Goal: Task Accomplishment & Management: Manage account settings

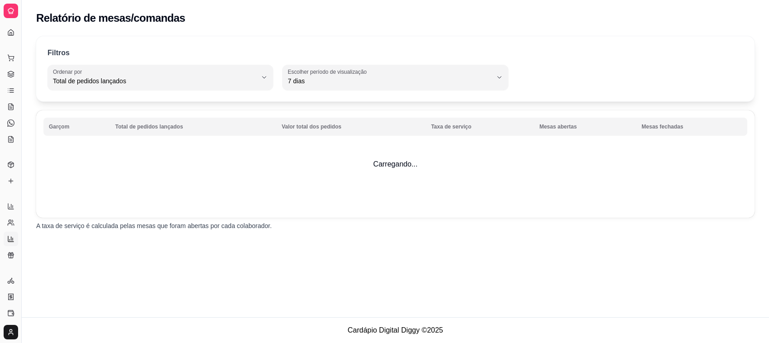
select select "TOTAL_OF_ORDERS"
select select "7"
click at [9, 222] on icon at bounding box center [10, 222] width 7 height 7
select select "30"
select select "HIGHEST_TOTAL_SPENT_WITH_ORDERS"
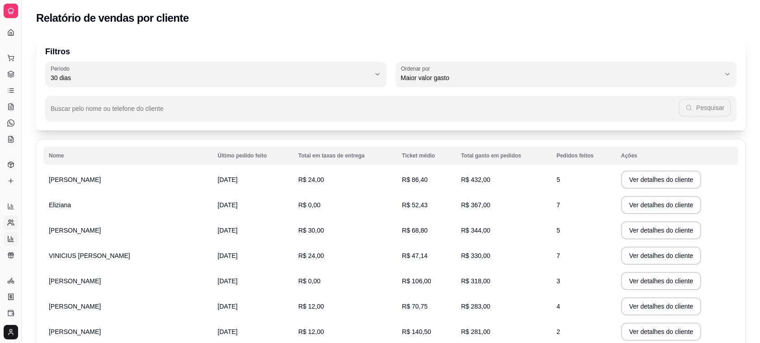
click at [13, 235] on icon at bounding box center [10, 238] width 7 height 7
select select "TOTAL_OF_ORDERS"
select select "7"
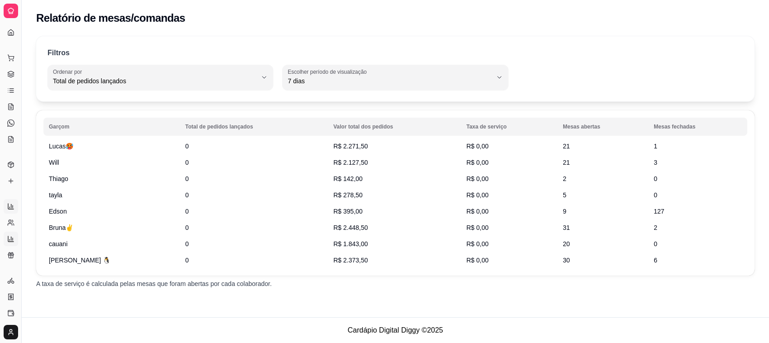
click at [9, 206] on icon at bounding box center [10, 206] width 7 height 7
select select "ALL"
select select "0"
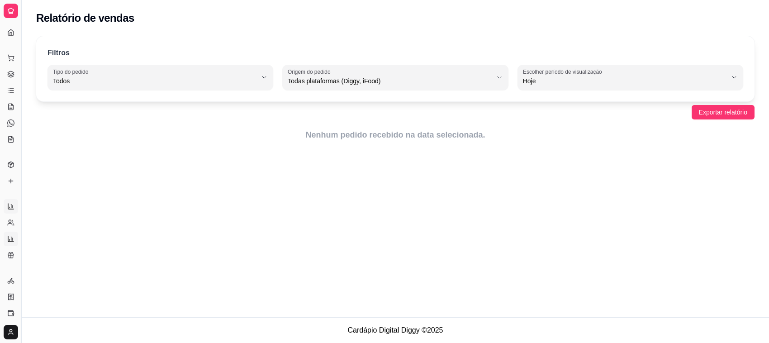
click at [10, 245] on link "Relatório de mesas" at bounding box center [11, 239] width 14 height 14
select select "TOTAL_OF_ORDERS"
select select "7"
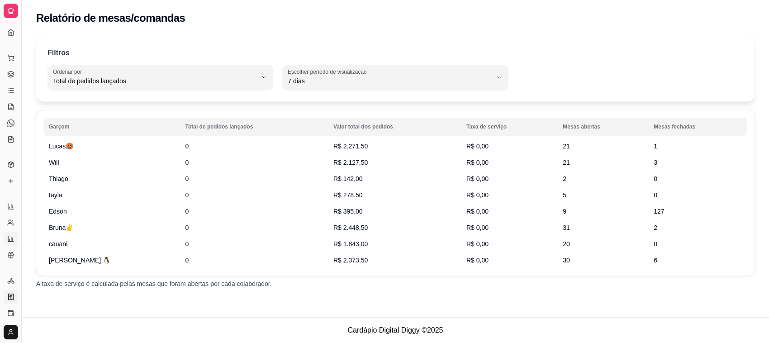
click at [9, 296] on icon at bounding box center [11, 297] width 5 height 6
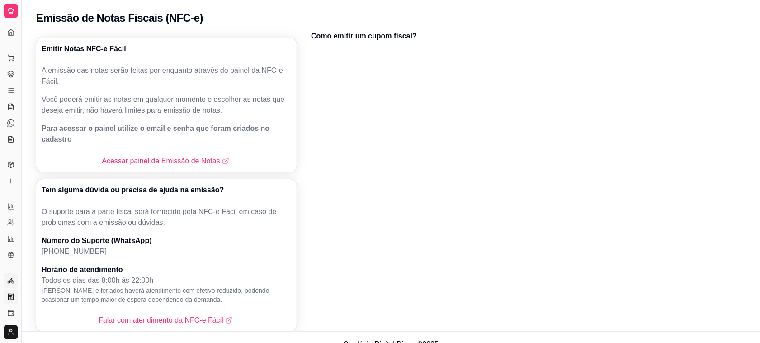
click at [10, 284] on icon at bounding box center [10, 280] width 7 height 7
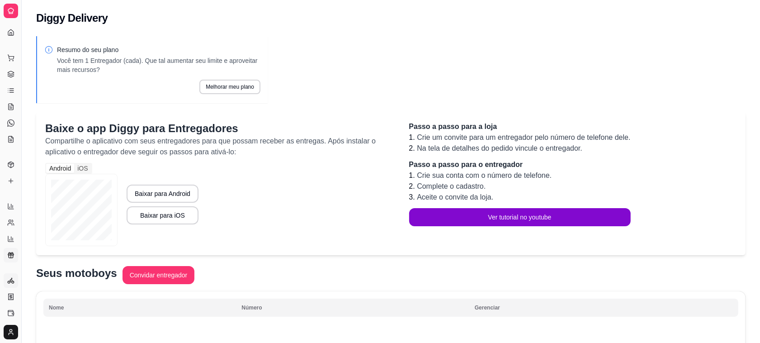
click at [8, 253] on icon at bounding box center [10, 254] width 7 height 7
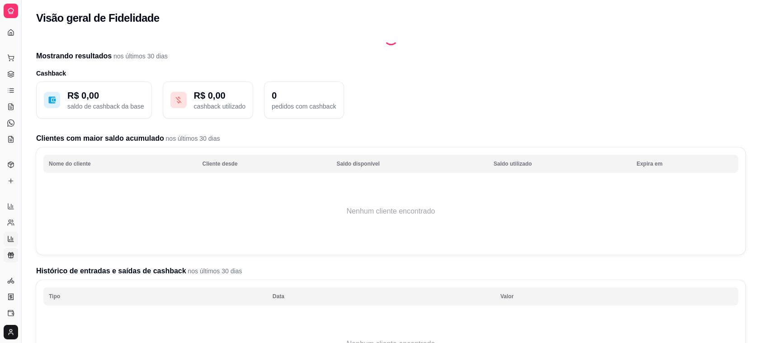
click at [8, 240] on icon at bounding box center [10, 238] width 5 height 5
select select "TOTAL_OF_ORDERS"
select select "7"
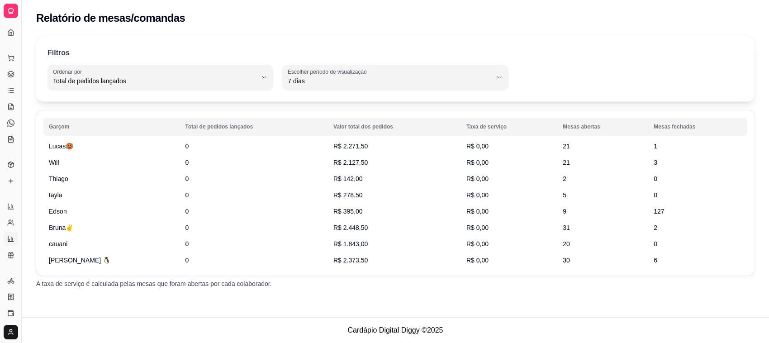
click at [8, 231] on ul "Relatórios de vendas Relatório de clientes Relatório de mesas Relatório de fide…" at bounding box center [11, 230] width 14 height 63
click at [4, 223] on link "Relatório de clientes" at bounding box center [11, 222] width 14 height 14
select select "30"
select select "HIGHEST_TOTAL_SPENT_WITH_ORDERS"
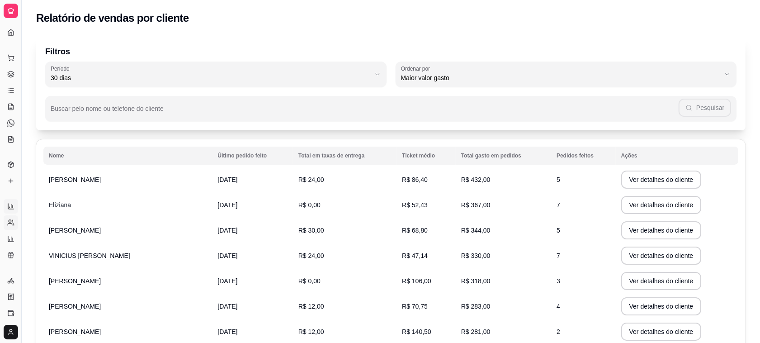
click at [7, 207] on icon at bounding box center [10, 206] width 7 height 7
select select "ALL"
select select "0"
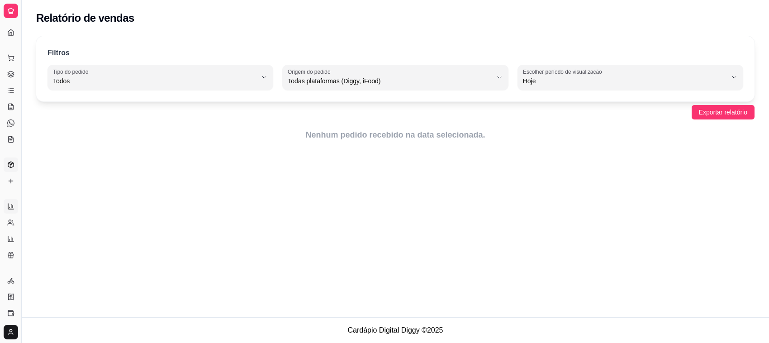
click at [9, 158] on link "Produtos" at bounding box center [11, 164] width 14 height 14
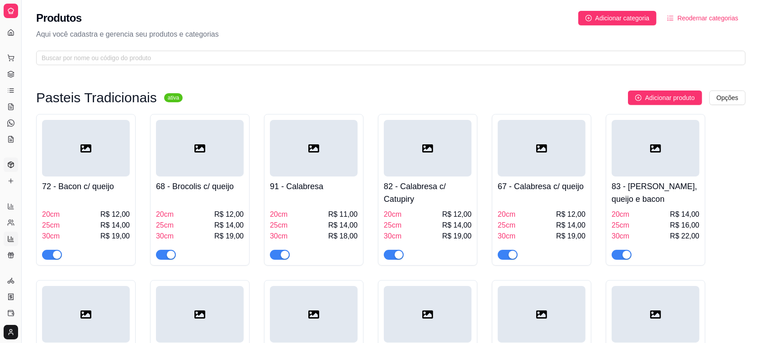
click at [14, 238] on link "Relatório de mesas" at bounding box center [11, 239] width 14 height 14
select select "TOTAL_OF_ORDERS"
select select "7"
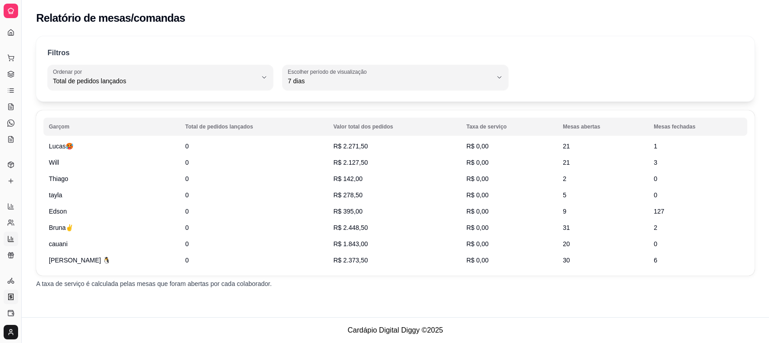
click at [12, 290] on link "Nota Fiscal (NFC-e)" at bounding box center [11, 296] width 14 height 14
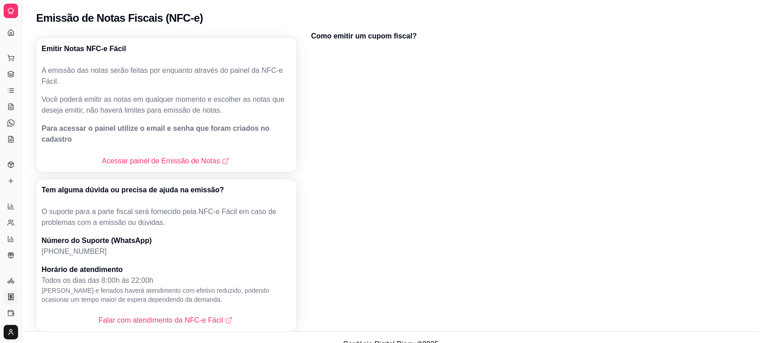
scroll to position [3, 0]
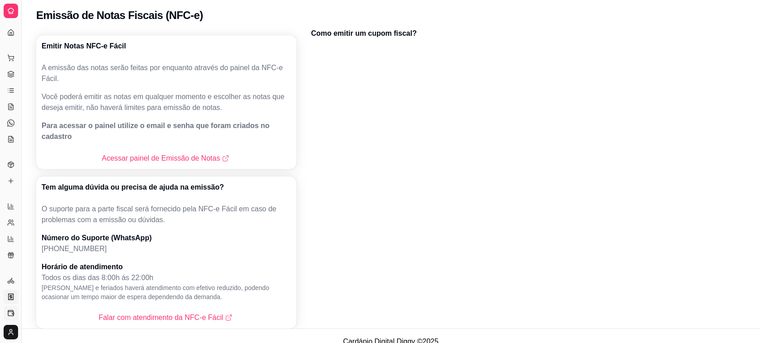
click at [8, 311] on icon at bounding box center [10, 313] width 5 height 5
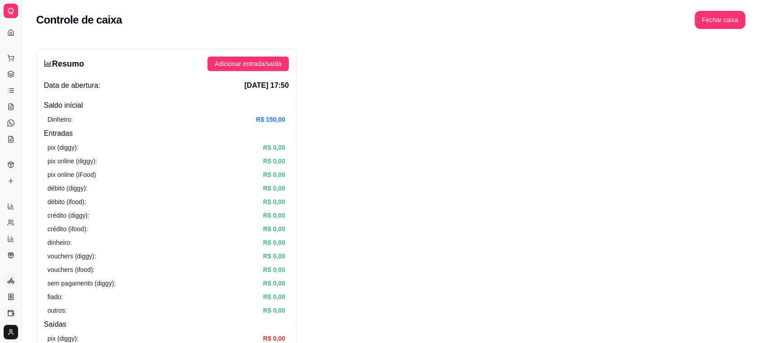
click at [7, 283] on icon at bounding box center [10, 280] width 7 height 7
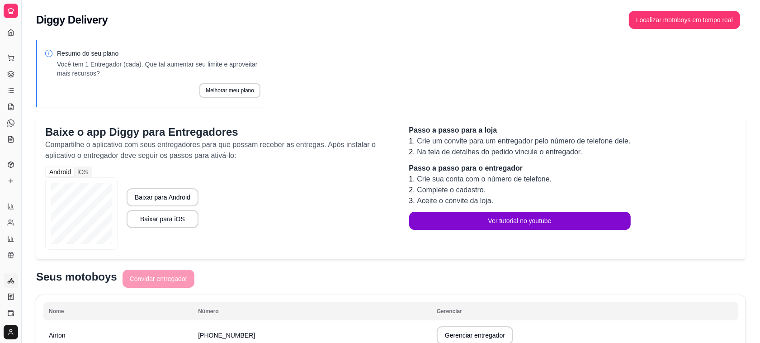
click at [8, 260] on div "Gerenciar" at bounding box center [11, 266] width 14 height 14
click at [9, 256] on icon at bounding box center [10, 254] width 7 height 7
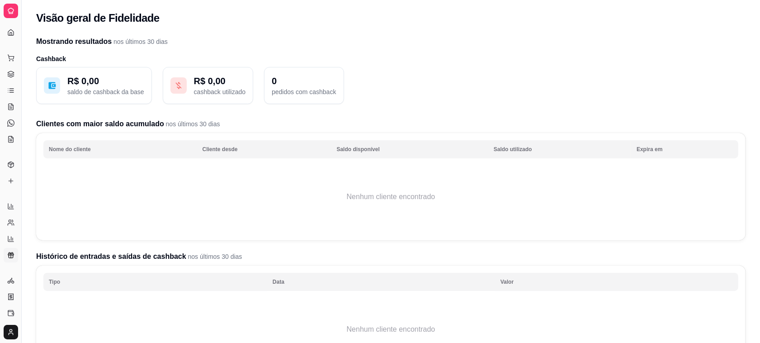
drag, startPoint x: 21, startPoint y: 303, endPoint x: 31, endPoint y: 306, distance: 9.8
click at [31, 306] on div "Diggy Sistema de Gestão P Pastelaria Sa ... Loja aberta Plano Essencial + Mesas…" at bounding box center [380, 238] width 760 height 477
click at [10, 152] on div "Catálogo" at bounding box center [11, 150] width 14 height 14
click at [12, 142] on icon at bounding box center [10, 139] width 7 height 7
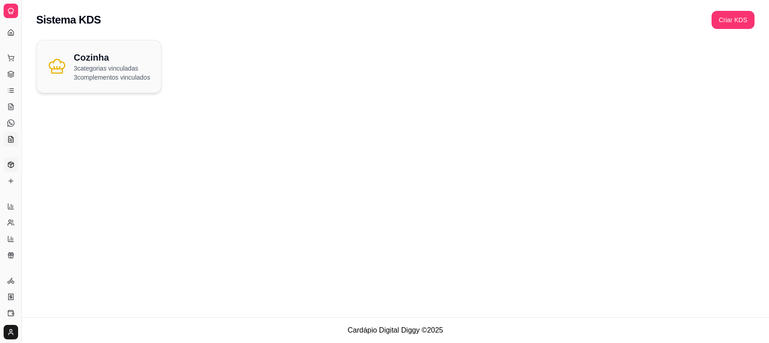
click at [10, 166] on icon at bounding box center [10, 164] width 7 height 7
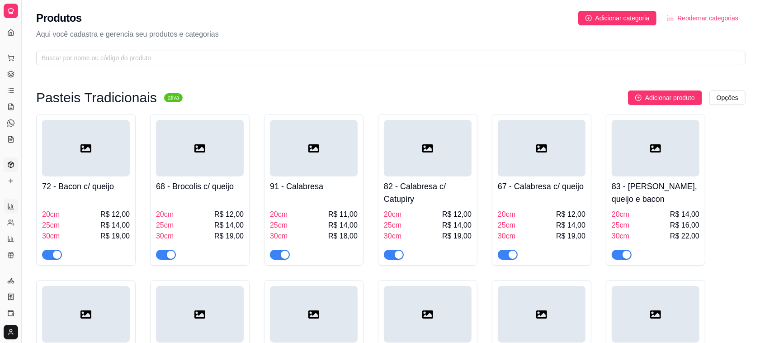
click at [10, 204] on icon at bounding box center [10, 206] width 7 height 7
select select "ALL"
select select "0"
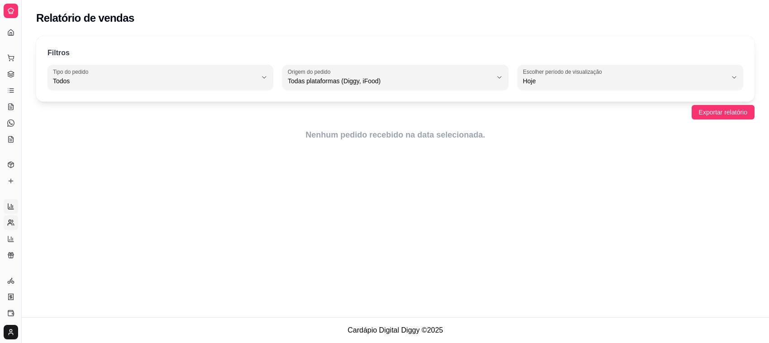
click at [10, 220] on circle at bounding box center [10, 221] width 2 height 2
select select "30"
select select "HIGHEST_TOTAL_SPENT_WITH_ORDERS"
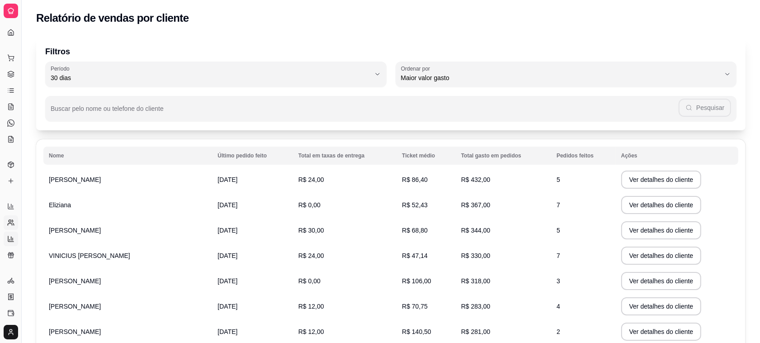
click at [9, 237] on icon at bounding box center [10, 238] width 7 height 7
select select "TOTAL_OF_ORDERS"
select select "7"
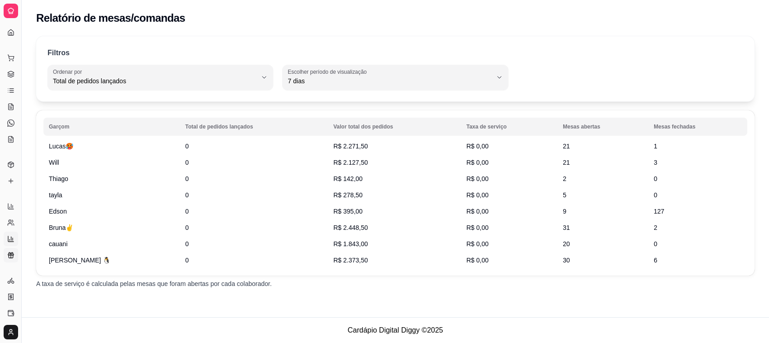
click at [10, 249] on link "Relatório de fidelidade novo" at bounding box center [11, 255] width 14 height 14
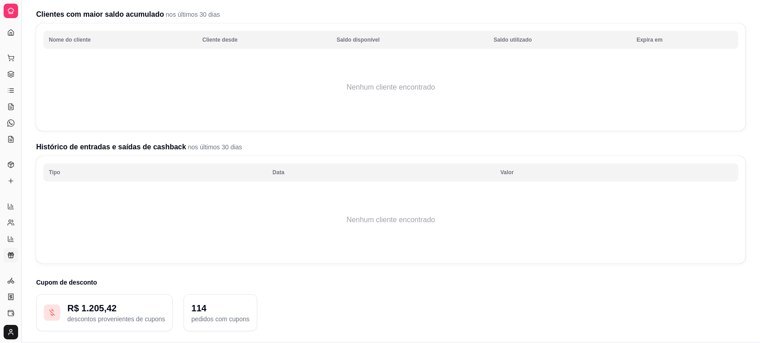
scroll to position [134, 0]
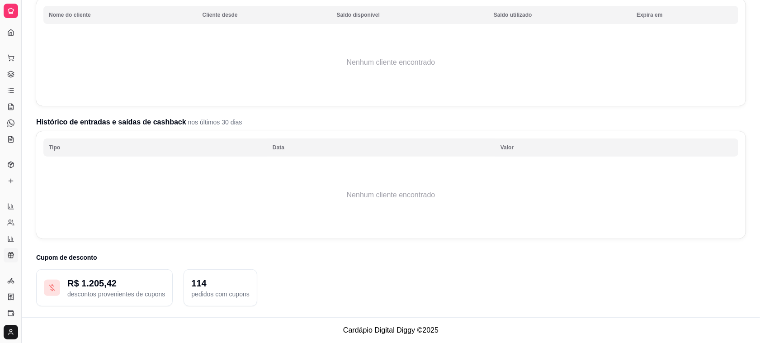
click at [18, 256] on button "Toggle Sidebar" at bounding box center [21, 171] width 7 height 343
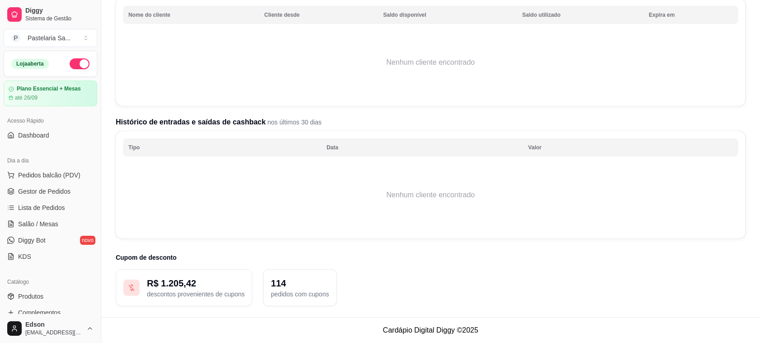
scroll to position [308, 0]
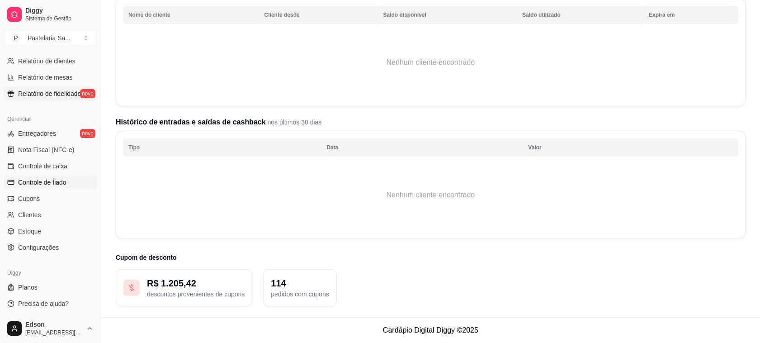
click at [54, 185] on span "Controle de fiado" at bounding box center [42, 182] width 48 height 9
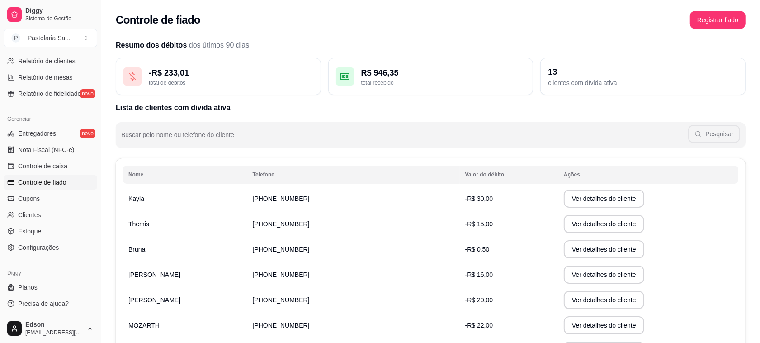
scroll to position [158, 0]
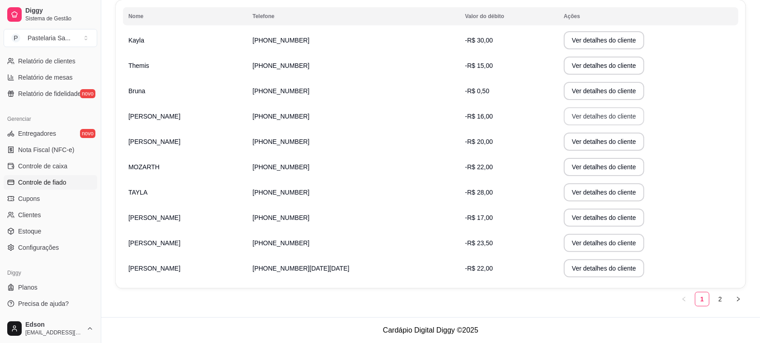
click at [564, 111] on button "Ver detalhes do cliente" at bounding box center [604, 116] width 81 height 18
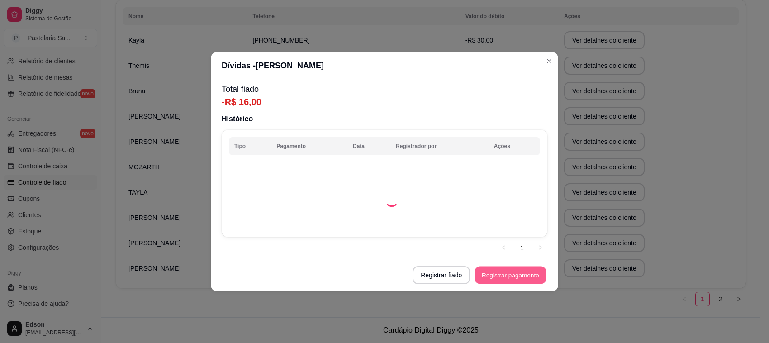
click at [512, 273] on button "Registrar pagamento" at bounding box center [510, 275] width 71 height 18
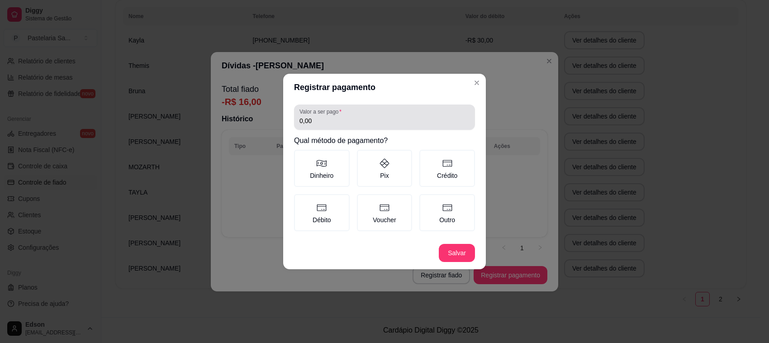
click at [344, 118] on input "0,00" at bounding box center [384, 120] width 170 height 9
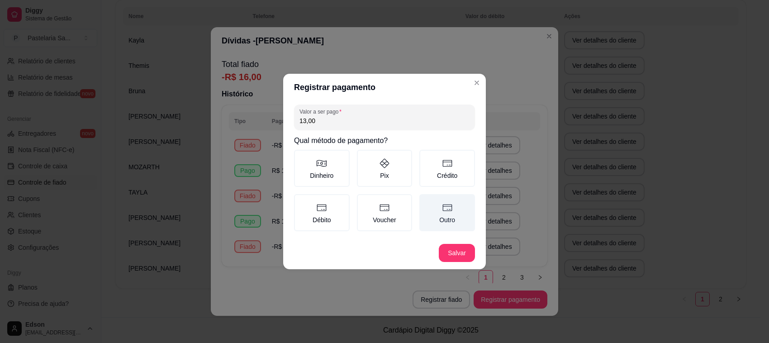
type input "13,00"
click at [448, 210] on icon at bounding box center [446, 207] width 9 height 7
click at [426, 201] on button "Outro" at bounding box center [422, 197] width 7 height 7
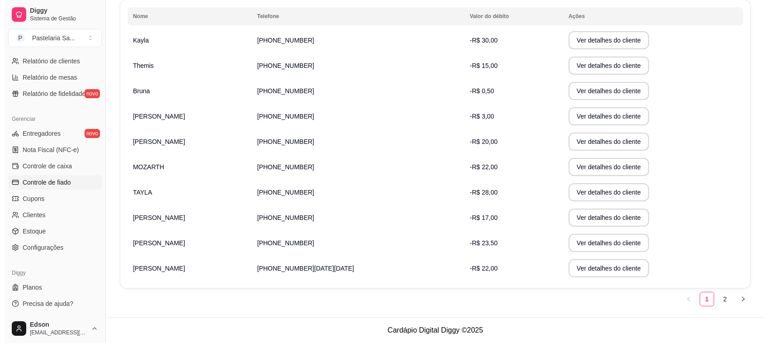
scroll to position [0, 0]
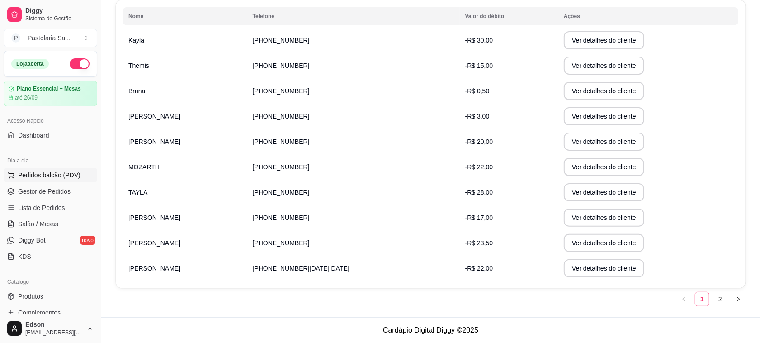
click at [42, 173] on span "Pedidos balcão (PDV)" at bounding box center [49, 175] width 62 height 9
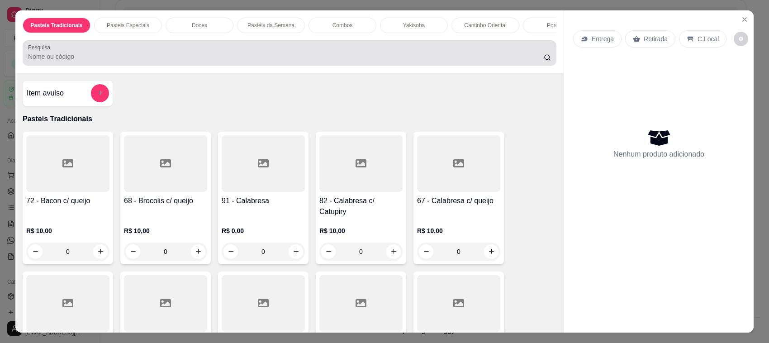
click at [57, 52] on div at bounding box center [289, 53] width 523 height 18
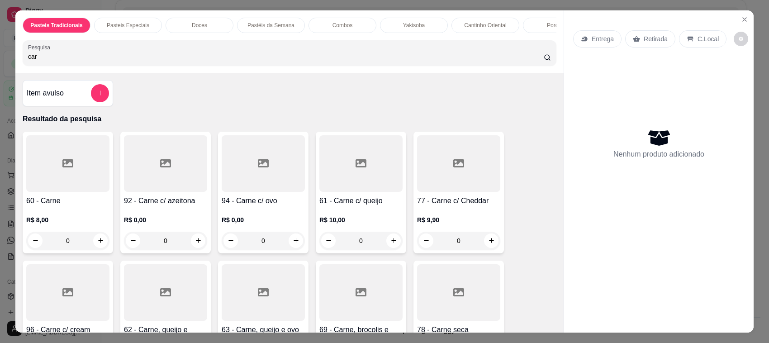
type input "car"
click at [69, 182] on div at bounding box center [67, 163] width 83 height 57
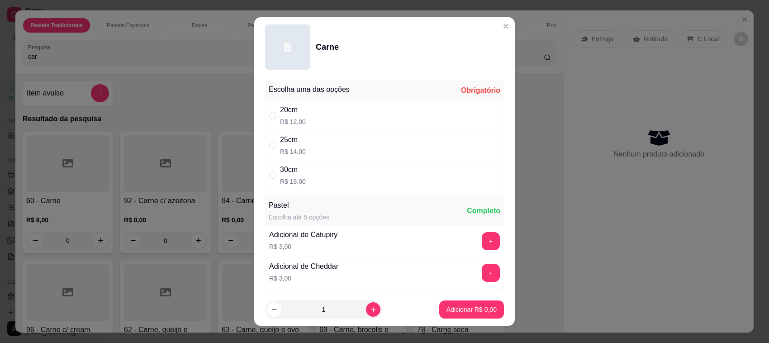
click at [303, 168] on div "30cm R$ 18,00" at bounding box center [384, 175] width 239 height 30
radio input "true"
click at [369, 308] on div "1" at bounding box center [324, 309] width 114 height 18
click at [370, 308] on icon "increase-product-quantity" at bounding box center [373, 309] width 7 height 7
type input "2"
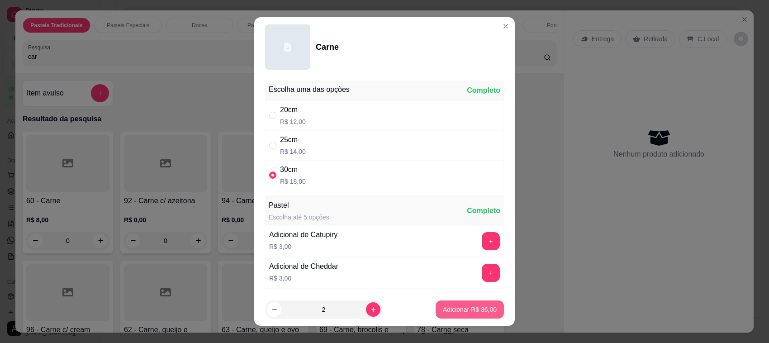
click at [478, 311] on p "Adicionar R$ 36,00" at bounding box center [470, 309] width 54 height 9
type input "2"
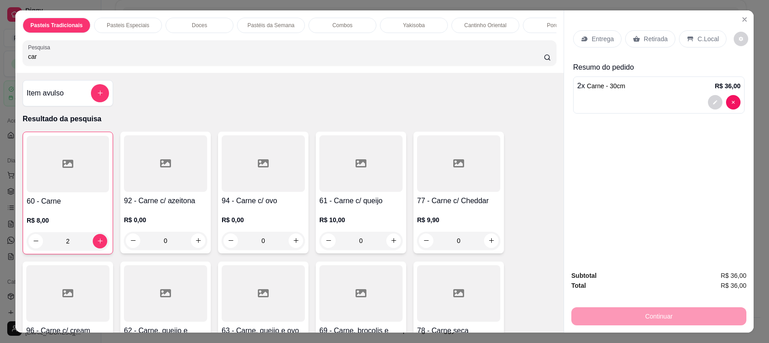
click at [655, 40] on p "Retirada" at bounding box center [656, 38] width 24 height 9
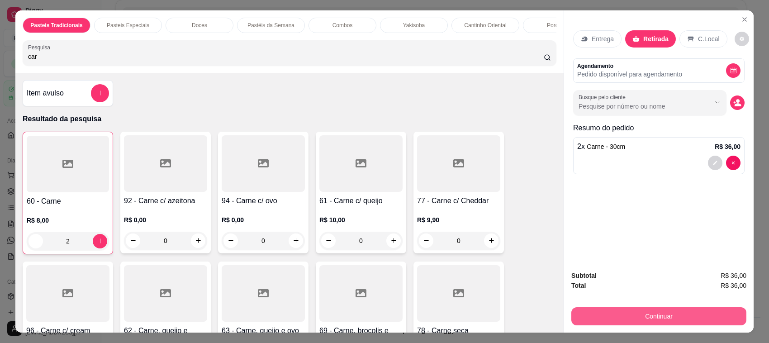
click at [623, 313] on button "Continuar" at bounding box center [658, 316] width 175 height 18
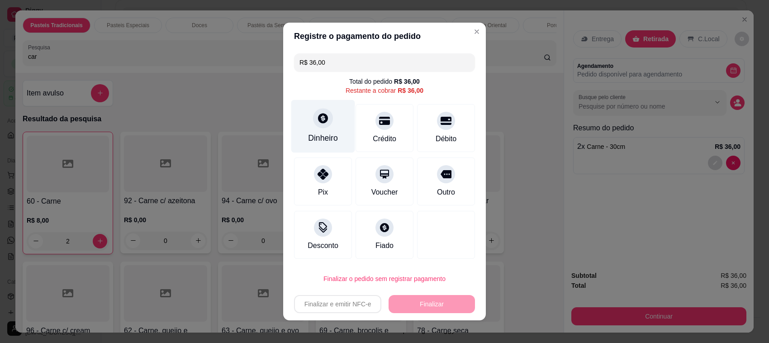
click at [315, 134] on div "Dinheiro" at bounding box center [323, 138] width 30 height 12
click at [346, 167] on input "0,00" at bounding box center [384, 163] width 181 height 18
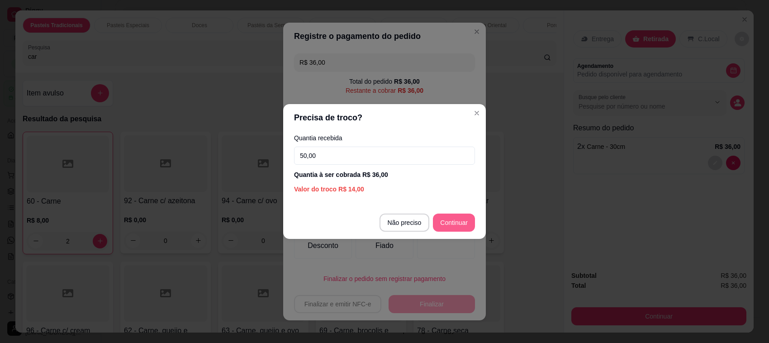
type input "50,00"
type input "R$ 0,00"
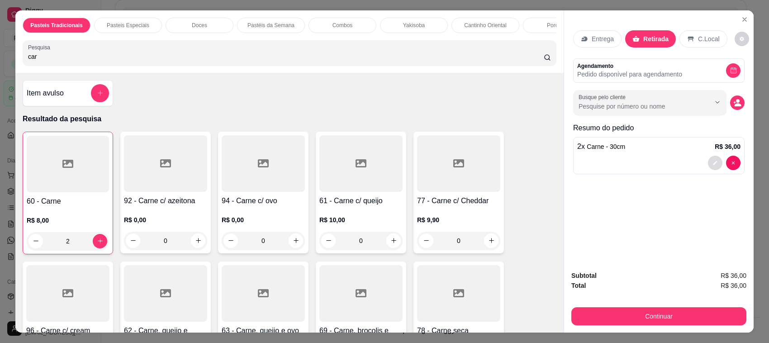
click at [708, 163] on button "decrease-product-quantity" at bounding box center [715, 163] width 14 height 14
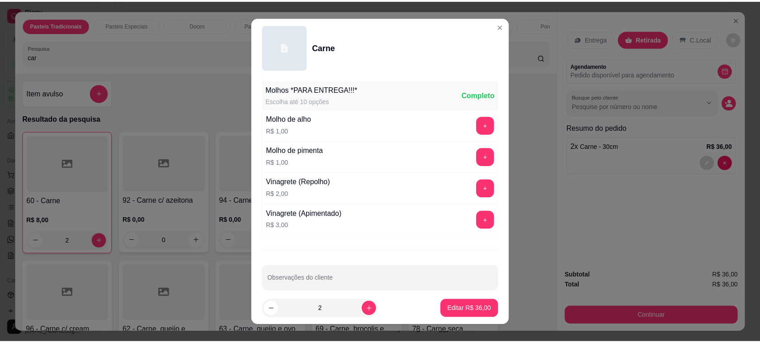
scroll to position [635, 0]
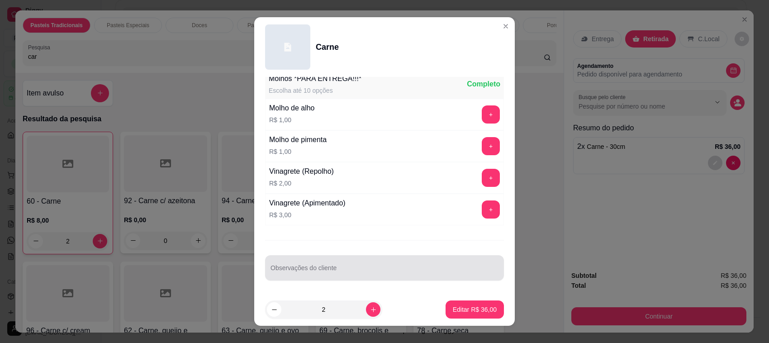
click at [324, 267] on div at bounding box center [384, 268] width 228 height 18
type input "BASTANTE MOLHO DE ALHOO"
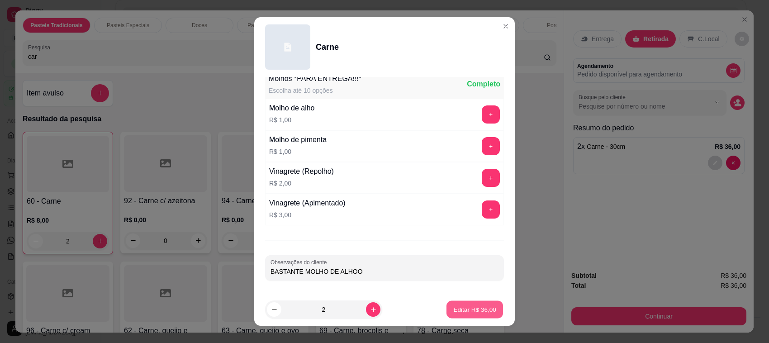
click at [458, 315] on button "Editar R$ 36,00" at bounding box center [474, 310] width 57 height 18
type input "0"
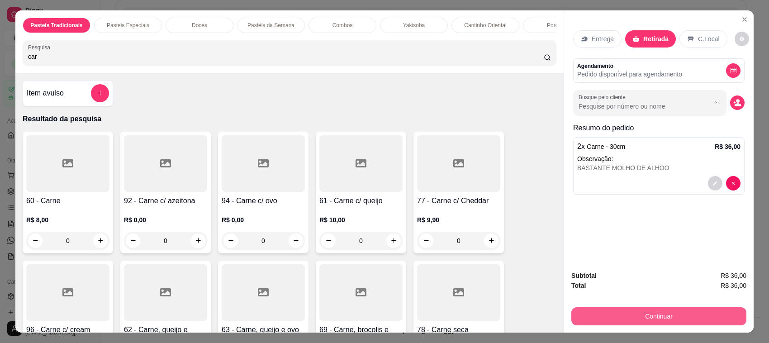
click at [665, 314] on button "Continuar" at bounding box center [658, 316] width 175 height 18
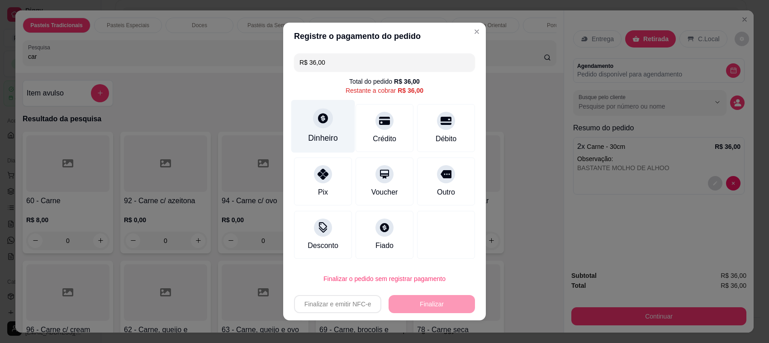
click at [308, 138] on div "Dinheiro" at bounding box center [323, 138] width 30 height 12
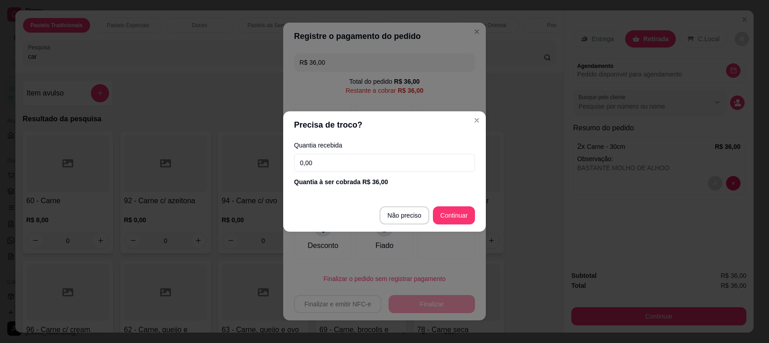
click at [367, 168] on input "0,00" at bounding box center [384, 163] width 181 height 18
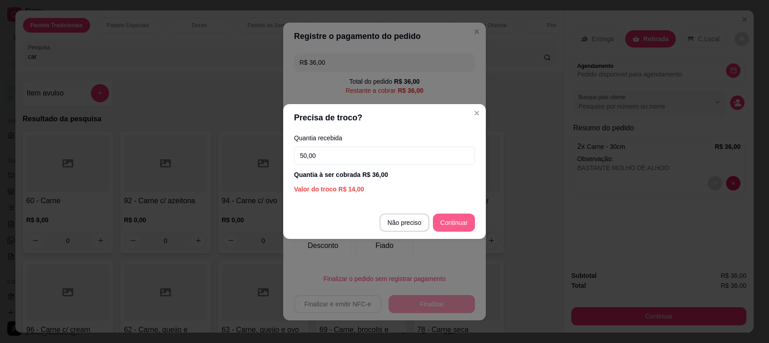
type input "50,00"
click at [464, 232] on footer "Não preciso Continuar" at bounding box center [384, 222] width 203 height 33
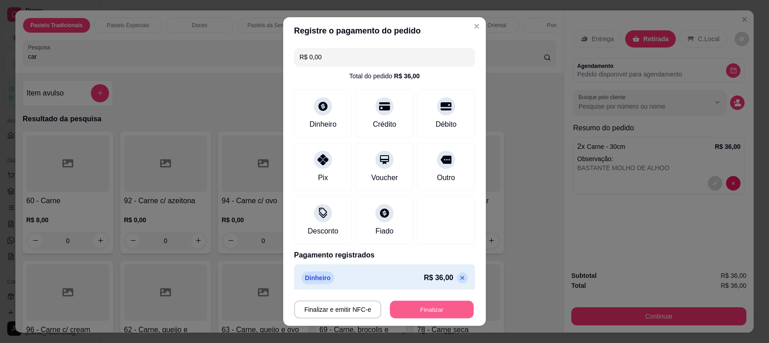
click at [449, 311] on button "Finalizar" at bounding box center [432, 310] width 84 height 18
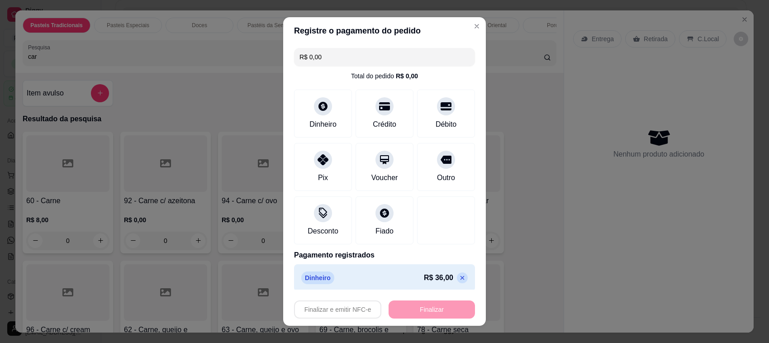
type input "-R$ 36,00"
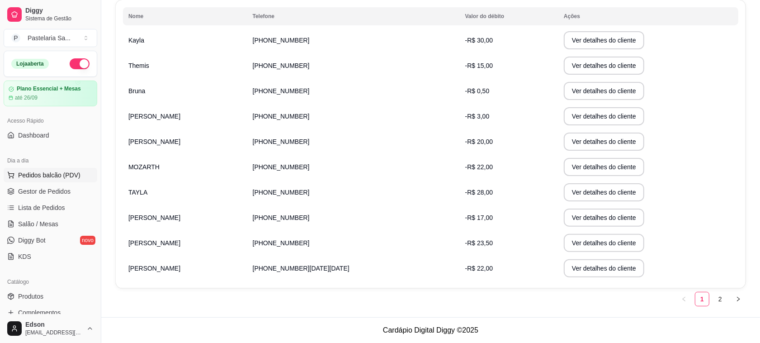
click at [53, 175] on span "Pedidos balcão (PDV)" at bounding box center [49, 175] width 62 height 9
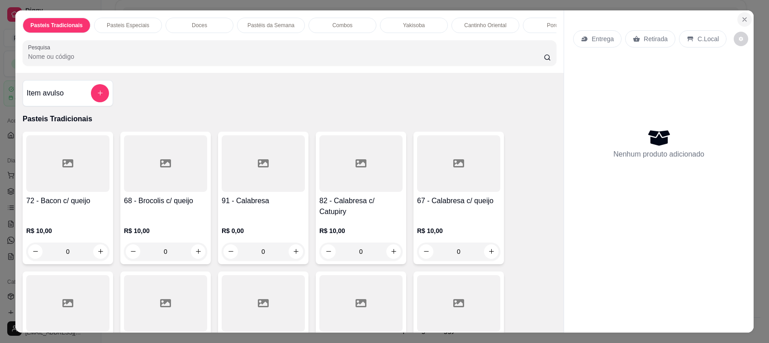
click at [743, 19] on icon "Close" at bounding box center [745, 20] width 4 height 4
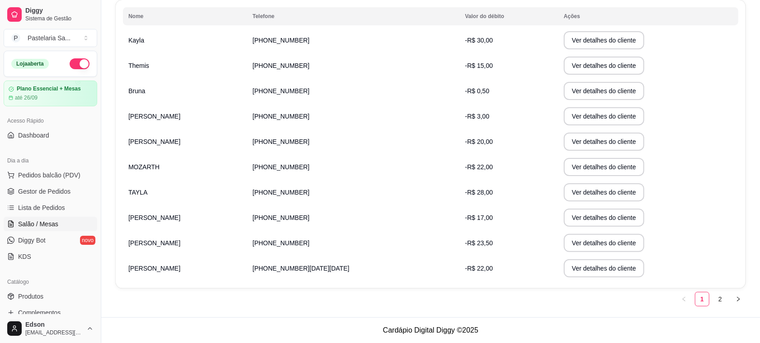
click at [57, 222] on link "Salão / Mesas" at bounding box center [51, 224] width 94 height 14
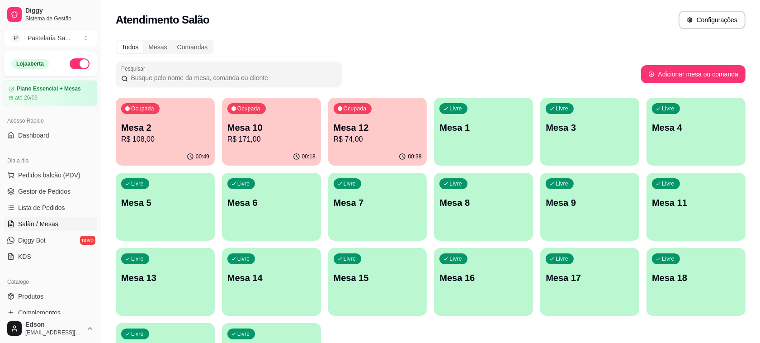
click at [364, 130] on p "Mesa 12" at bounding box center [378, 127] width 88 height 13
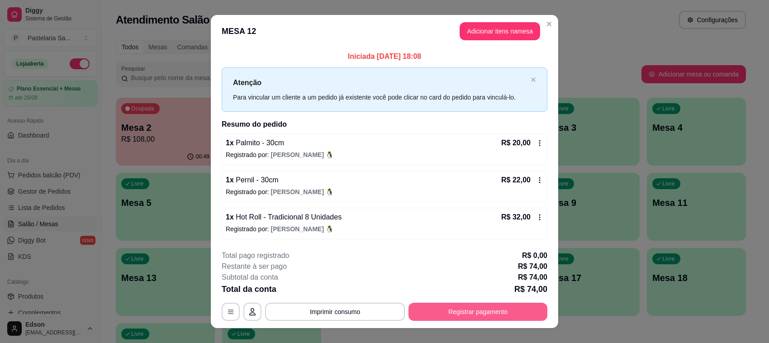
click at [497, 306] on button "Registrar pagamento" at bounding box center [477, 312] width 139 height 18
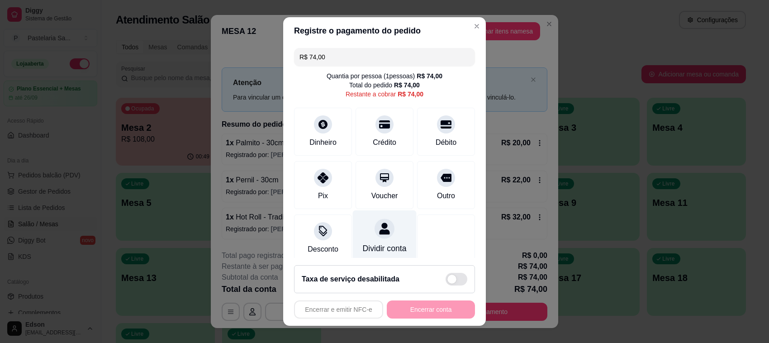
click at [375, 234] on div at bounding box center [385, 228] width 20 height 20
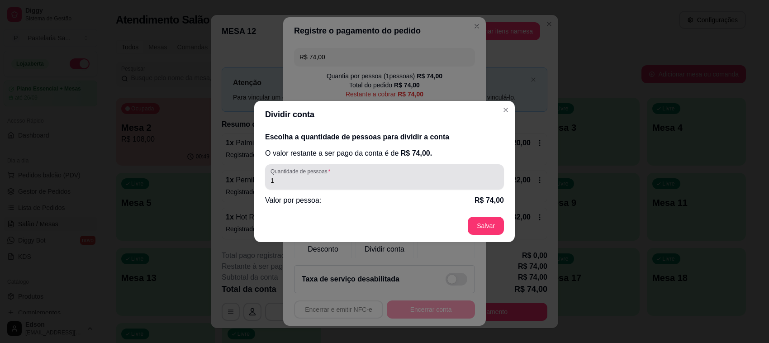
click at [333, 179] on input "1" at bounding box center [384, 180] width 228 height 9
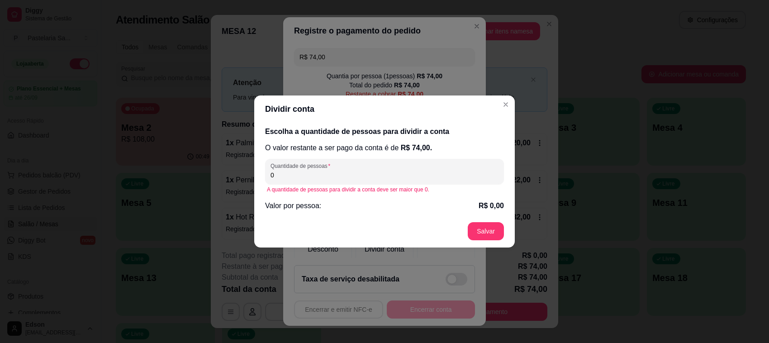
type input "2"
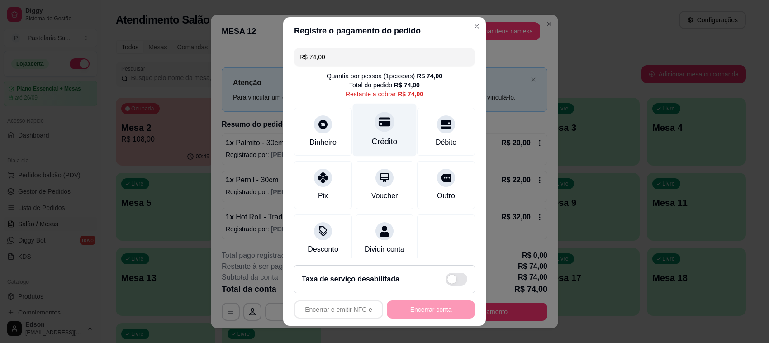
click at [372, 139] on div "Crédito" at bounding box center [385, 142] width 26 height 12
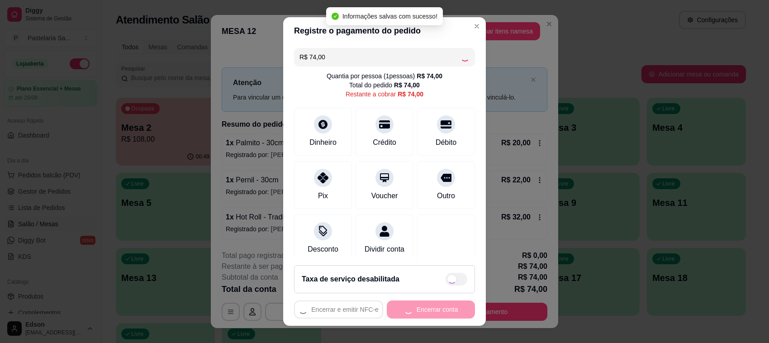
type input "R$ 0,00"
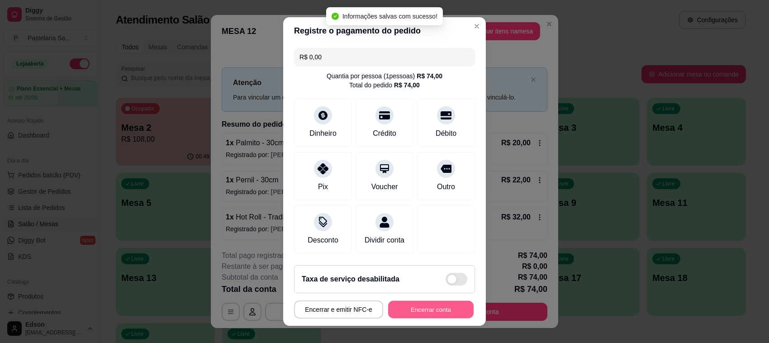
click at [428, 308] on button "Encerrar conta" at bounding box center [430, 310] width 85 height 18
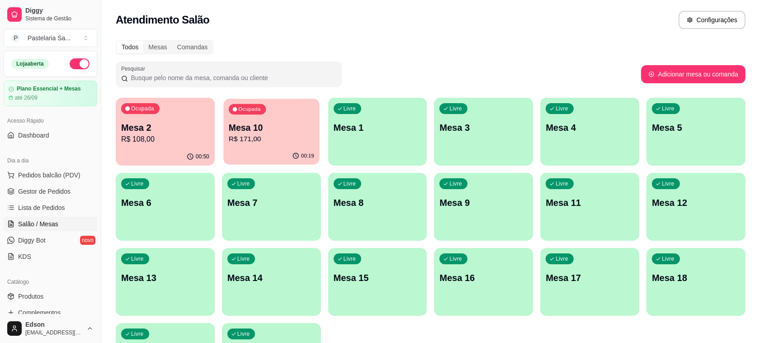
click at [247, 149] on div "00:19" at bounding box center [271, 155] width 96 height 17
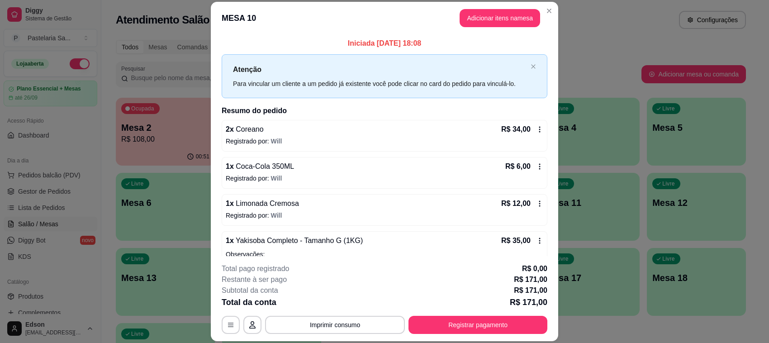
click at [536, 167] on icon at bounding box center [539, 166] width 7 height 7
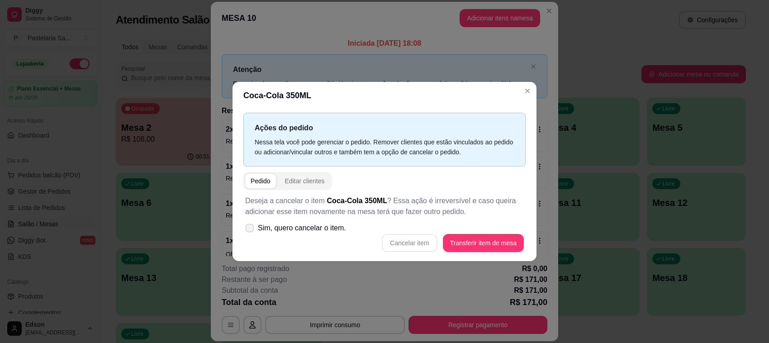
click at [293, 224] on span "Sim, quero cancelar o item." at bounding box center [302, 228] width 88 height 11
click at [251, 230] on input "Sim, quero cancelar o item." at bounding box center [248, 233] width 6 height 6
checkbox input "true"
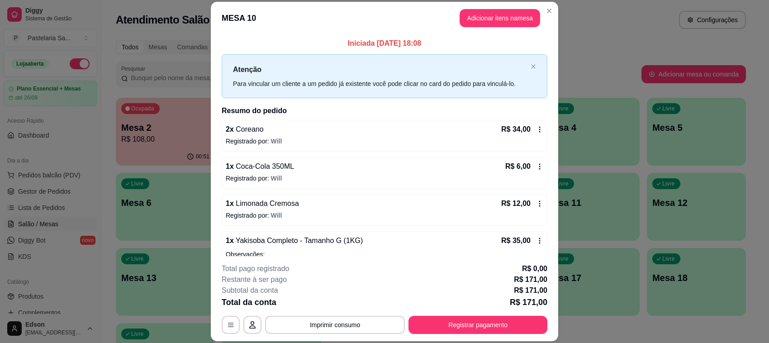
click at [536, 169] on icon at bounding box center [539, 166] width 7 height 7
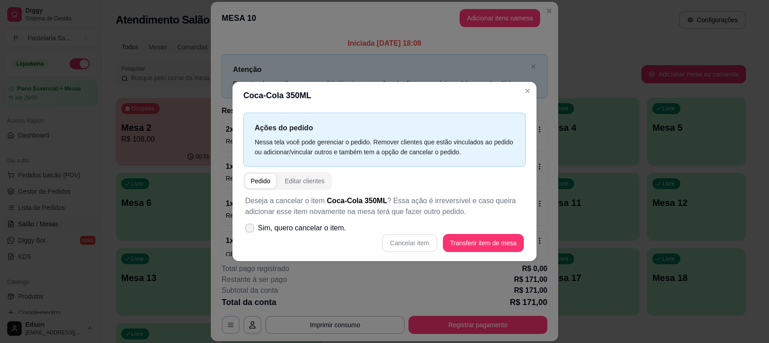
click at [332, 229] on span "Sim, quero cancelar o item." at bounding box center [302, 228] width 88 height 11
click at [251, 230] on input "Sim, quero cancelar o item." at bounding box center [248, 233] width 6 height 6
checkbox input "true"
click at [415, 240] on button "Cancelar item" at bounding box center [409, 243] width 55 height 18
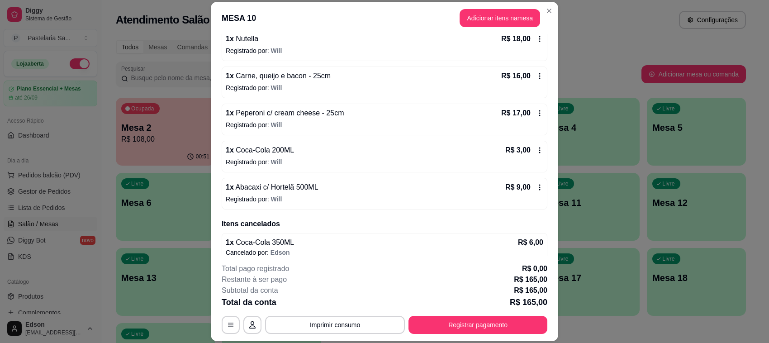
scroll to position [308, 0]
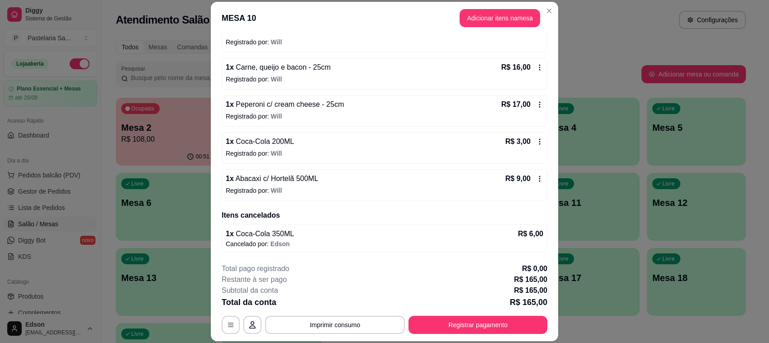
click at [536, 143] on icon at bounding box center [539, 141] width 7 height 7
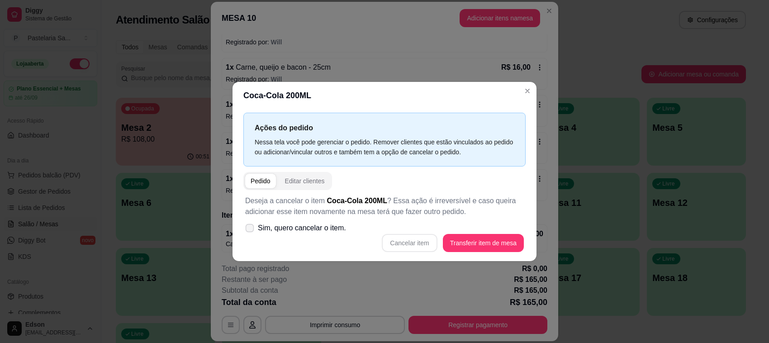
click at [320, 228] on span "Sim, quero cancelar o item." at bounding box center [302, 228] width 88 height 11
click at [251, 230] on input "Sim, quero cancelar o item." at bounding box center [248, 233] width 6 height 6
checkbox input "true"
click at [404, 245] on button "Cancelar item" at bounding box center [409, 243] width 55 height 18
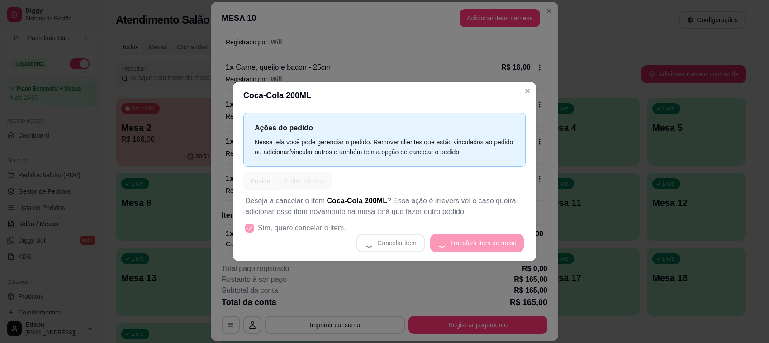
scroll to position [304, 0]
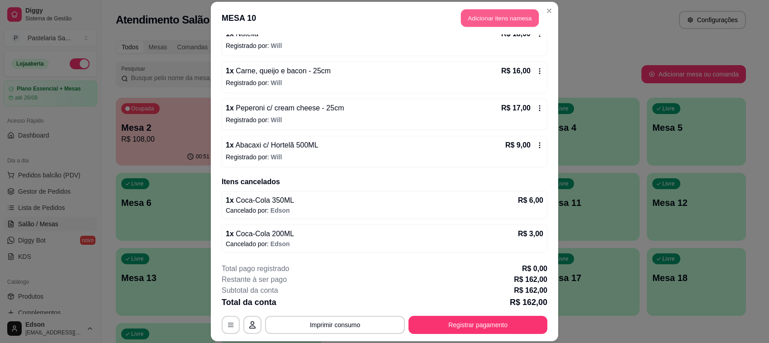
click at [505, 17] on button "Adicionar itens na mesa" at bounding box center [500, 18] width 78 height 18
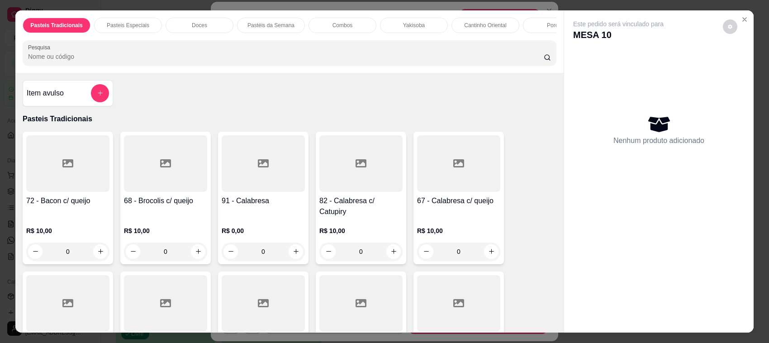
click at [204, 61] on input "Pesquisa" at bounding box center [286, 56] width 516 height 9
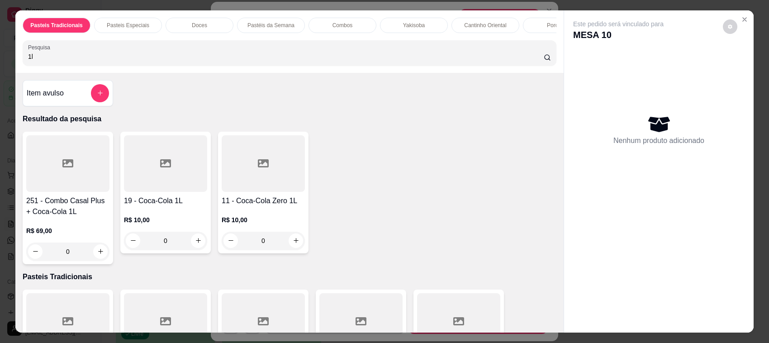
type input "1l"
click at [143, 192] on div at bounding box center [165, 163] width 83 height 57
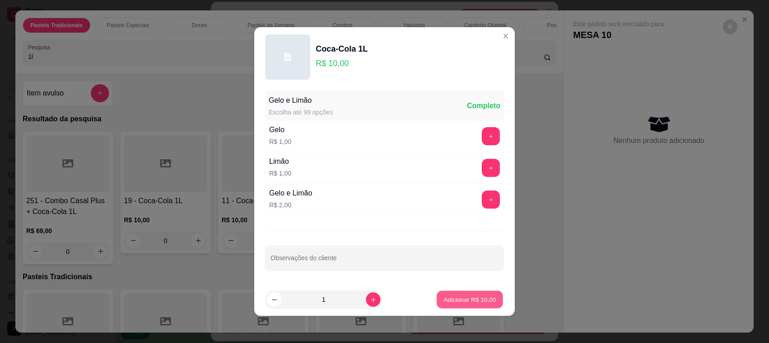
click at [469, 299] on p "Adicionar R$ 10,00" at bounding box center [470, 299] width 52 height 9
type input "1"
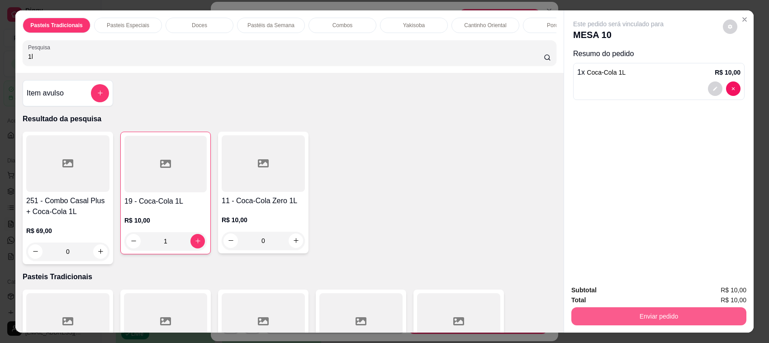
click at [615, 324] on button "Enviar pedido" at bounding box center [658, 316] width 175 height 18
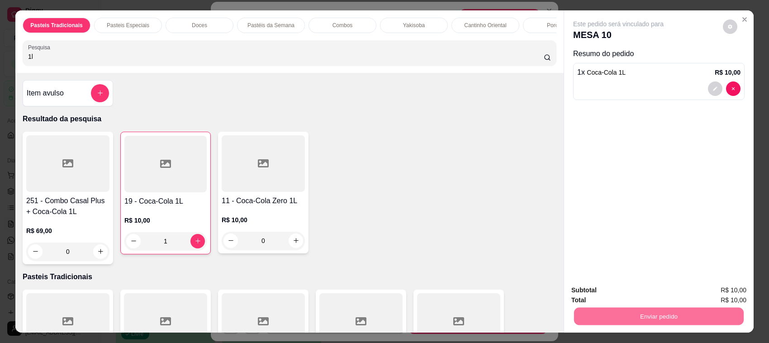
click at [612, 296] on button "Não registrar e enviar pedido" at bounding box center [628, 294] width 94 height 17
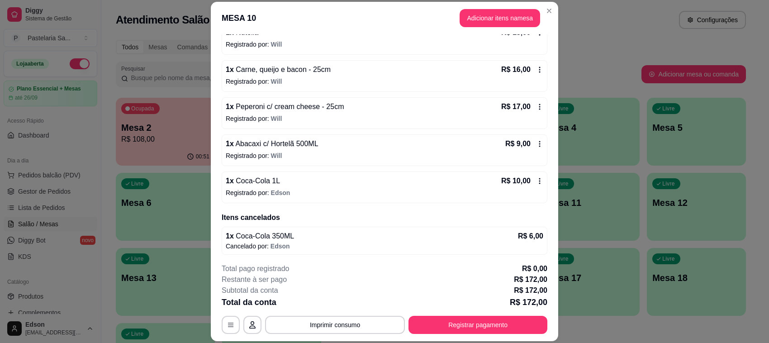
scroll to position [308, 0]
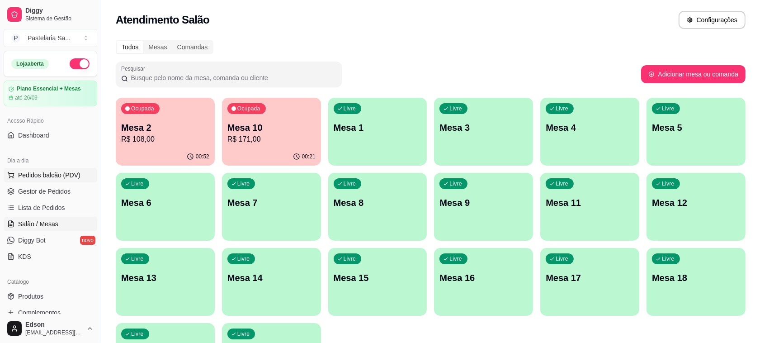
click at [60, 180] on button "Pedidos balcão (PDV)" at bounding box center [51, 175] width 94 height 14
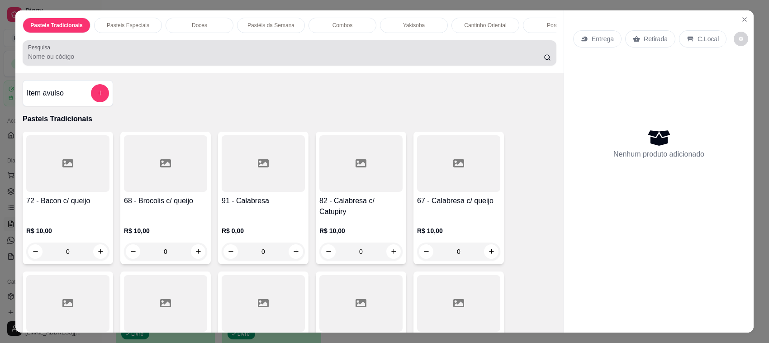
click at [166, 61] on input "Pesquisa" at bounding box center [286, 56] width 516 height 9
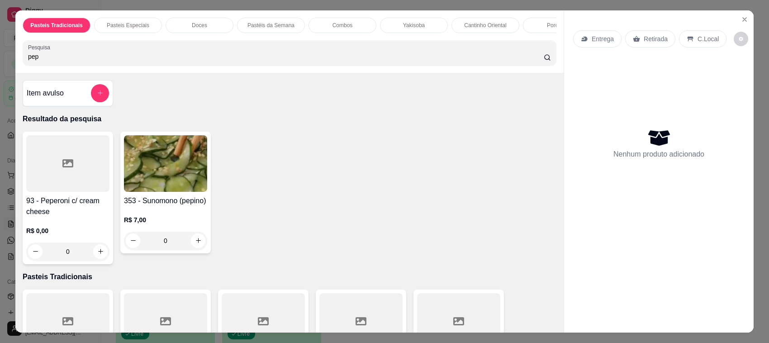
type input "pep"
click at [66, 167] on icon at bounding box center [67, 163] width 11 height 8
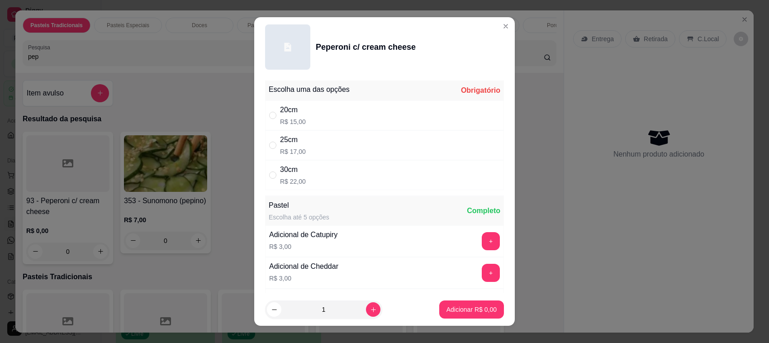
click at [338, 172] on div "30cm R$ 22,00" at bounding box center [384, 175] width 239 height 30
radio input "true"
click at [366, 313] on button "increase-product-quantity" at bounding box center [373, 309] width 14 height 14
type input "2"
click at [474, 311] on p "Adicionar R$ 44,00" at bounding box center [470, 309] width 54 height 9
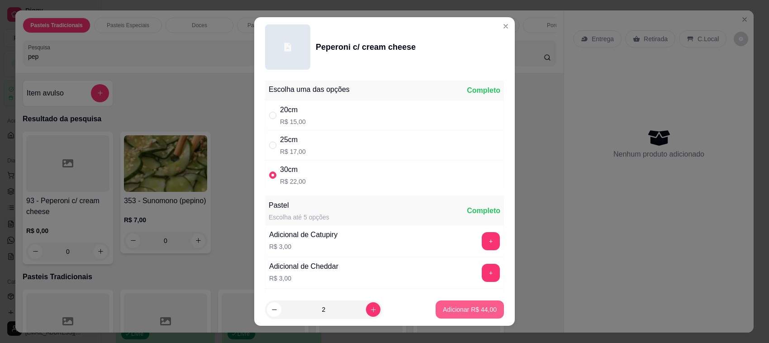
type input "2"
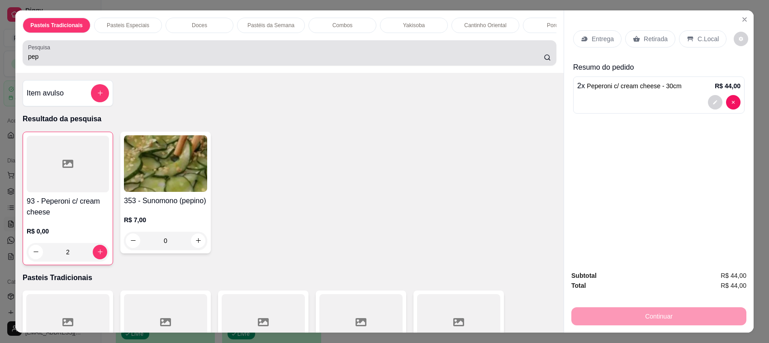
click at [93, 61] on input "pep" at bounding box center [286, 56] width 516 height 9
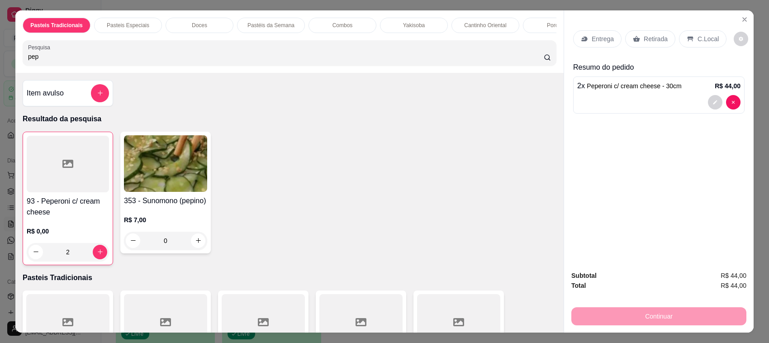
click at [93, 61] on input "pep" at bounding box center [286, 56] width 516 height 9
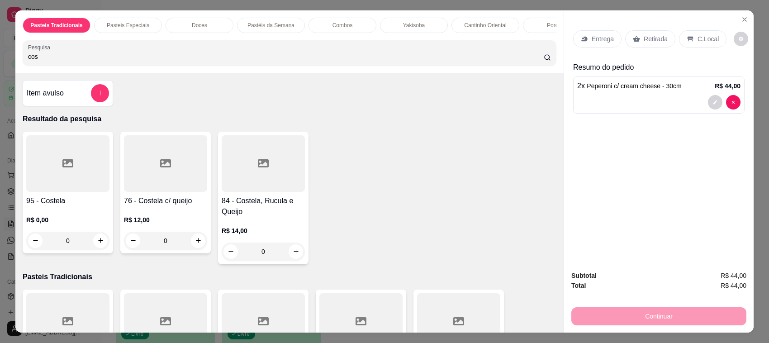
type input "cos"
click at [236, 192] on div at bounding box center [263, 163] width 83 height 57
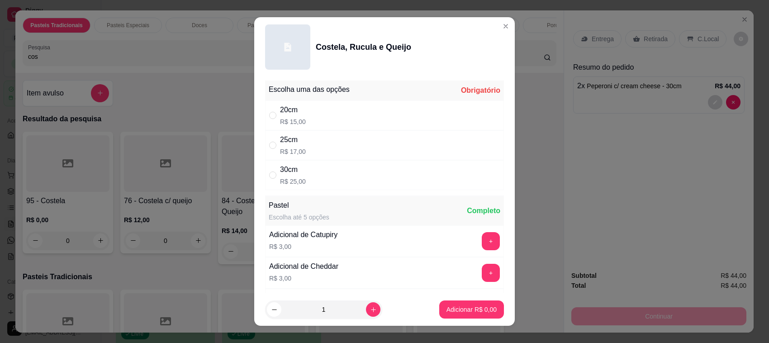
click at [365, 180] on div "30cm R$ 25,00" at bounding box center [384, 175] width 239 height 30
radio input "true"
click at [469, 304] on button "Adicionar R$ 25,00" at bounding box center [469, 310] width 66 height 18
type input "1"
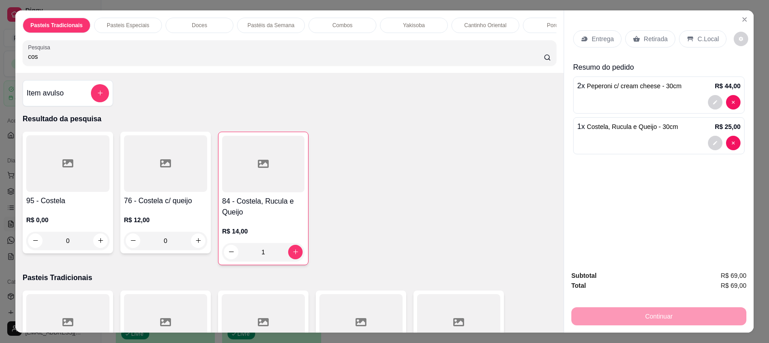
click at [646, 42] on p "Retirada" at bounding box center [656, 38] width 24 height 9
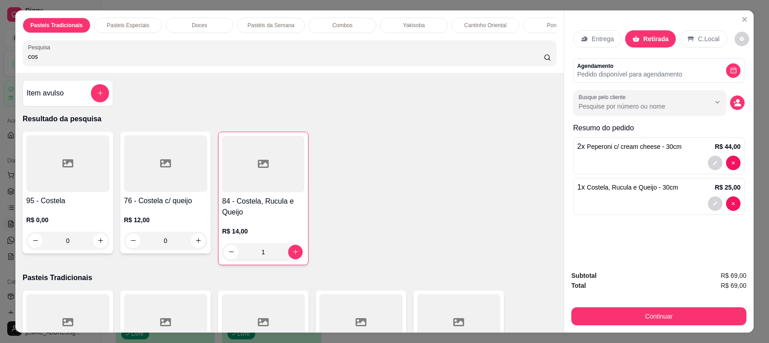
click at [320, 61] on input "cos" at bounding box center [286, 56] width 516 height 9
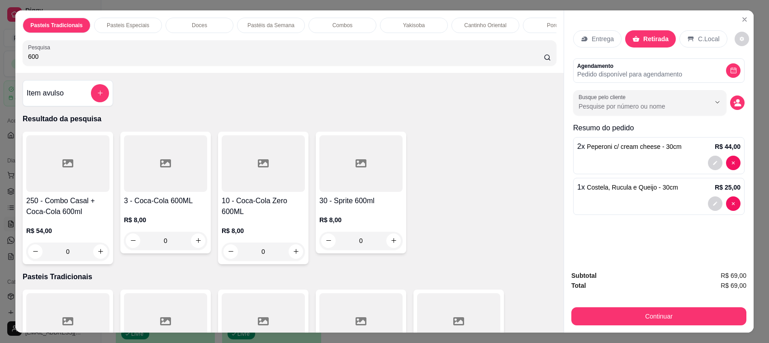
type input "600"
click at [293, 259] on div "0" at bounding box center [263, 251] width 83 height 18
click at [488, 299] on button "Adicionar R$ 8,00" at bounding box center [471, 299] width 65 height 18
type input "1"
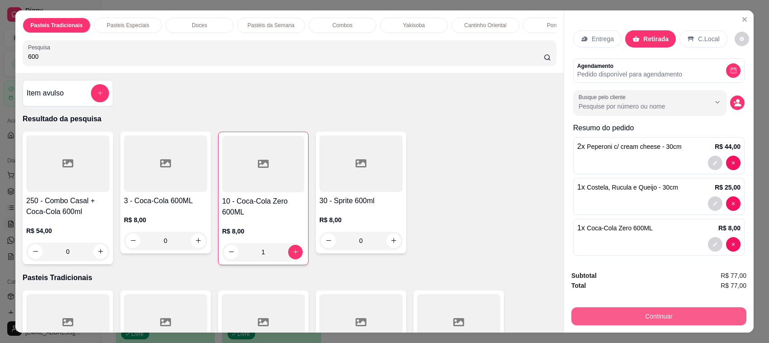
click at [641, 311] on button "Continuar" at bounding box center [658, 316] width 175 height 18
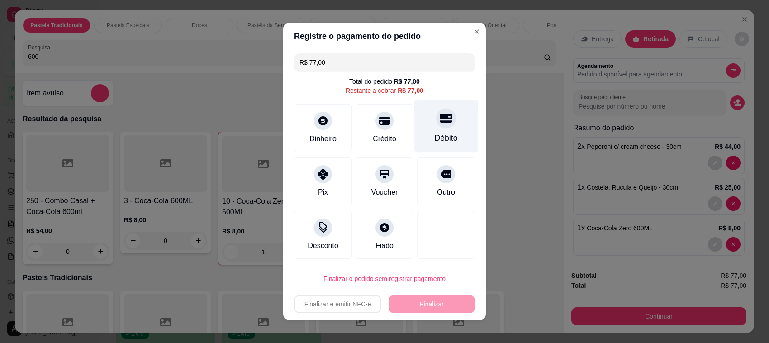
click at [419, 126] on div "Débito" at bounding box center [446, 126] width 64 height 53
type input "R$ 0,00"
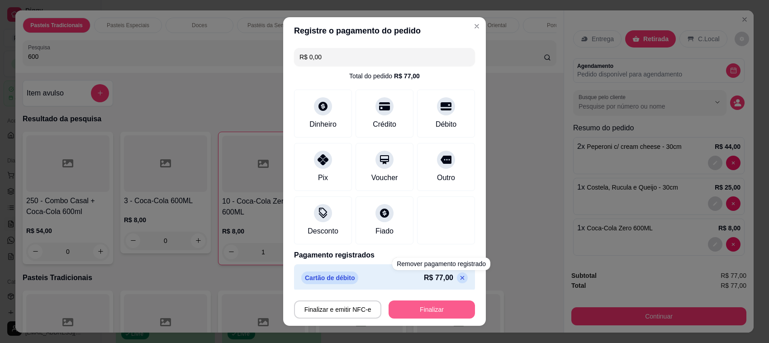
click at [436, 309] on button "Finalizar" at bounding box center [432, 309] width 86 height 18
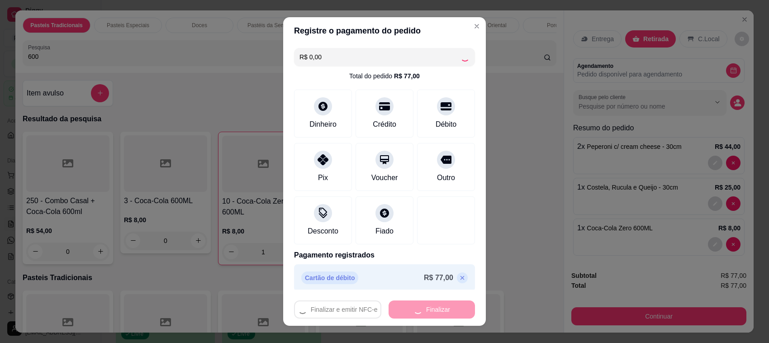
type input "0"
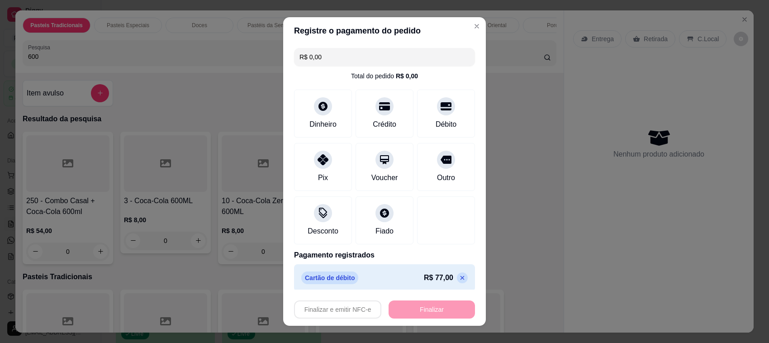
type input "-R$ 77,00"
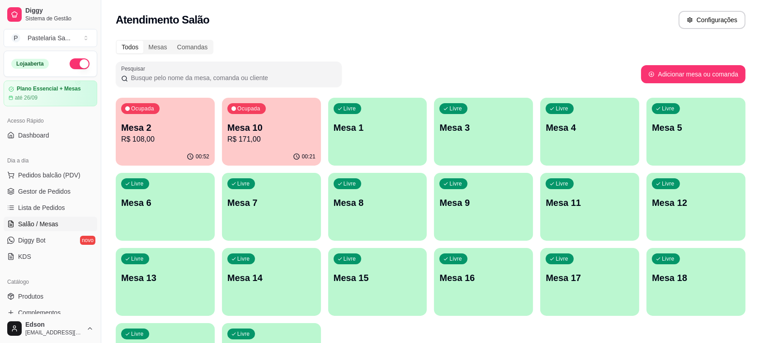
click at [192, 124] on p "Mesa 2" at bounding box center [165, 127] width 88 height 13
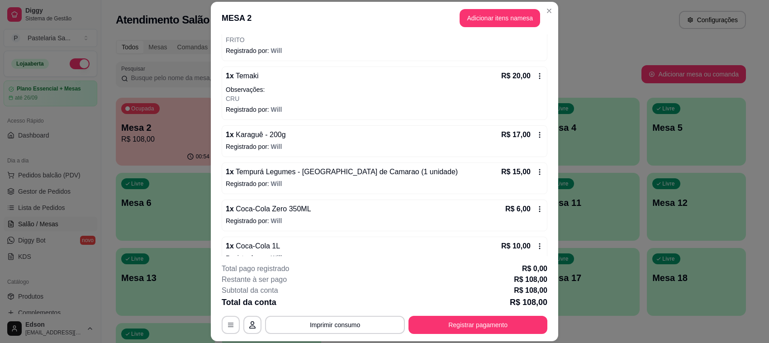
scroll to position [128, 0]
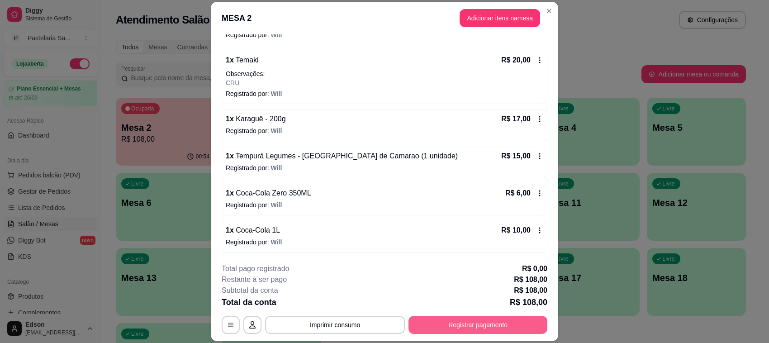
click at [441, 325] on button "Registrar pagamento" at bounding box center [477, 325] width 139 height 18
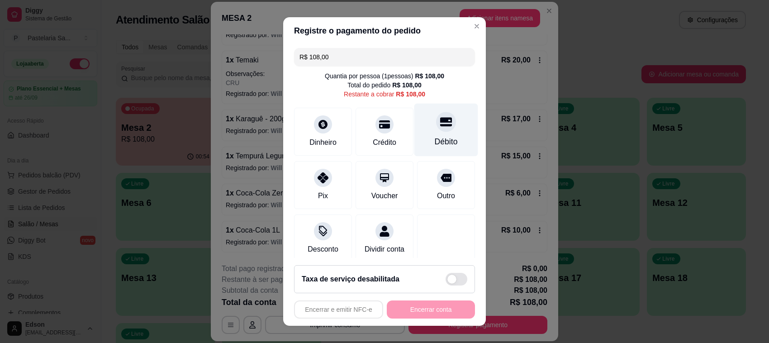
click at [414, 145] on div "Débito" at bounding box center [446, 130] width 64 height 53
type input "R$ 0,00"
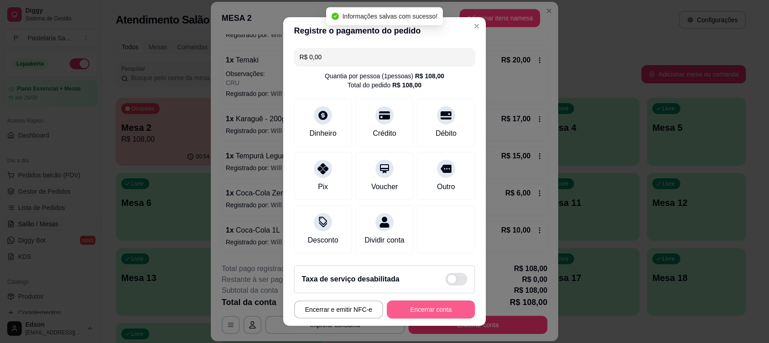
click at [436, 318] on button "Encerrar conta" at bounding box center [431, 309] width 88 height 18
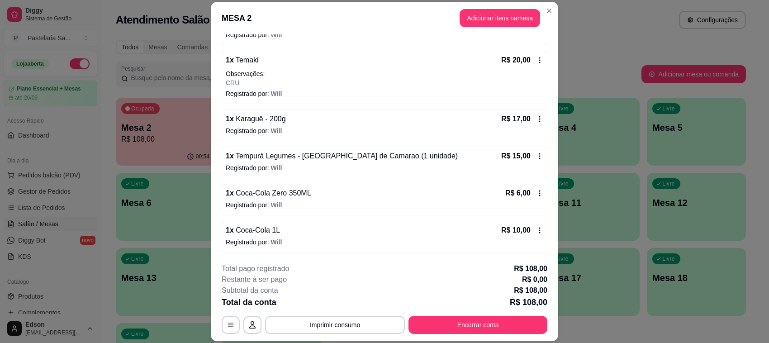
scroll to position [0, 0]
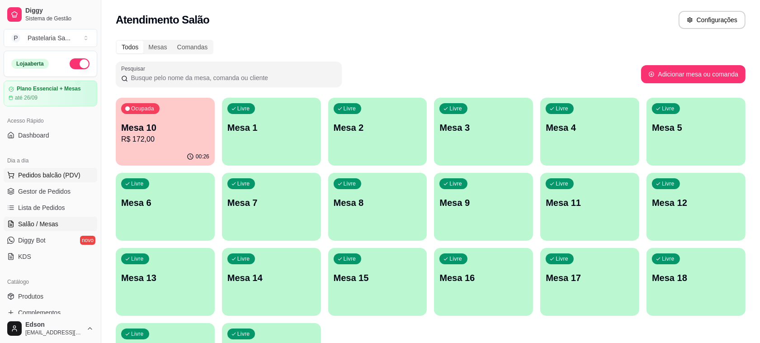
click at [76, 175] on span "Pedidos balcão (PDV)" at bounding box center [49, 175] width 62 height 9
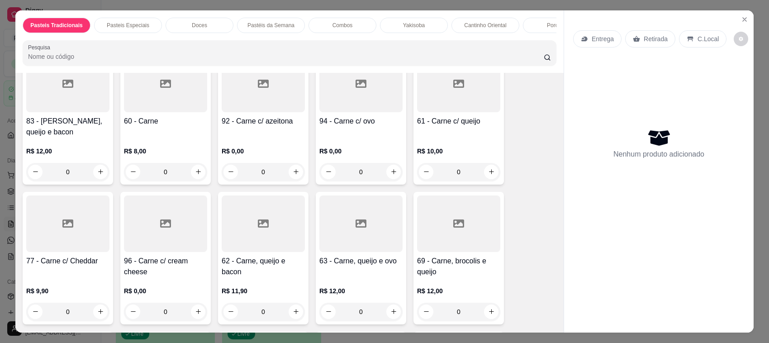
scroll to position [220, 0]
click at [471, 125] on div "61 - Carne c/ queijo" at bounding box center [458, 126] width 83 height 22
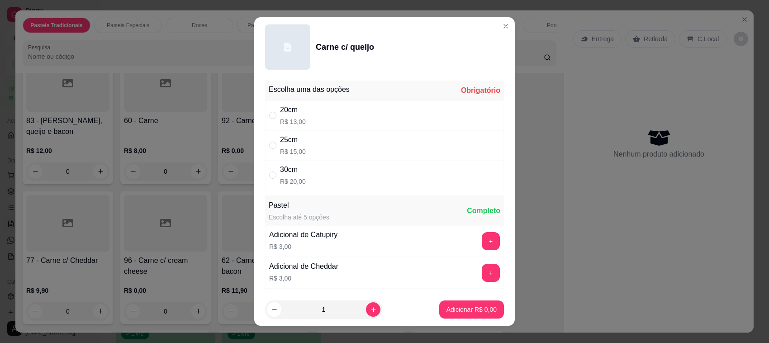
click at [333, 103] on div "20cm R$ 13,00" at bounding box center [384, 115] width 239 height 30
radio input "true"
click at [464, 307] on p "Adicionar R$ 13,00" at bounding box center [470, 309] width 54 height 9
type input "1"
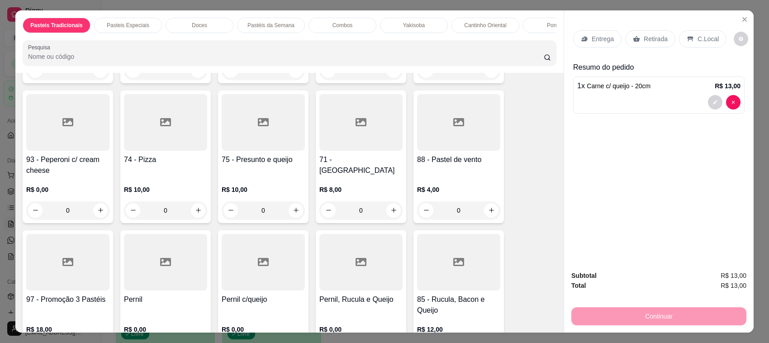
scroll to position [881, 0]
click at [249, 158] on h4 "75 - Presunto e queijo" at bounding box center [263, 158] width 83 height 11
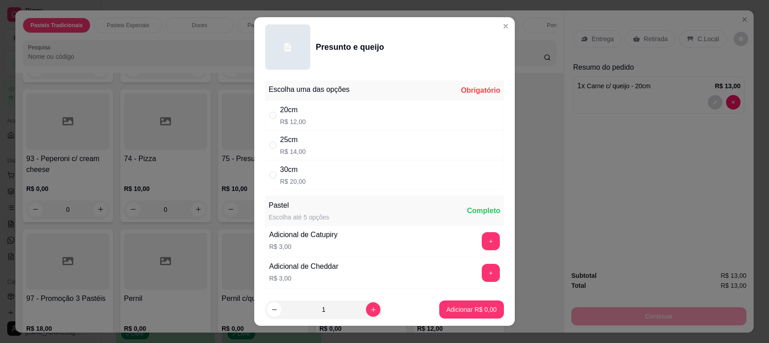
click at [304, 119] on div "20cm R$ 12,00" at bounding box center [384, 115] width 239 height 30
radio input "true"
click at [443, 308] on p "Adicionar R$ 12,00" at bounding box center [470, 309] width 54 height 9
type input "1"
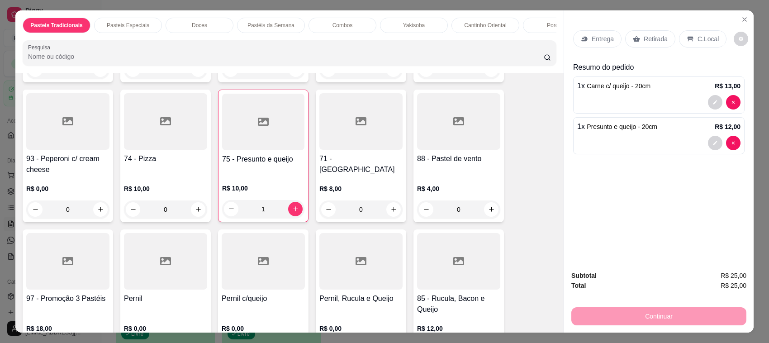
click at [660, 36] on p "Retirada" at bounding box center [656, 38] width 24 height 9
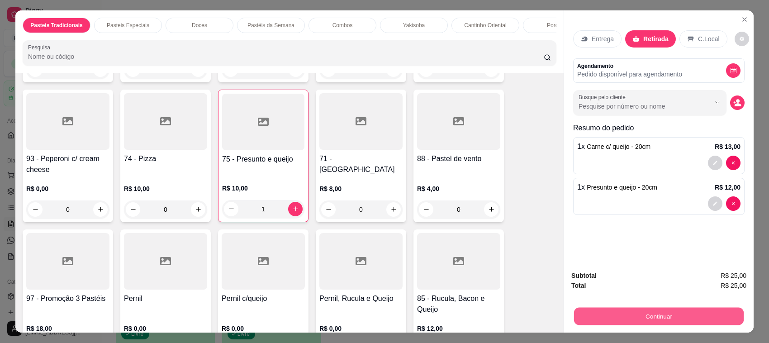
click at [618, 317] on button "Continuar" at bounding box center [659, 317] width 170 height 18
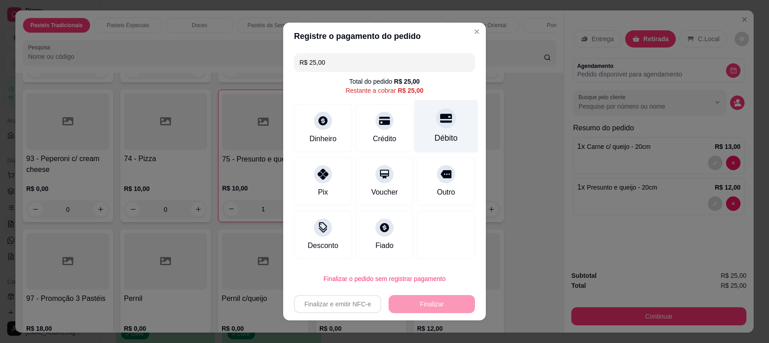
click at [458, 133] on div "Débito" at bounding box center [446, 126] width 64 height 53
type input "R$ 0,00"
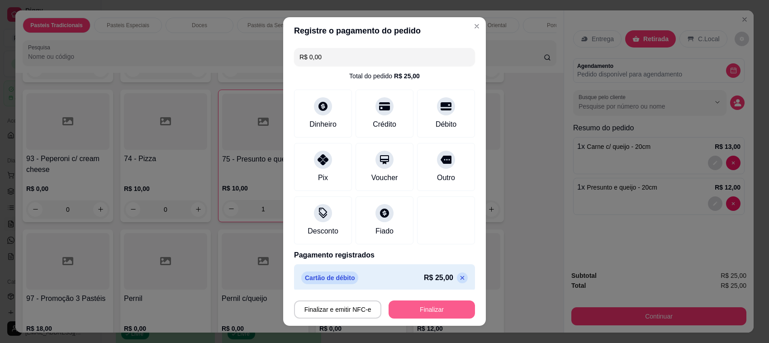
click at [430, 315] on button "Finalizar" at bounding box center [432, 309] width 86 height 18
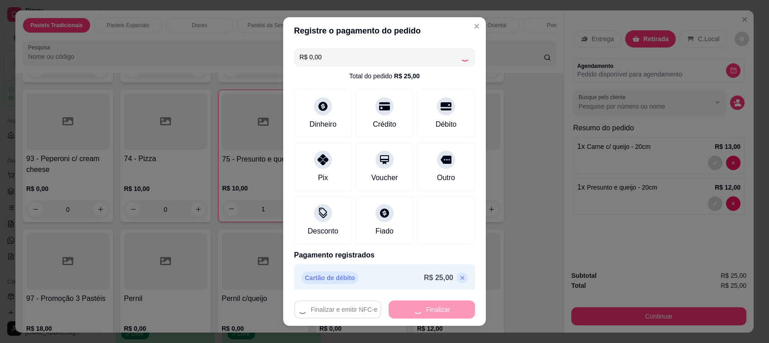
type input "0"
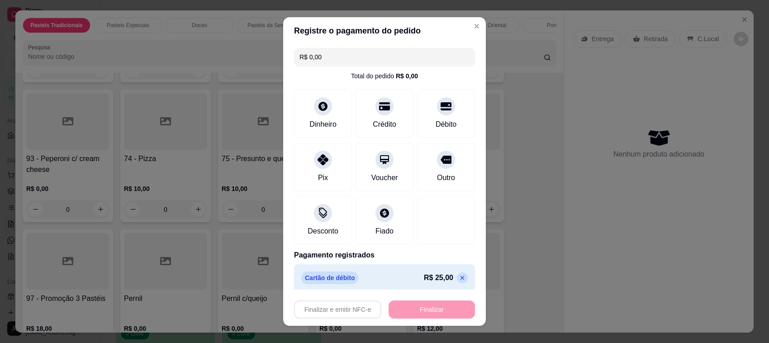
type input "-R$ 25,00"
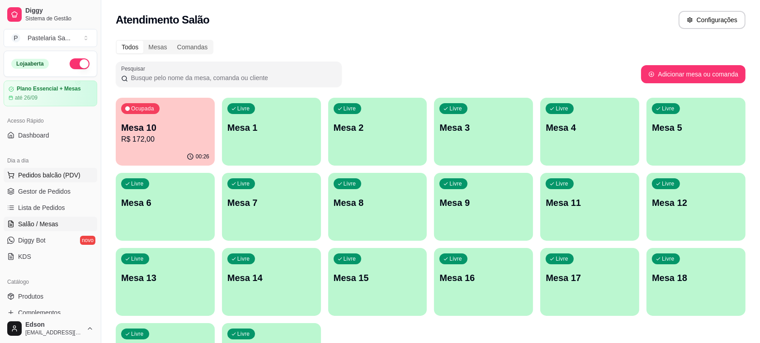
click at [65, 169] on button "Pedidos balcão (PDV)" at bounding box center [51, 175] width 94 height 14
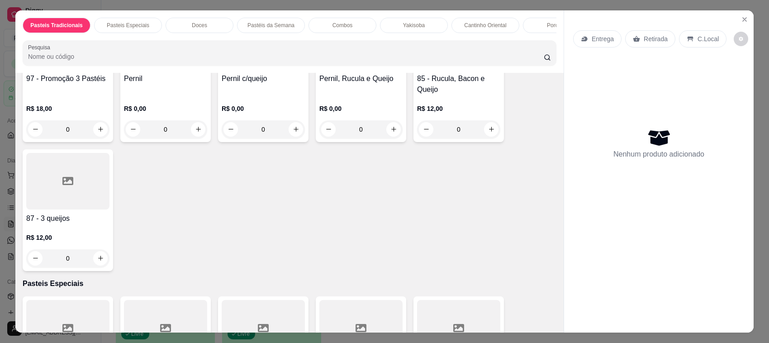
scroll to position [881, 0]
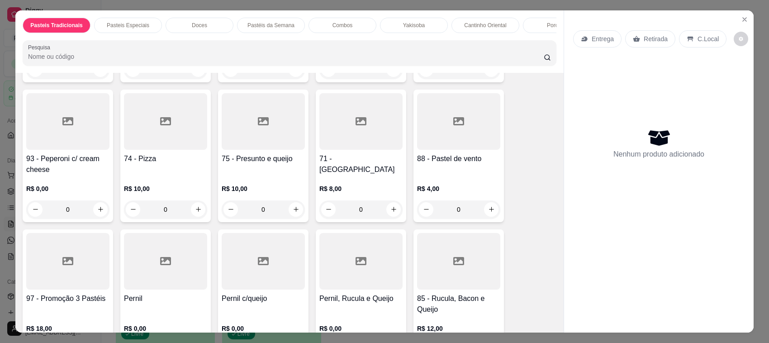
click at [332, 161] on div "71 - [GEOGRAPHIC_DATA]" at bounding box center [360, 164] width 83 height 22
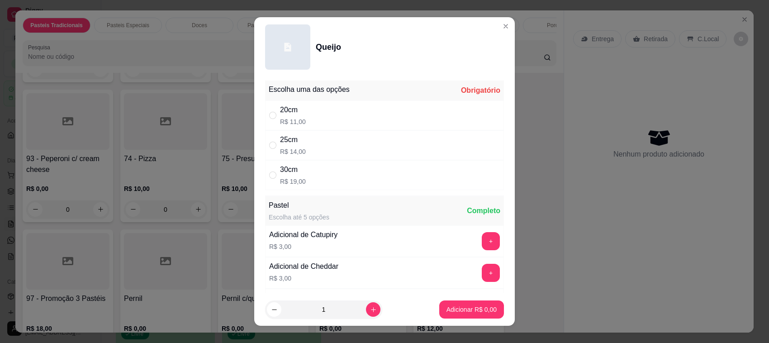
click at [335, 168] on div "30cm R$ 19,00" at bounding box center [384, 175] width 239 height 30
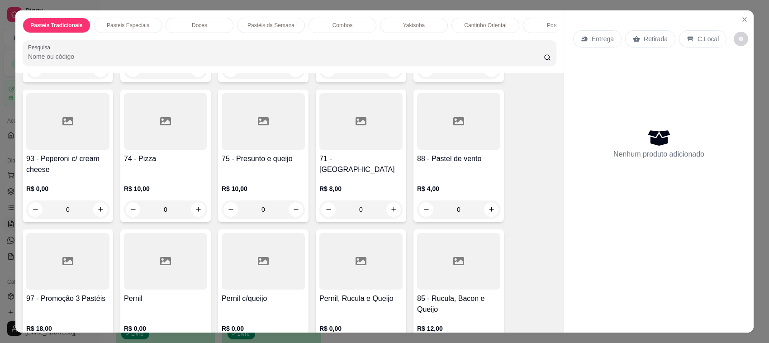
radio input "true"
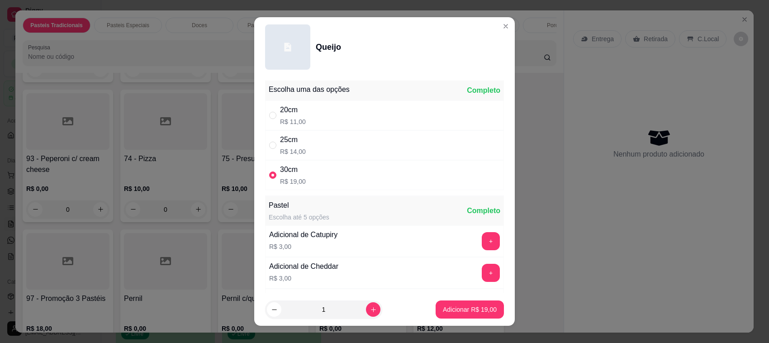
click at [336, 151] on div "25cm R$ 14,00" at bounding box center [384, 145] width 239 height 30
radio input "true"
radio input "false"
click at [461, 308] on p "Adicionar R$ 14,00" at bounding box center [470, 309] width 54 height 9
type input "1"
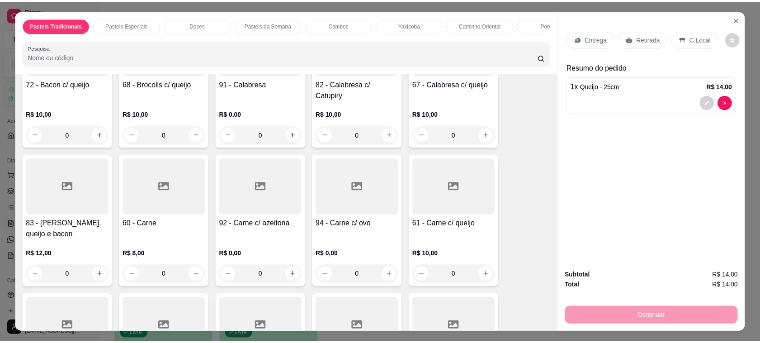
scroll to position [0, 0]
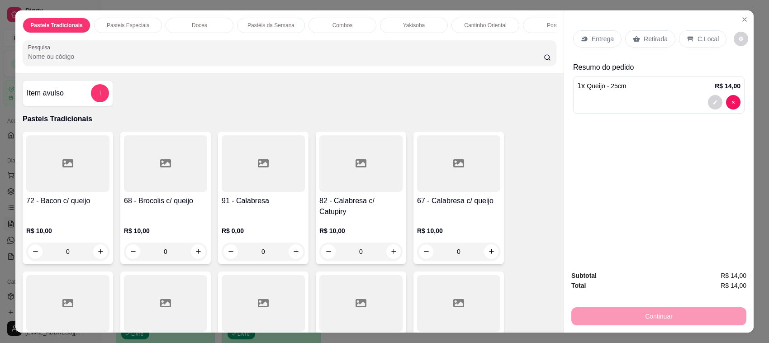
click at [71, 289] on div at bounding box center [67, 303] width 83 height 57
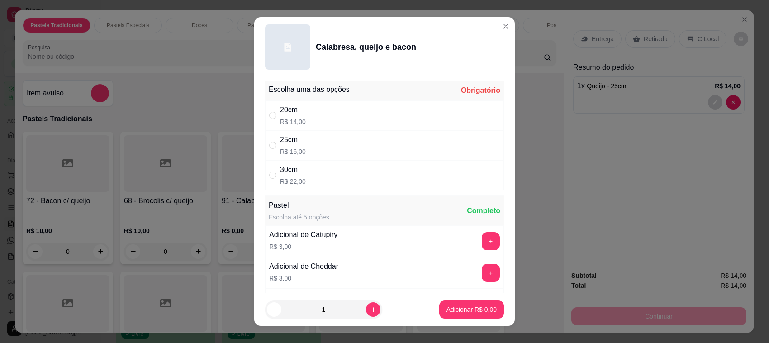
click at [326, 155] on div "25cm R$ 16,00" at bounding box center [384, 145] width 239 height 30
radio input "true"
click at [443, 296] on footer "1 Adicionar R$ 16,00" at bounding box center [384, 309] width 261 height 33
click at [442, 297] on footer "1 Adicionar R$ 16,00" at bounding box center [384, 309] width 261 height 33
click at [441, 299] on footer "1 Adicionar R$ 16,00" at bounding box center [384, 309] width 261 height 33
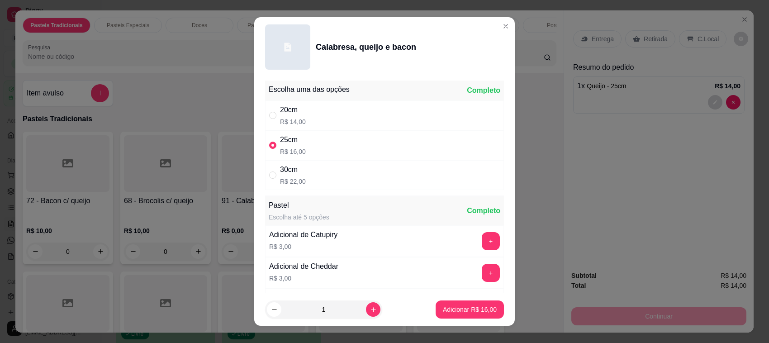
click at [441, 315] on button "Adicionar R$ 16,00" at bounding box center [470, 309] width 68 height 18
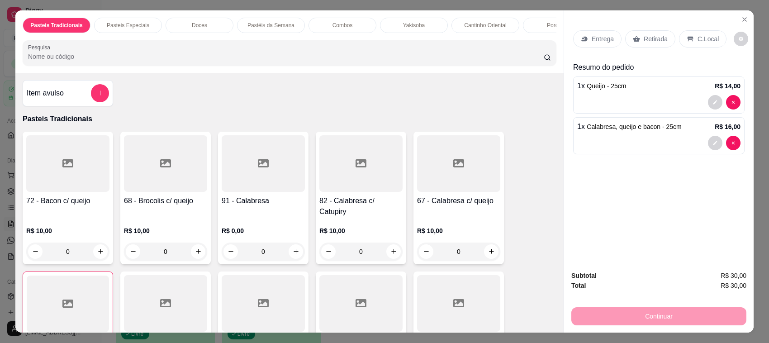
type input "1"
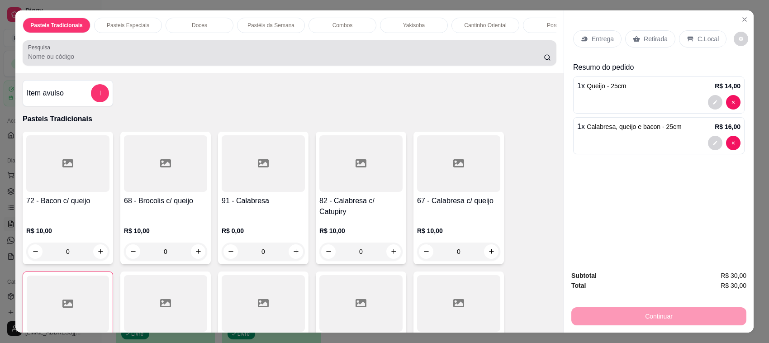
click at [127, 61] on input "Pesquisa" at bounding box center [286, 56] width 516 height 9
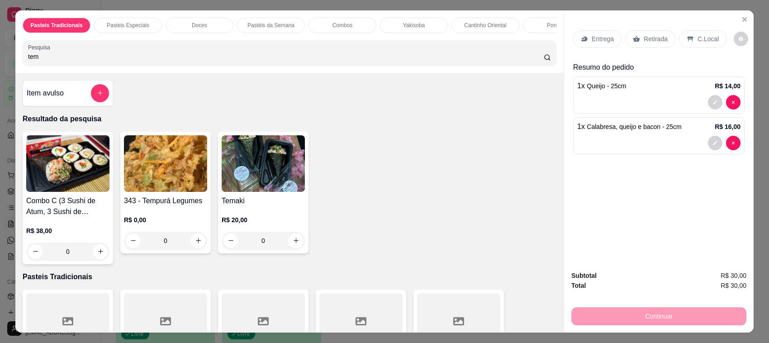
type input "tem"
click at [175, 181] on img at bounding box center [165, 163] width 83 height 57
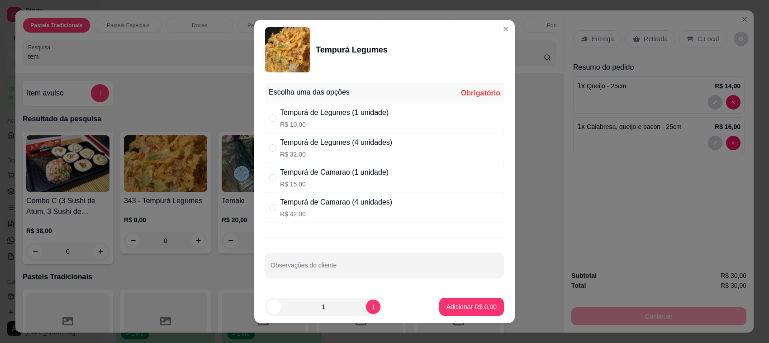
click at [356, 119] on div "Tempurá de Legumes (1 unidade) R$ 10,00" at bounding box center [334, 118] width 109 height 22
radio input "true"
click at [470, 301] on button "Adicionar R$ 10,00" at bounding box center [470, 307] width 68 height 18
type input "1"
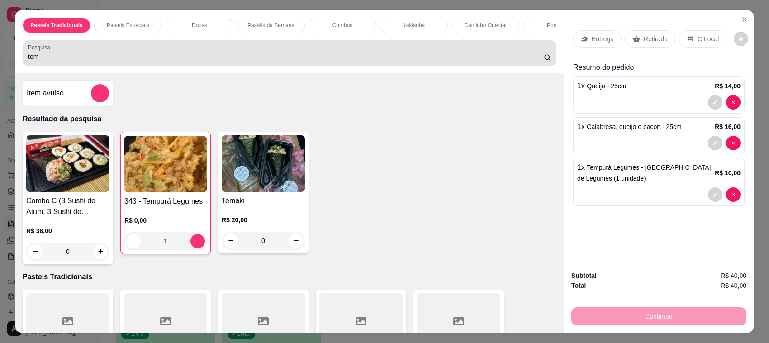
click at [129, 61] on input "tem" at bounding box center [286, 56] width 516 height 9
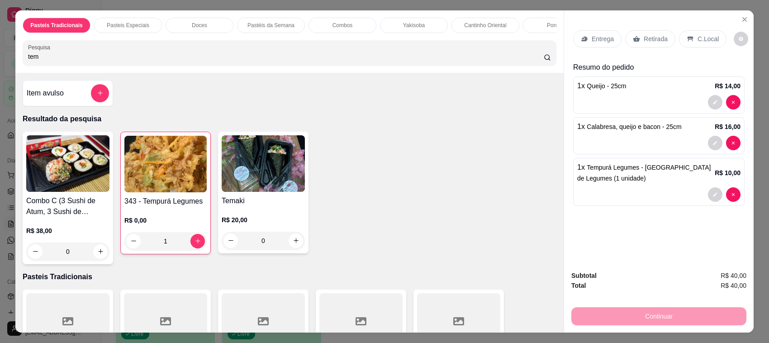
click at [129, 61] on input "tem" at bounding box center [286, 56] width 516 height 9
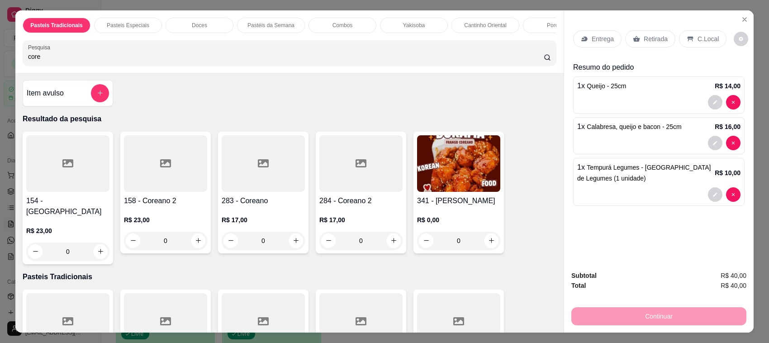
type input "core"
click at [448, 192] on img at bounding box center [458, 163] width 83 height 57
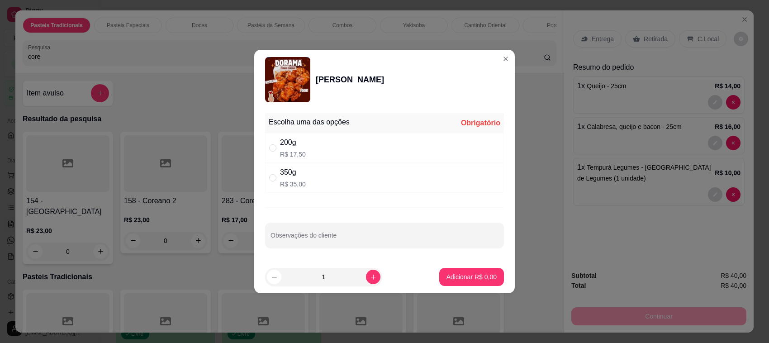
click at [300, 169] on div "350g" at bounding box center [293, 172] width 26 height 11
radio input "true"
click at [476, 276] on p "Adicionar R$ 35,00" at bounding box center [470, 276] width 54 height 9
type input "1"
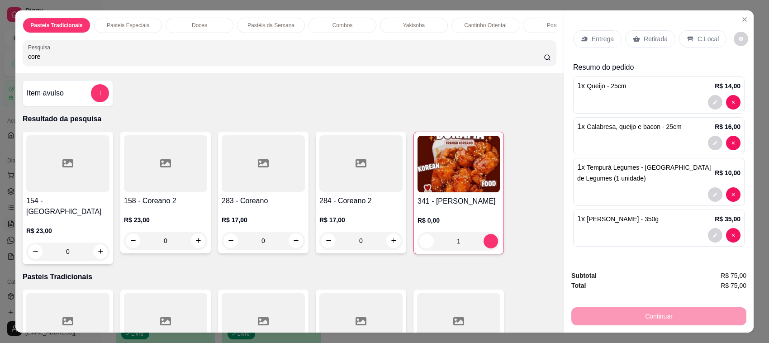
click at [657, 41] on p "Retirada" at bounding box center [656, 38] width 24 height 9
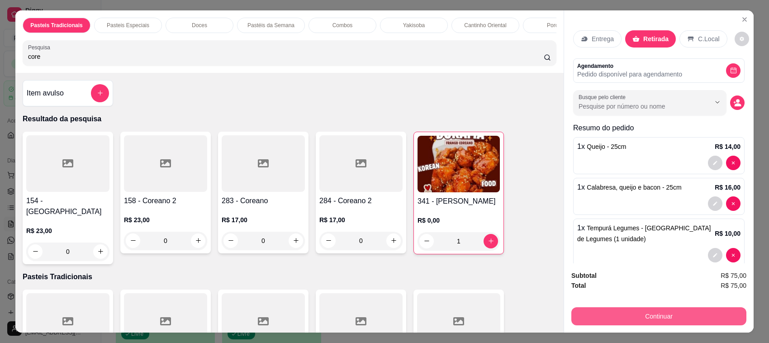
click at [648, 310] on button "Continuar" at bounding box center [658, 316] width 175 height 18
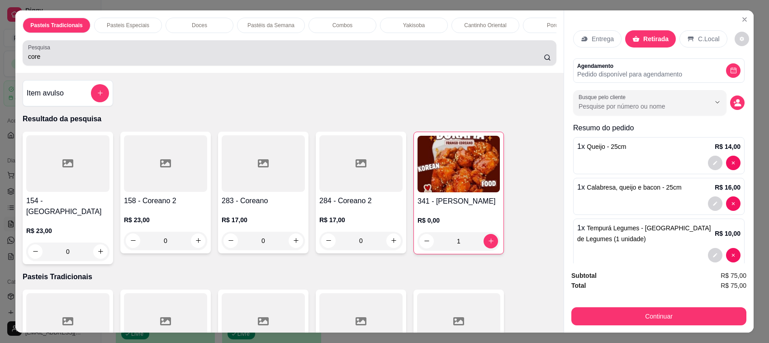
click at [84, 57] on div "core" at bounding box center [289, 53] width 523 height 18
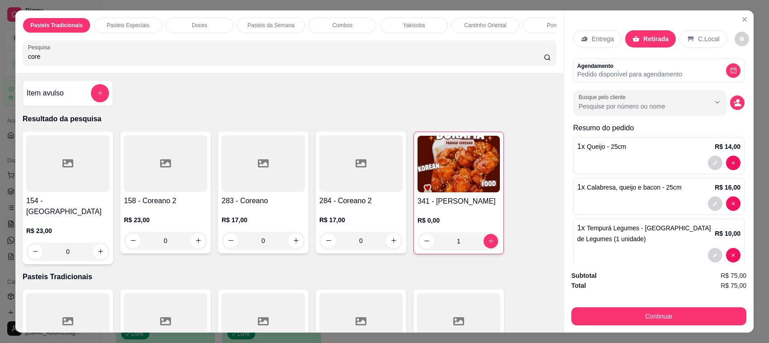
click at [64, 61] on input "core" at bounding box center [286, 56] width 516 height 9
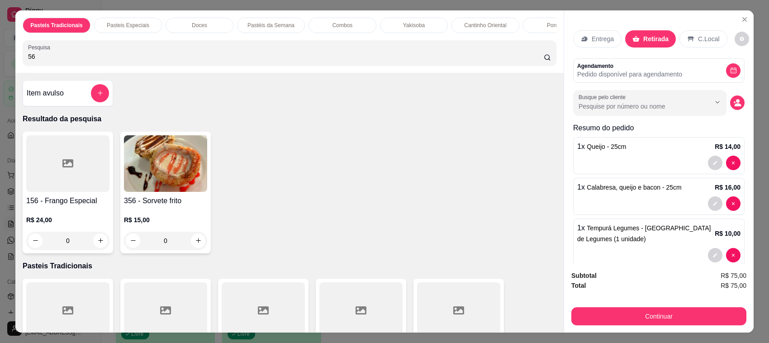
type input "5"
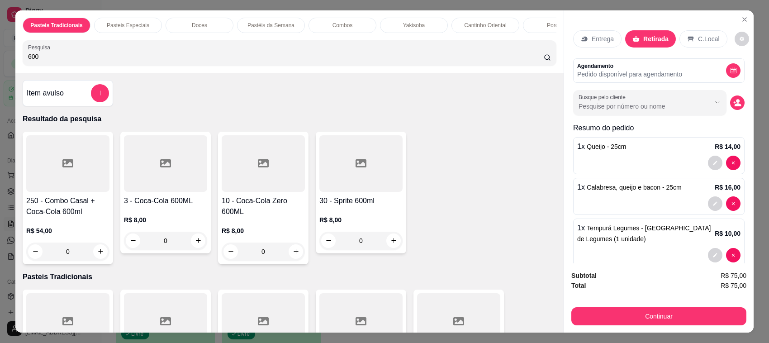
type input "600"
click at [198, 185] on div at bounding box center [165, 163] width 83 height 57
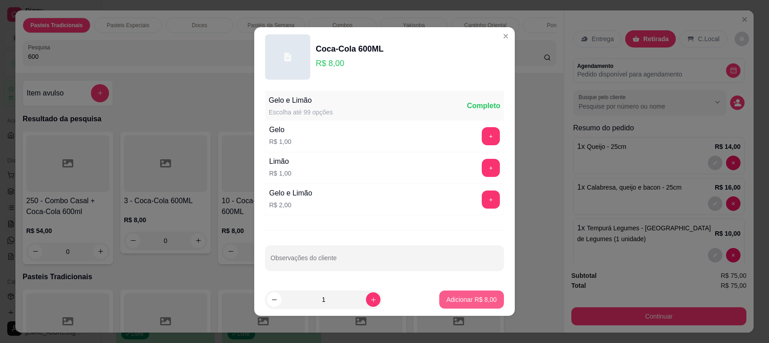
click at [481, 299] on p "Adicionar R$ 8,00" at bounding box center [471, 299] width 50 height 9
type input "1"
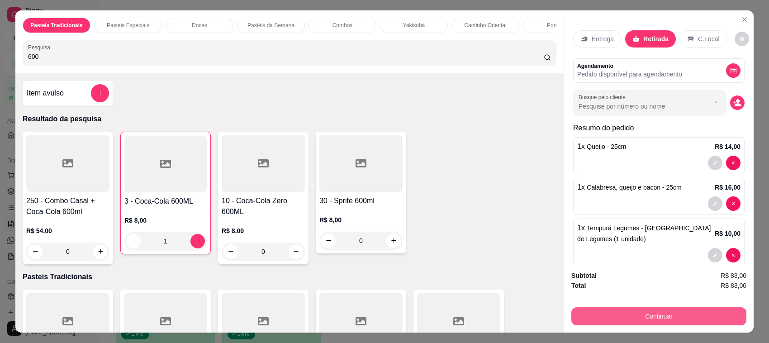
click at [641, 320] on button "Continuar" at bounding box center [658, 316] width 175 height 18
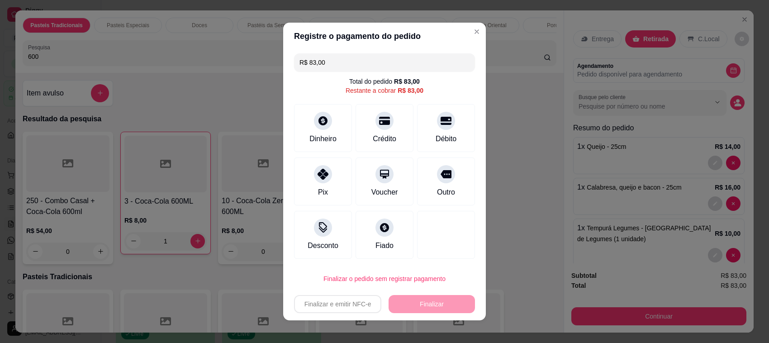
drag, startPoint x: 641, startPoint y: 320, endPoint x: 642, endPoint y: 315, distance: 5.1
drag, startPoint x: 642, startPoint y: 315, endPoint x: 392, endPoint y: 129, distance: 311.7
click at [392, 129] on div "Crédito" at bounding box center [385, 126] width 64 height 53
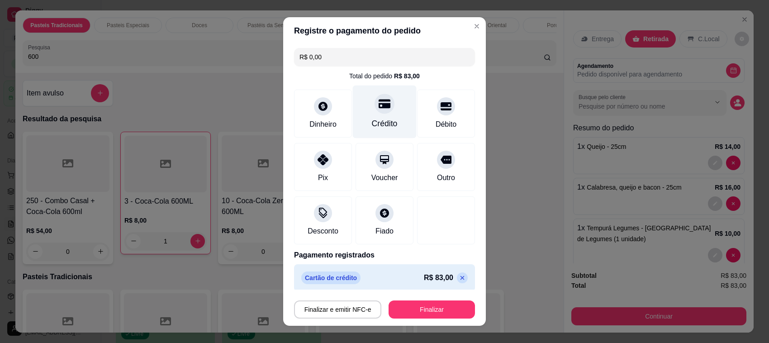
type input "R$ 0,00"
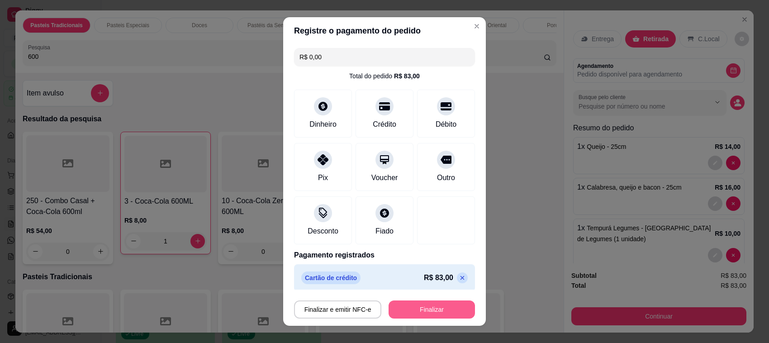
click at [403, 309] on button "Finalizar" at bounding box center [432, 309] width 86 height 18
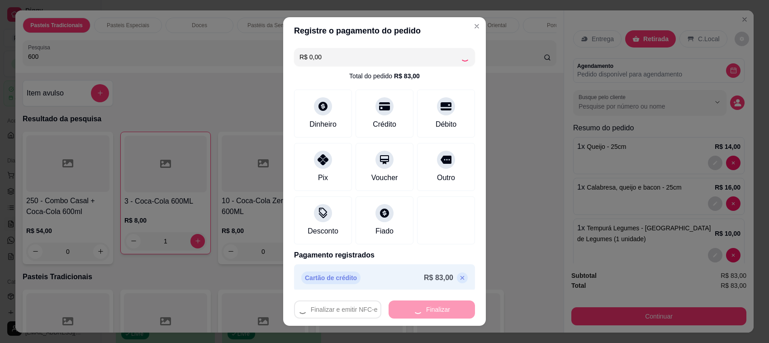
type input "0"
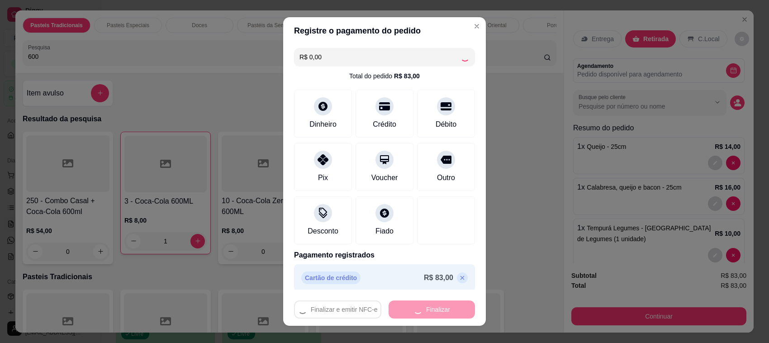
type input "0"
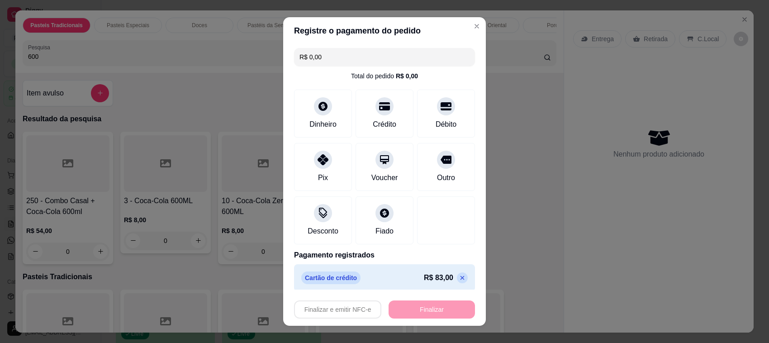
type input "-R$ 83,00"
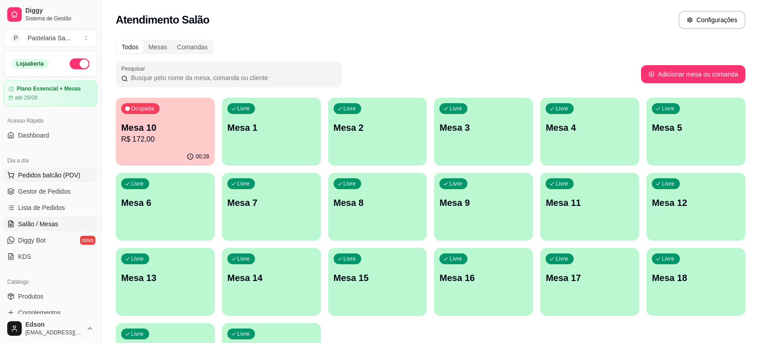
click at [63, 168] on button "Pedidos balcão (PDV)" at bounding box center [51, 175] width 94 height 14
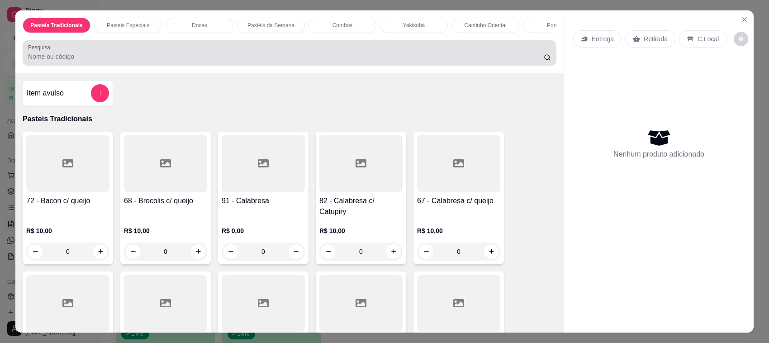
click at [148, 61] on input "Pesquisa" at bounding box center [286, 56] width 516 height 9
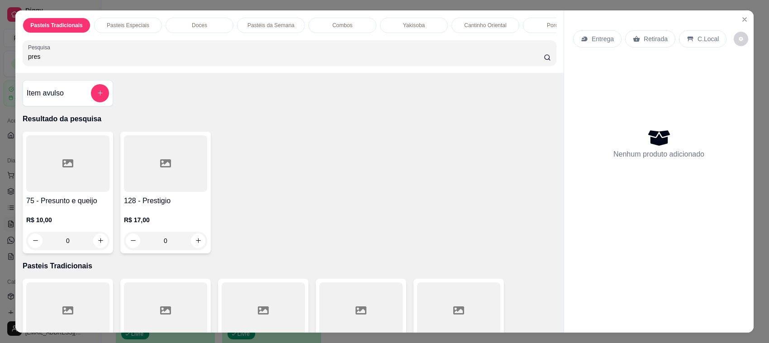
type input "pres"
click at [76, 167] on div at bounding box center [67, 163] width 83 height 57
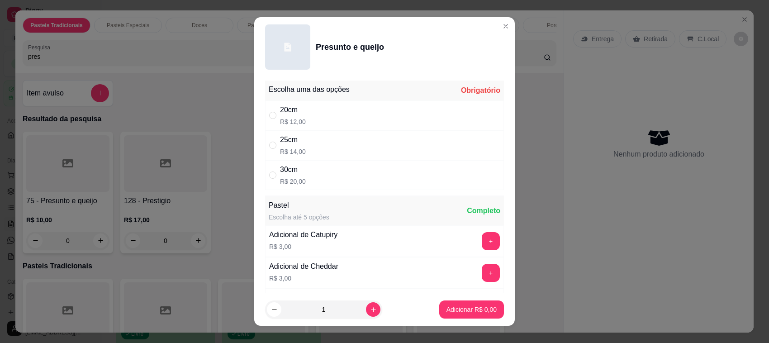
click at [335, 177] on div "30cm R$ 20,00" at bounding box center [384, 175] width 239 height 30
radio input "true"
click at [453, 303] on button "Adicionar R$ 20,00" at bounding box center [470, 309] width 68 height 18
type input "1"
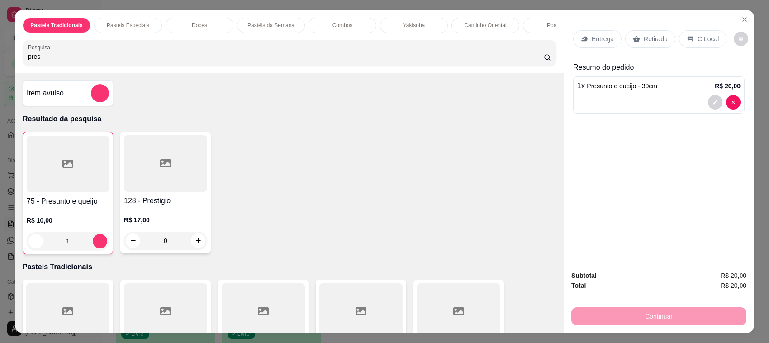
click at [50, 61] on input "pres" at bounding box center [286, 56] width 516 height 9
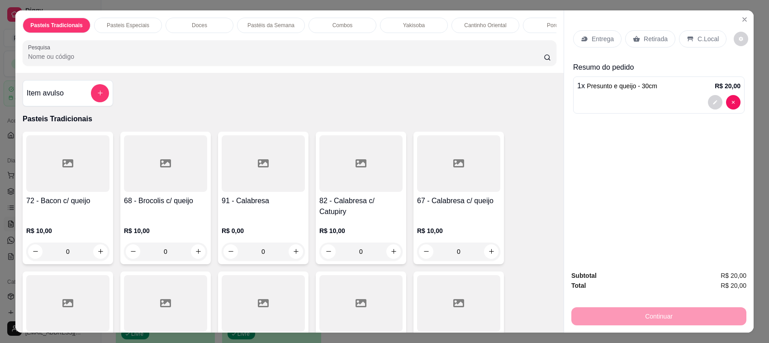
drag, startPoint x: 665, startPoint y: 32, endPoint x: 646, endPoint y: 182, distance: 151.4
click at [665, 32] on div "Retirada" at bounding box center [650, 38] width 50 height 17
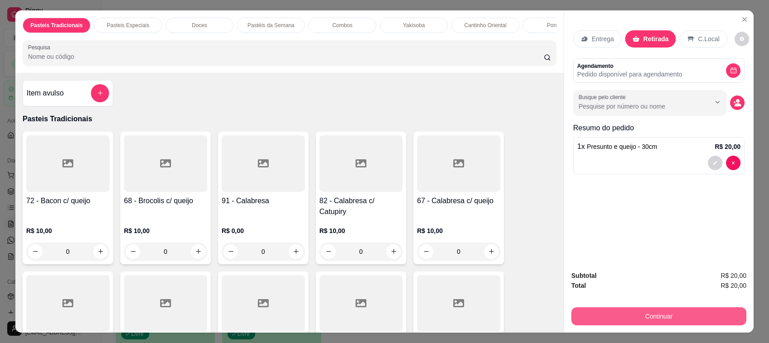
click at [619, 310] on button "Continuar" at bounding box center [658, 316] width 175 height 18
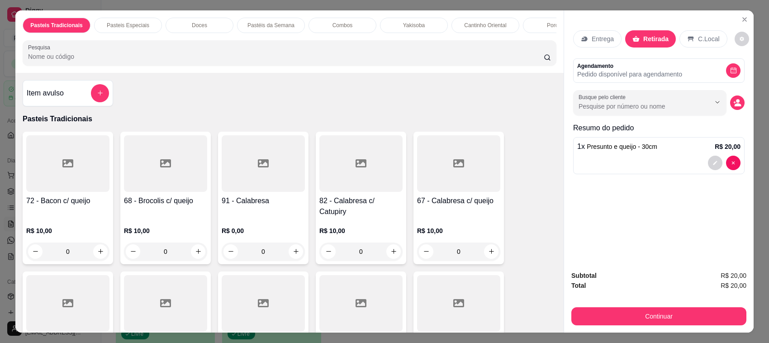
click at [298, 181] on div "Pix" at bounding box center [323, 179] width 64 height 53
type input "R$ 0,00"
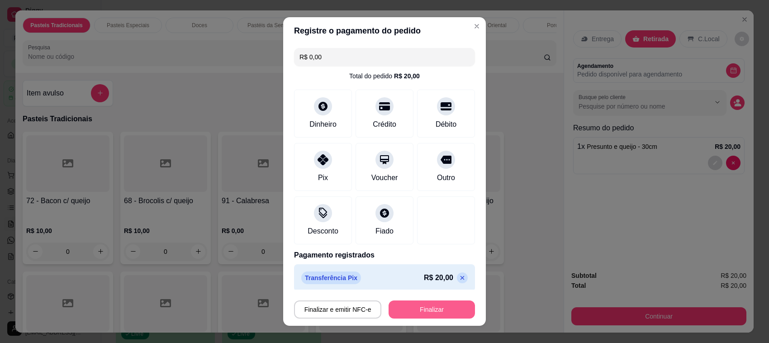
click at [427, 307] on button "Finalizar" at bounding box center [432, 309] width 86 height 18
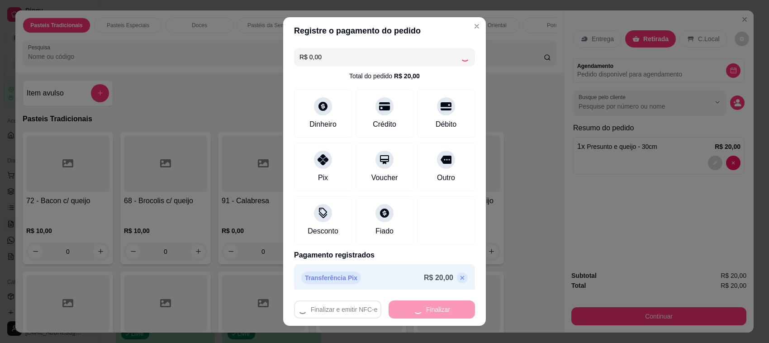
type input "0"
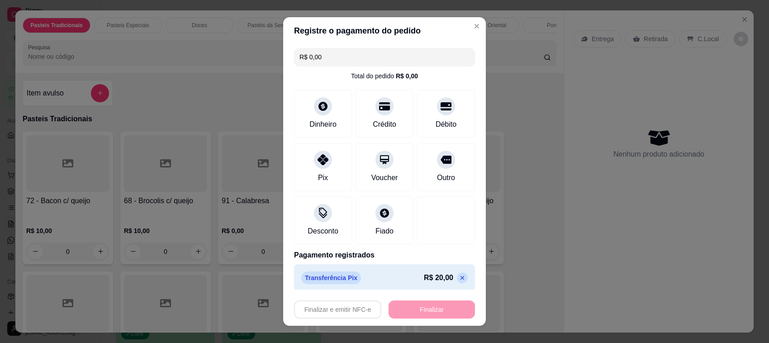
type input "-R$ 20,00"
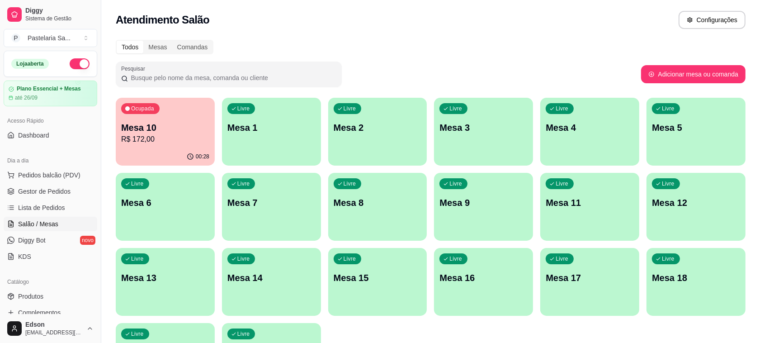
drag, startPoint x: 100, startPoint y: 134, endPoint x: 94, endPoint y: 171, distance: 37.1
click at [94, 171] on div "Diggy Sistema de Gestão P Pastelaria Sa ... Loja aberta Plano Essencial + Mesas…" at bounding box center [50, 171] width 101 height 343
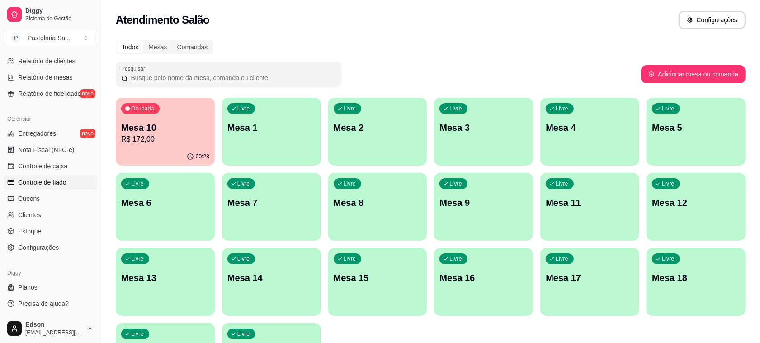
scroll to position [77, 0]
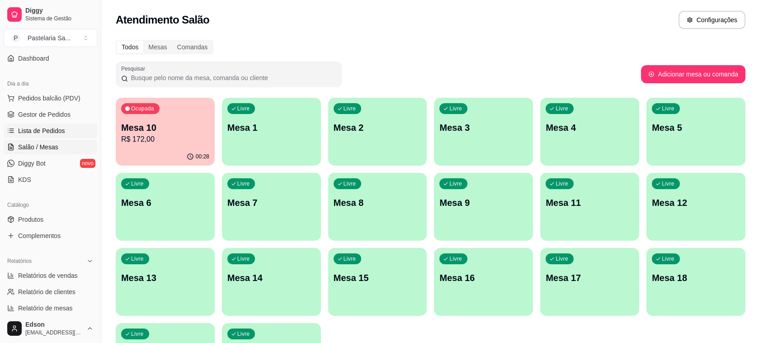
click at [41, 135] on span "Lista de Pedidos" at bounding box center [41, 130] width 47 height 9
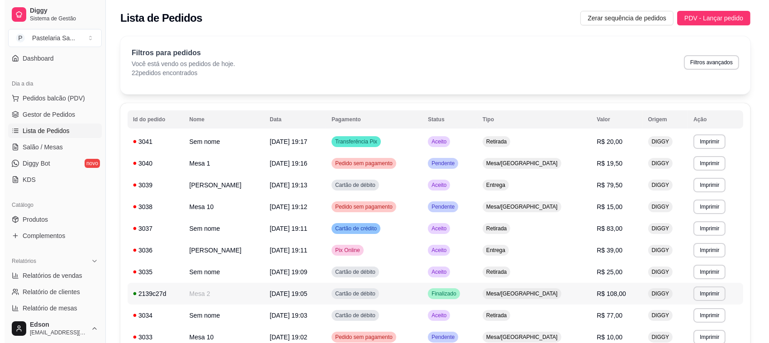
scroll to position [300, 0]
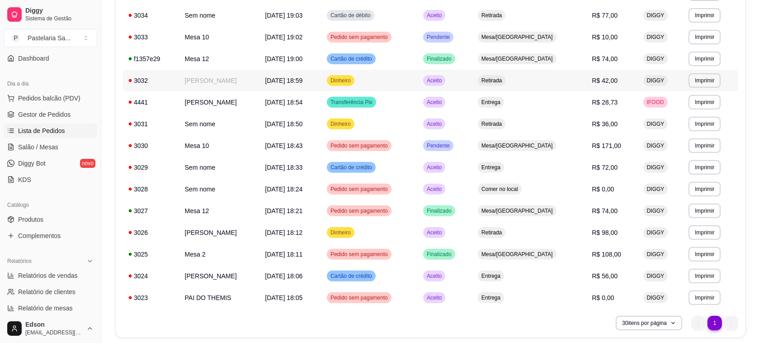
click at [399, 82] on td "Dinheiro" at bounding box center [370, 81] width 96 height 22
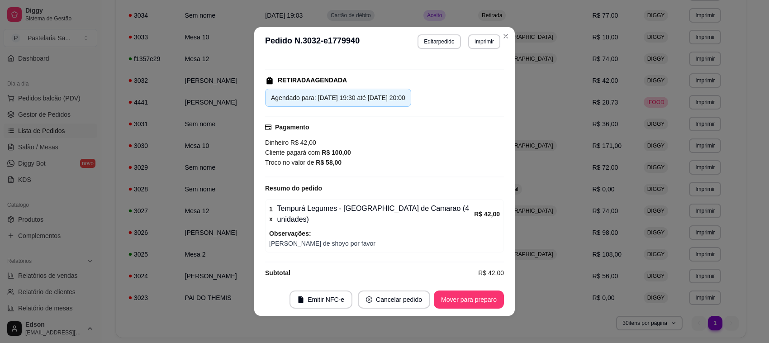
scroll to position [0, 0]
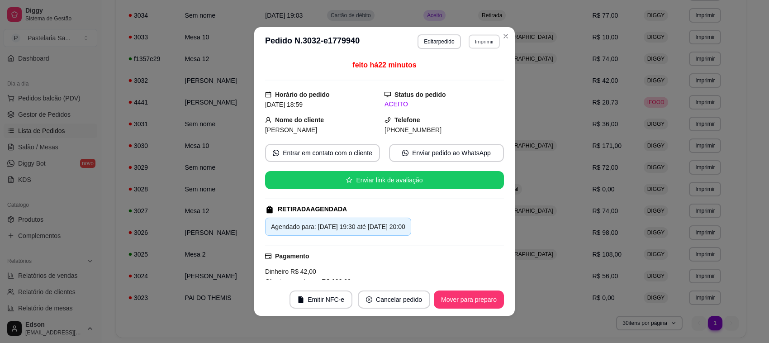
click at [471, 39] on button "Imprimir" at bounding box center [484, 41] width 31 height 14
click at [458, 72] on button "Cozinha Cantinho" at bounding box center [464, 74] width 66 height 14
click at [489, 44] on button "Imprimir" at bounding box center [484, 41] width 32 height 14
click at [479, 92] on button "Balcão" at bounding box center [463, 92] width 63 height 14
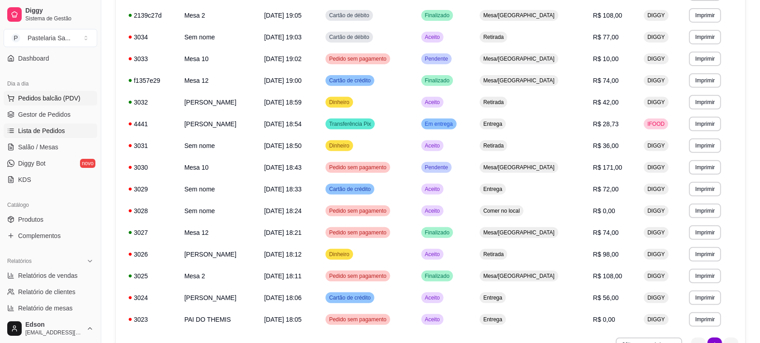
click at [38, 103] on button "Pedidos balcão (PDV)" at bounding box center [51, 98] width 94 height 14
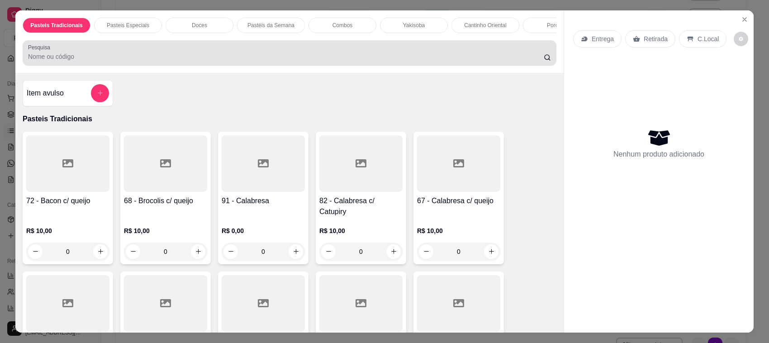
click at [161, 60] on div at bounding box center [289, 53] width 523 height 18
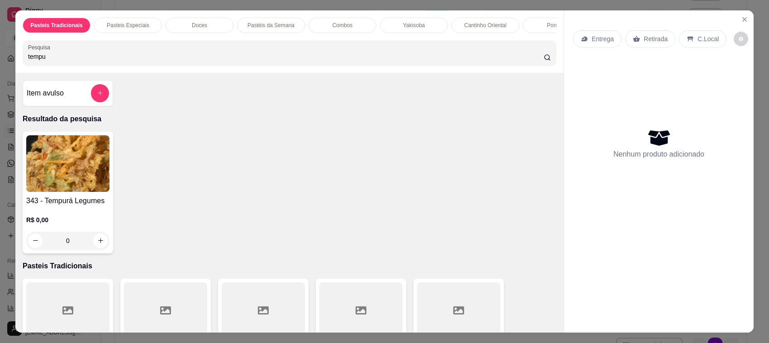
type input "tempu"
click at [93, 161] on img at bounding box center [67, 163] width 83 height 57
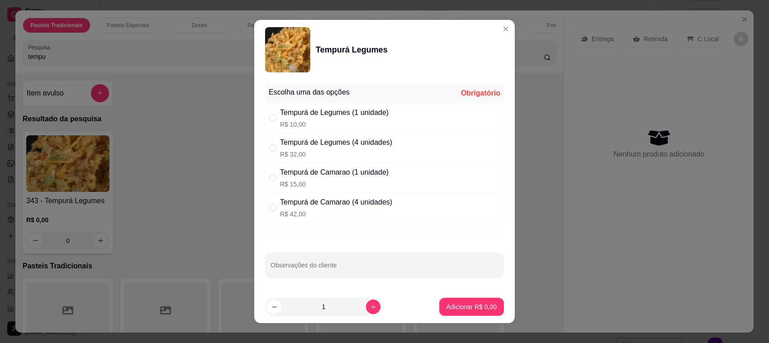
click at [322, 114] on div "Tempurá de Legumes (1 unidade)" at bounding box center [334, 112] width 109 height 11
radio input "true"
click at [358, 314] on div "1" at bounding box center [324, 307] width 114 height 18
click at [366, 312] on button "increase-product-quantity" at bounding box center [373, 306] width 14 height 14
type input "2"
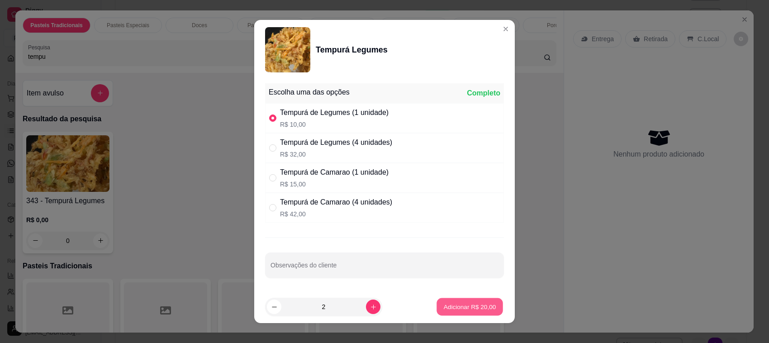
click at [447, 308] on p "Adicionar R$ 20,00" at bounding box center [470, 306] width 52 height 9
type input "2"
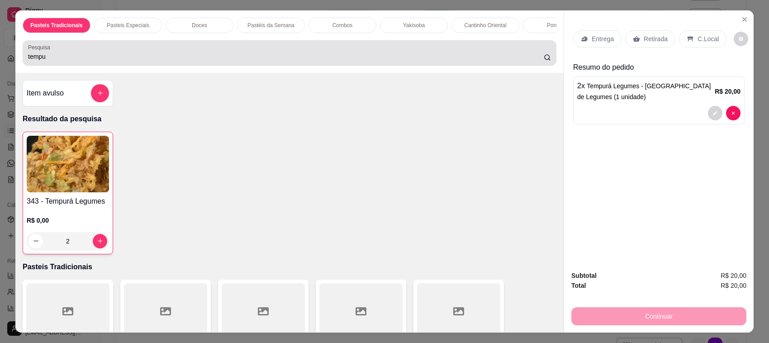
click at [67, 57] on div "tempu" at bounding box center [289, 53] width 523 height 18
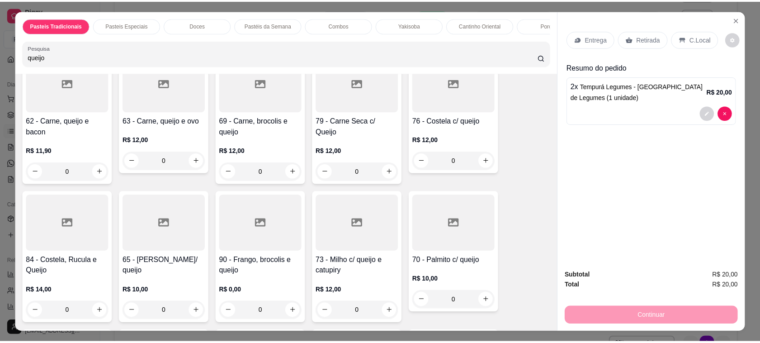
scroll to position [440, 0]
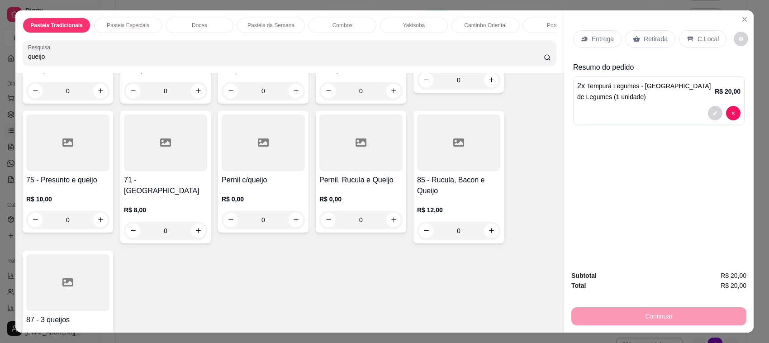
type input "queijo"
click at [136, 166] on div at bounding box center [165, 142] width 83 height 57
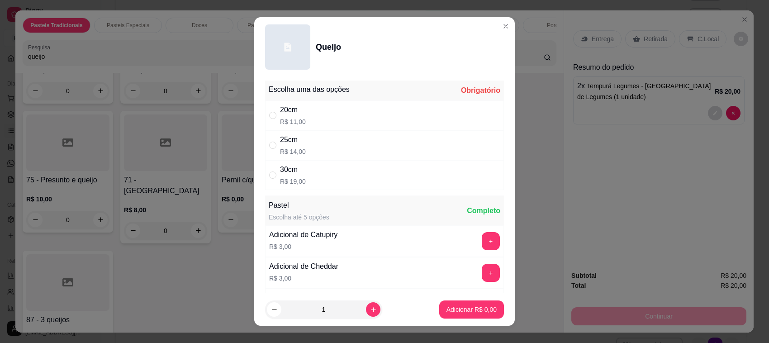
click at [333, 123] on div "20cm R$ 11,00" at bounding box center [384, 115] width 239 height 30
radio input "true"
click at [459, 306] on p "Adicionar R$ 11,00" at bounding box center [470, 309] width 54 height 9
type input "1"
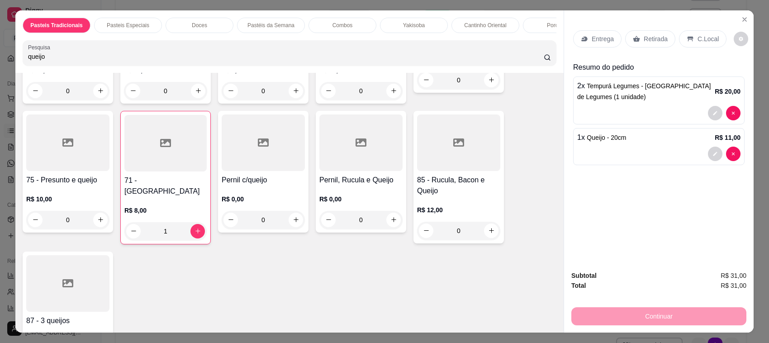
click at [642, 43] on div "Retirada" at bounding box center [650, 38] width 50 height 17
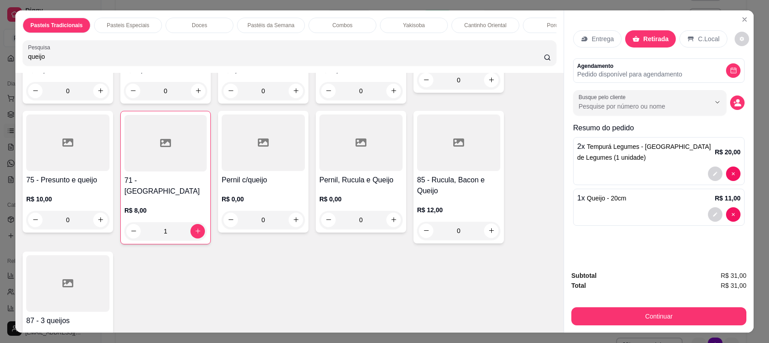
click at [650, 328] on div "Subtotal R$ 31,00 Total R$ 31,00 Continuar" at bounding box center [659, 297] width 190 height 69
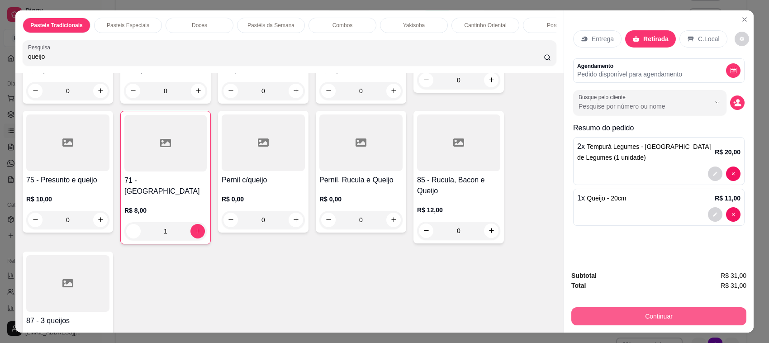
click at [648, 323] on button "Continuar" at bounding box center [658, 316] width 175 height 18
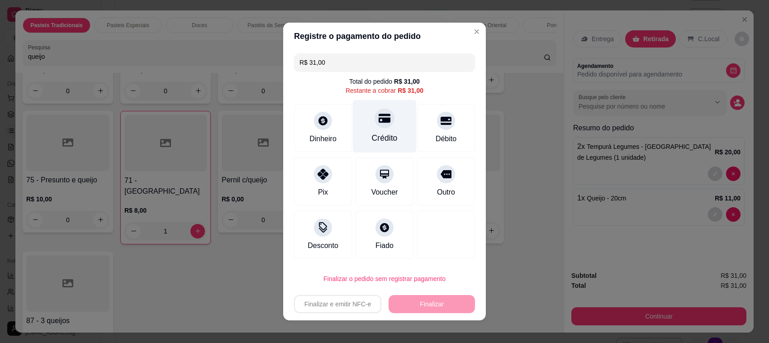
click at [380, 132] on div "Crédito" at bounding box center [385, 138] width 26 height 12
type input "R$ 0,00"
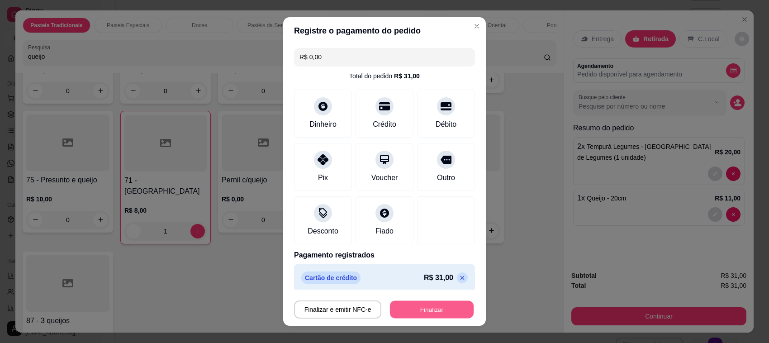
click at [401, 305] on button "Finalizar" at bounding box center [432, 310] width 84 height 18
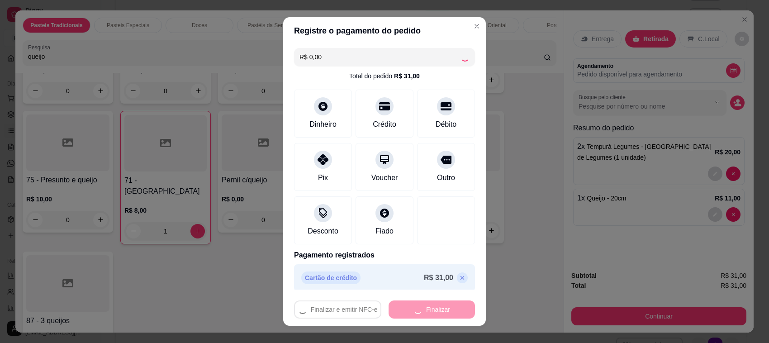
type input "0"
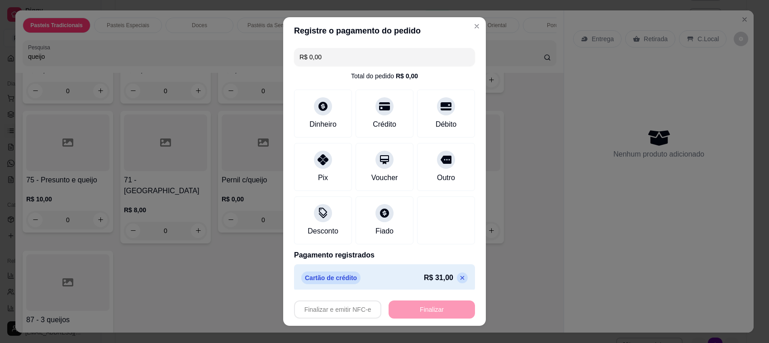
type input "-R$ 31,00"
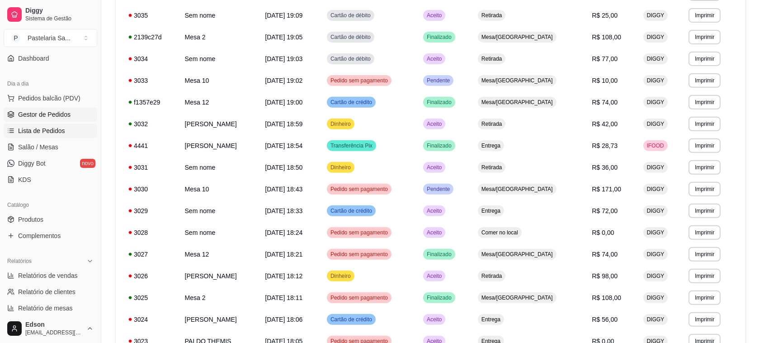
click at [39, 114] on span "Gestor de Pedidos" at bounding box center [44, 114] width 52 height 9
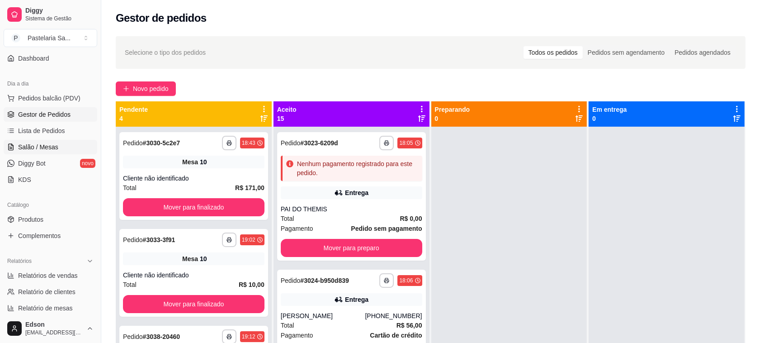
click at [46, 153] on link "Salão / Mesas" at bounding box center [51, 147] width 94 height 14
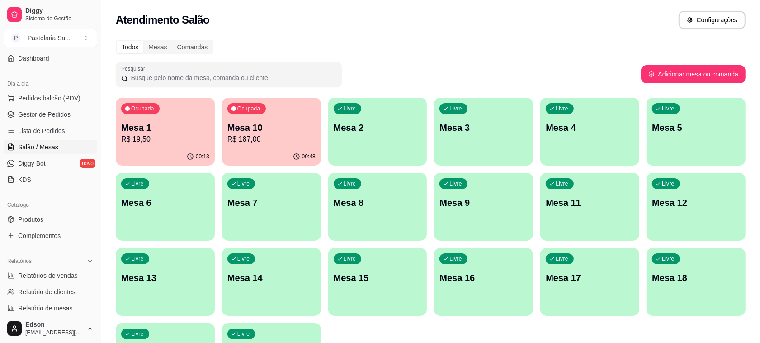
click at [268, 143] on p "R$ 187,00" at bounding box center [272, 139] width 88 height 11
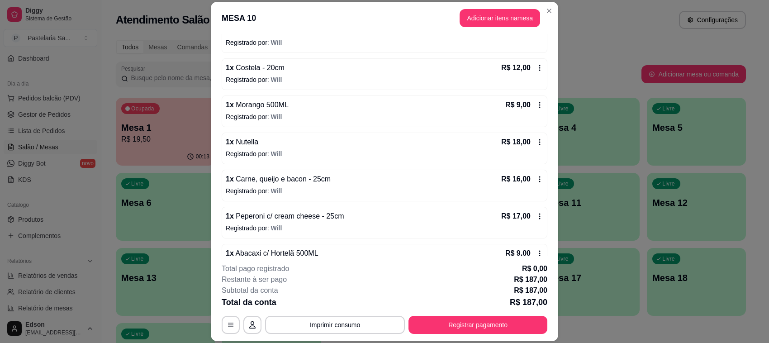
scroll to position [379, 0]
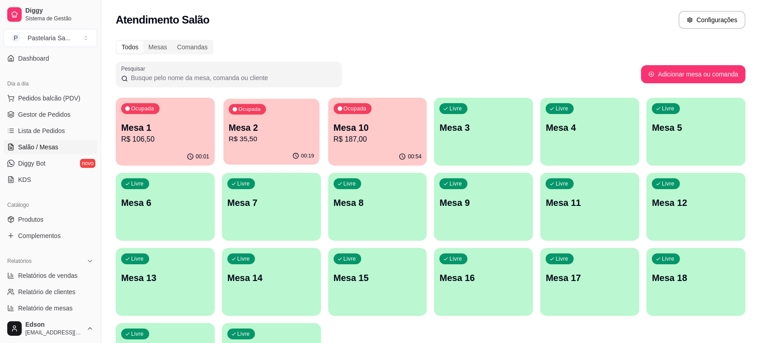
click at [290, 138] on p "R$ 35,50" at bounding box center [271, 139] width 85 height 10
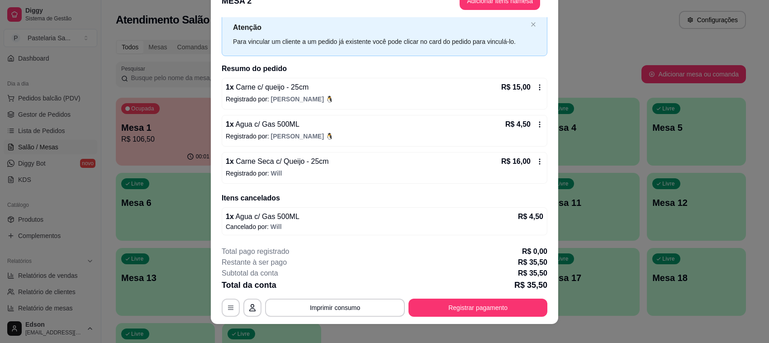
scroll to position [27, 0]
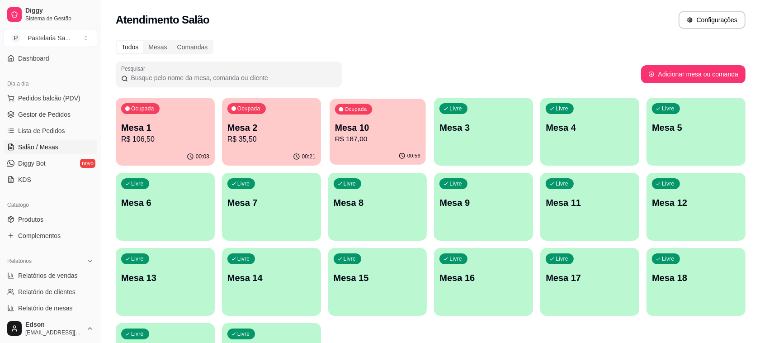
click at [379, 138] on p "R$ 187,00" at bounding box center [377, 139] width 85 height 10
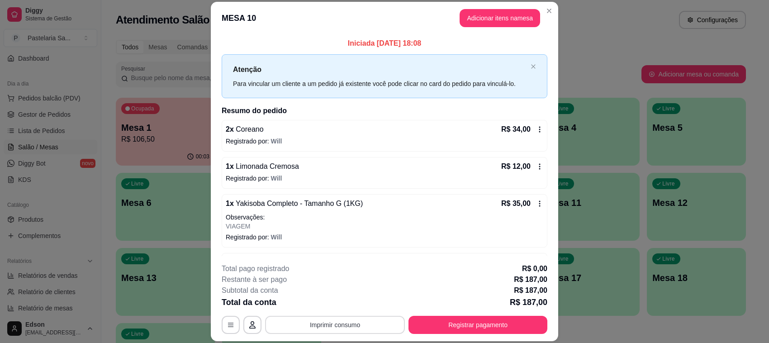
click at [344, 326] on button "Imprimir consumo" at bounding box center [335, 325] width 140 height 18
click at [340, 299] on button "Balcão" at bounding box center [333, 304] width 63 height 14
click at [473, 324] on button "Registrar pagamento" at bounding box center [478, 325] width 135 height 18
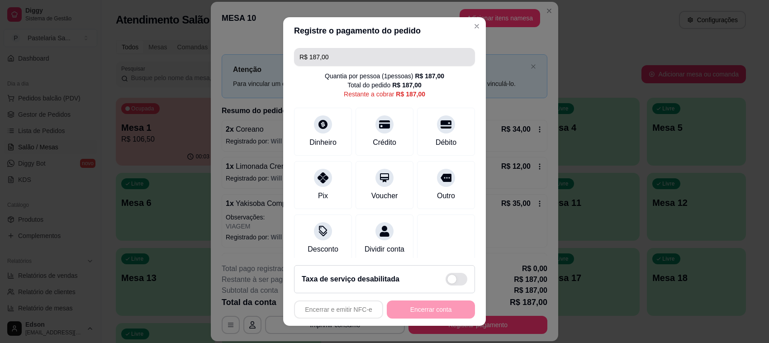
click at [374, 54] on input "R$ 187,00" at bounding box center [384, 57] width 170 height 18
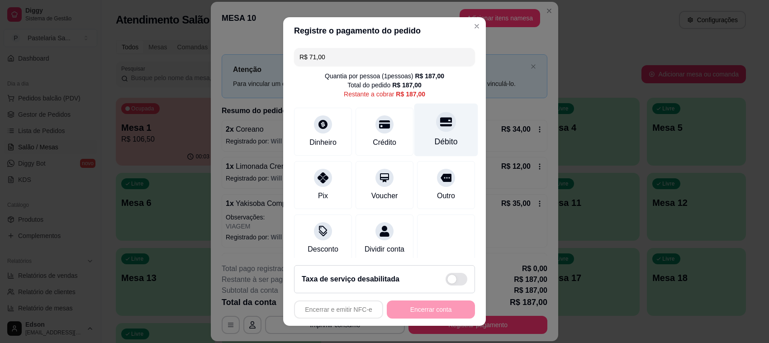
click at [418, 115] on div "Débito" at bounding box center [446, 130] width 64 height 53
type input "R$ 116,00"
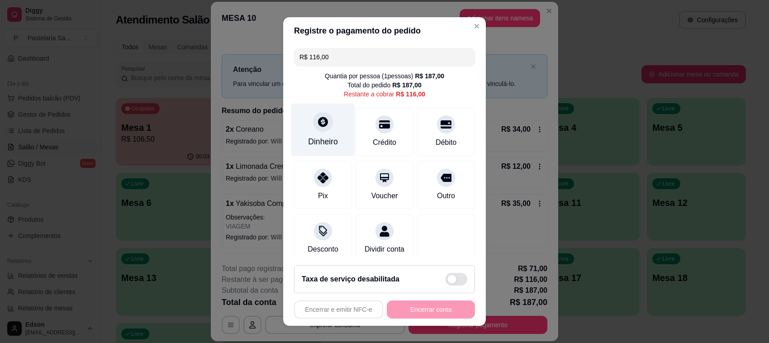
click at [319, 140] on div "Dinheiro" at bounding box center [323, 142] width 30 height 12
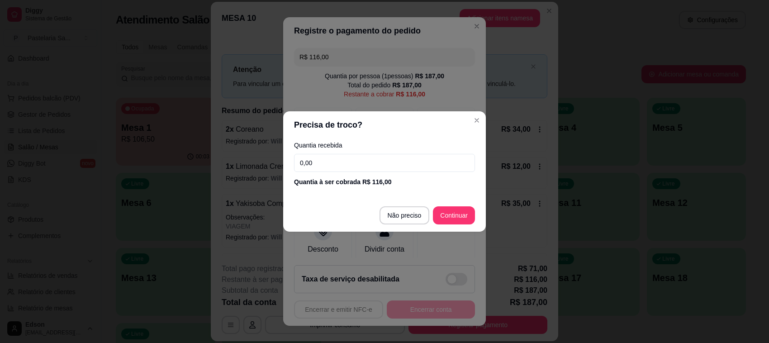
click at [345, 155] on input "0,00" at bounding box center [384, 163] width 181 height 18
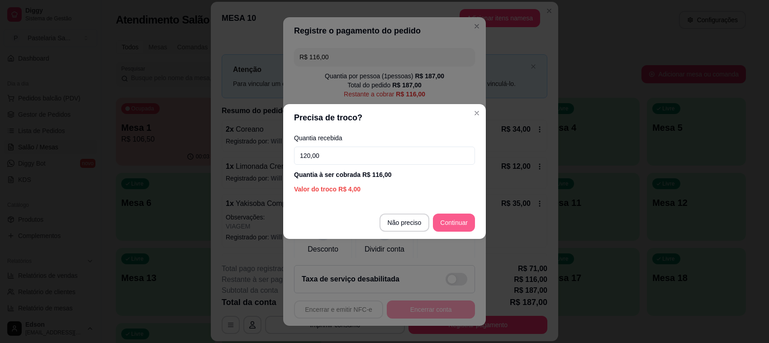
type input "120,00"
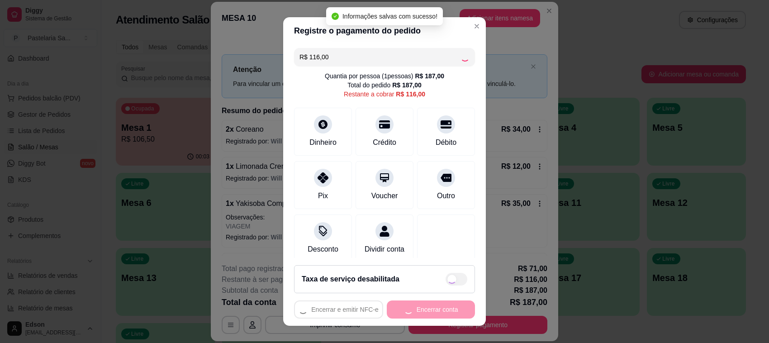
type input "R$ 0,00"
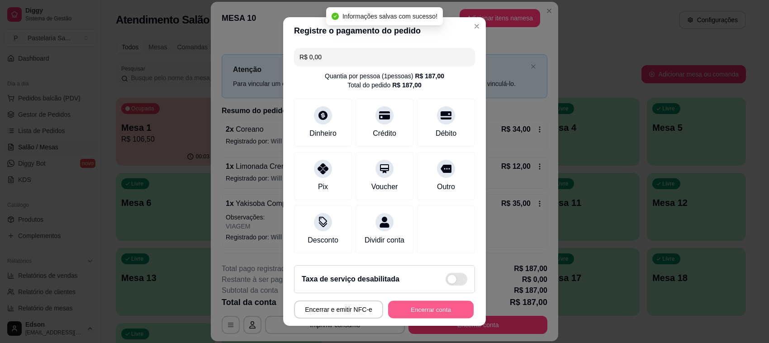
click at [430, 313] on button "Encerrar conta" at bounding box center [430, 310] width 85 height 18
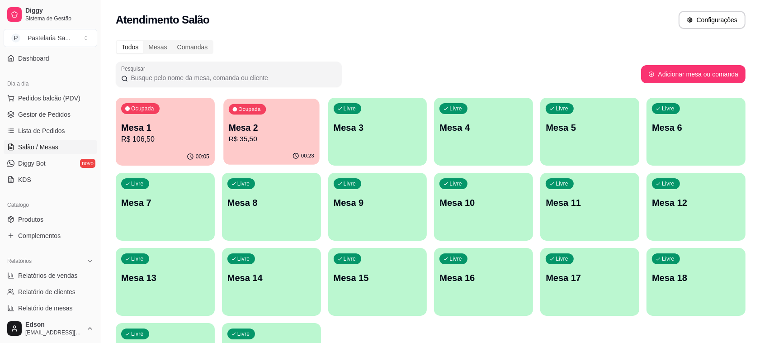
click at [280, 142] on p "R$ 35,50" at bounding box center [271, 139] width 85 height 10
click at [719, 210] on div "Livre Mesa 12" at bounding box center [696, 201] width 99 height 57
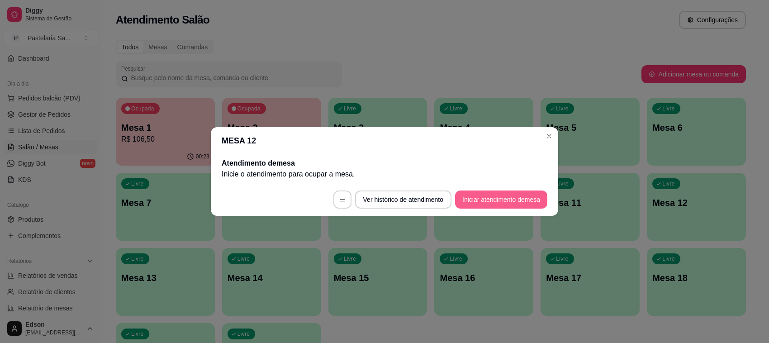
click at [515, 195] on button "Iniciar atendimento de mesa" at bounding box center [501, 199] width 92 height 18
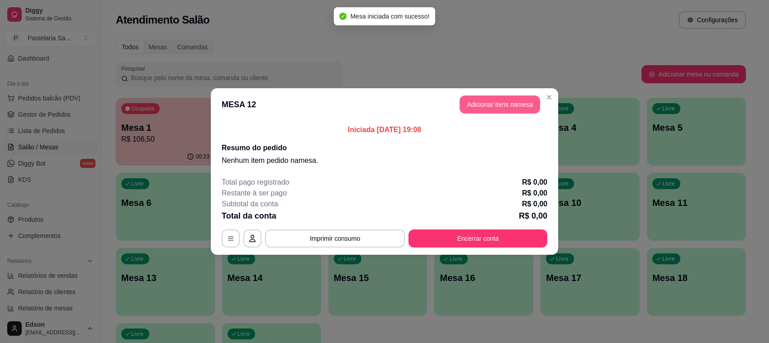
click at [507, 110] on button "Adicionar itens na mesa" at bounding box center [500, 104] width 81 height 18
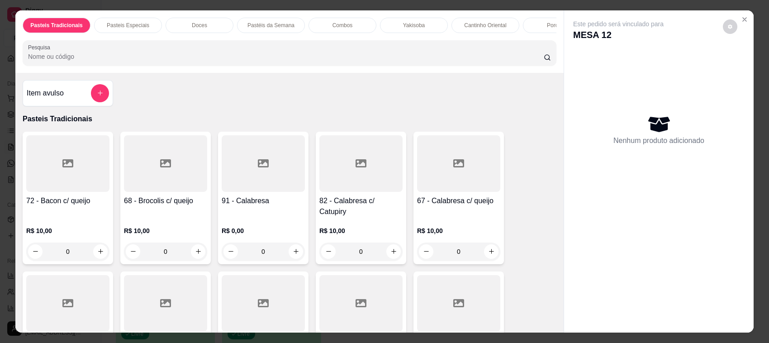
scroll to position [220, 0]
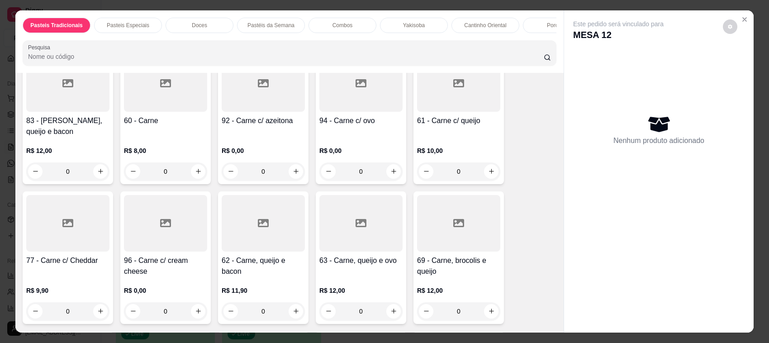
click at [290, 118] on h4 "92 - Carne c/ azeitona" at bounding box center [263, 120] width 83 height 11
click at [324, 137] on div "25cm R$ 15,00" at bounding box center [384, 145] width 239 height 30
radio input "true"
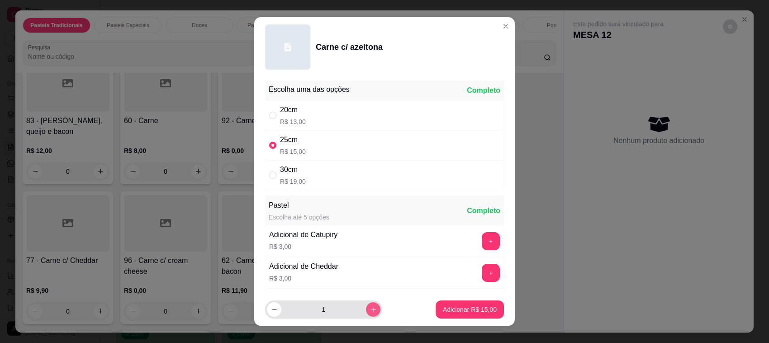
click at [367, 307] on button "increase-product-quantity" at bounding box center [373, 309] width 14 height 14
type input "2"
click at [436, 302] on button "Adicionar R$ 30,00" at bounding box center [470, 309] width 68 height 18
type input "2"
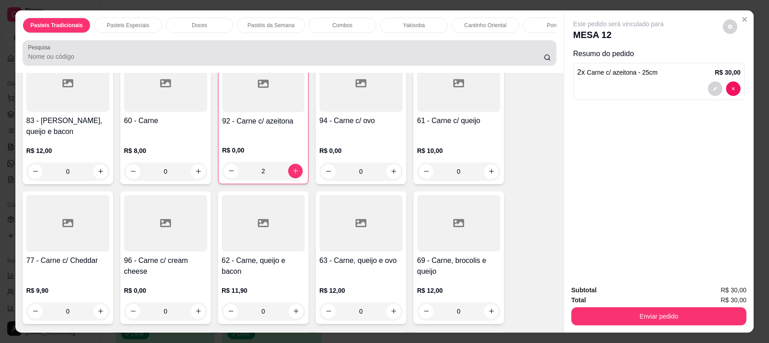
click at [148, 54] on div at bounding box center [289, 53] width 523 height 18
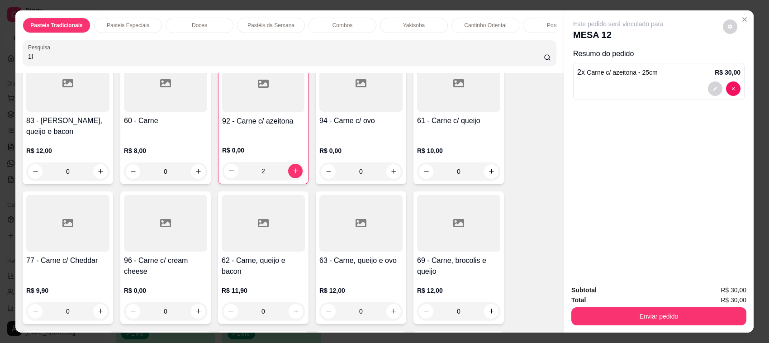
scroll to position [0, 0]
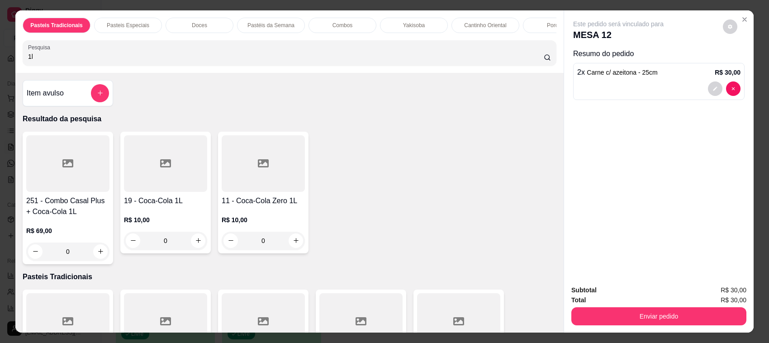
type input "1l"
click at [161, 192] on div at bounding box center [165, 163] width 83 height 57
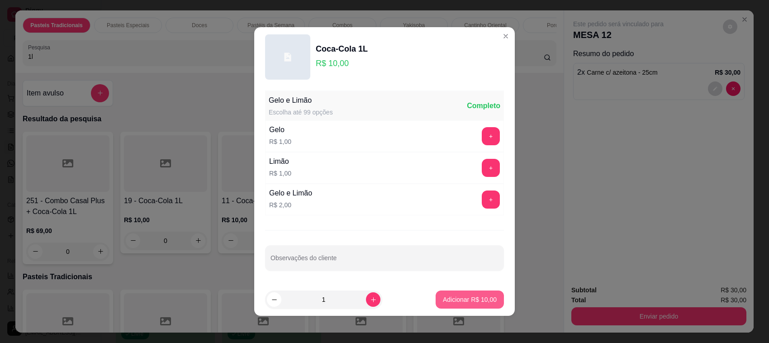
click at [451, 295] on button "Adicionar R$ 10,00" at bounding box center [470, 299] width 68 height 18
type input "1"
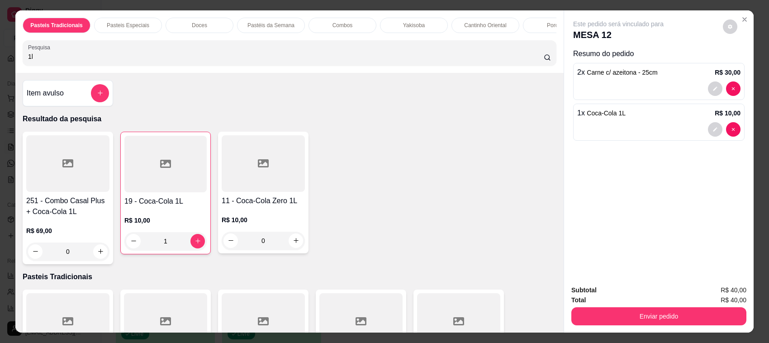
click at [620, 306] on div "Enviar pedido" at bounding box center [658, 315] width 175 height 20
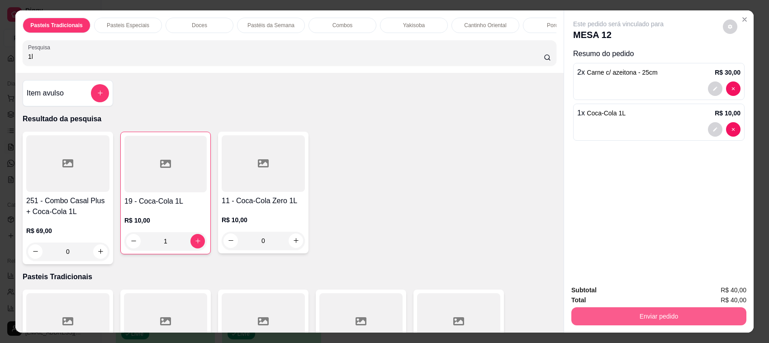
click at [622, 308] on button "Enviar pedido" at bounding box center [658, 316] width 175 height 18
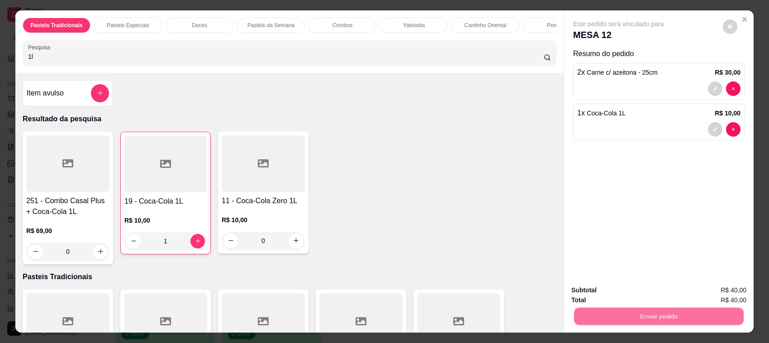
click at [625, 299] on button "Não registrar e enviar pedido" at bounding box center [628, 294] width 94 height 17
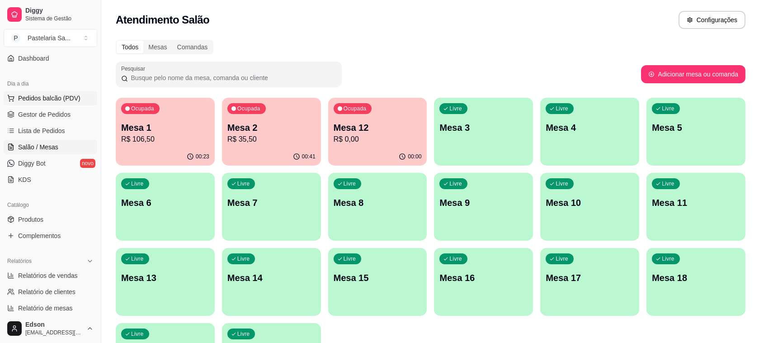
click at [38, 95] on span "Pedidos balcão (PDV)" at bounding box center [49, 98] width 62 height 9
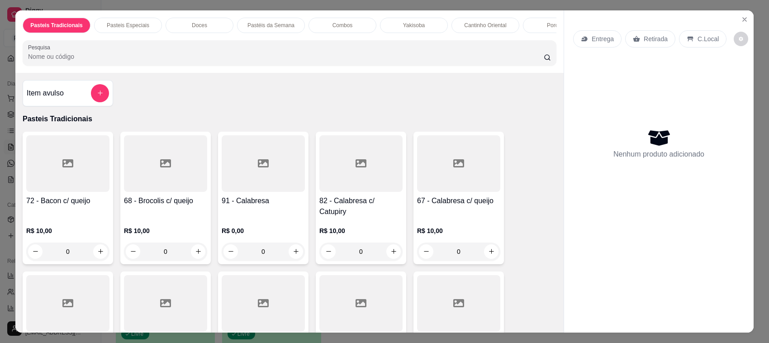
click at [473, 18] on div "Cantinho Oriental" at bounding box center [485, 25] width 68 height 15
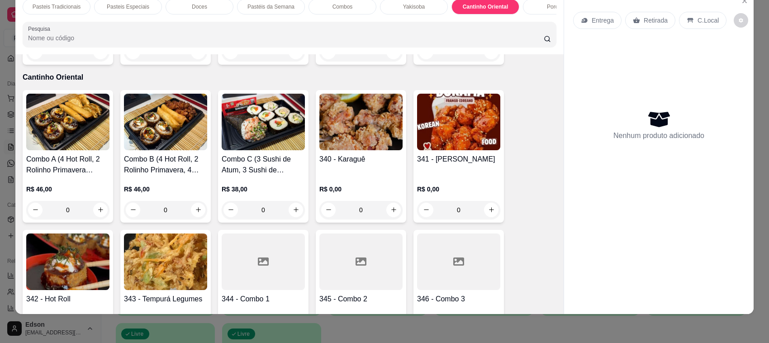
scroll to position [2589, 0]
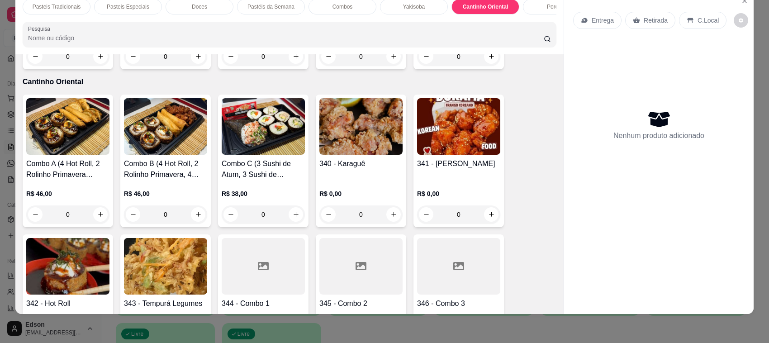
click at [448, 123] on img at bounding box center [458, 126] width 83 height 57
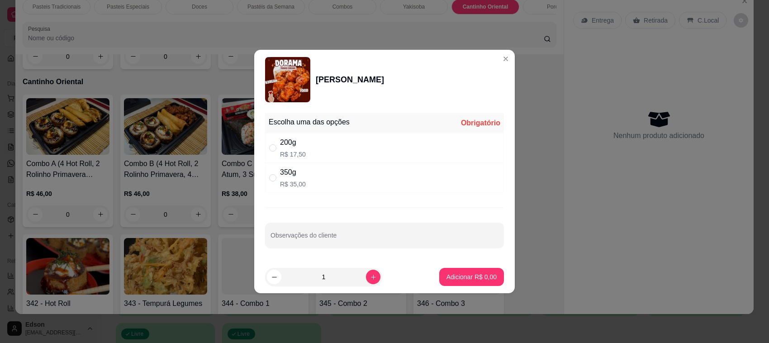
click at [345, 137] on div "200g R$ 17,50" at bounding box center [384, 148] width 239 height 30
radio input "true"
click at [444, 278] on p "Adicionar R$ 17,50" at bounding box center [470, 276] width 52 height 9
type input "1"
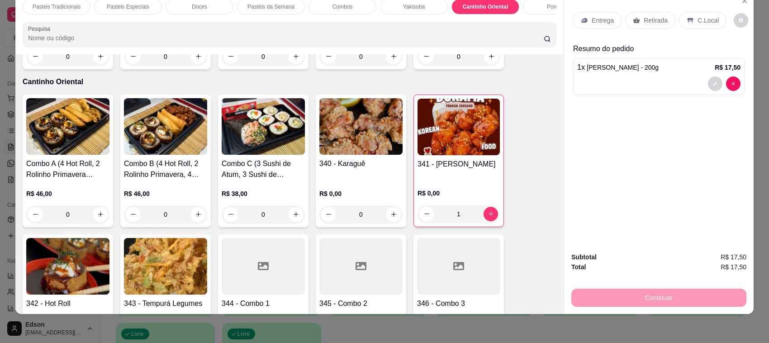
click at [374, 189] on p "R$ 0,00" at bounding box center [360, 193] width 83 height 9
click at [305, 170] on div "350g R$ 34,00" at bounding box center [384, 163] width 239 height 30
radio input "true"
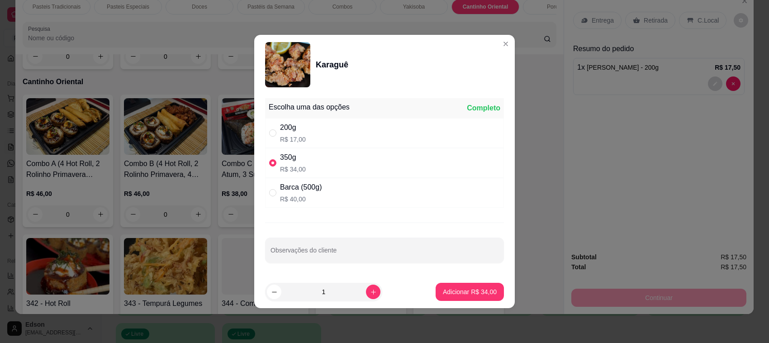
click at [460, 294] on p "Adicionar R$ 34,00" at bounding box center [470, 291] width 54 height 9
type input "1"
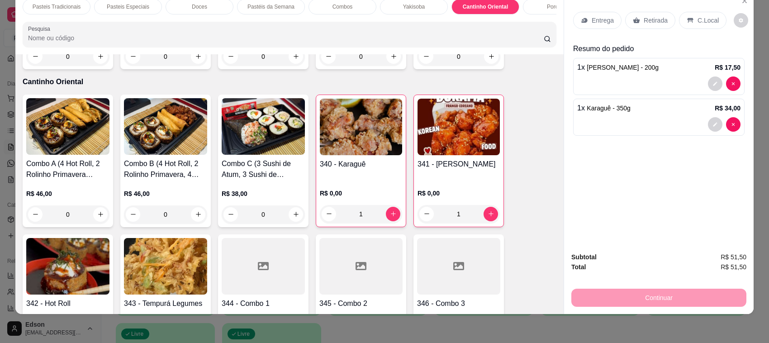
click at [657, 24] on p "Retirada" at bounding box center [656, 20] width 24 height 9
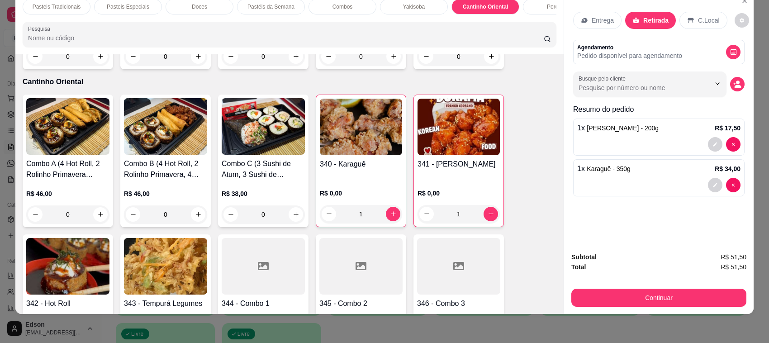
drag, startPoint x: 278, startPoint y: 277, endPoint x: 303, endPoint y: 288, distance: 27.0
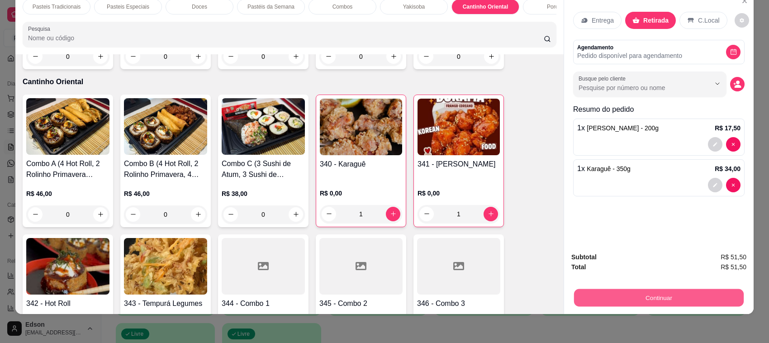
click at [645, 299] on button "Continuar" at bounding box center [659, 298] width 170 height 18
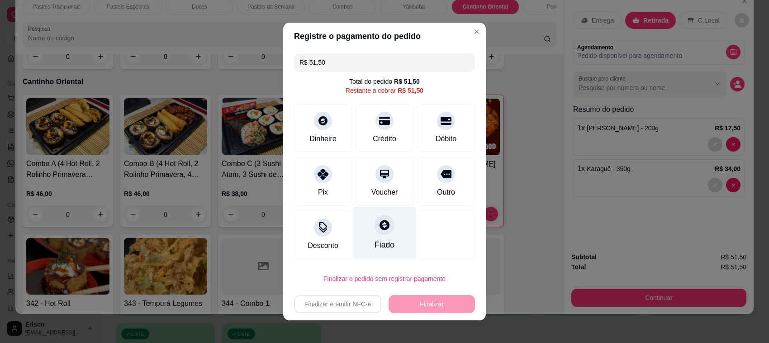
click at [362, 127] on div "Crédito" at bounding box center [385, 128] width 58 height 48
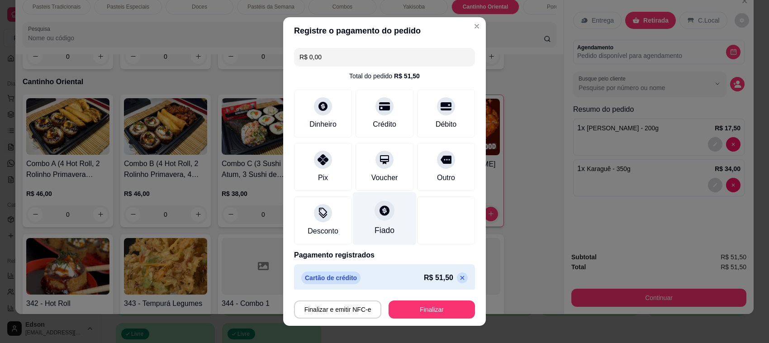
type input "R$ 0,00"
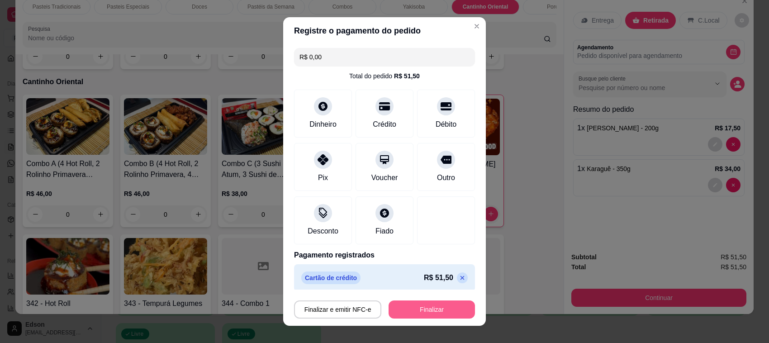
click at [427, 308] on button "Finalizar" at bounding box center [432, 309] width 86 height 18
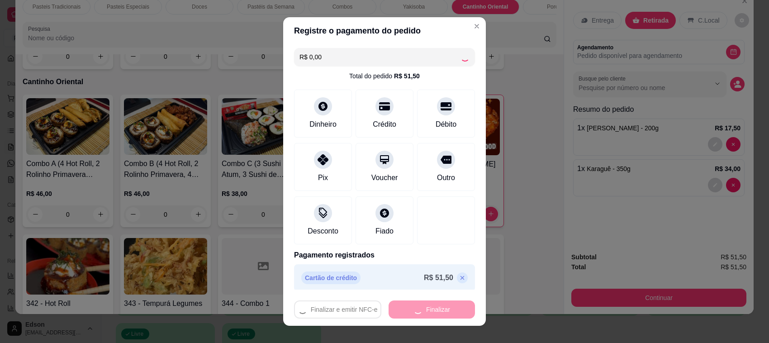
type input "0"
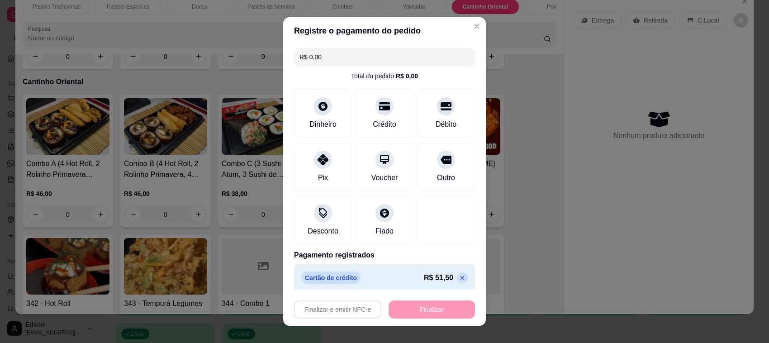
type input "-R$ 51,50"
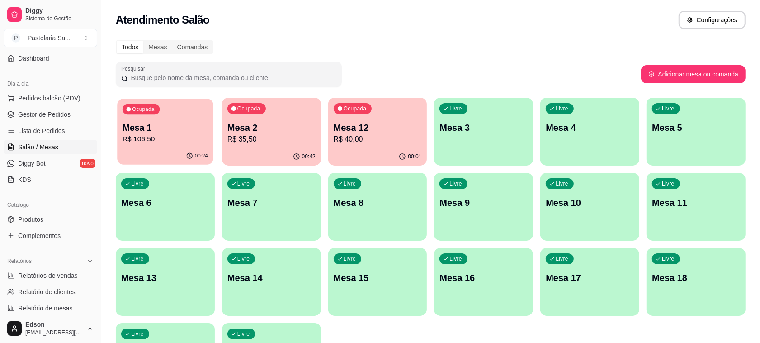
click at [170, 124] on p "Mesa 1" at bounding box center [165, 128] width 85 height 12
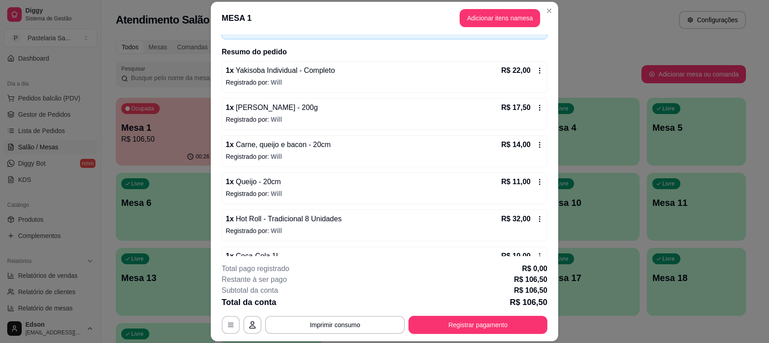
scroll to position [85, 0]
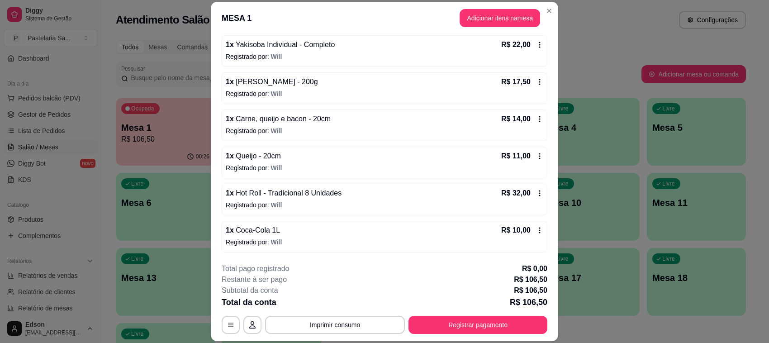
click at [481, 315] on div "**********" at bounding box center [385, 298] width 326 height 71
click at [481, 319] on button "Registrar pagamento" at bounding box center [477, 325] width 139 height 18
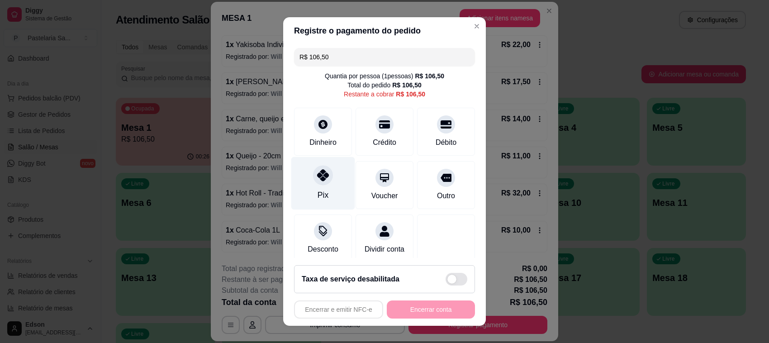
click at [319, 175] on icon at bounding box center [323, 175] width 12 height 12
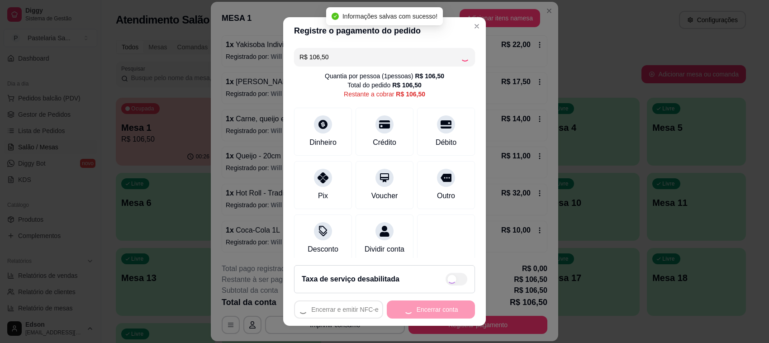
type input "R$ 0,00"
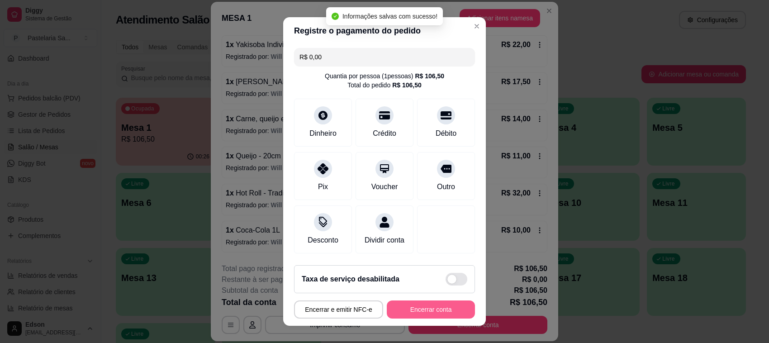
click at [437, 317] on button "Encerrar conta" at bounding box center [431, 309] width 88 height 18
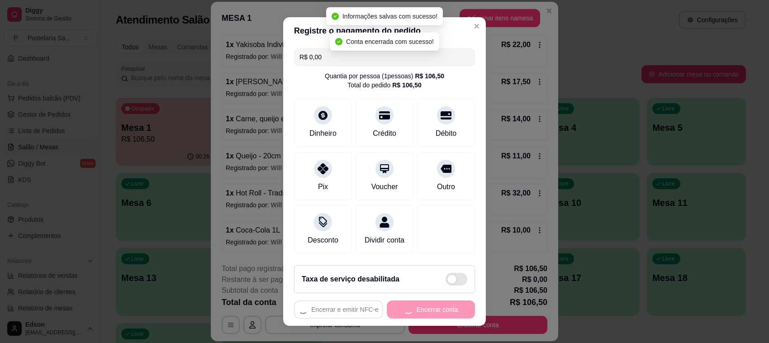
scroll to position [0, 0]
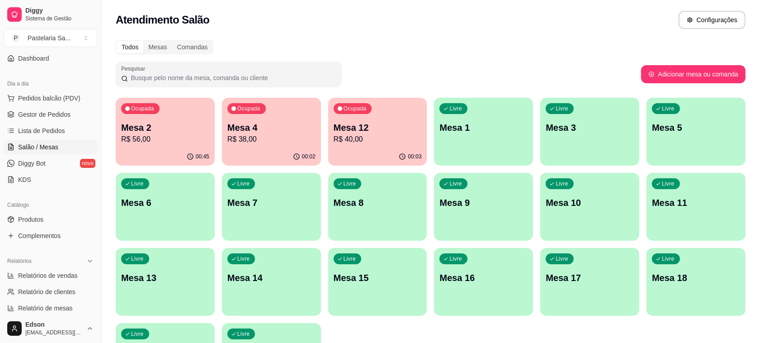
click at [276, 166] on div "Ocupada Mesa 2 R$ 56,00 00:45 Ocupada Mesa 4 R$ 38,00 00:02 Ocupada Mesa 12 R$ …" at bounding box center [431, 244] width 630 height 293
click at [270, 155] on div "00:02" at bounding box center [271, 157] width 99 height 18
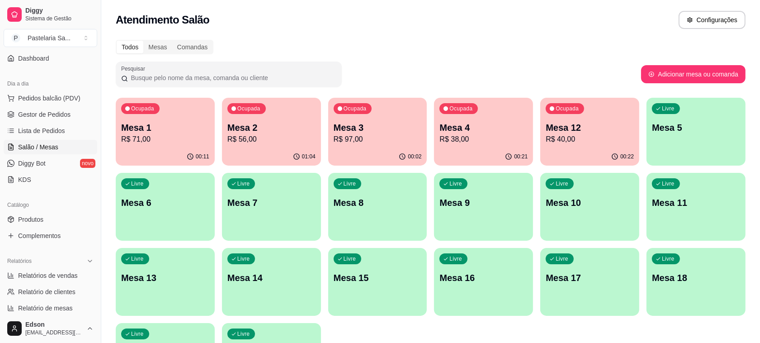
click at [371, 141] on p "R$ 97,00" at bounding box center [378, 139] width 88 height 11
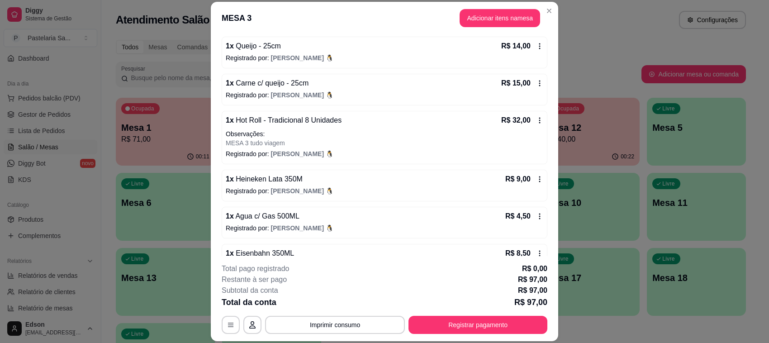
scroll to position [144, 0]
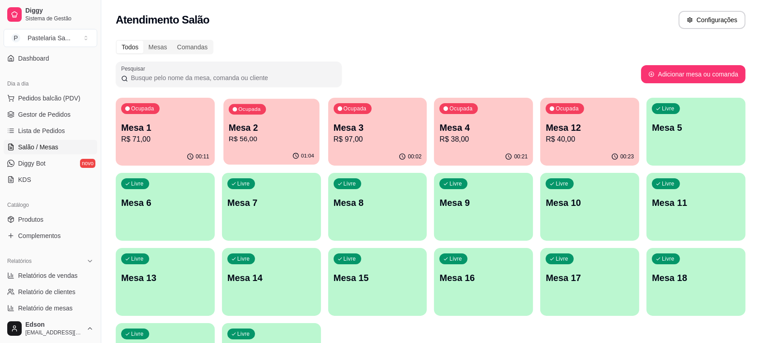
click at [272, 152] on div "01:04" at bounding box center [271, 155] width 96 height 17
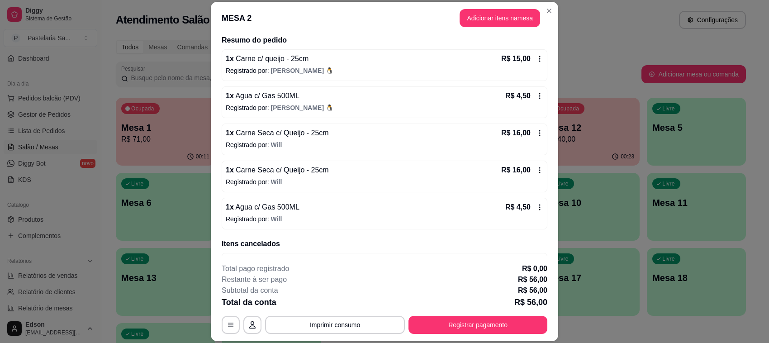
scroll to position [100, 0]
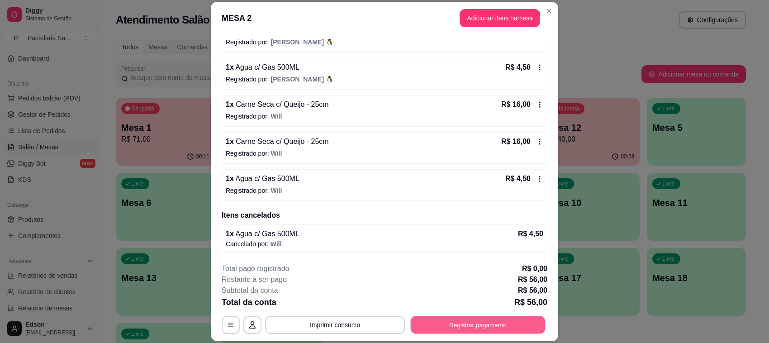
click at [466, 317] on button "Registrar pagamento" at bounding box center [478, 325] width 135 height 18
click at [323, 119] on div "Dinheiro" at bounding box center [323, 130] width 64 height 53
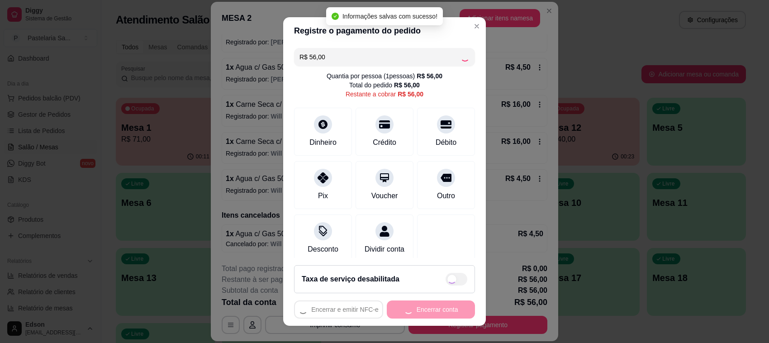
type input "R$ 0,00"
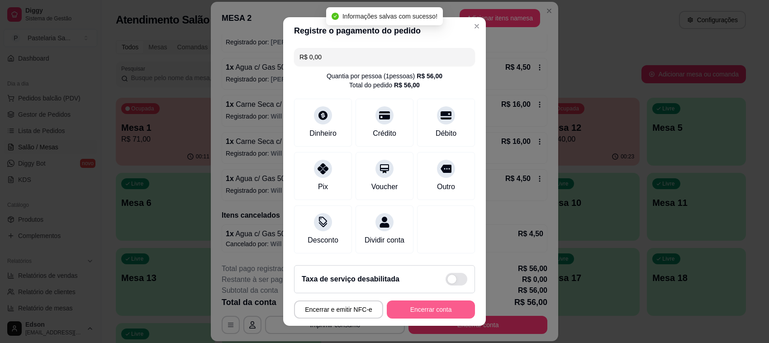
click at [436, 308] on button "Encerrar conta" at bounding box center [431, 309] width 88 height 18
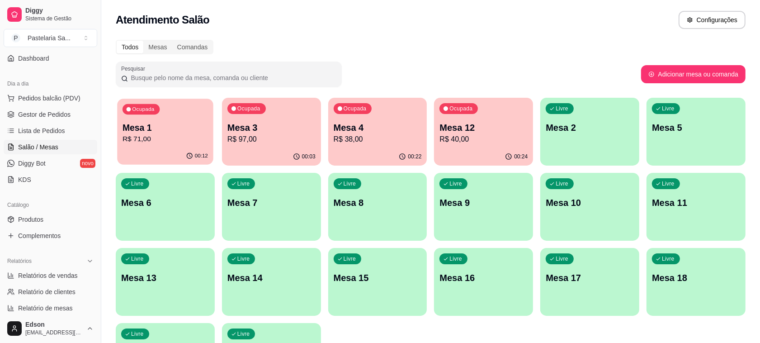
click at [181, 143] on p "R$ 71,00" at bounding box center [165, 139] width 85 height 10
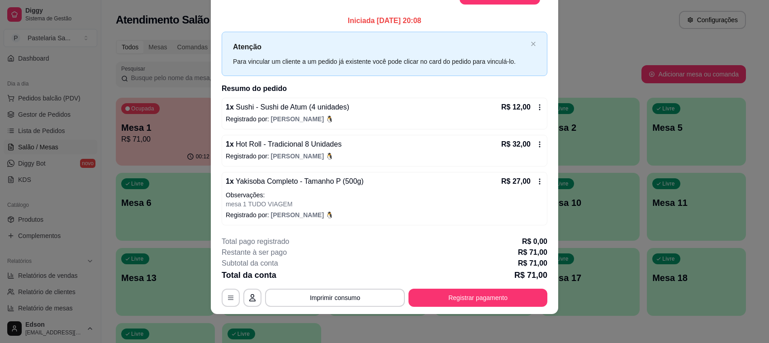
scroll to position [0, 0]
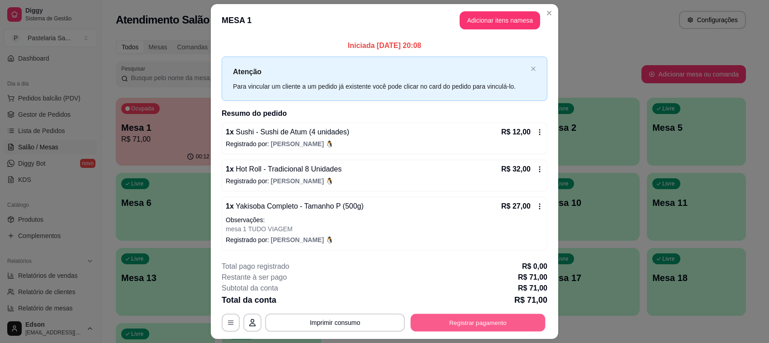
click at [488, 317] on button "Registrar pagamento" at bounding box center [478, 322] width 135 height 18
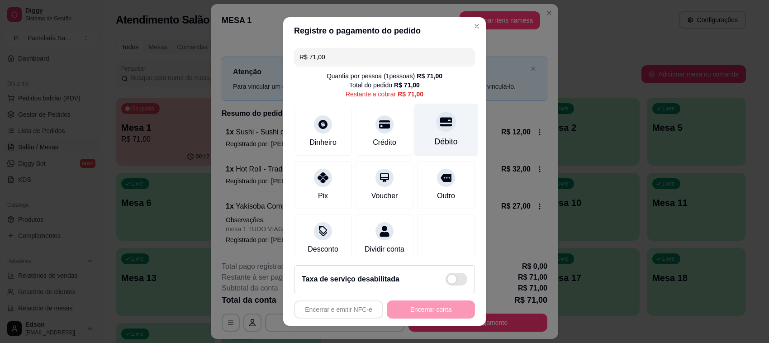
click at [440, 125] on icon at bounding box center [446, 122] width 12 height 12
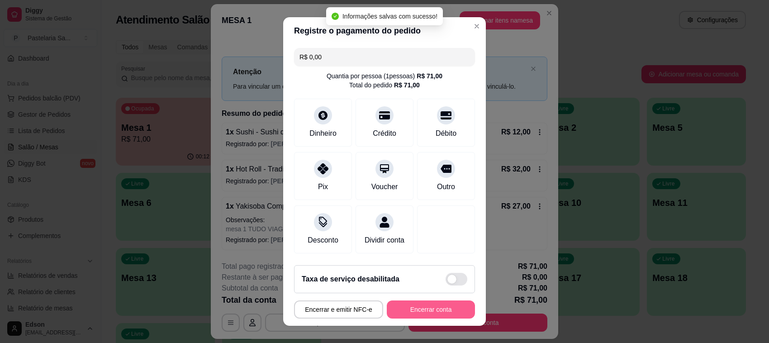
drag, startPoint x: 480, startPoint y: 313, endPoint x: 524, endPoint y: 297, distance: 46.5
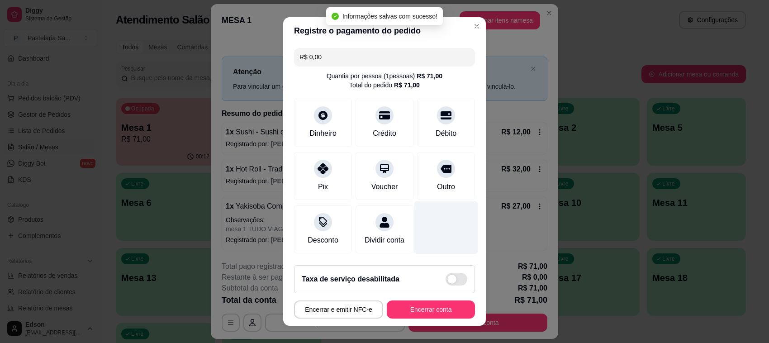
drag, startPoint x: 524, startPoint y: 297, endPoint x: 417, endPoint y: 239, distance: 121.4
click at [414, 238] on div at bounding box center [446, 227] width 64 height 53
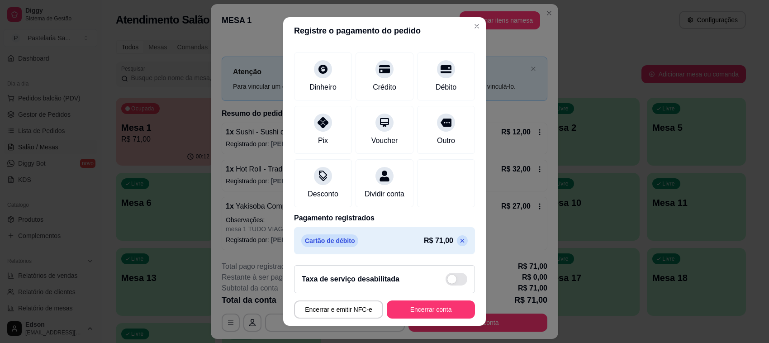
click at [459, 242] on icon at bounding box center [462, 240] width 7 height 7
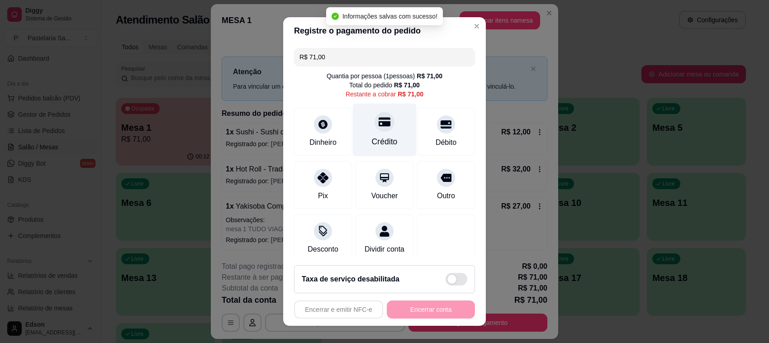
click at [384, 123] on div "Crédito" at bounding box center [385, 130] width 64 height 53
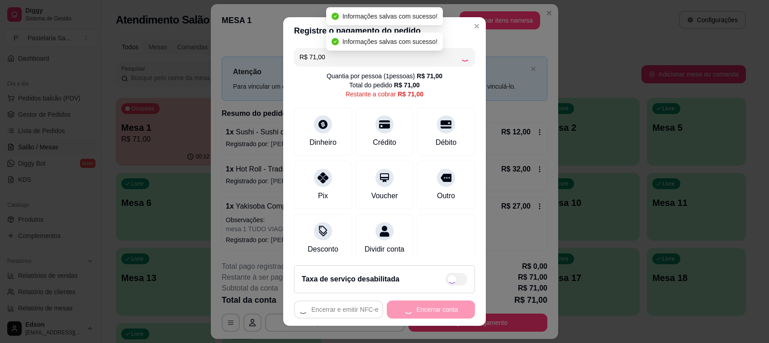
type input "R$ 0,00"
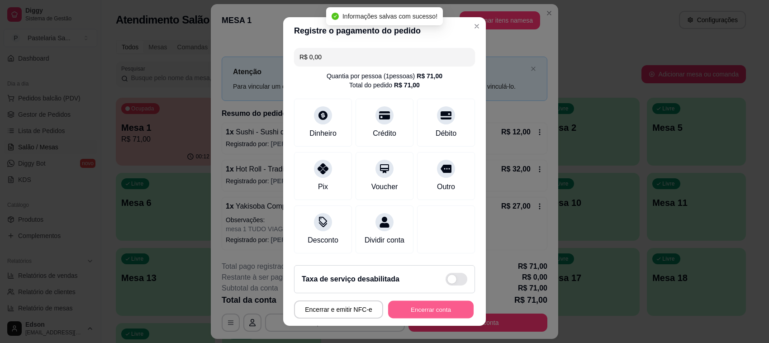
click at [422, 316] on button "Encerrar conta" at bounding box center [430, 310] width 85 height 18
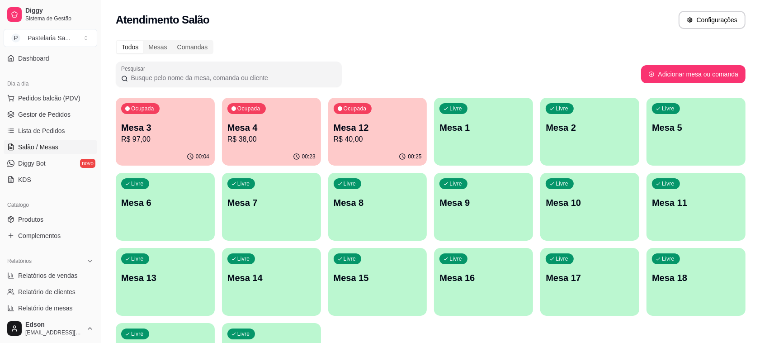
click at [147, 152] on div "00:04" at bounding box center [165, 157] width 99 height 18
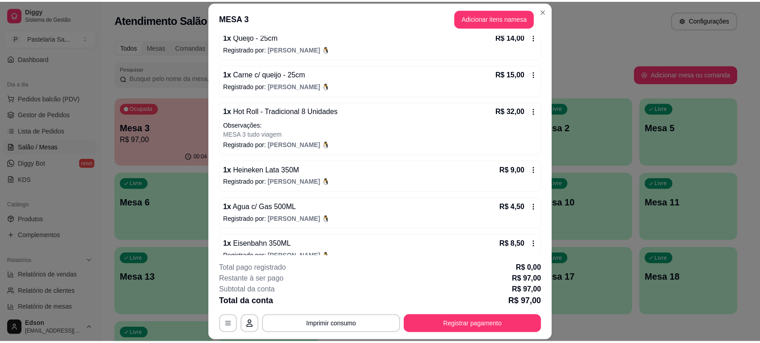
scroll to position [144, 0]
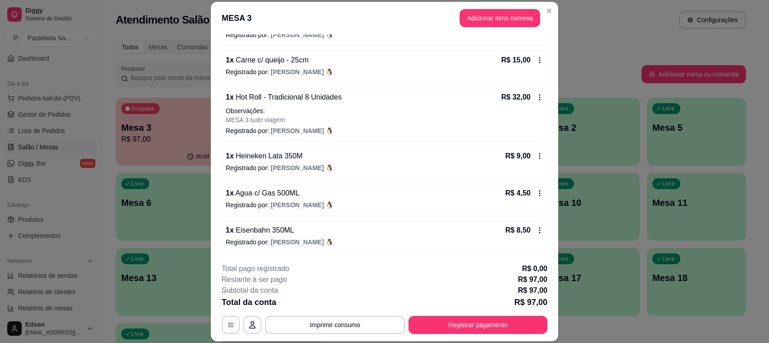
click at [526, 150] on div "1 x Heineken Lata 350M R$ 9,00 Registrado por: Guilherme 🐧" at bounding box center [385, 163] width 326 height 32
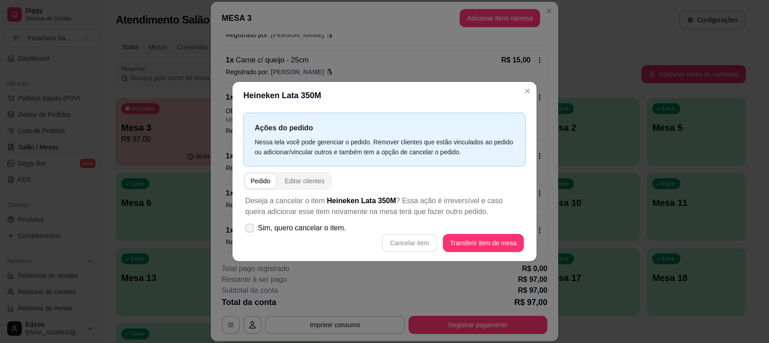
click at [335, 230] on span "Sim, quero cancelar o item." at bounding box center [302, 228] width 88 height 11
click at [251, 230] on input "Sim, quero cancelar o item." at bounding box center [248, 233] width 6 height 6
checkbox input "true"
click at [464, 252] on div "Deseja a cancelar o item Heineken Lata 350M ? Essa ação é irreversível e caso q…" at bounding box center [384, 223] width 282 height 67
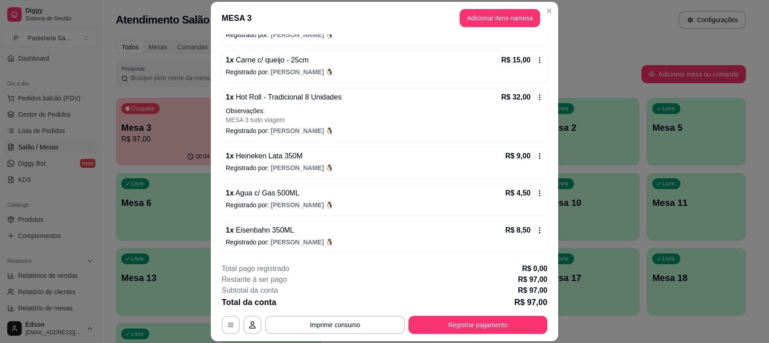
click at [518, 151] on div "R$ 9,00" at bounding box center [524, 156] width 38 height 11
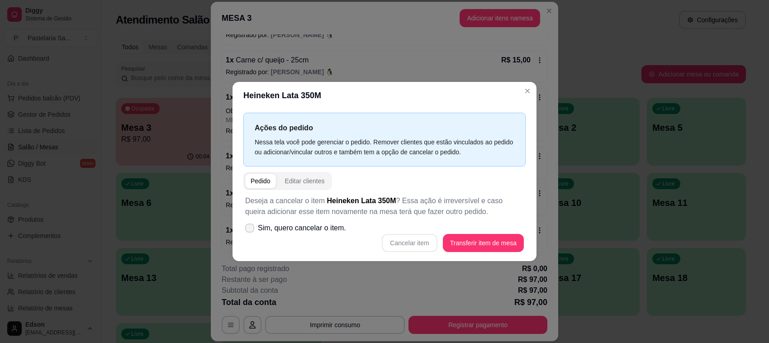
click at [311, 231] on span "Sim, quero cancelar o item." at bounding box center [302, 228] width 88 height 11
click at [251, 231] on input "Sim, quero cancelar o item." at bounding box center [248, 233] width 6 height 6
checkbox input "true"
click at [435, 247] on button "Cancelar item" at bounding box center [409, 243] width 55 height 18
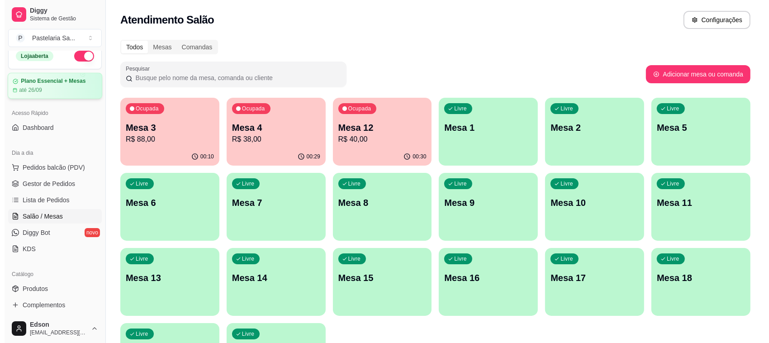
scroll to position [0, 0]
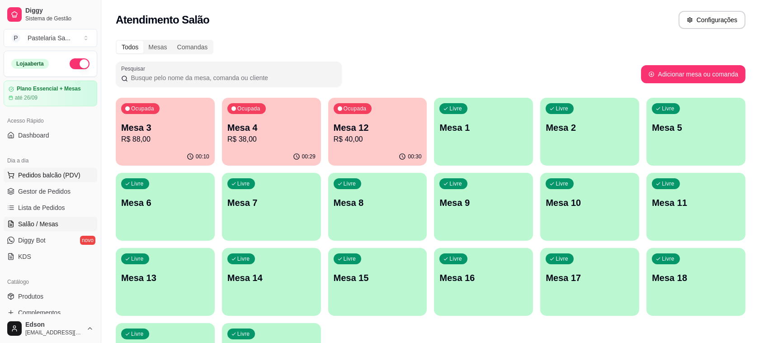
click at [62, 176] on span "Pedidos balcão (PDV)" at bounding box center [49, 175] width 62 height 9
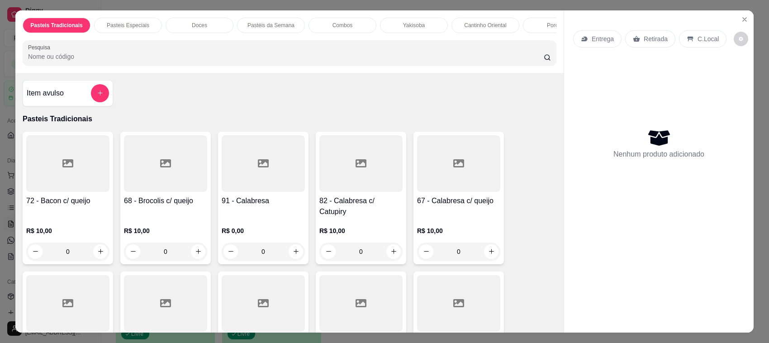
click at [134, 61] on input "Pesquisa" at bounding box center [286, 56] width 516 height 9
click at [97, 98] on button "add-separate-item" at bounding box center [100, 93] width 18 height 18
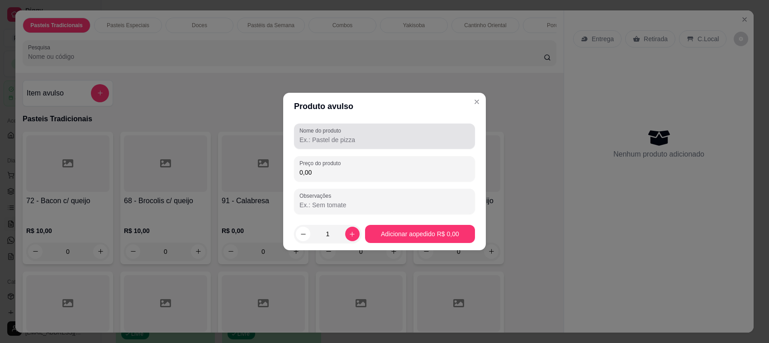
click at [313, 143] on input "Nome do produto" at bounding box center [384, 139] width 170 height 9
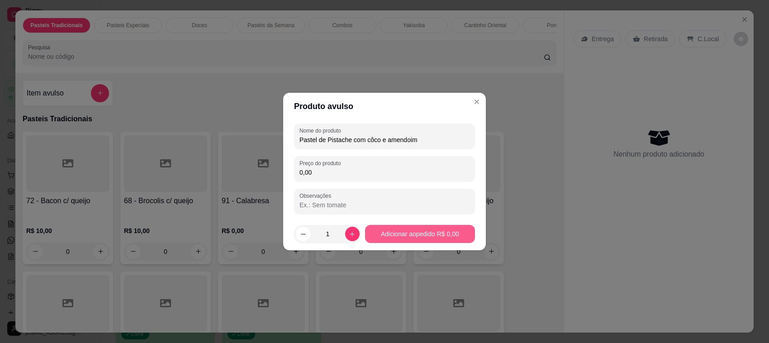
type input "Pastel de Pistache com côco e amendoim"
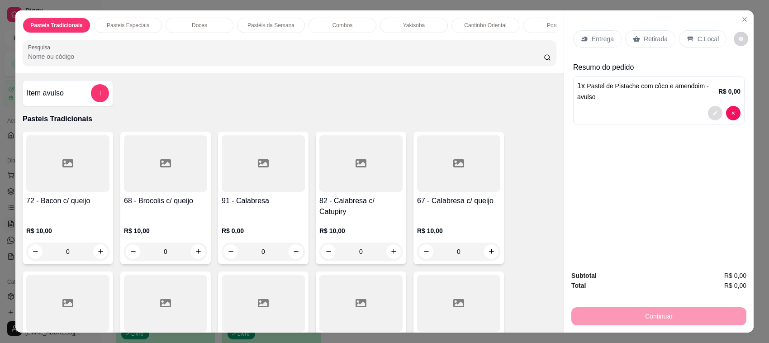
click at [709, 118] on button "decrease-product-quantity" at bounding box center [715, 113] width 14 height 14
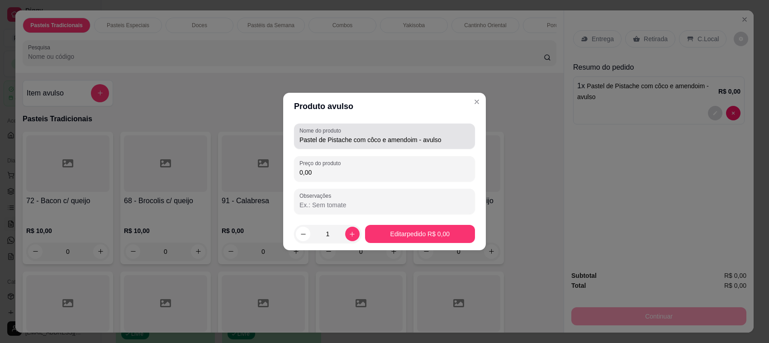
click at [444, 143] on input "Pastel de Pistache com côco e amendoim - avulso" at bounding box center [384, 139] width 170 height 9
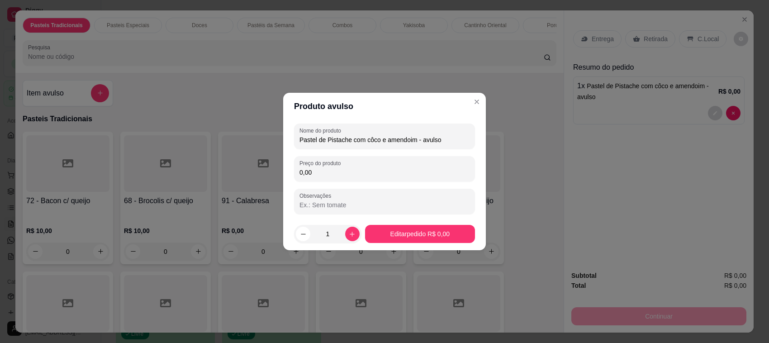
click at [444, 143] on input "Pastel de Pistache com côco e amendoim - avulso" at bounding box center [384, 139] width 170 height 9
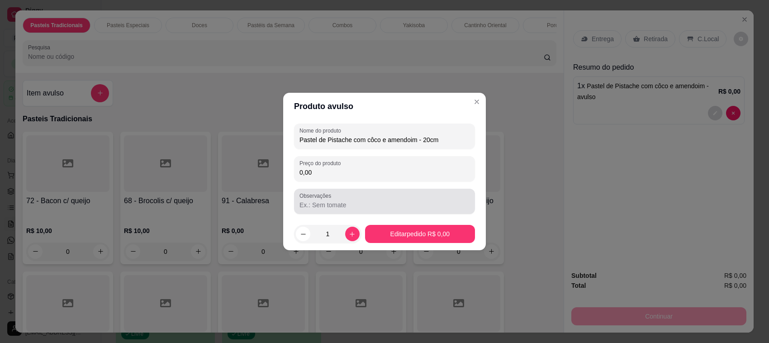
type input "Pastel de Pistache com côco e amendoim - 20cm"
click at [403, 202] on input "Observações" at bounding box center [384, 204] width 170 height 9
type input "do massaki"
drag, startPoint x: 450, startPoint y: 152, endPoint x: 450, endPoint y: 141, distance: 11.3
click at [450, 152] on div "Nome do produto Pastel de Pistache com côco e amendoim - 20cm Preço do produto …" at bounding box center [384, 168] width 181 height 90
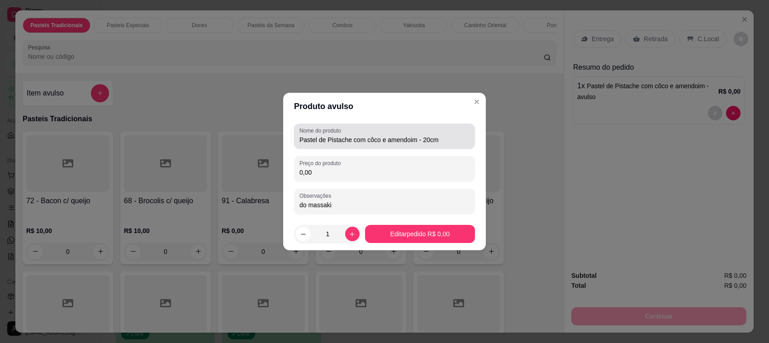
click at [450, 141] on input "Pastel de Pistache com côco e amendoim - 20cm" at bounding box center [384, 139] width 170 height 9
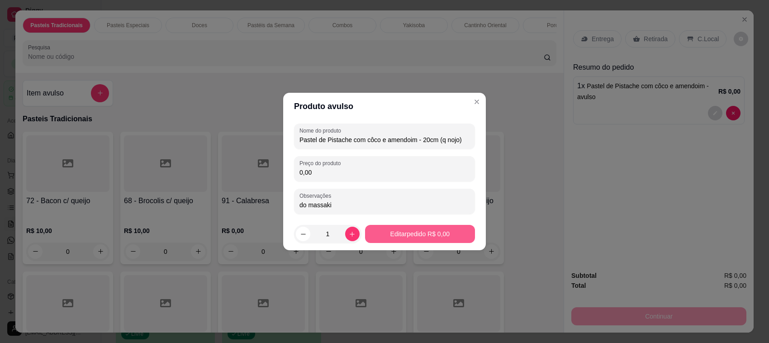
type input "Pastel de Pistache com côco e amendoim - 20cm (q nojo)"
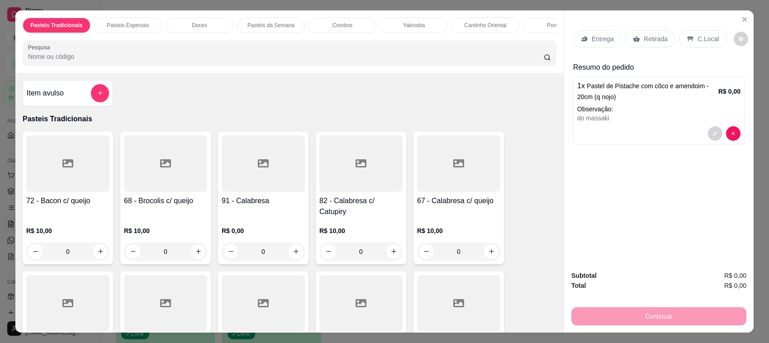
click at [644, 44] on div "Retirada" at bounding box center [650, 38] width 50 height 17
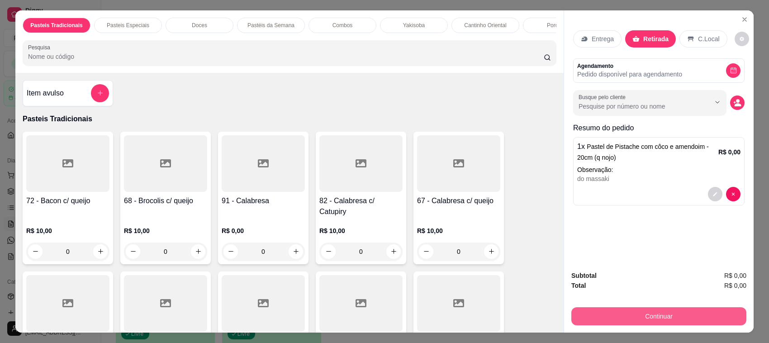
click at [654, 319] on button "Continuar" at bounding box center [658, 316] width 175 height 18
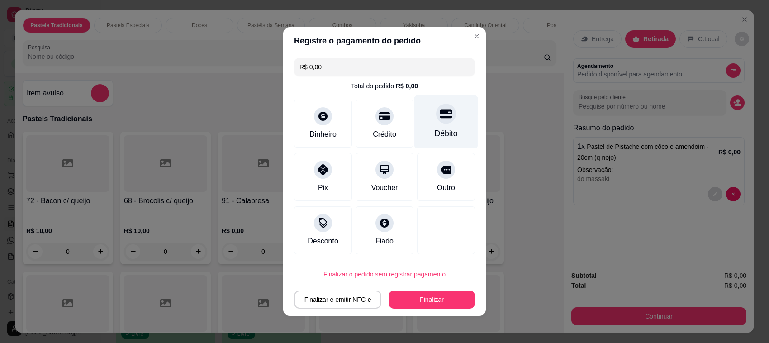
click at [435, 125] on div "Débito" at bounding box center [446, 121] width 64 height 53
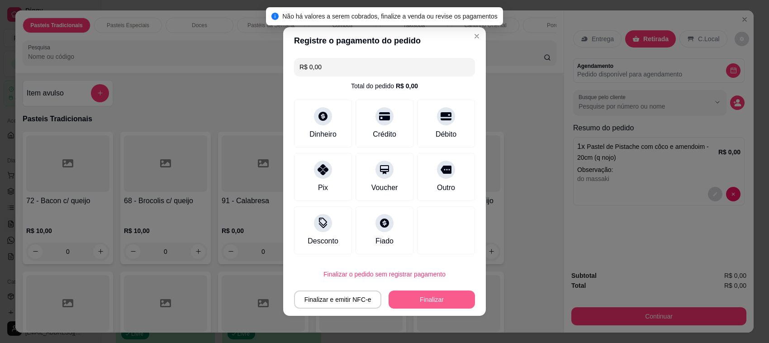
click at [432, 297] on button "Finalizar" at bounding box center [432, 299] width 86 height 18
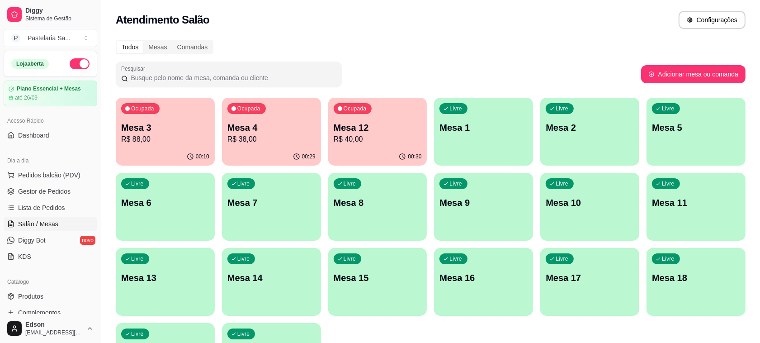
click at [241, 138] on p "R$ 38,00" at bounding box center [272, 139] width 88 height 11
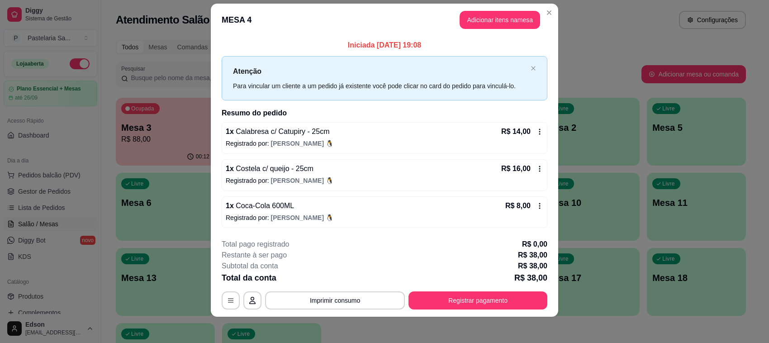
scroll to position [14, 0]
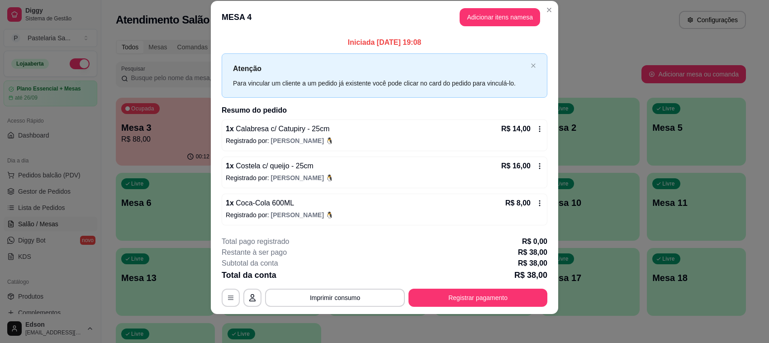
click at [548, 294] on footer "**********" at bounding box center [384, 271] width 347 height 85
click at [535, 294] on button "Registrar pagamento" at bounding box center [478, 298] width 135 height 18
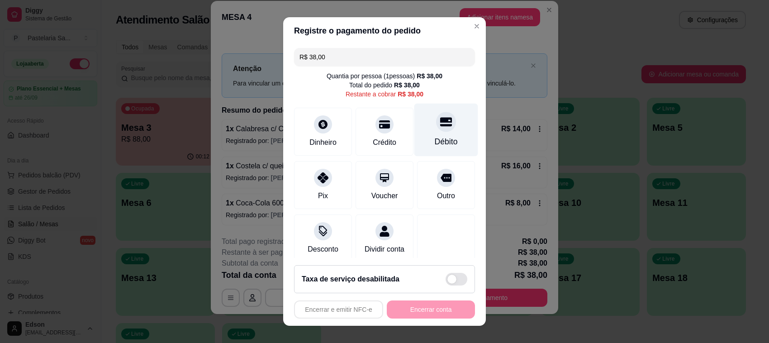
click at [446, 129] on div "Débito" at bounding box center [446, 130] width 64 height 53
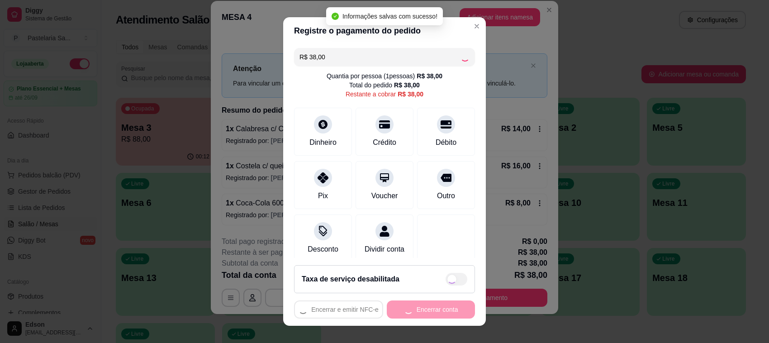
type input "R$ 0,00"
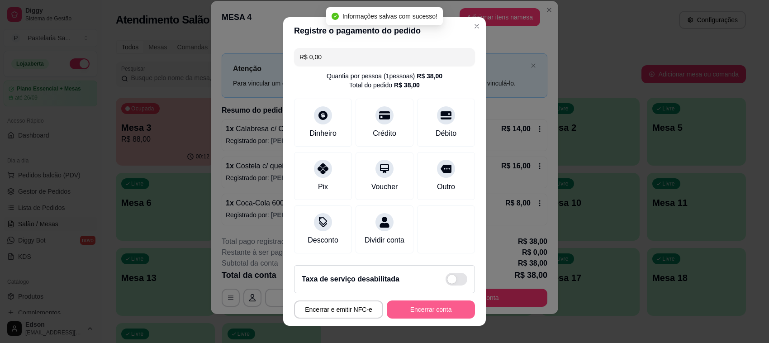
click at [432, 310] on button "Encerrar conta" at bounding box center [431, 309] width 88 height 18
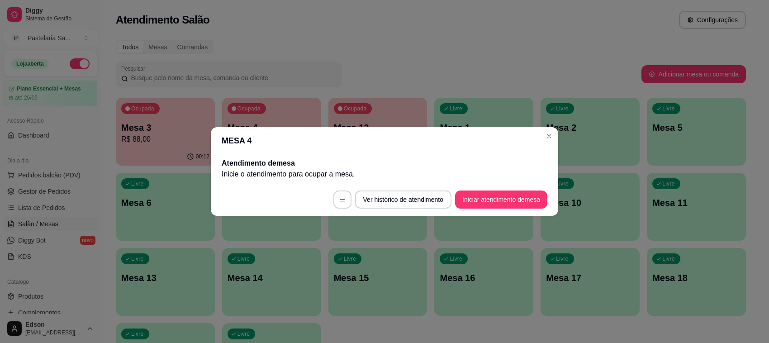
scroll to position [0, 0]
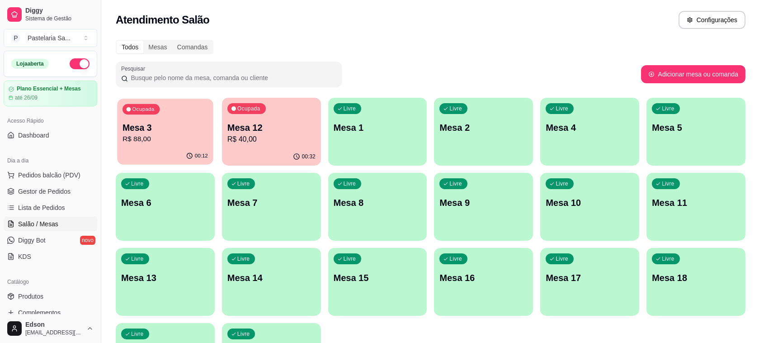
click at [165, 108] on div "Ocupada Mesa 3 R$ 88,00" at bounding box center [165, 123] width 96 height 49
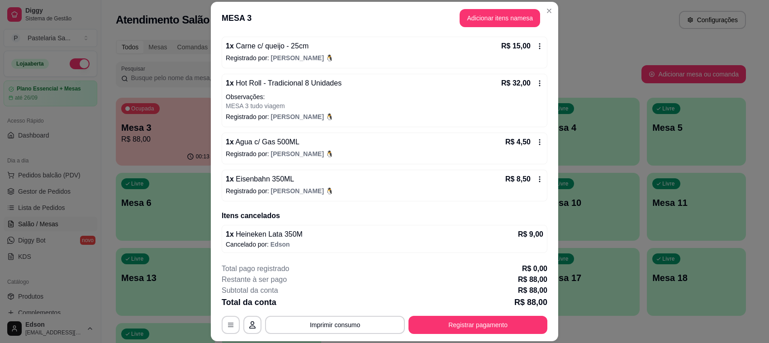
scroll to position [159, 0]
click at [525, 322] on button "Registrar pagamento" at bounding box center [478, 325] width 135 height 18
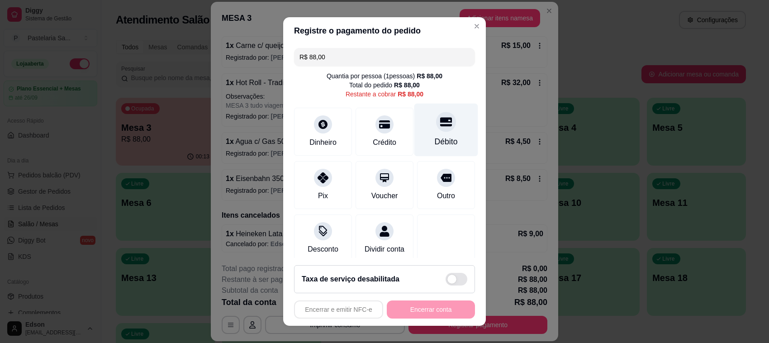
drag, startPoint x: 430, startPoint y: 132, endPoint x: 435, endPoint y: 132, distance: 5.0
click at [431, 132] on div "Débito" at bounding box center [446, 130] width 64 height 53
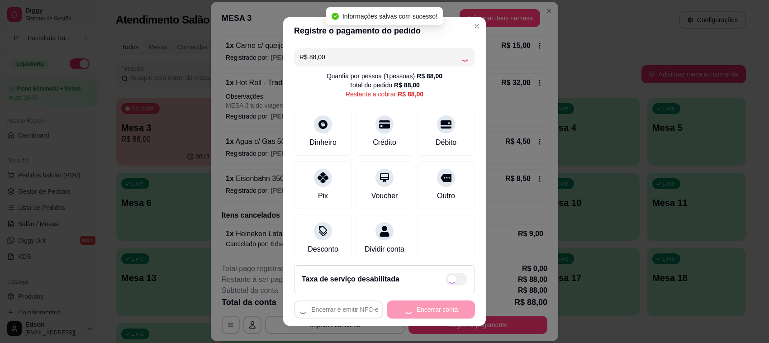
type input "R$ 0,00"
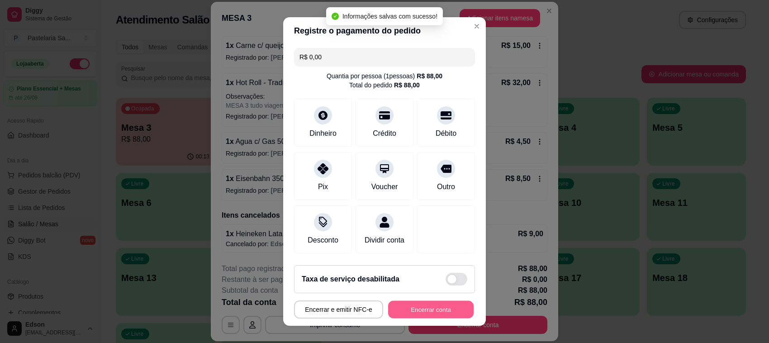
click at [436, 303] on button "Encerrar conta" at bounding box center [430, 310] width 85 height 18
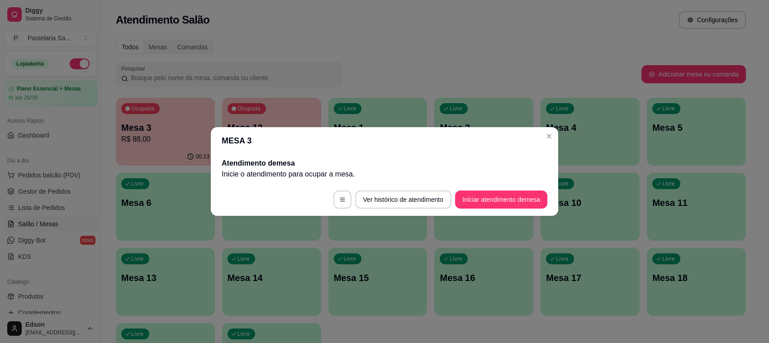
scroll to position [0, 0]
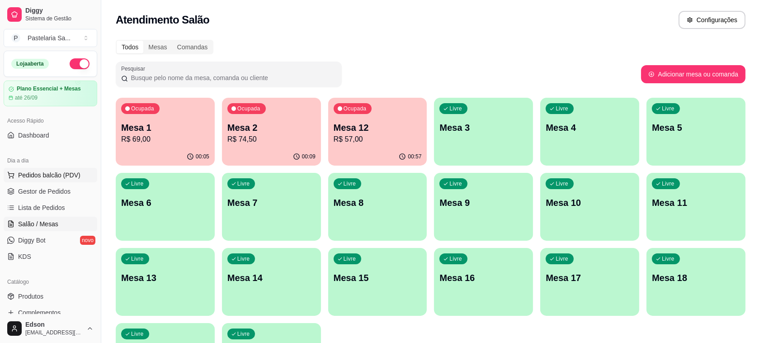
click at [50, 175] on span "Pedidos balcão (PDV)" at bounding box center [49, 175] width 62 height 9
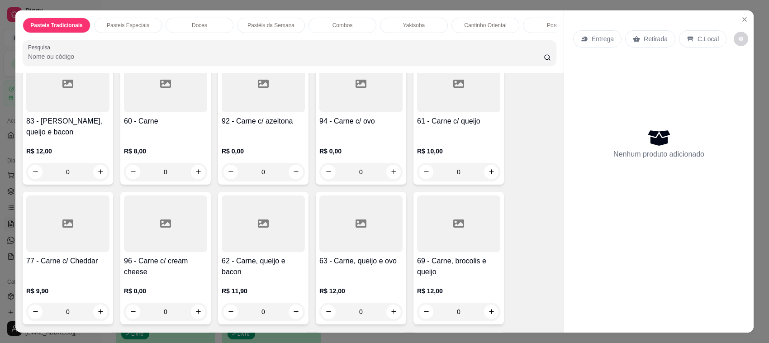
scroll to position [220, 0]
click at [156, 121] on h4 "60 - Carne" at bounding box center [165, 120] width 83 height 11
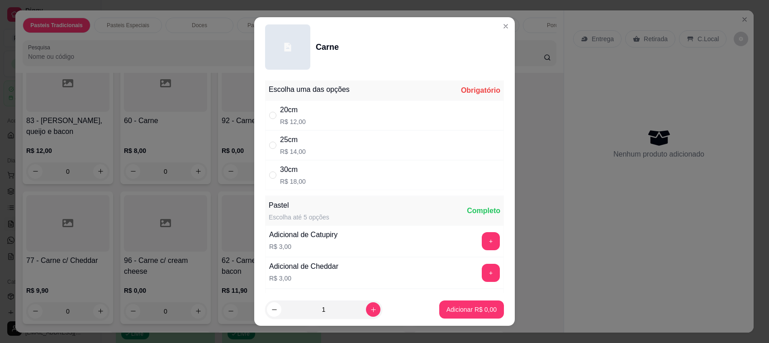
click at [304, 112] on div "20cm R$ 12,00" at bounding box center [384, 115] width 239 height 30
radio input "true"
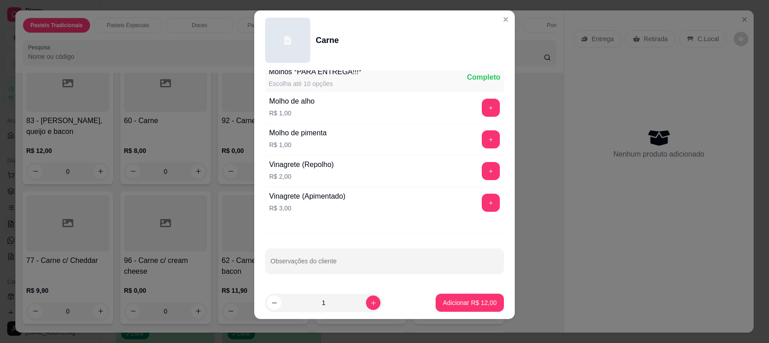
scroll to position [12, 0]
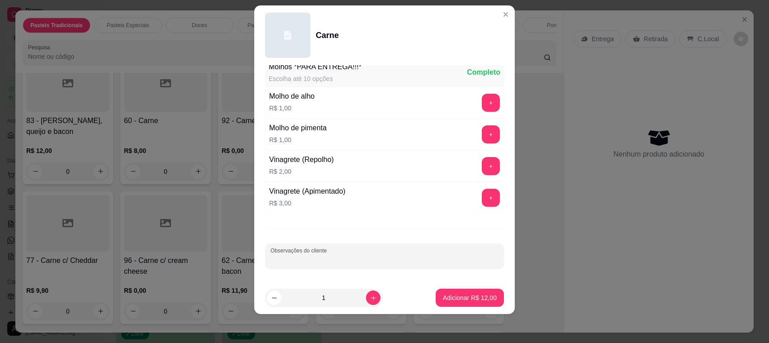
click at [281, 256] on input "Observações do cliente" at bounding box center [384, 259] width 228 height 9
type input "Para o Kazuo"
click at [469, 296] on p "Adicionar R$ 12,00" at bounding box center [470, 297] width 52 height 9
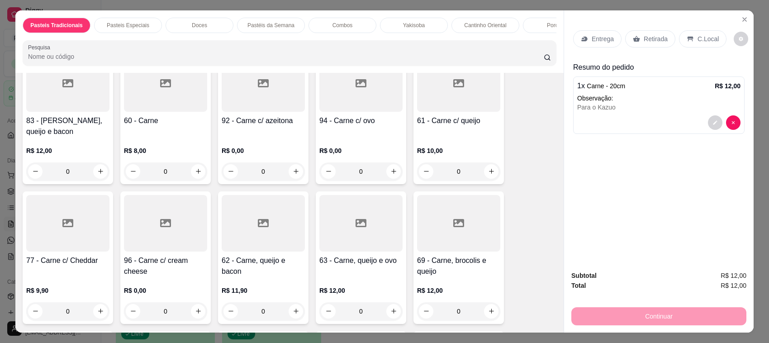
click at [652, 34] on p "Retirada" at bounding box center [656, 38] width 24 height 9
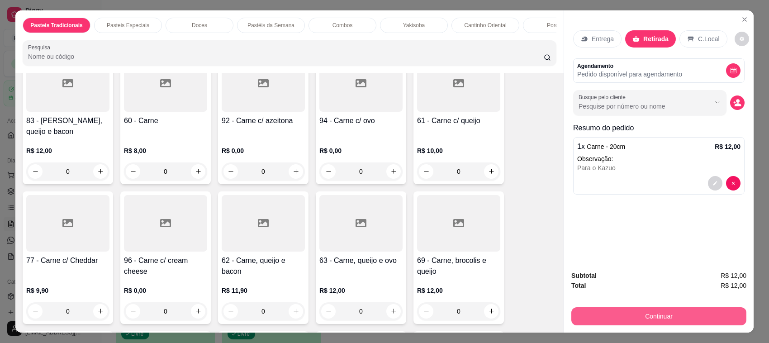
click at [620, 314] on button "Continuar" at bounding box center [658, 316] width 175 height 18
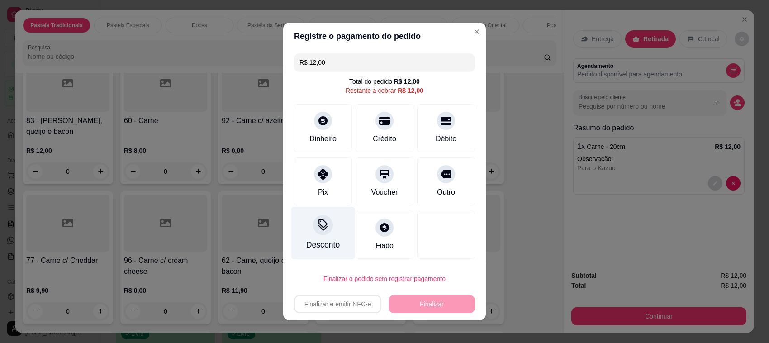
click at [331, 233] on div "Desconto" at bounding box center [323, 233] width 64 height 53
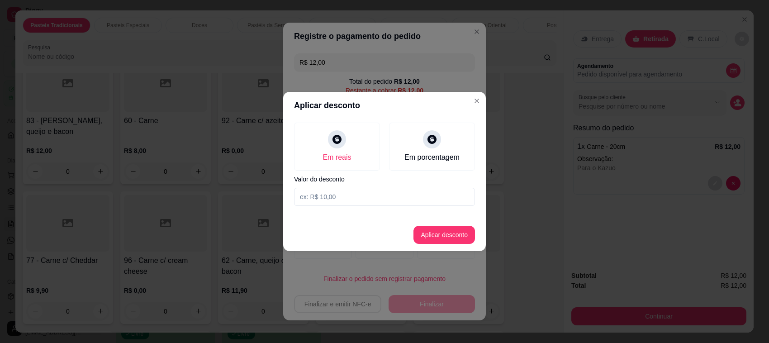
drag, startPoint x: 449, startPoint y: 141, endPoint x: 418, endPoint y: 175, distance: 45.2
click at [449, 141] on div "Em porcentagem" at bounding box center [432, 147] width 86 height 48
click at [412, 185] on div "Em reais Em porcentagem Valor do desconto" at bounding box center [384, 164] width 203 height 90
click at [390, 203] on input at bounding box center [384, 197] width 181 height 18
type input "100"
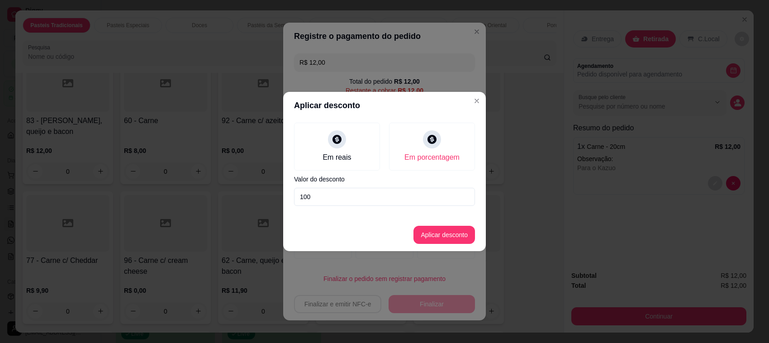
click at [437, 222] on footer "Aplicar desconto" at bounding box center [384, 234] width 203 height 33
drag, startPoint x: 437, startPoint y: 225, endPoint x: 440, endPoint y: 235, distance: 10.9
click at [437, 225] on footer "Aplicar desconto" at bounding box center [384, 234] width 203 height 33
click at [440, 235] on button "Aplicar desconto" at bounding box center [444, 235] width 62 height 18
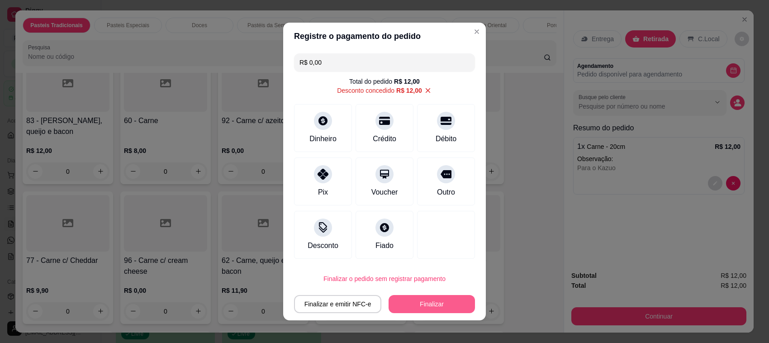
click at [438, 303] on button "Finalizar" at bounding box center [432, 304] width 86 height 18
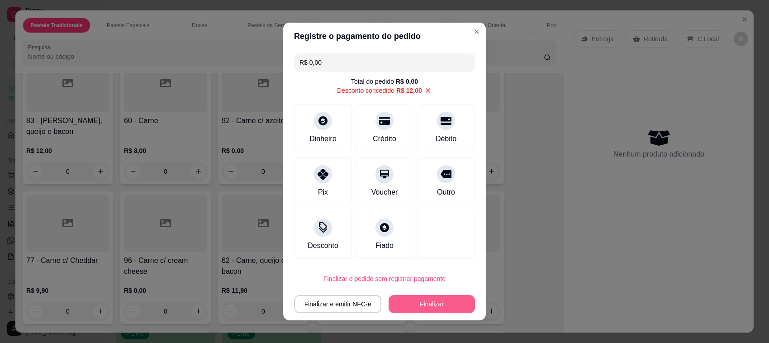
type input "-R$ 12,00"
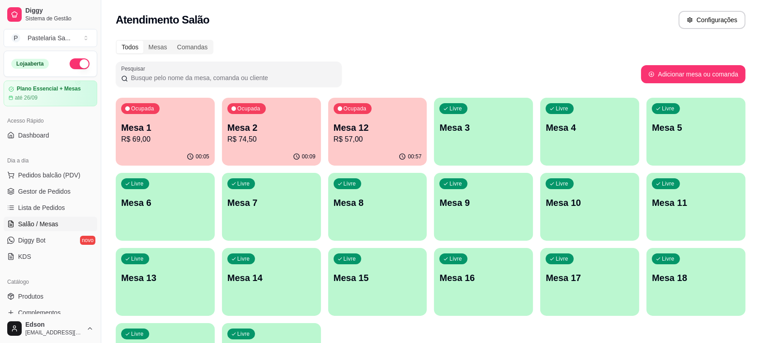
click at [350, 140] on p "R$ 57,00" at bounding box center [378, 139] width 88 height 11
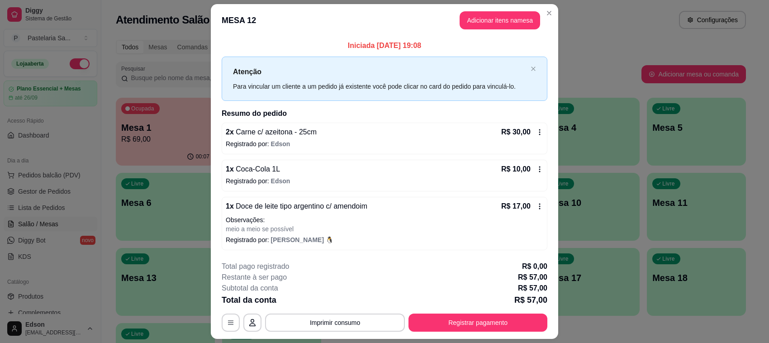
scroll to position [25, 0]
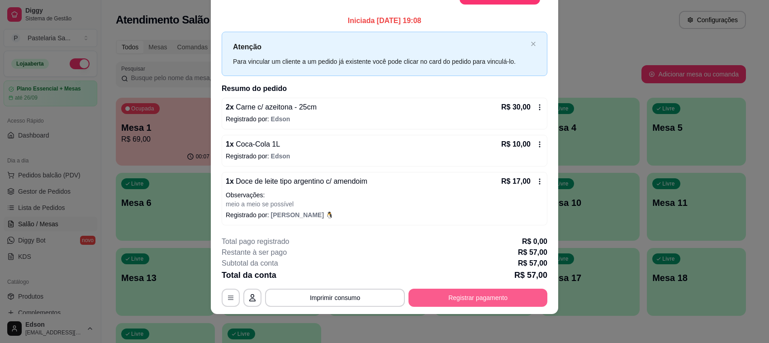
click at [467, 293] on button "Registrar pagamento" at bounding box center [477, 298] width 139 height 18
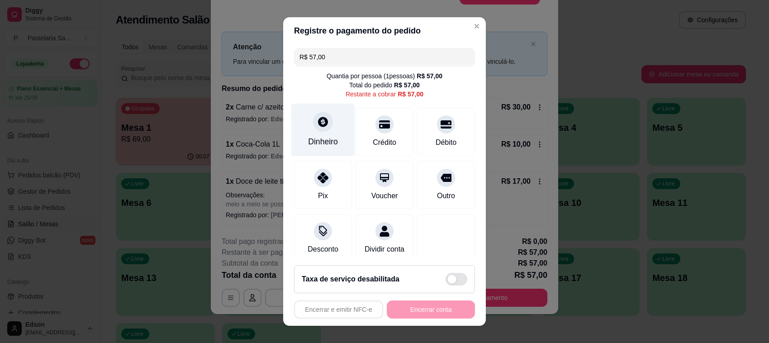
click at [328, 128] on div "Dinheiro" at bounding box center [323, 130] width 64 height 53
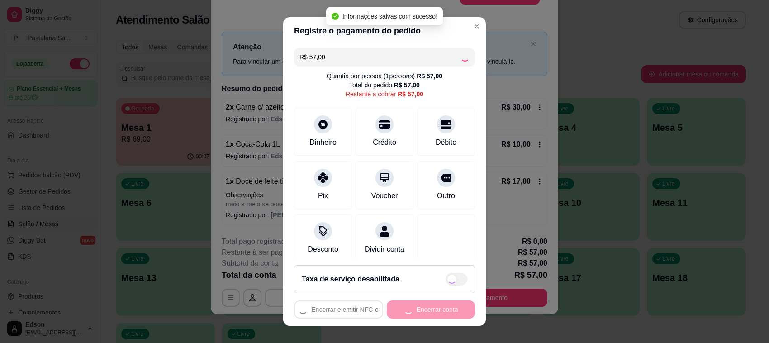
type input "R$ 0,00"
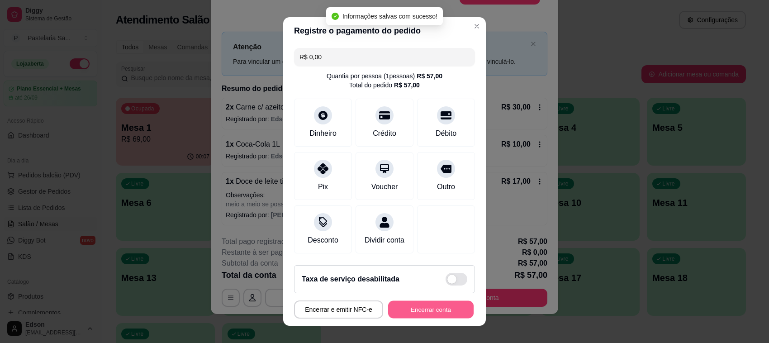
click at [432, 308] on button "Encerrar conta" at bounding box center [430, 310] width 85 height 18
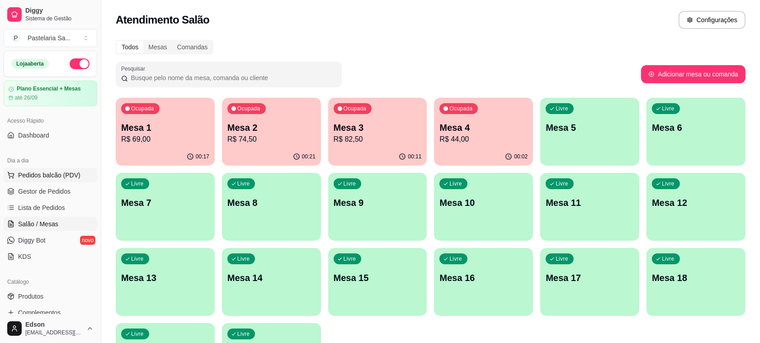
click at [60, 170] on button "Pedidos balcão (PDV)" at bounding box center [51, 175] width 94 height 14
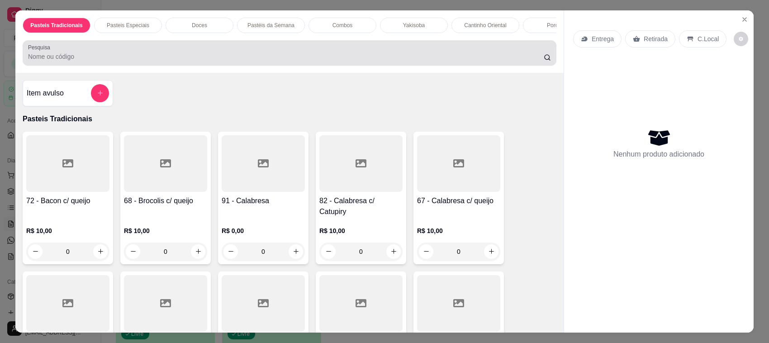
click at [209, 57] on div at bounding box center [289, 53] width 523 height 18
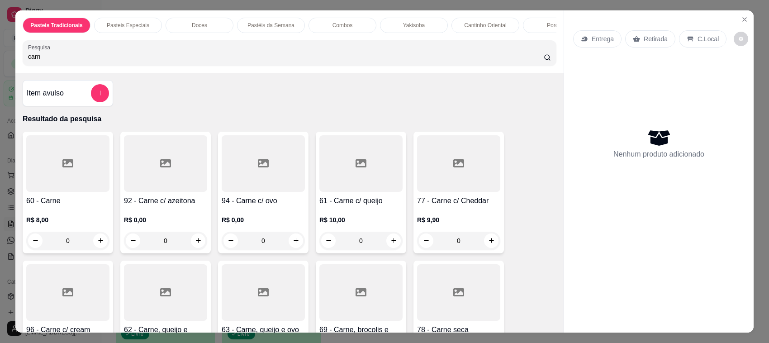
type input "carn"
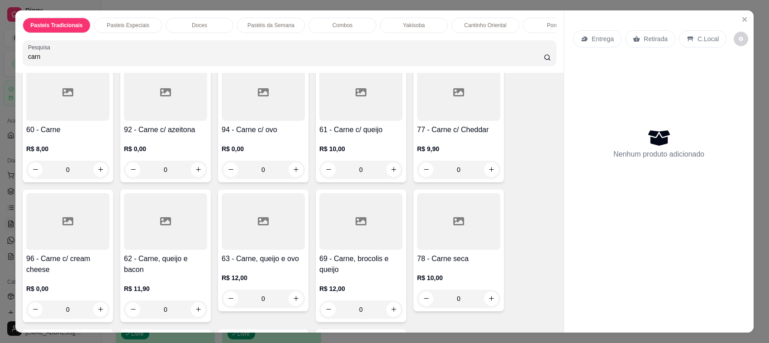
scroll to position [165, 0]
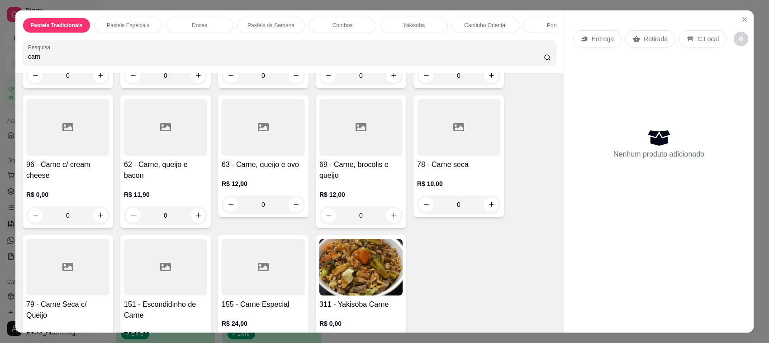
click at [362, 150] on div at bounding box center [360, 127] width 83 height 57
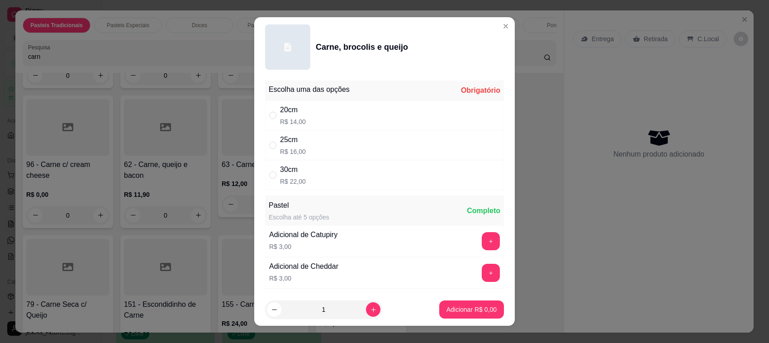
click at [286, 122] on p "R$ 14,00" at bounding box center [293, 121] width 26 height 9
radio input "true"
click at [436, 294] on footer "1 Adicionar R$ 14,00" at bounding box center [384, 309] width 261 height 33
click at [440, 304] on button "Adicionar R$ 14,00" at bounding box center [470, 309] width 68 height 18
type input "1"
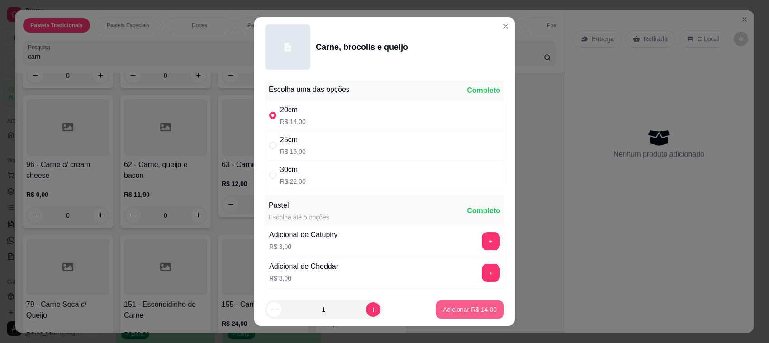
type input "1"
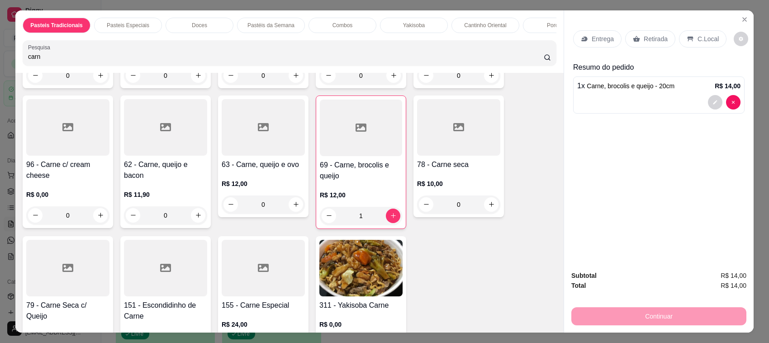
click at [648, 42] on p "Retirada" at bounding box center [656, 38] width 24 height 9
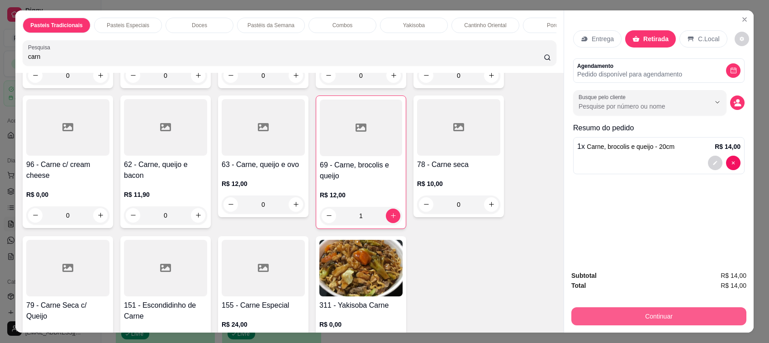
click at [619, 313] on button "Continuar" at bounding box center [658, 316] width 175 height 18
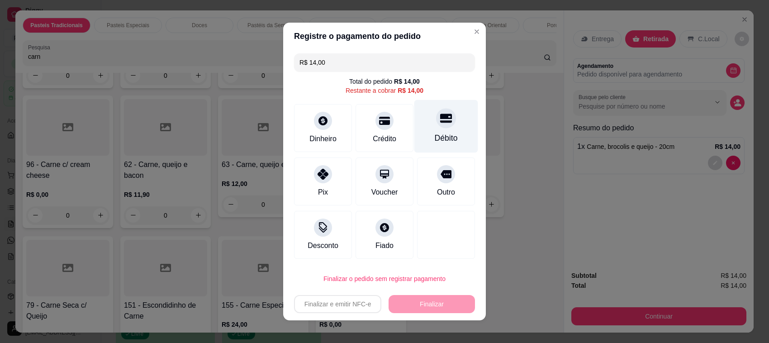
click at [423, 131] on div "Débito" at bounding box center [446, 126] width 64 height 53
type input "R$ 0,00"
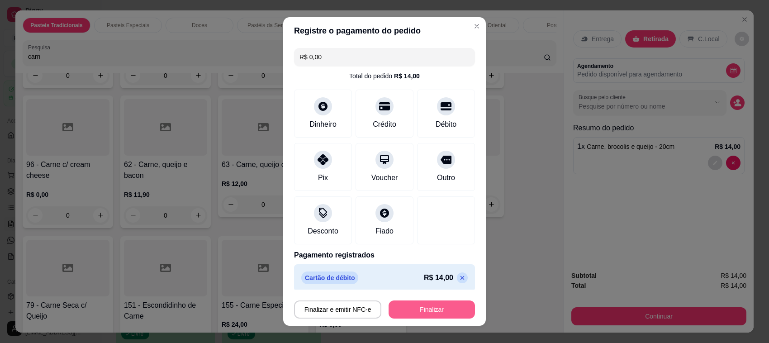
click at [442, 308] on button "Finalizar" at bounding box center [432, 309] width 86 height 18
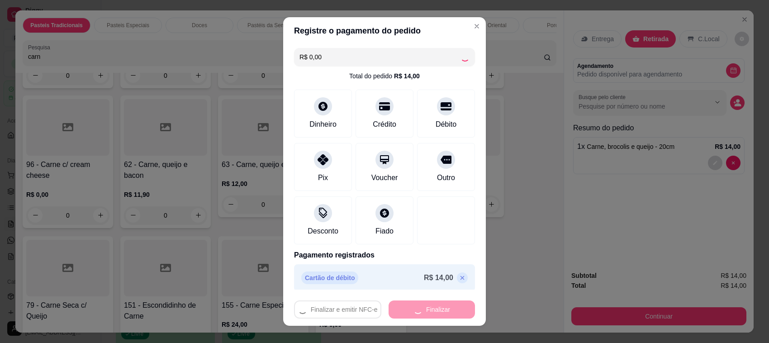
type input "0"
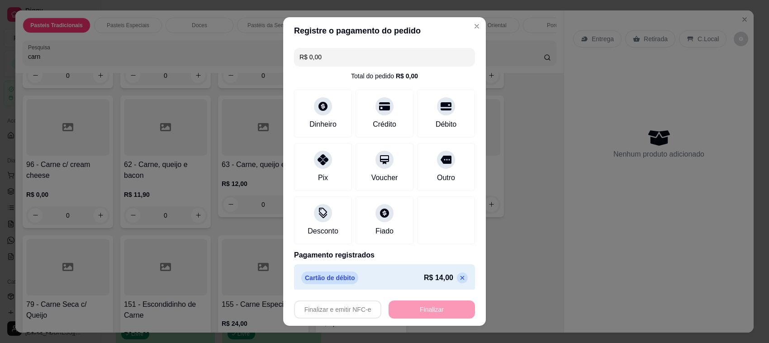
type input "-R$ 14,00"
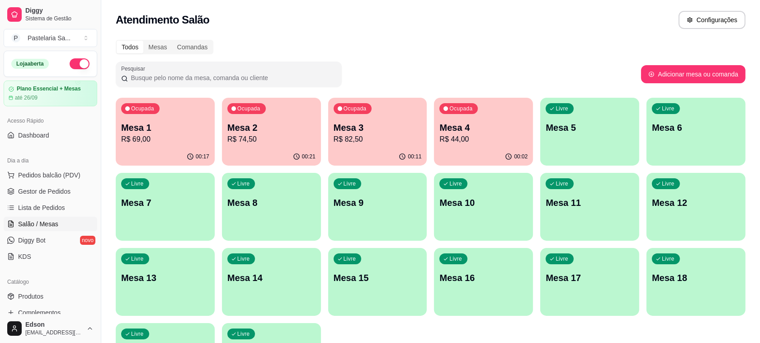
click at [500, 118] on div "Ocupada Mesa 4 R$ 44,00" at bounding box center [483, 123] width 99 height 50
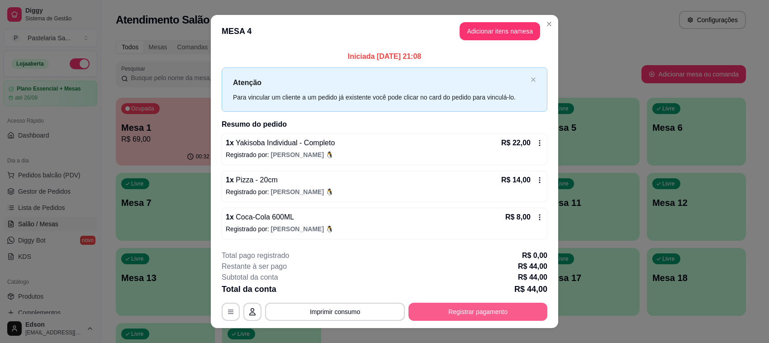
click at [501, 315] on button "Registrar pagamento" at bounding box center [477, 312] width 139 height 18
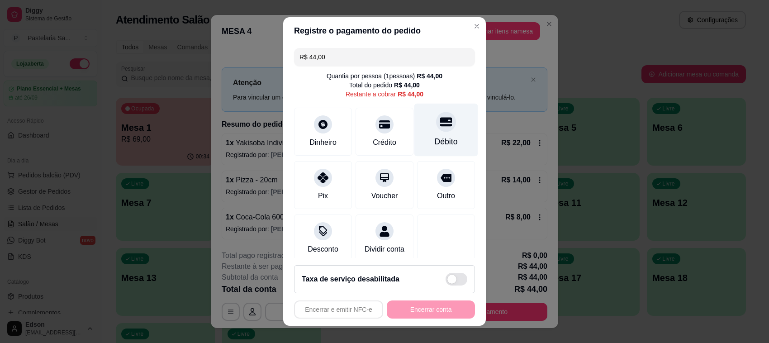
click at [440, 123] on icon at bounding box center [446, 122] width 12 height 12
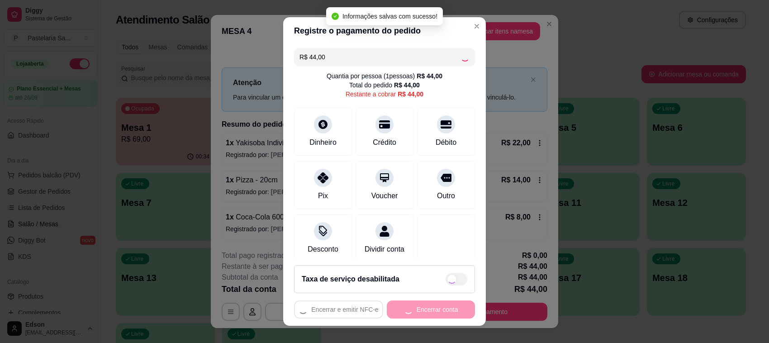
type input "R$ 0,00"
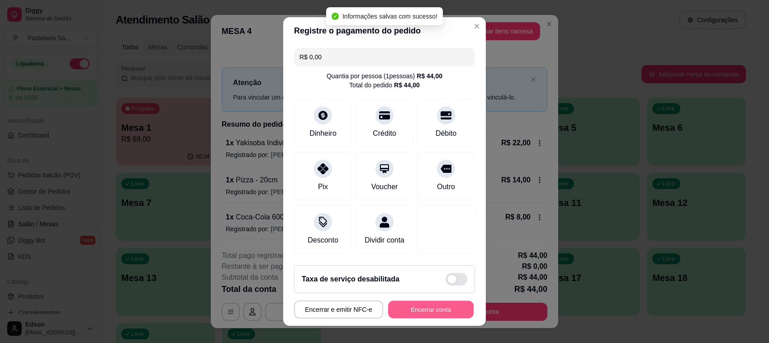
click at [438, 310] on button "Encerrar conta" at bounding box center [430, 310] width 85 height 18
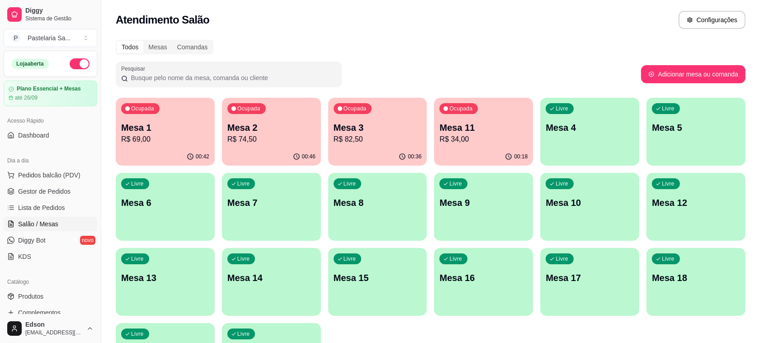
click at [403, 98] on div "Ocupada Mesa 1 R$ 69,00 00:42 Ocupada Mesa 2 R$ 74,50 00:46 Ocupada Mesa 3 R$ 8…" at bounding box center [431, 244] width 630 height 293
click at [397, 113] on div "Ocupada Mesa 3 R$ 82,50" at bounding box center [377, 123] width 99 height 50
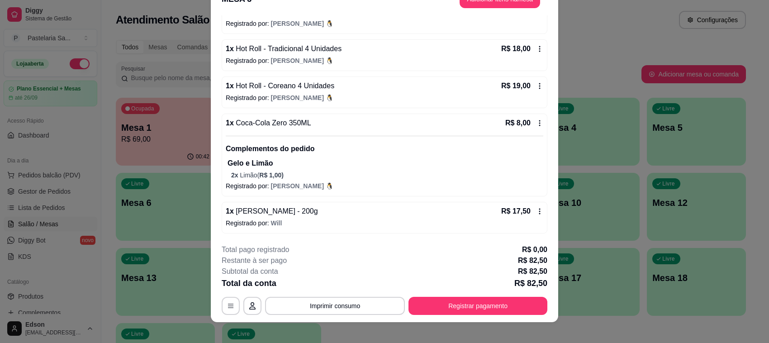
scroll to position [27, 0]
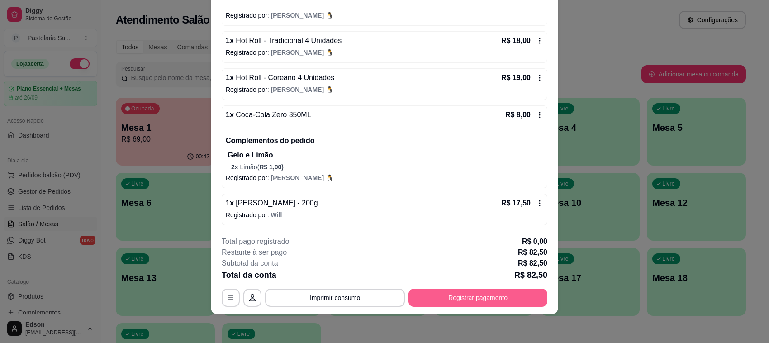
click at [523, 293] on button "Registrar pagamento" at bounding box center [477, 298] width 139 height 18
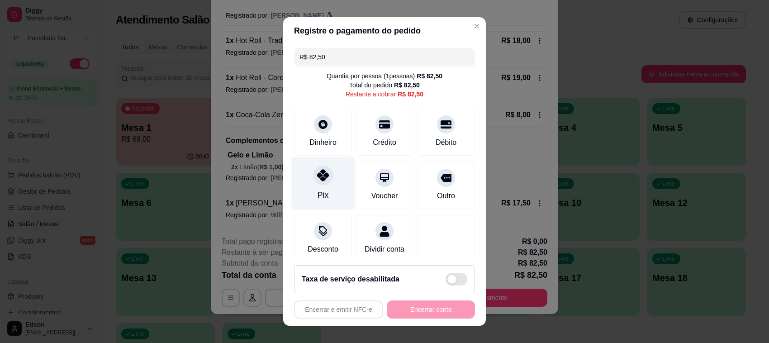
click at [318, 190] on div "Pix" at bounding box center [323, 195] width 11 height 12
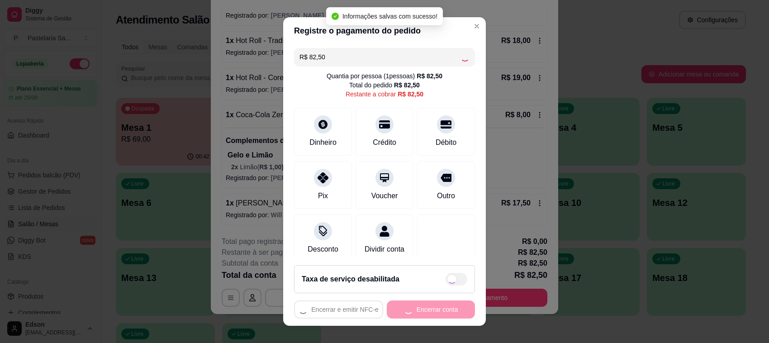
type input "R$ 0,00"
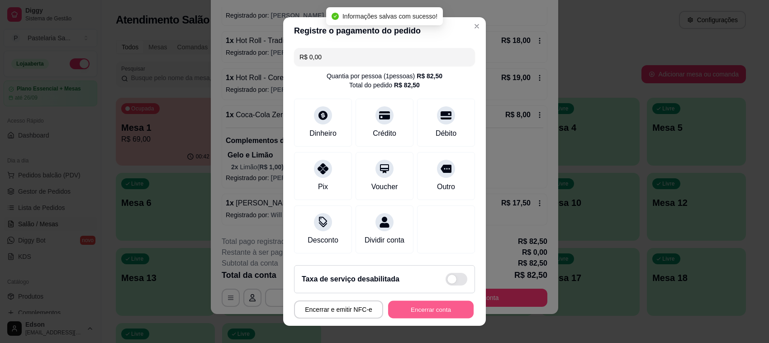
click at [432, 310] on button "Encerrar conta" at bounding box center [430, 310] width 85 height 18
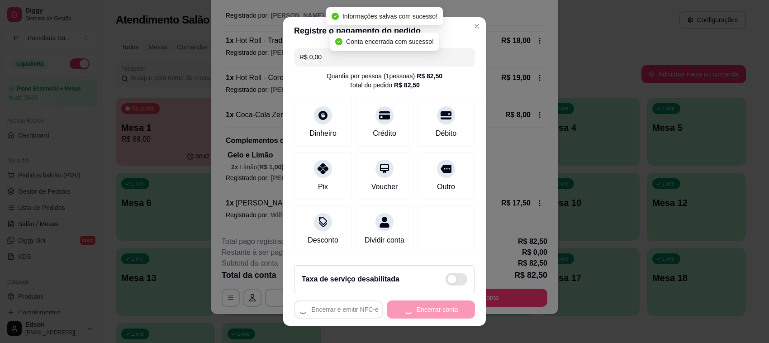
scroll to position [0, 0]
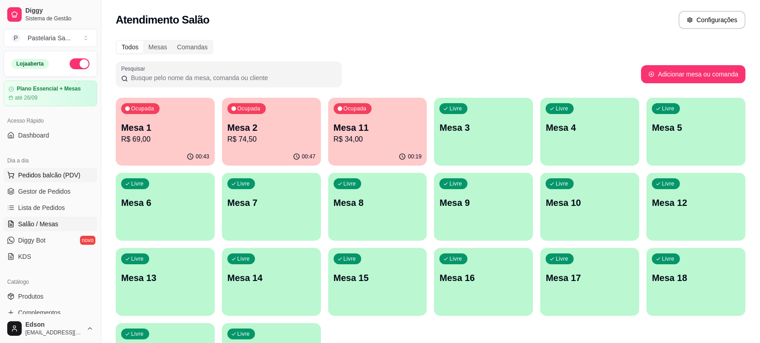
click at [60, 171] on span "Pedidos balcão (PDV)" at bounding box center [49, 175] width 62 height 9
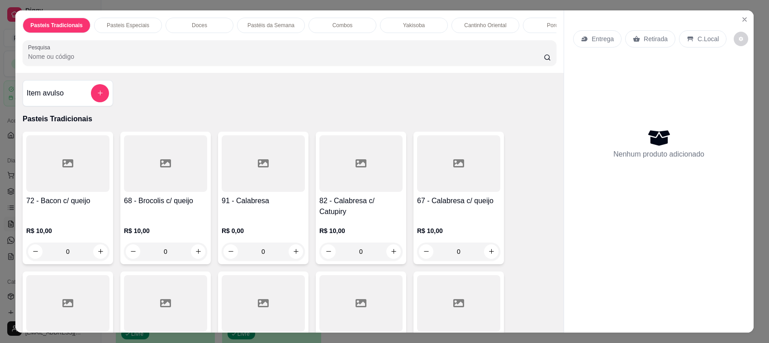
click at [414, 32] on div "Yakisoba" at bounding box center [414, 25] width 68 height 15
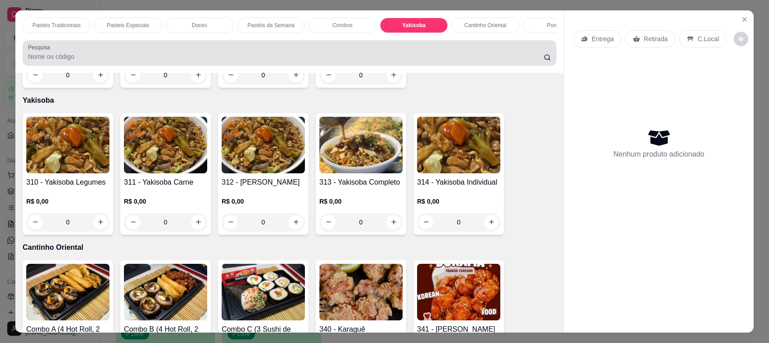
scroll to position [19, 0]
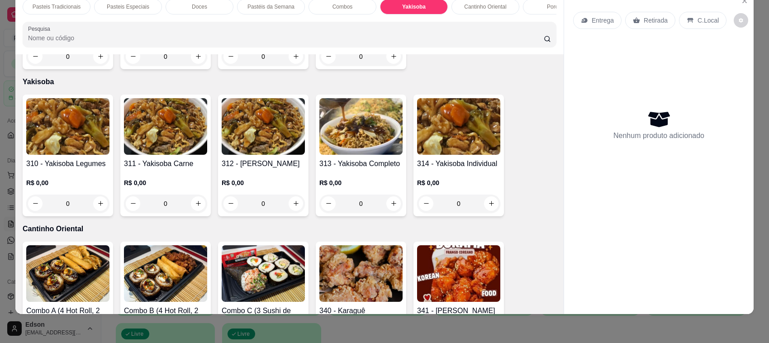
click at [356, 138] on img at bounding box center [360, 126] width 83 height 57
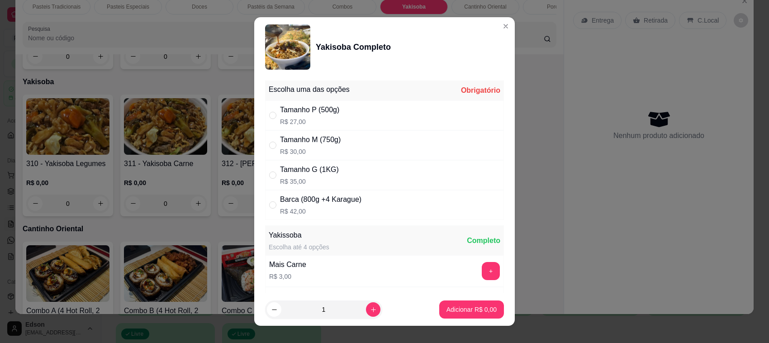
click at [324, 143] on div "Tamanho M (750g)" at bounding box center [310, 139] width 61 height 11
radio input "true"
drag, startPoint x: 365, startPoint y: 300, endPoint x: 362, endPoint y: 305, distance: 6.3
click at [363, 302] on div "1" at bounding box center [324, 309] width 114 height 18
click at [366, 305] on button "increase-product-quantity" at bounding box center [373, 309] width 14 height 14
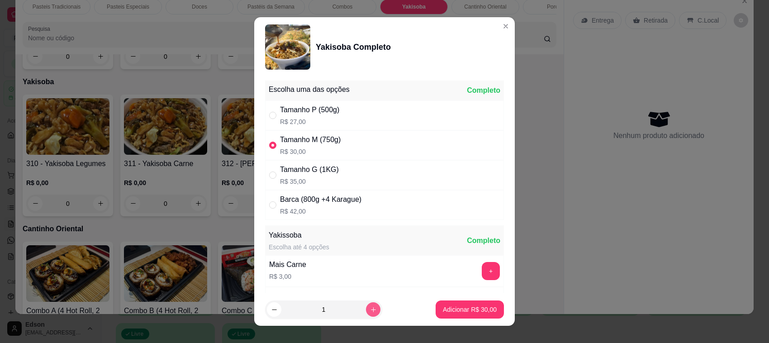
type input "2"
click at [456, 314] on button "Adicionar R$ 60,00" at bounding box center [470, 309] width 68 height 18
type input "2"
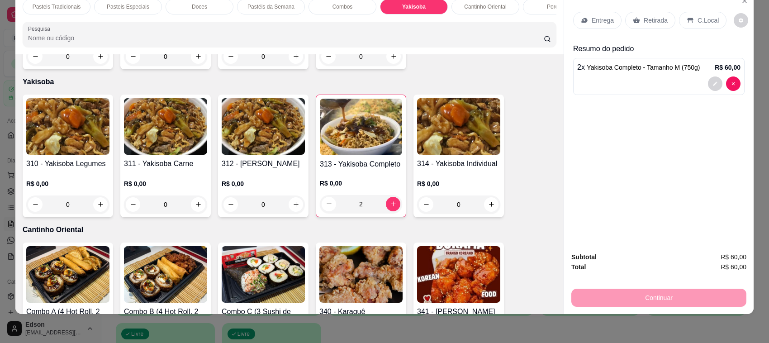
click at [463, 12] on div "Cantinho Oriental" at bounding box center [485, 6] width 68 height 15
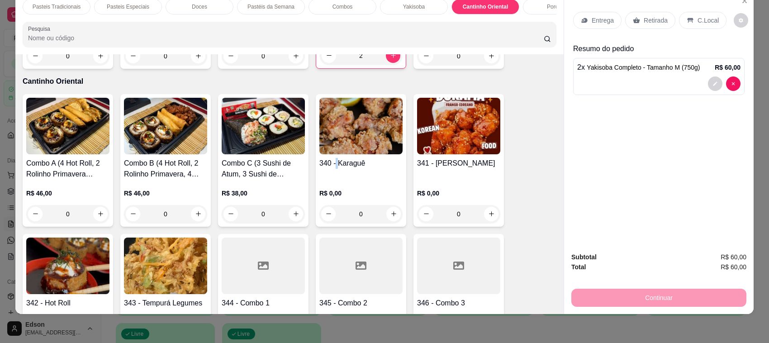
click at [333, 159] on div "340 - Karaguê" at bounding box center [360, 169] width 83 height 22
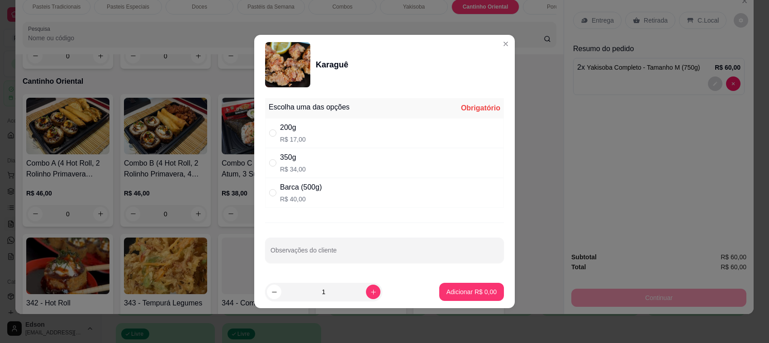
click at [326, 128] on div "200g R$ 17,00" at bounding box center [384, 133] width 239 height 30
radio input "true"
click at [471, 290] on p "Adicionar R$ 17,00" at bounding box center [470, 291] width 54 height 9
type input "1"
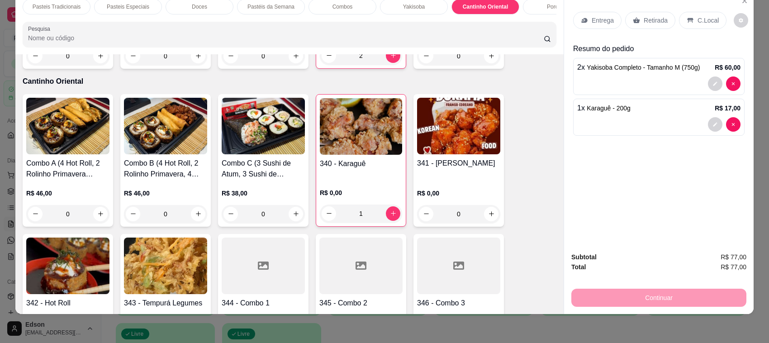
click at [632, 12] on div "Retirada" at bounding box center [650, 20] width 50 height 17
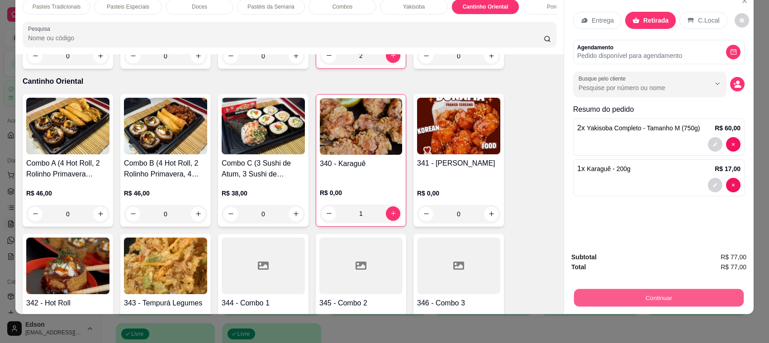
click at [634, 290] on button "Continuar" at bounding box center [659, 298] width 170 height 18
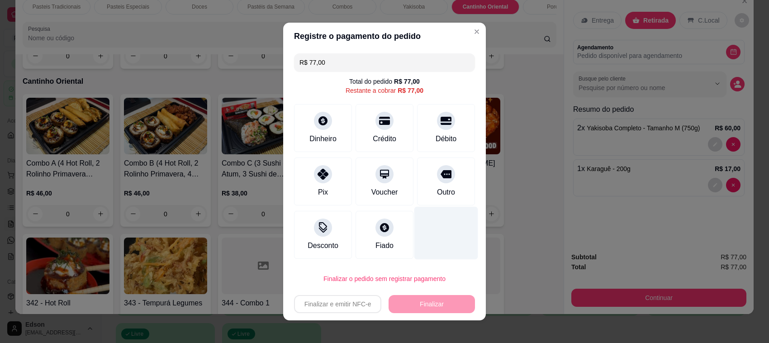
drag, startPoint x: 383, startPoint y: 128, endPoint x: 421, endPoint y: 245, distance: 123.2
click at [384, 161] on div "R$ 77,00 Total do pedido R$ 77,00 Restante a cobrar R$ 77,00 Dinheiro Crédito D…" at bounding box center [384, 156] width 203 height 213
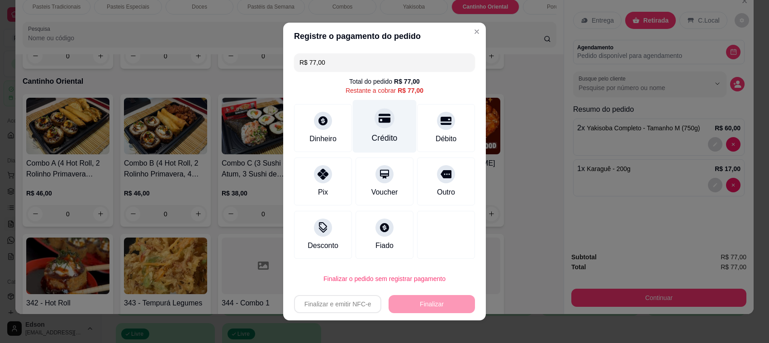
click at [379, 125] on div at bounding box center [385, 118] width 20 height 20
type input "R$ 0,00"
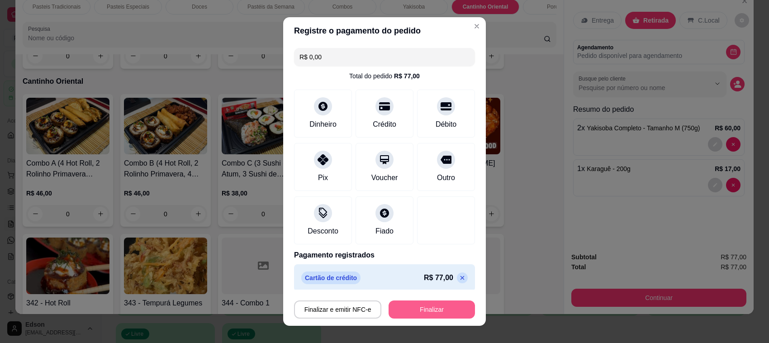
click at [411, 311] on button "Finalizar" at bounding box center [432, 309] width 86 height 18
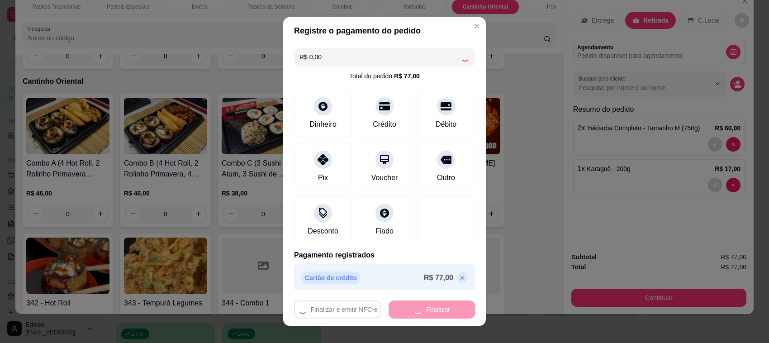
type input "0"
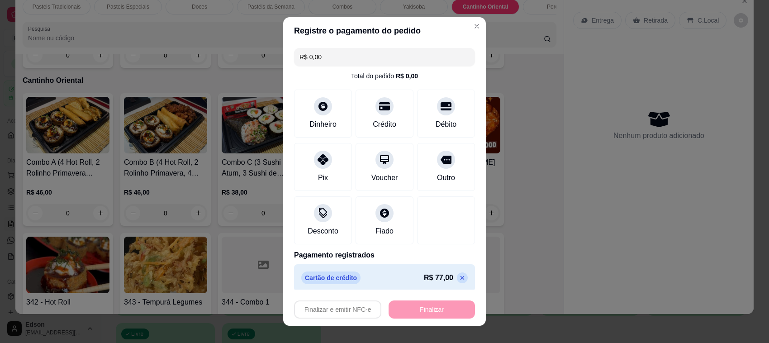
type input "-R$ 77,00"
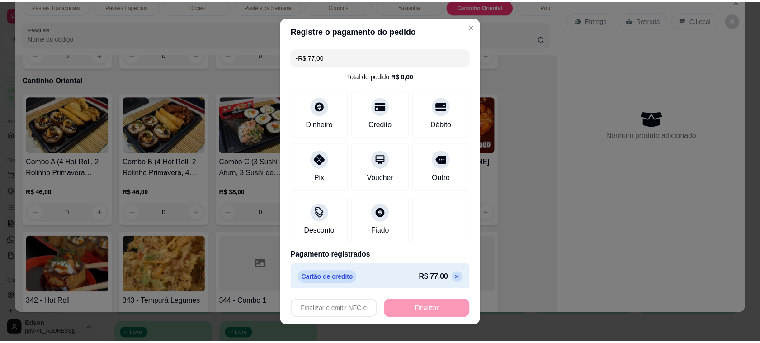
scroll to position [2589, 0]
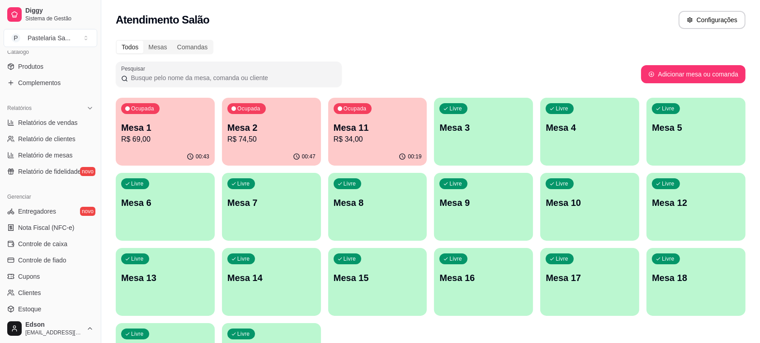
scroll to position [231, 0]
click at [59, 248] on link "Controle de caixa" at bounding box center [51, 243] width 94 height 14
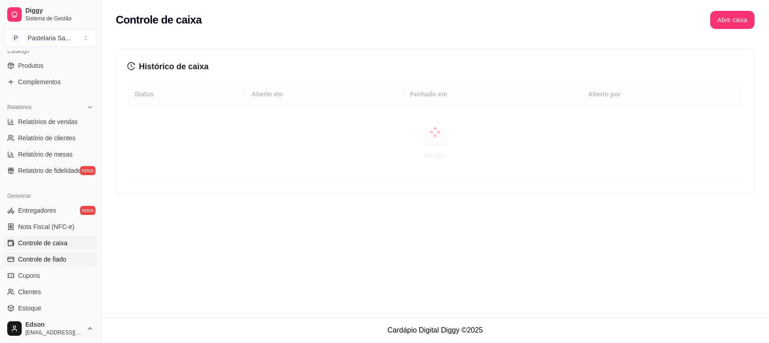
click at [57, 256] on span "Controle de fiado" at bounding box center [42, 259] width 48 height 9
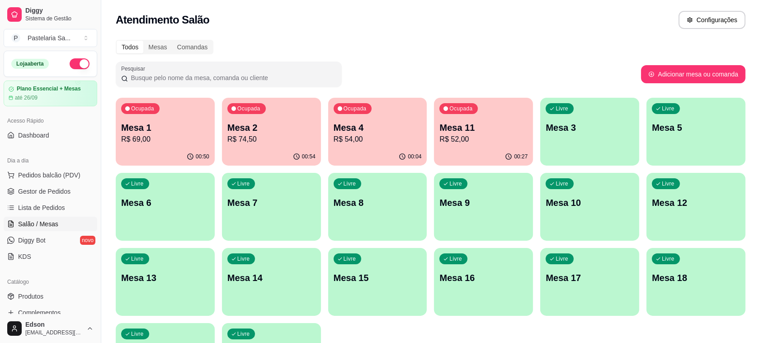
click at [165, 121] on p "Mesa 1" at bounding box center [165, 127] width 88 height 13
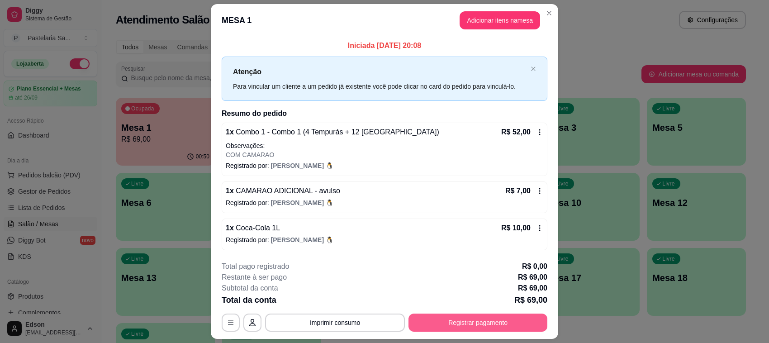
click at [530, 321] on button "Registrar pagamento" at bounding box center [477, 322] width 139 height 18
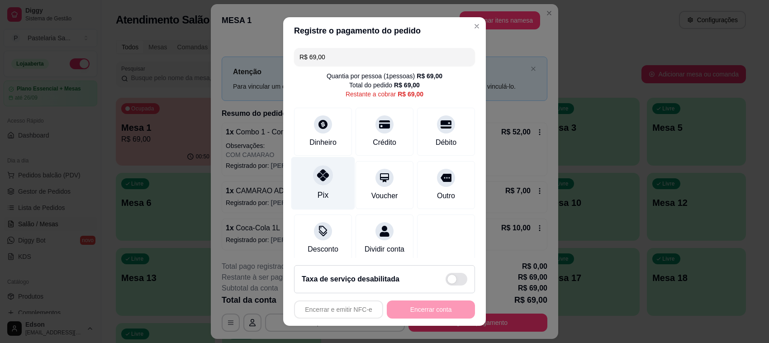
click at [313, 180] on div at bounding box center [323, 175] width 20 height 20
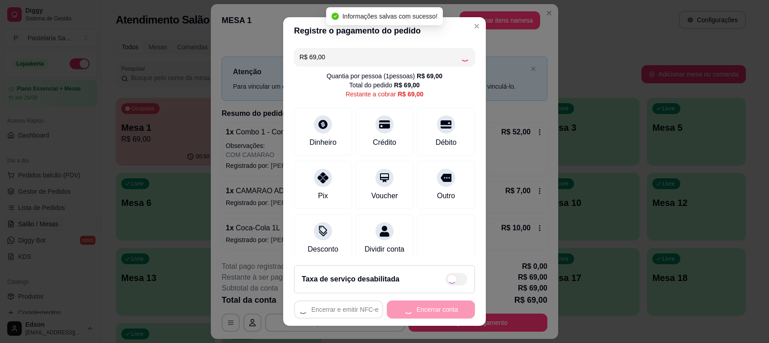
type input "R$ 0,00"
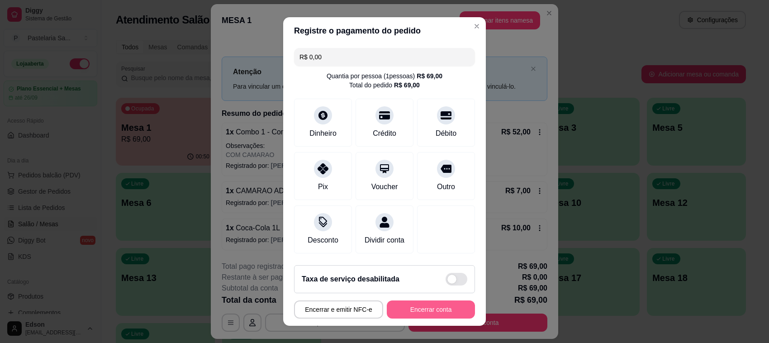
click at [424, 302] on button "Encerrar conta" at bounding box center [431, 309] width 88 height 18
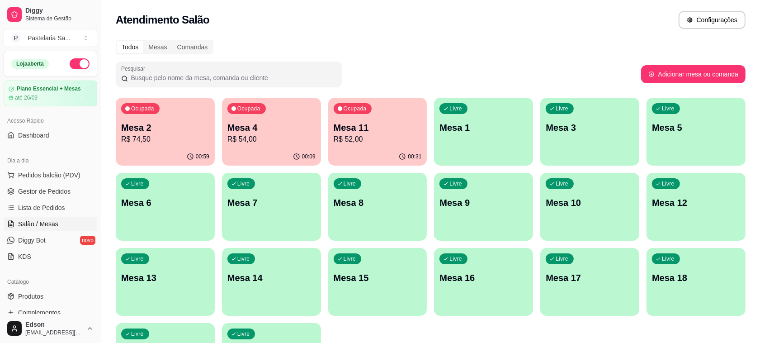
click at [150, 129] on p "Mesa 2" at bounding box center [165, 127] width 88 height 13
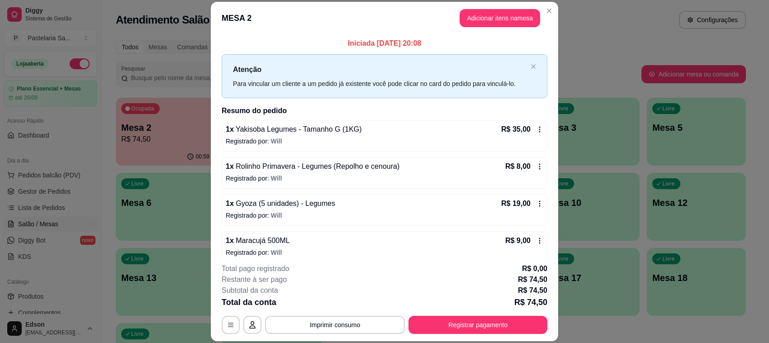
scroll to position [48, 0]
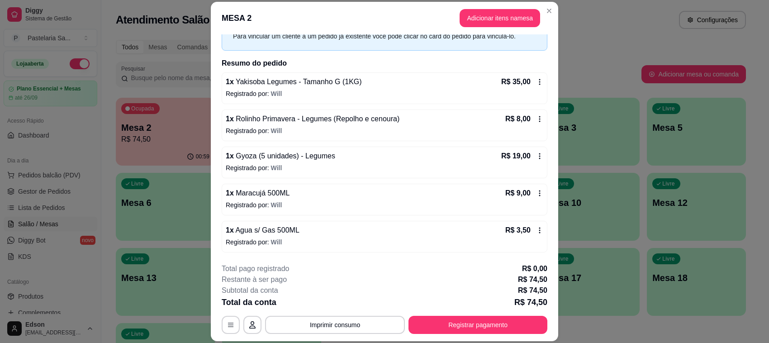
click at [503, 333] on button "Registrar pagamento" at bounding box center [477, 325] width 139 height 18
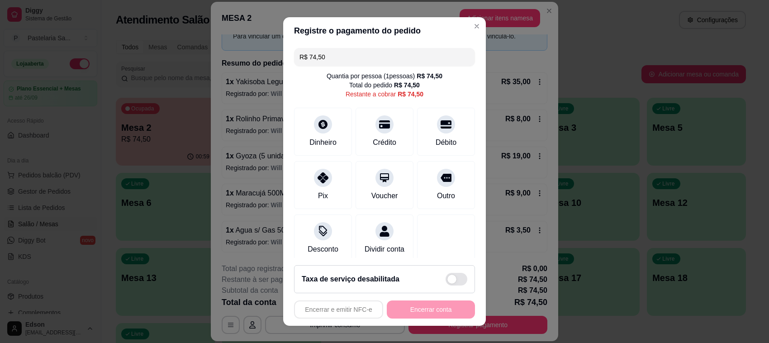
click at [340, 47] on div "R$ 74,50 Quantia por pessoa ( 1 pessoas) R$ 74,50 Total do pedido R$ 74,50 Rest…" at bounding box center [384, 150] width 203 height 213
click at [340, 50] on input "R$ 74,50" at bounding box center [384, 57] width 170 height 18
click at [340, 50] on input "R$ 745.029,00" at bounding box center [384, 57] width 170 height 18
click at [377, 114] on div "Crédito" at bounding box center [385, 130] width 64 height 53
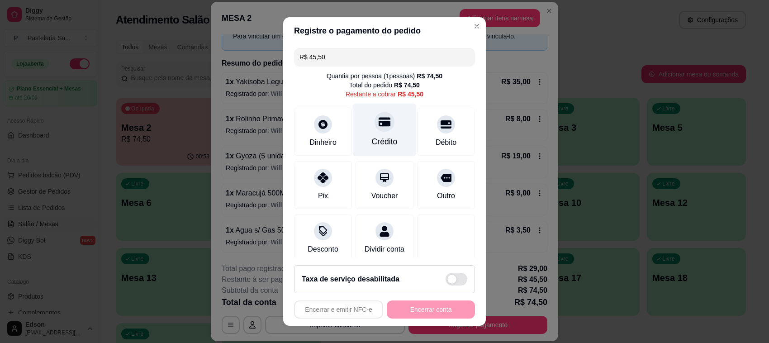
click at [376, 115] on div at bounding box center [385, 122] width 20 height 20
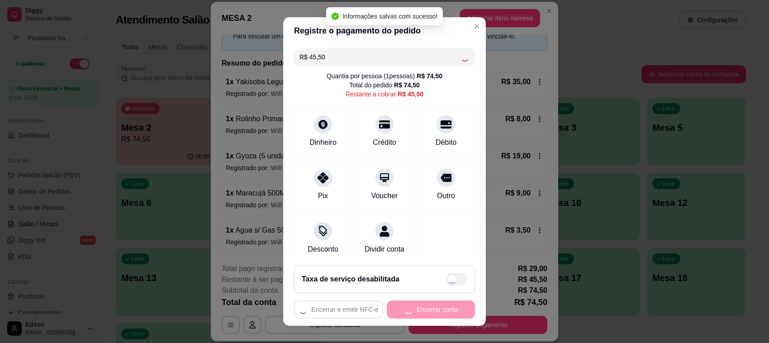
type input "R$ 0,00"
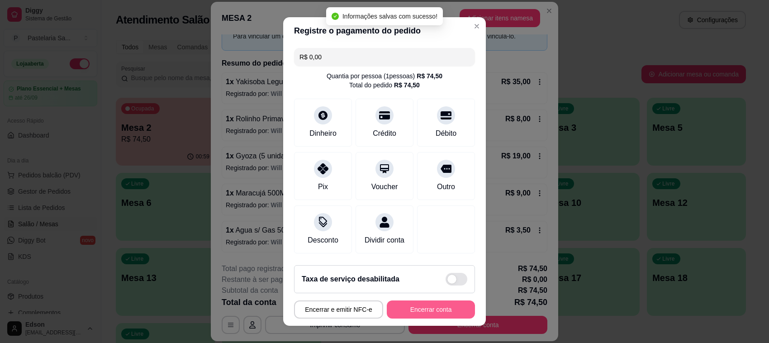
click at [424, 305] on button "Encerrar conta" at bounding box center [431, 309] width 88 height 18
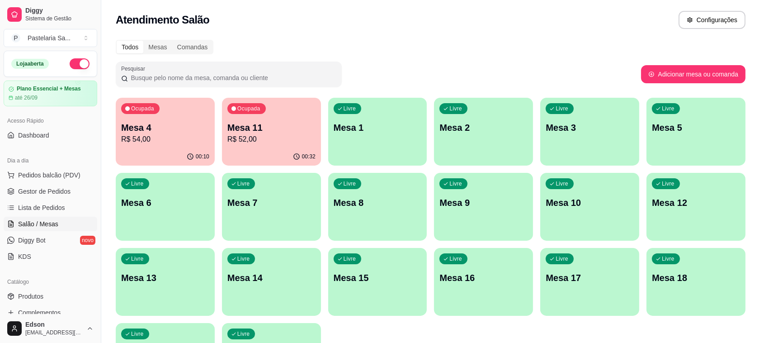
click at [168, 125] on p "Mesa 4" at bounding box center [165, 127] width 88 height 13
click at [436, 342] on html "Diggy Sistema de Gestão P Pastelaria Sa ... Loja aberta Plano Essencial + Mesas…" at bounding box center [380, 171] width 760 height 343
click at [43, 170] on button "Pedidos balcão (PDV)" at bounding box center [51, 175] width 94 height 14
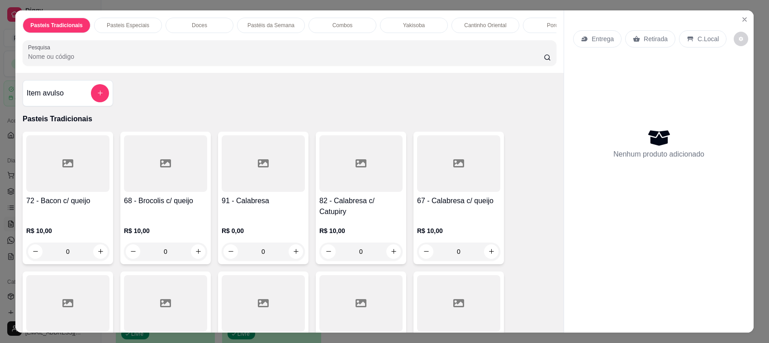
click at [141, 61] on input "Pesquisa" at bounding box center [286, 56] width 516 height 9
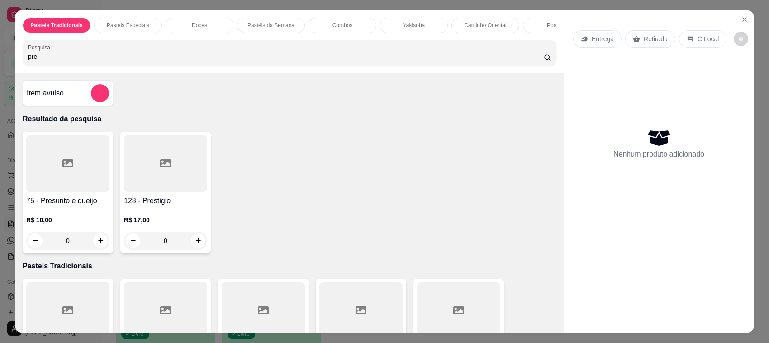
type input "pre"
click at [53, 192] on div at bounding box center [67, 163] width 83 height 57
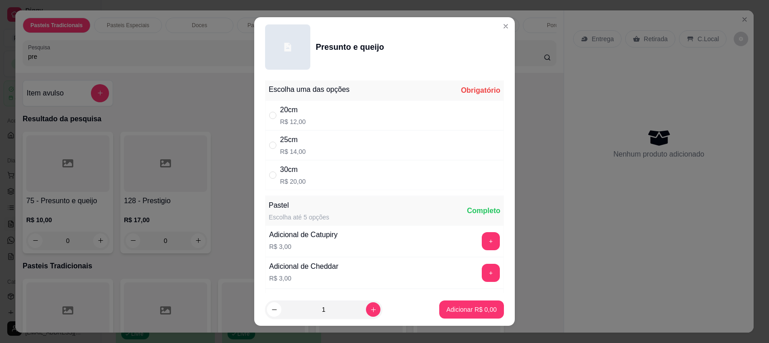
click at [295, 125] on p "R$ 12,00" at bounding box center [293, 121] width 26 height 9
radio input "true"
click at [452, 310] on p "Adicionar R$ 12,00" at bounding box center [470, 309] width 54 height 9
type input "1"
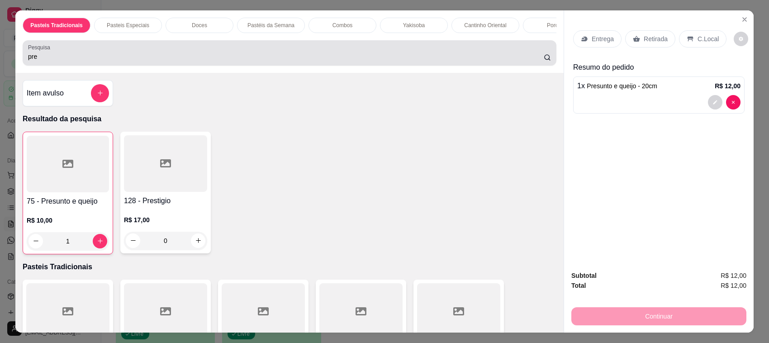
click at [87, 61] on input "pre" at bounding box center [286, 56] width 516 height 9
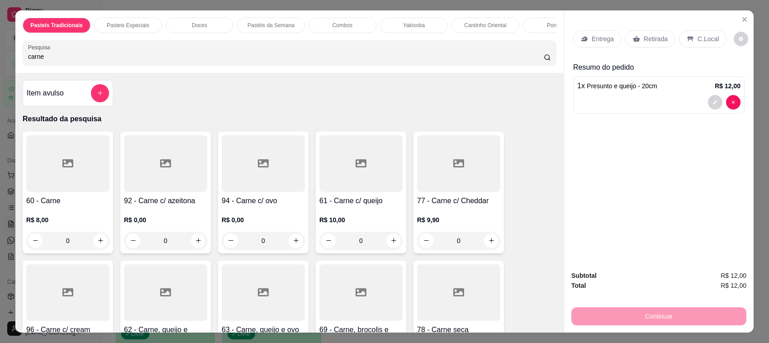
type input "carne"
click at [327, 177] on div at bounding box center [360, 163] width 83 height 57
click at [313, 112] on div "20cm R$ 13,00" at bounding box center [384, 115] width 239 height 30
radio input "true"
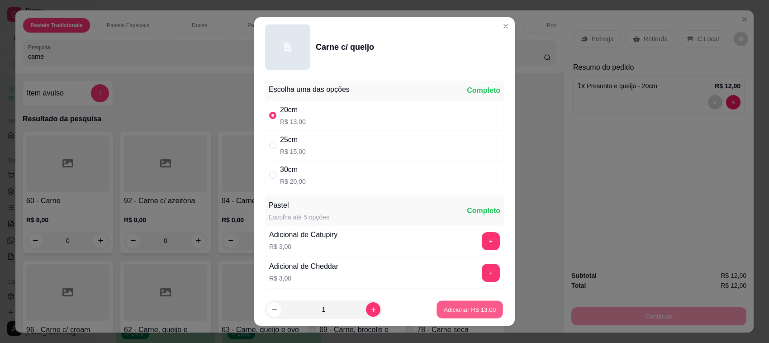
click at [441, 304] on button "Adicionar R$ 13,00" at bounding box center [469, 310] width 66 height 18
type input "1"
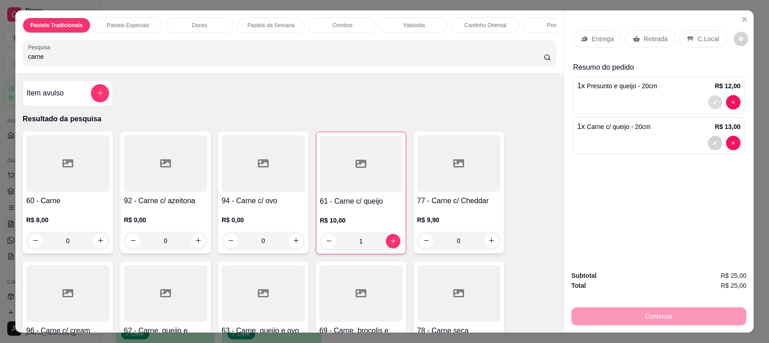
click at [708, 99] on button "decrease-product-quantity" at bounding box center [715, 102] width 14 height 14
click at [715, 101] on button "decrease-product-quantity" at bounding box center [715, 102] width 14 height 14
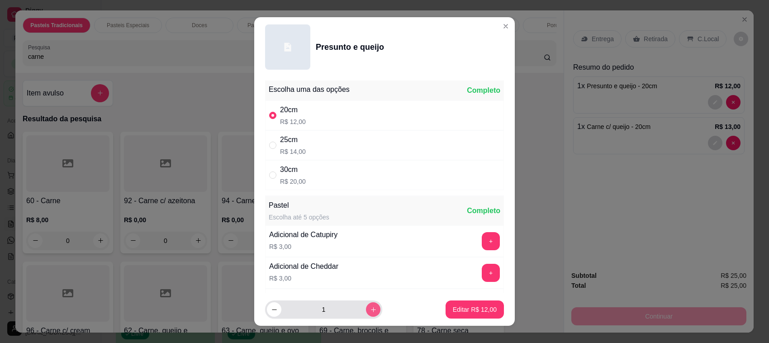
click at [370, 306] on icon "increase-product-quantity" at bounding box center [373, 309] width 7 height 7
type input "2"
click at [479, 317] on button "Editar R$ 24,00" at bounding box center [474, 310] width 57 height 18
type input "2"
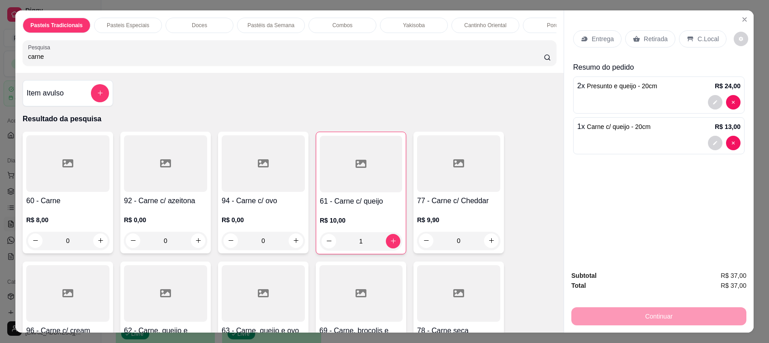
click at [625, 44] on div "Retirada" at bounding box center [650, 38] width 50 height 17
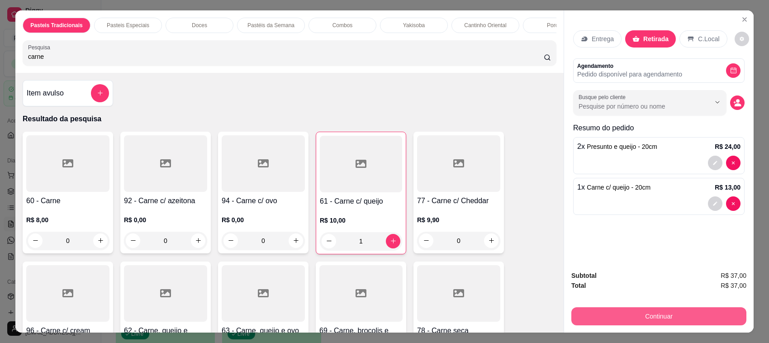
click at [594, 322] on button "Continuar" at bounding box center [658, 316] width 175 height 18
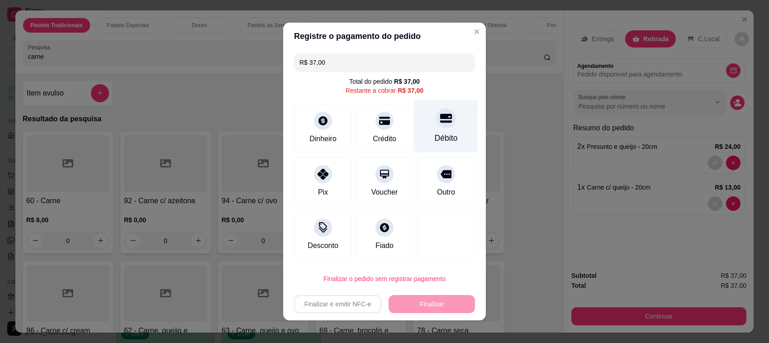
click at [444, 132] on div "Débito" at bounding box center [446, 126] width 64 height 53
type input "R$ 0,00"
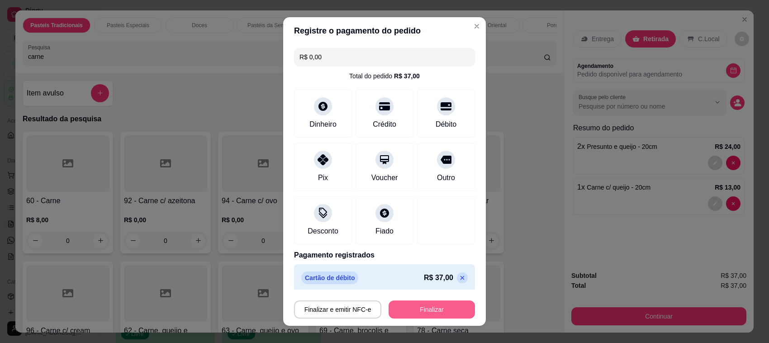
click at [408, 317] on button "Finalizar" at bounding box center [432, 309] width 86 height 18
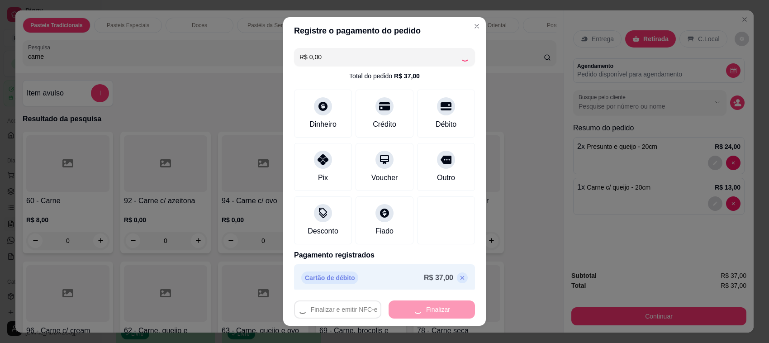
type input "0"
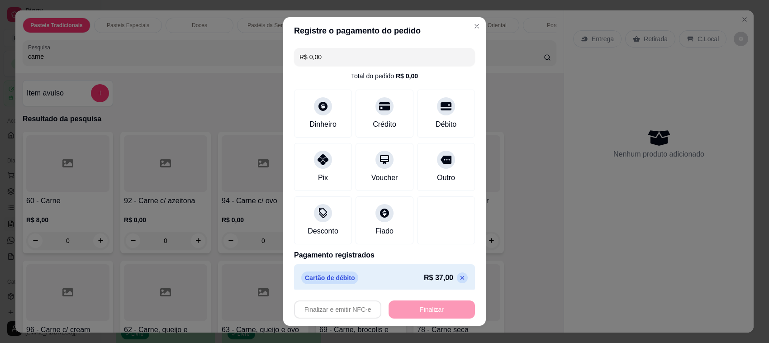
type input "-R$ 37,00"
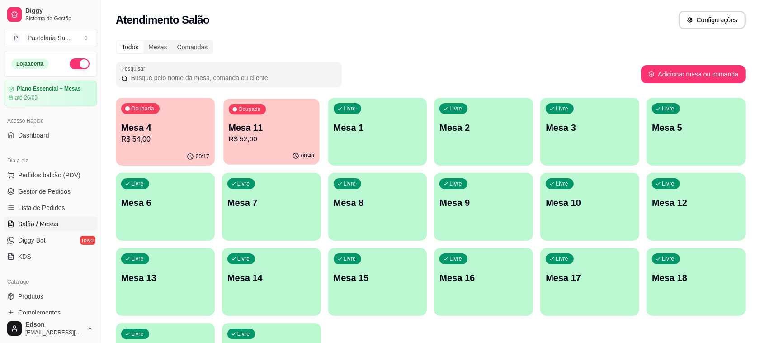
click at [265, 138] on p "R$ 52,00" at bounding box center [271, 139] width 85 height 10
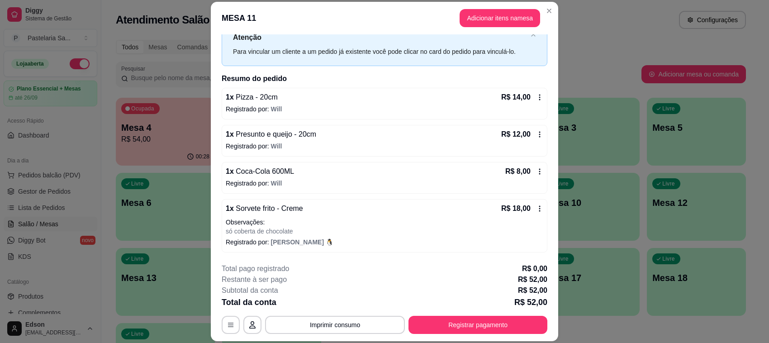
scroll to position [27, 0]
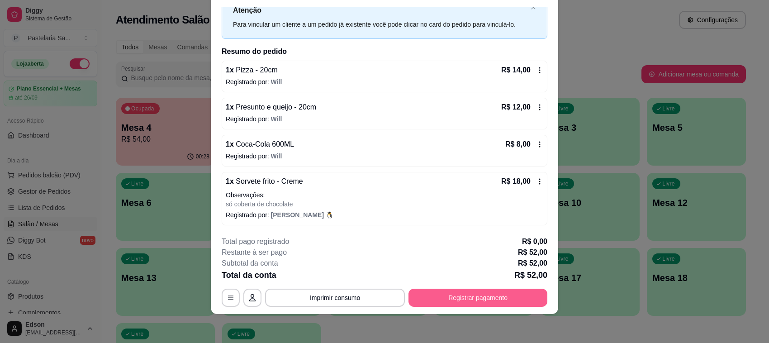
click at [474, 294] on button "Registrar pagamento" at bounding box center [477, 298] width 139 height 18
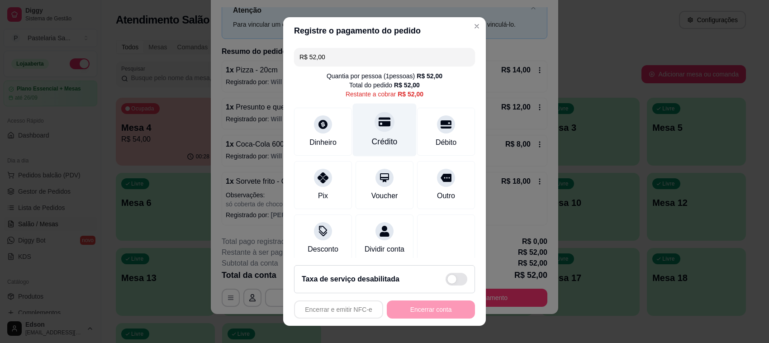
drag, startPoint x: 370, startPoint y: 117, endPoint x: 370, endPoint y: 138, distance: 21.7
click at [375, 119] on div at bounding box center [385, 122] width 20 height 20
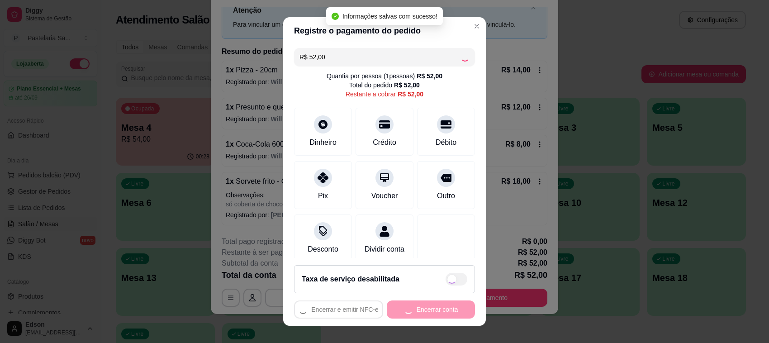
type input "R$ 0,00"
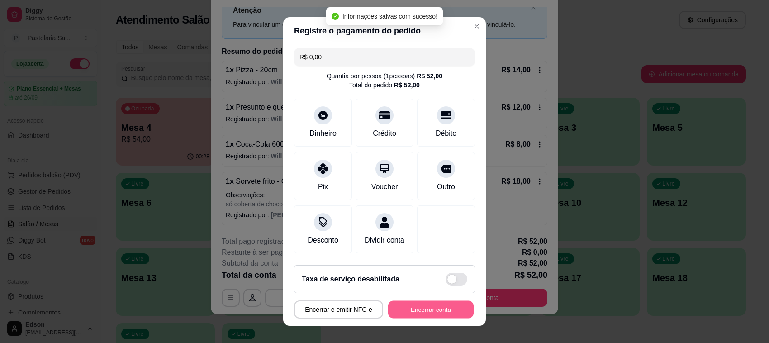
click at [408, 307] on button "Encerrar conta" at bounding box center [430, 310] width 85 height 18
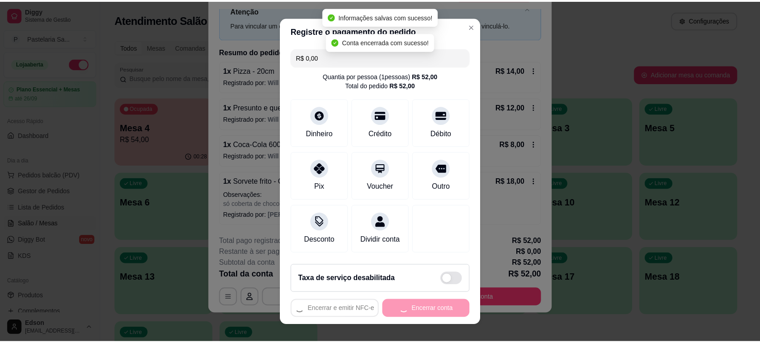
scroll to position [0, 0]
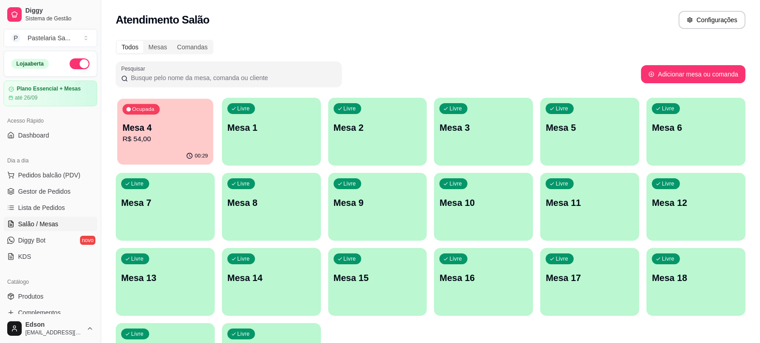
click at [166, 130] on p "Mesa 4" at bounding box center [165, 128] width 85 height 12
click at [168, 145] on div "Ocupada Mesa 4 R$ 54,00" at bounding box center [165, 123] width 99 height 50
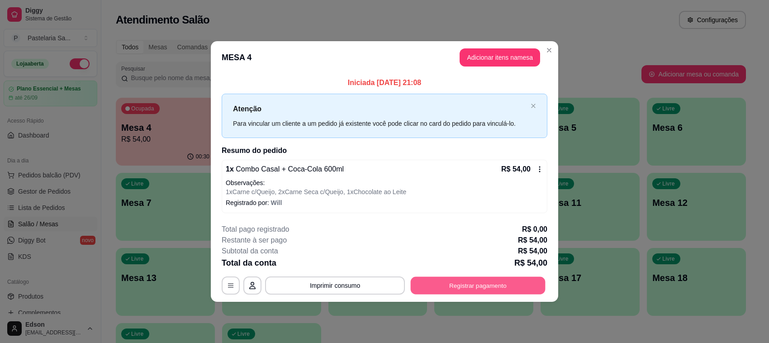
click at [484, 279] on button "Registrar pagamento" at bounding box center [478, 285] width 135 height 18
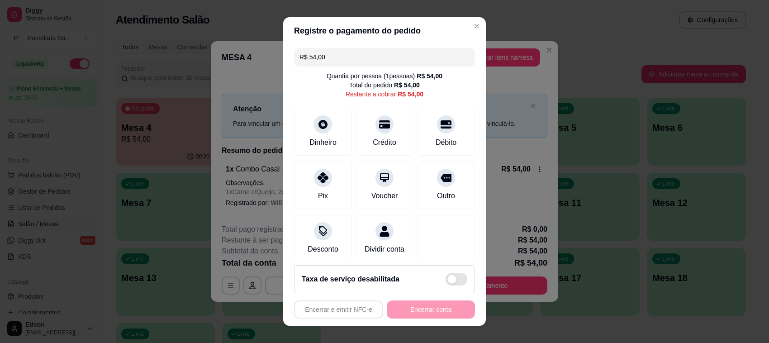
drag, startPoint x: 318, startPoint y: 170, endPoint x: 446, endPoint y: 289, distance: 175.7
click at [321, 175] on icon at bounding box center [323, 177] width 11 height 11
type input "R$ 0,00"
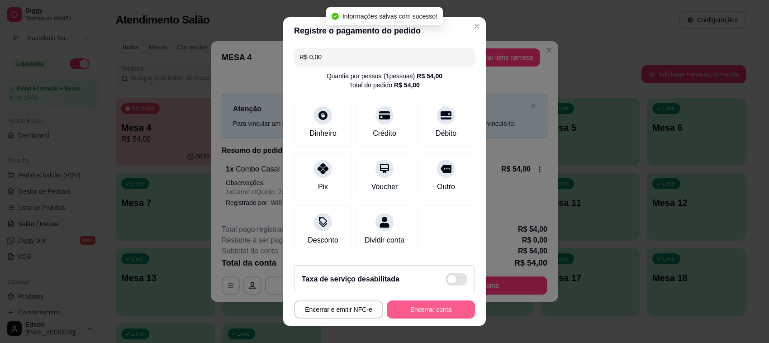
click at [436, 311] on button "Encerrar conta" at bounding box center [431, 309] width 88 height 18
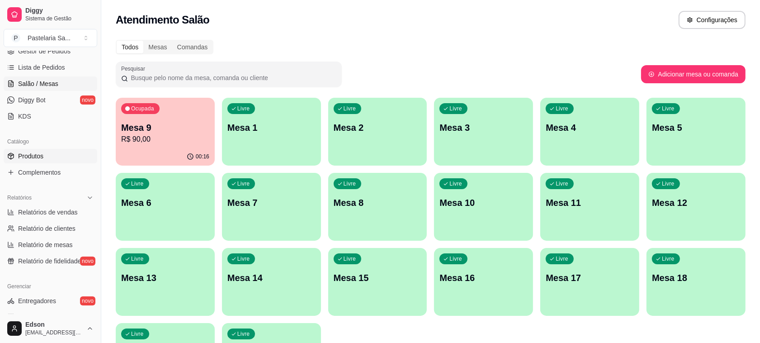
scroll to position [231, 0]
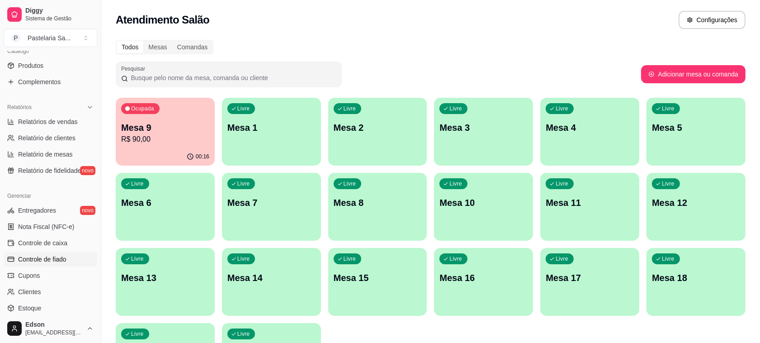
click at [55, 255] on span "Controle de fiado" at bounding box center [42, 259] width 48 height 9
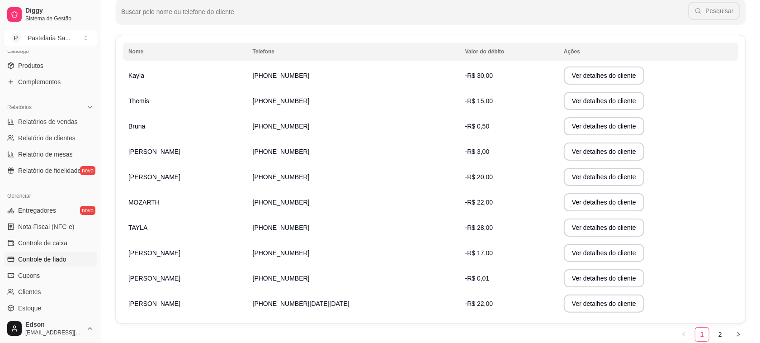
scroll to position [158, 0]
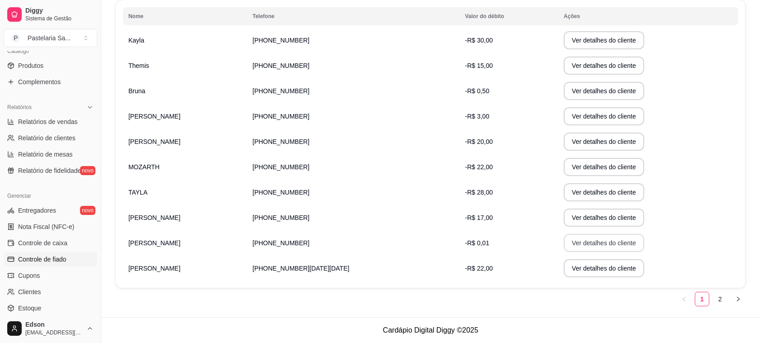
click at [564, 239] on button "Ver detalhes do cliente" at bounding box center [604, 243] width 81 height 18
click at [565, 274] on button "Ver detalhes do cliente" at bounding box center [604, 269] width 78 height 18
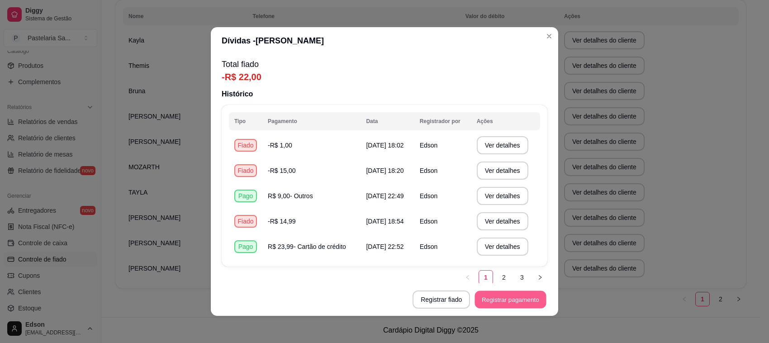
click at [497, 300] on button "Registrar pagamento" at bounding box center [510, 300] width 71 height 18
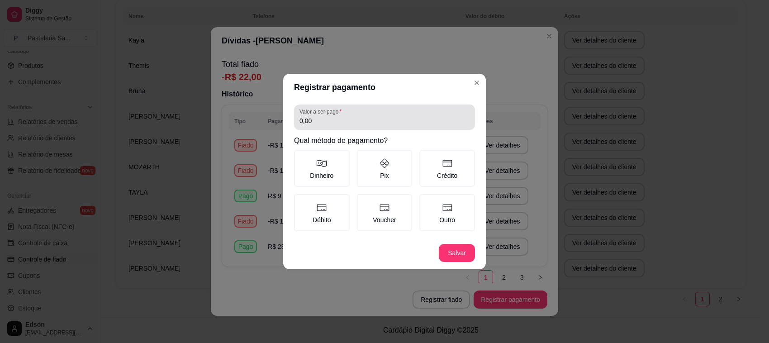
click at [357, 114] on div "0,00" at bounding box center [384, 117] width 170 height 18
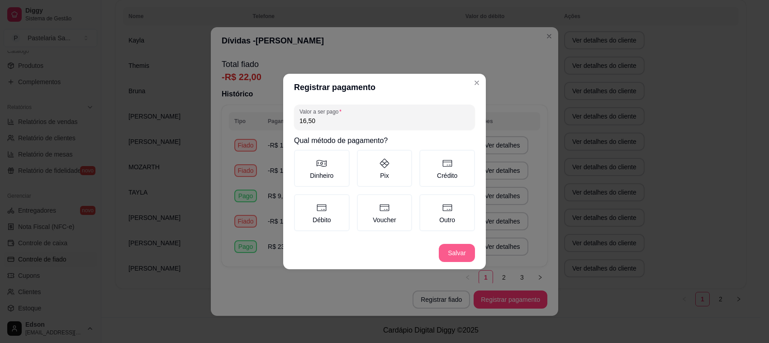
type input "16,50"
click at [460, 258] on button "Salvar" at bounding box center [457, 253] width 36 height 18
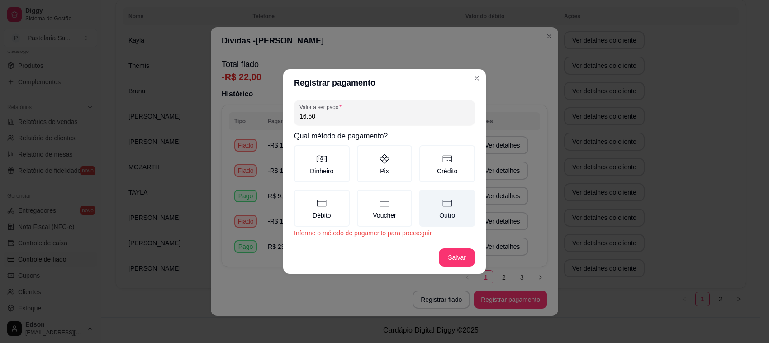
click at [432, 192] on label "Outro" at bounding box center [447, 208] width 56 height 37
click at [426, 192] on button "Outro" at bounding box center [422, 192] width 7 height 7
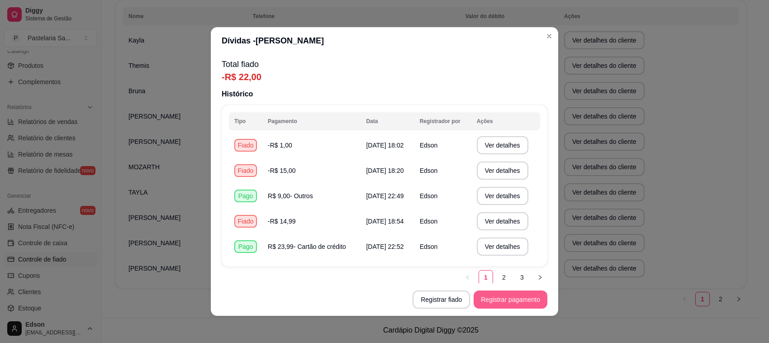
click at [518, 303] on button "Registrar pagamento" at bounding box center [511, 299] width 74 height 18
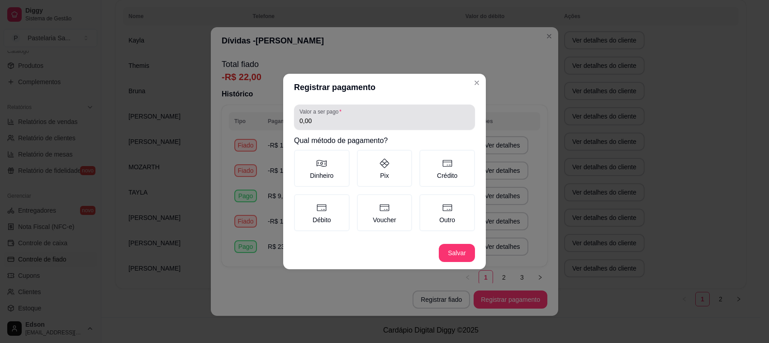
click at [357, 119] on input "0,00" at bounding box center [384, 120] width 170 height 9
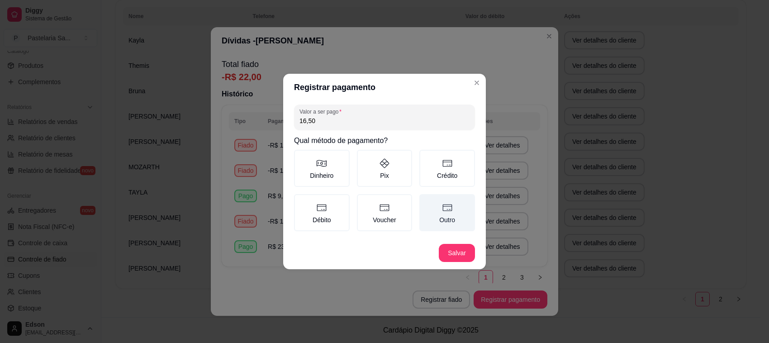
type input "16,50"
click at [469, 209] on label "Outro" at bounding box center [447, 212] width 56 height 37
click at [426, 201] on button "Outro" at bounding box center [422, 197] width 7 height 7
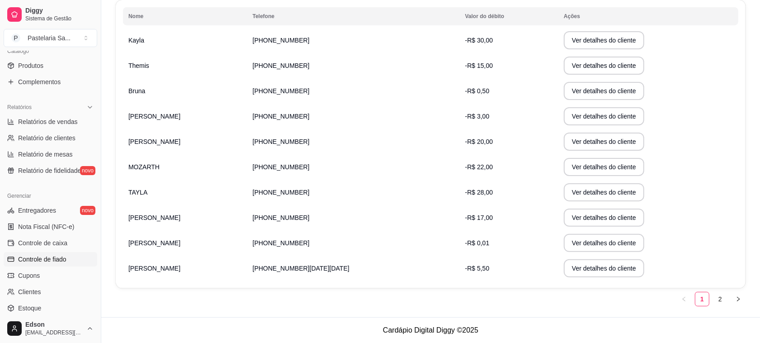
scroll to position [0, 0]
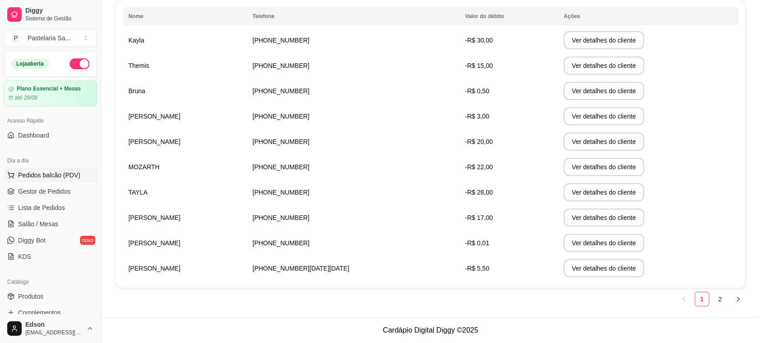
click at [23, 179] on span "Pedidos balcão (PDV)" at bounding box center [49, 175] width 62 height 9
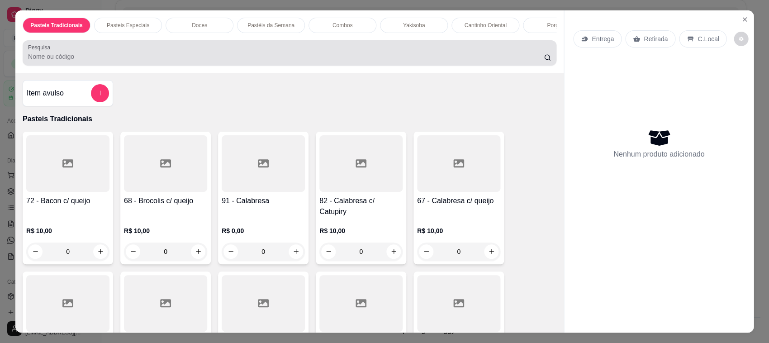
click at [138, 61] on input "Pesquisa" at bounding box center [286, 56] width 516 height 9
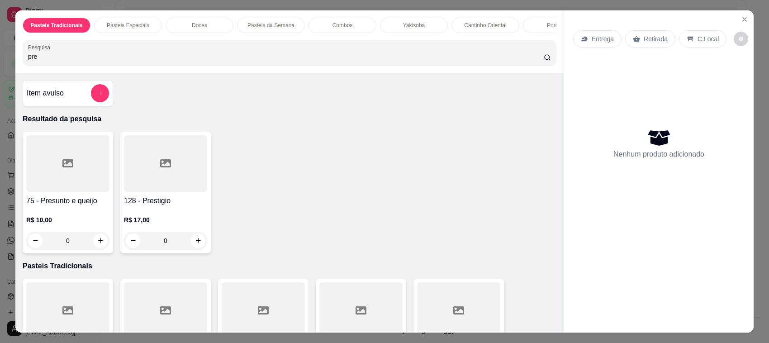
type input "pre"
click at [58, 234] on div "R$ 10,00 0" at bounding box center [67, 232] width 83 height 34
click at [742, 19] on button "Close" at bounding box center [744, 19] width 14 height 14
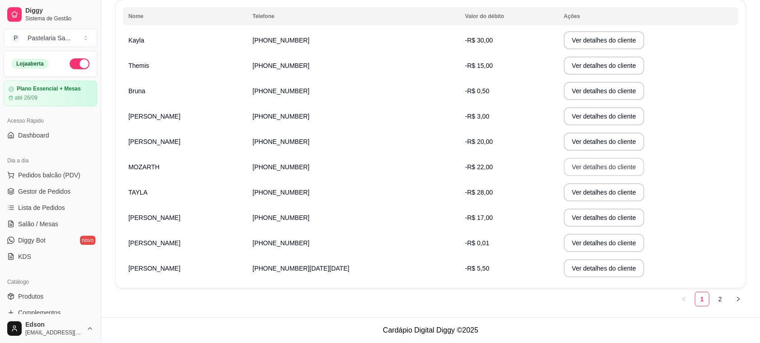
click at [564, 175] on button "Ver detalhes do cliente" at bounding box center [604, 167] width 81 height 18
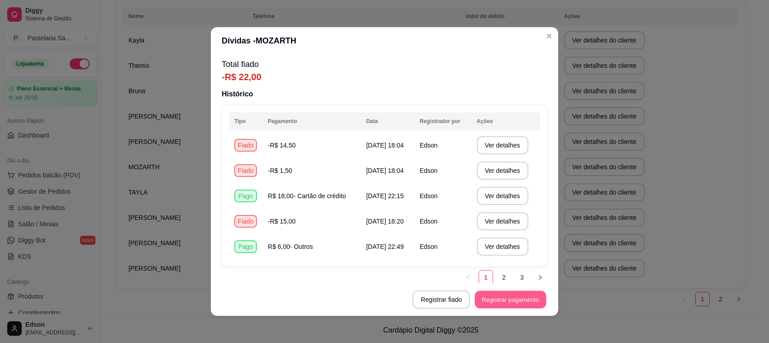
click at [498, 296] on button "Registrar pagamento" at bounding box center [510, 300] width 71 height 18
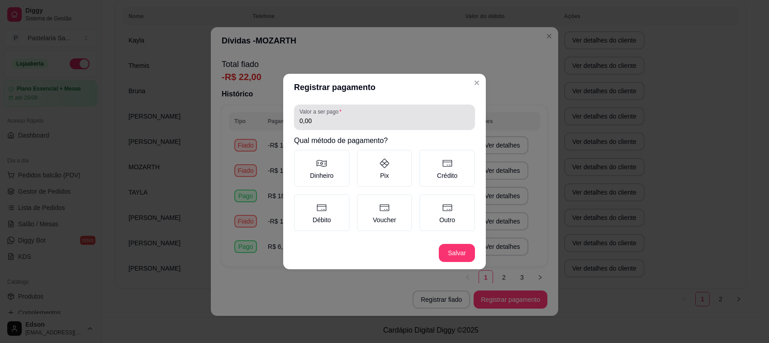
click at [344, 123] on input "0,00" at bounding box center [384, 120] width 170 height 9
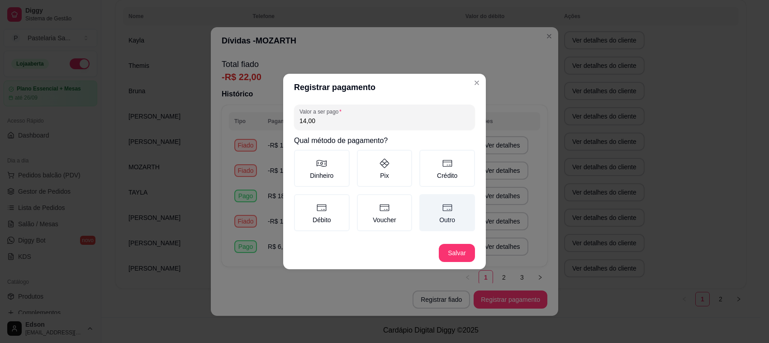
type input "14,00"
click at [435, 206] on label "Outro" at bounding box center [447, 212] width 56 height 37
click at [426, 201] on button "Outro" at bounding box center [422, 197] width 7 height 7
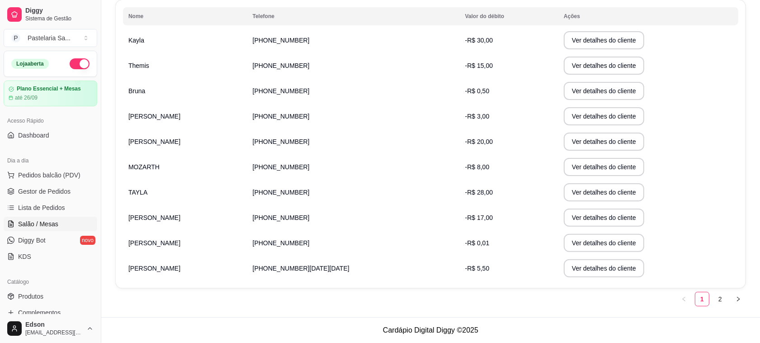
click at [42, 227] on span "Salão / Mesas" at bounding box center [38, 223] width 40 height 9
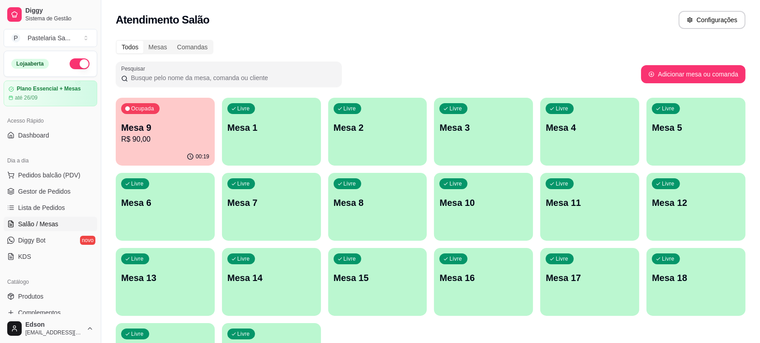
click at [153, 136] on p "R$ 90,00" at bounding box center [165, 139] width 88 height 11
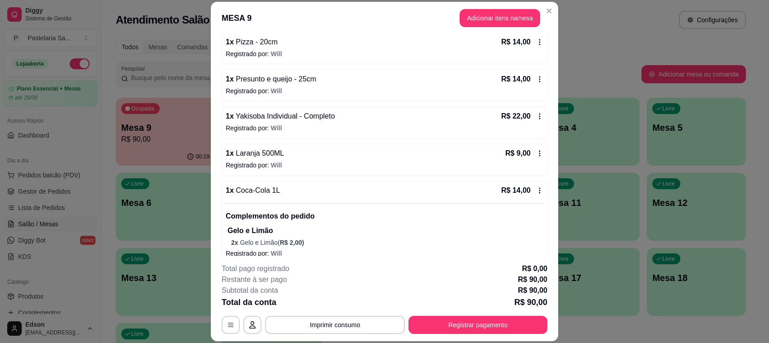
scroll to position [136, 0]
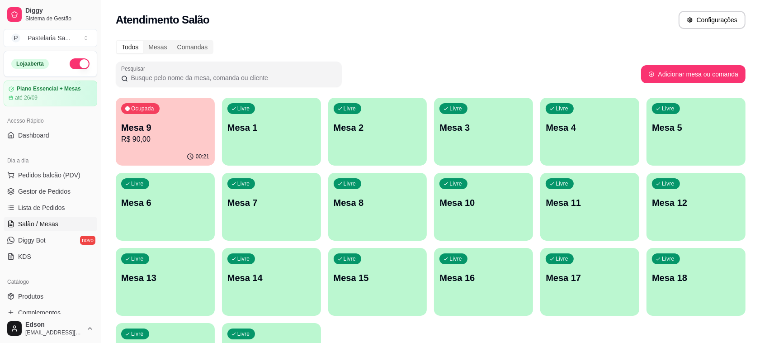
click at [604, 151] on div "Livre Mesa 4" at bounding box center [590, 126] width 99 height 57
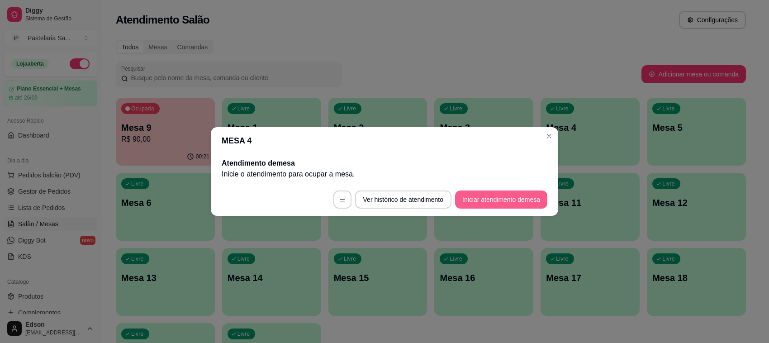
click at [497, 195] on button "Iniciar atendimento de mesa" at bounding box center [501, 199] width 92 height 18
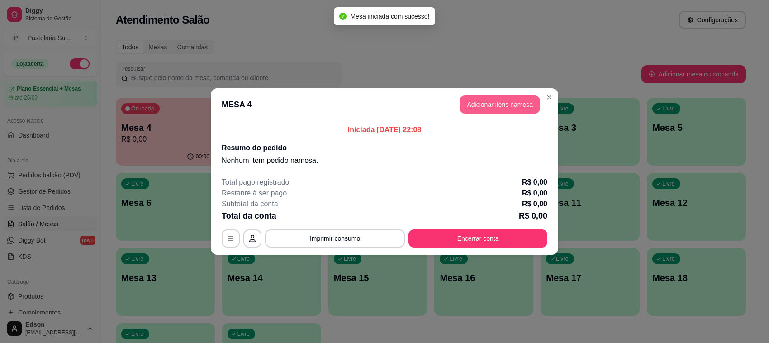
click at [470, 93] on header "MESA 4 Adicionar itens na mesa" at bounding box center [384, 104] width 347 height 33
click at [479, 108] on button "Adicionar itens na mesa" at bounding box center [500, 104] width 81 height 18
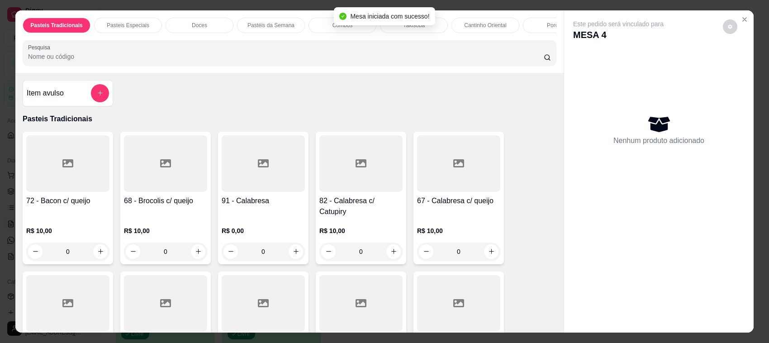
click at [413, 32] on div "Yakisoba" at bounding box center [414, 25] width 68 height 15
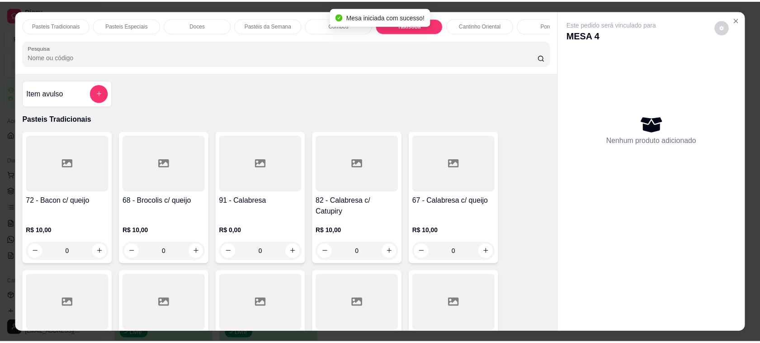
scroll to position [19, 0]
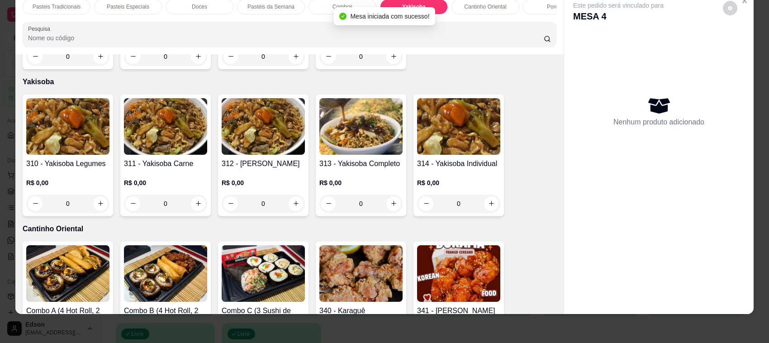
click at [384, 158] on h4 "313 - Yakisoba Completo" at bounding box center [360, 163] width 83 height 11
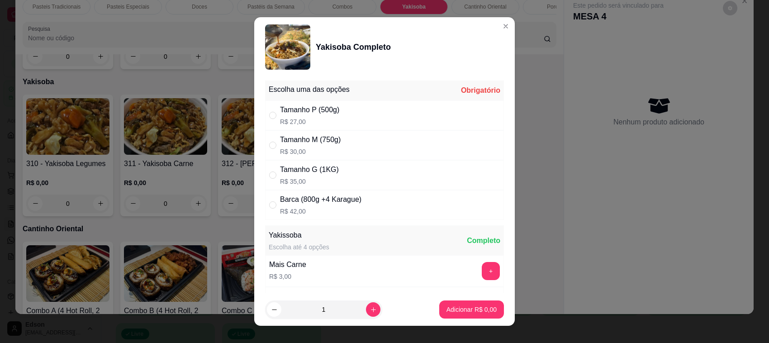
click at [365, 172] on div "Tamanho G (1KG) R$ 35,00" at bounding box center [384, 175] width 239 height 30
radio input "true"
click at [440, 298] on footer "1 Adicionar R$ 35,00" at bounding box center [384, 309] width 261 height 33
click at [447, 306] on p "Adicionar R$ 35,00" at bounding box center [470, 309] width 52 height 9
type input "1"
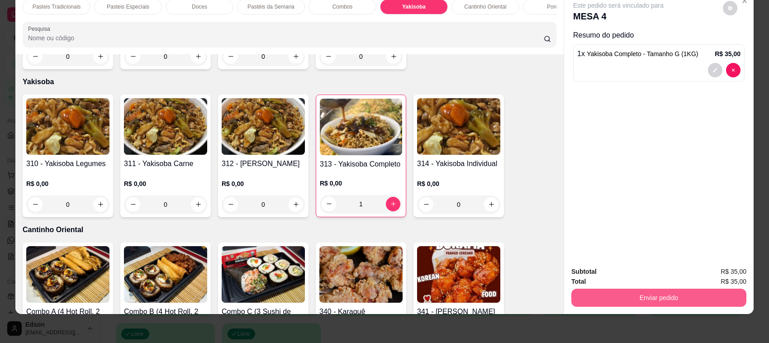
click at [648, 295] on button "Enviar pedido" at bounding box center [658, 298] width 175 height 18
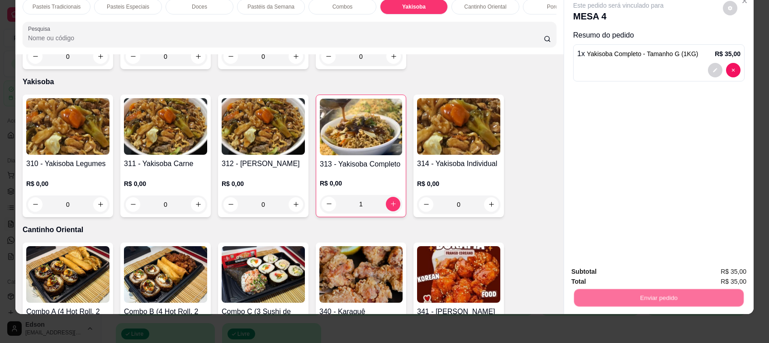
click at [596, 269] on button "Não registrar e enviar pedido" at bounding box center [628, 275] width 94 height 17
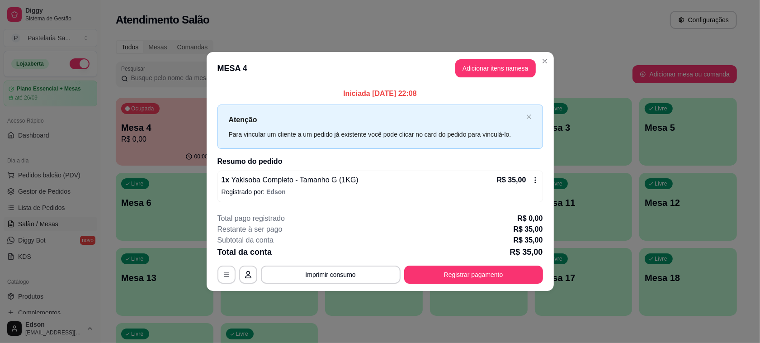
click at [75, 62] on button "button" at bounding box center [80, 63] width 20 height 11
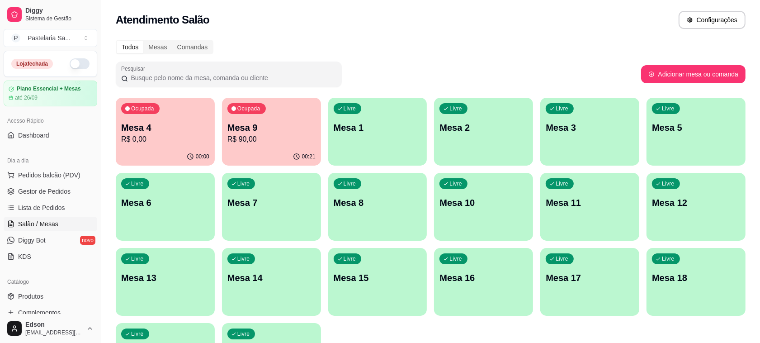
click at [297, 112] on div "Ocupada Mesa 9 R$ 90,00" at bounding box center [271, 123] width 99 height 50
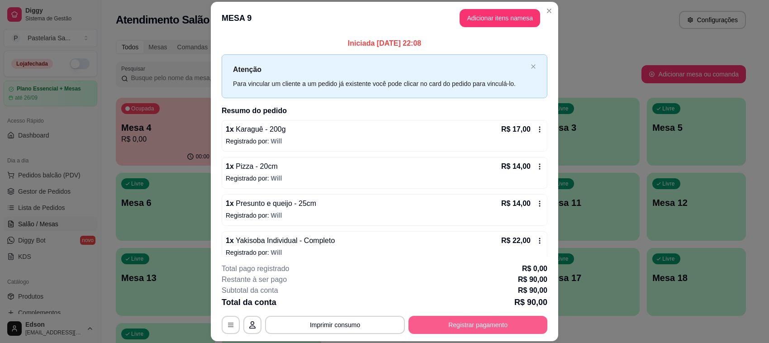
click at [456, 322] on button "Registrar pagamento" at bounding box center [477, 325] width 139 height 18
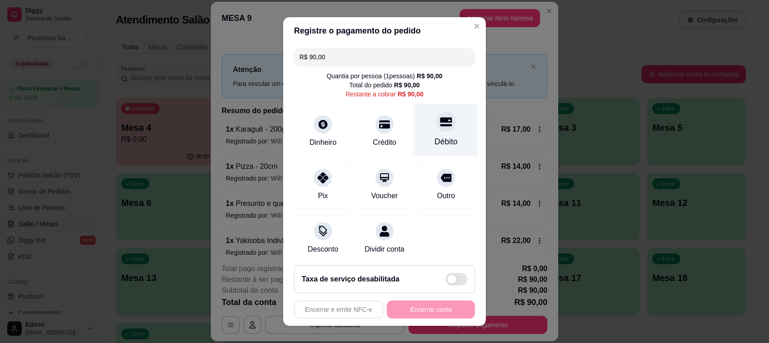
click at [440, 123] on icon at bounding box center [446, 122] width 12 height 12
type input "R$ 0,00"
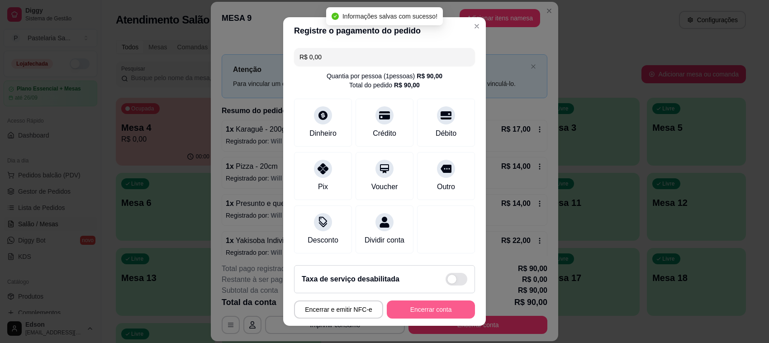
click at [399, 311] on button "Encerrar conta" at bounding box center [431, 309] width 88 height 18
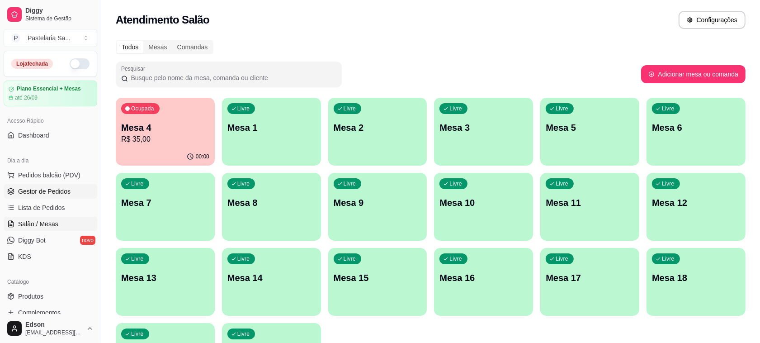
click at [59, 198] on link "Gestor de Pedidos" at bounding box center [51, 191] width 94 height 14
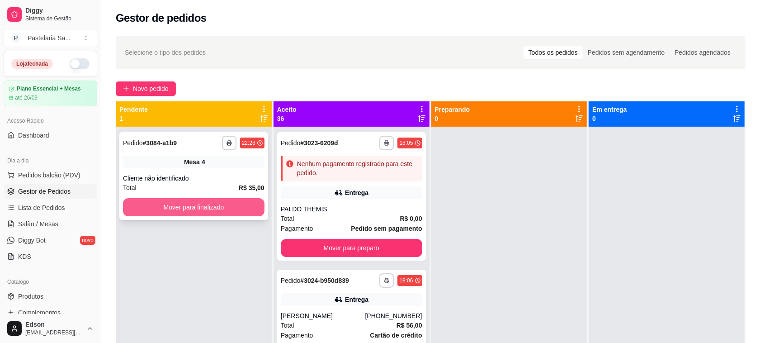
click at [222, 209] on button "Mover para finalizado" at bounding box center [194, 207] width 142 height 18
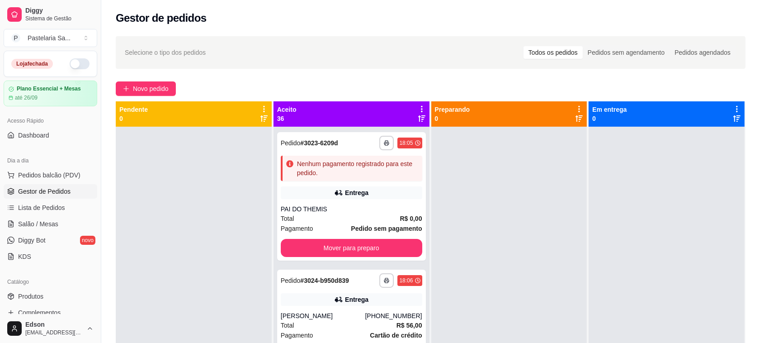
click at [421, 109] on icon at bounding box center [422, 109] width 8 height 8
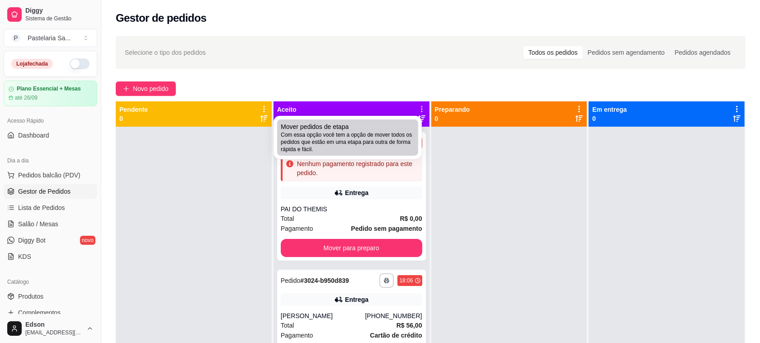
click at [368, 138] on span "Com essa opção você tem a opção de mover todos os pedidos que estão em uma etap…" at bounding box center [348, 142] width 134 height 22
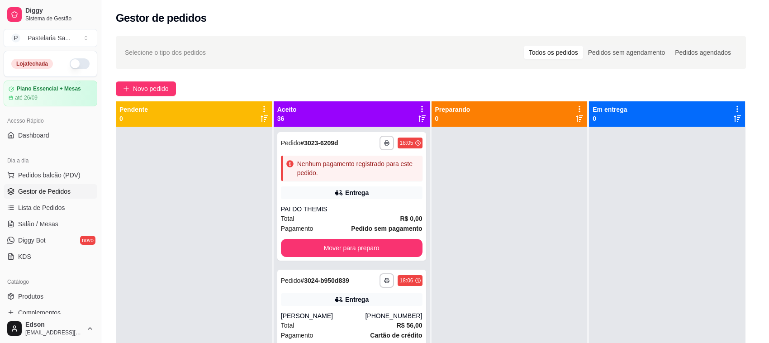
click at [369, 204] on span "Estou ciente de que esta ação será irreverssível e quero mover os pedidos." at bounding box center [390, 196] width 197 height 22
click at [285, 204] on input "Estou ciente de que esta ação será irreverssível e quero mover os pedidos." at bounding box center [282, 201] width 6 height 6
checkbox input "true"
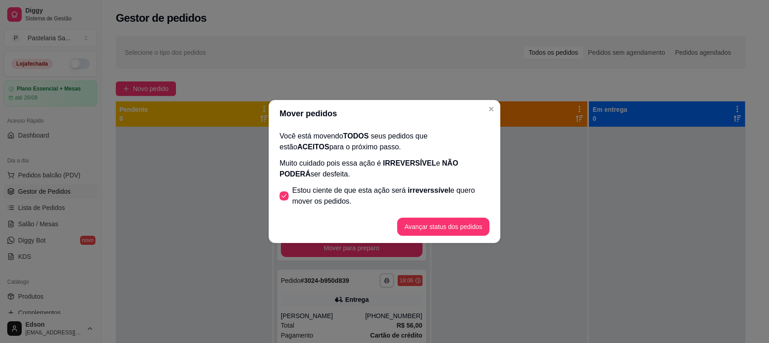
click at [462, 218] on button "Avançar status dos pedidos" at bounding box center [443, 227] width 92 height 18
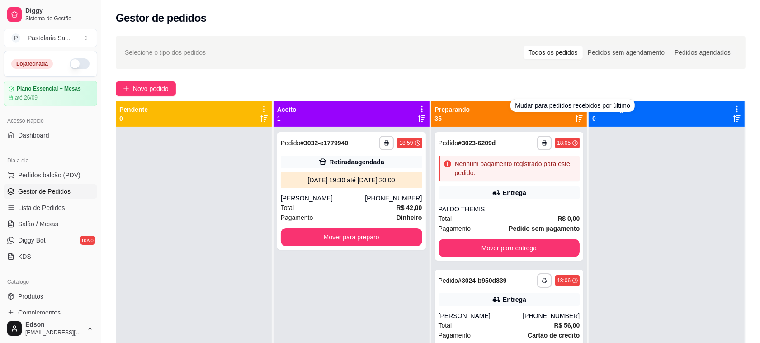
click at [575, 113] on div at bounding box center [579, 113] width 8 height 17
click at [575, 110] on icon at bounding box center [579, 109] width 8 height 8
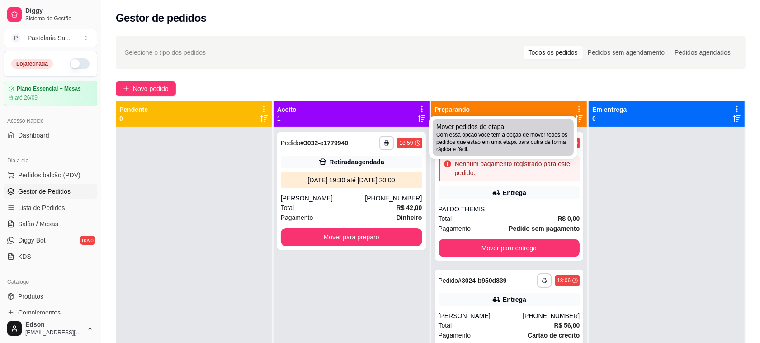
click at [537, 127] on div "Mover pedidos de etapa Com essa opção você tem a opção de mover todos os pedido…" at bounding box center [503, 137] width 134 height 31
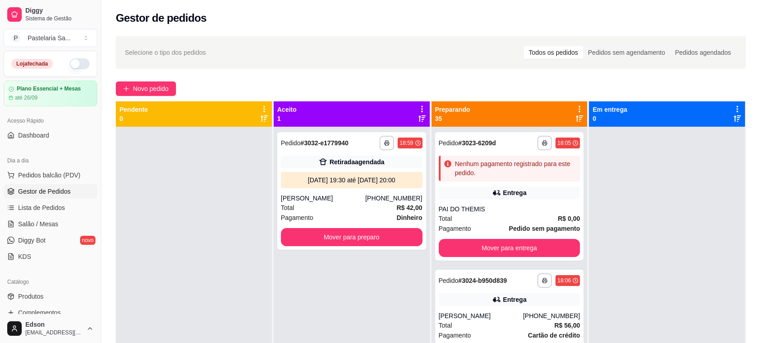
click at [432, 191] on span "irreverssível" at bounding box center [429, 190] width 43 height 8
click at [285, 198] on input "Estou ciente de que esta ação será irreverssível e quero mover os pedidos." at bounding box center [282, 201] width 6 height 6
checkbox input "true"
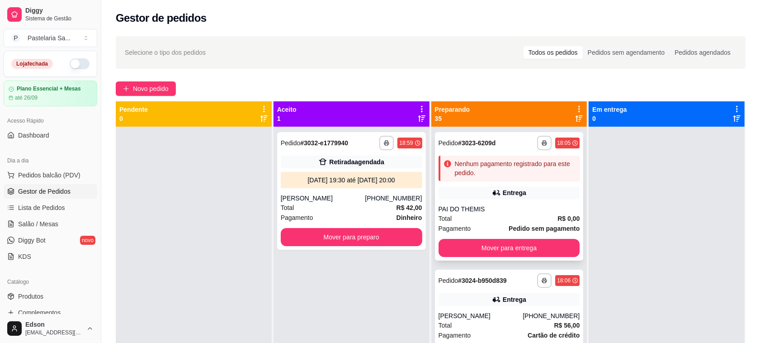
click at [452, 229] on span "Pagamento" at bounding box center [455, 228] width 33 height 10
click at [577, 107] on icon at bounding box center [579, 109] width 8 height 8
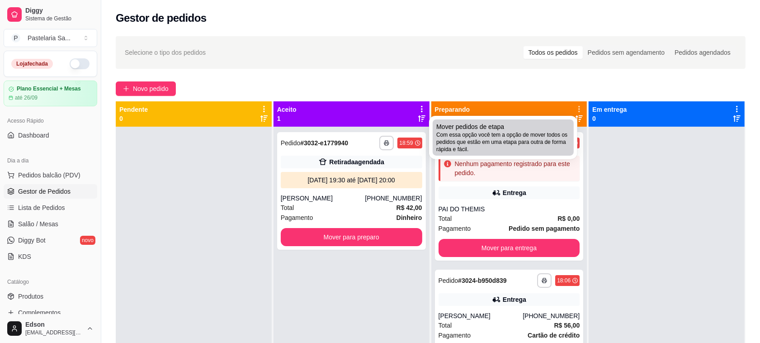
click at [473, 148] on span "Com essa opção você tem a opção de mover todos os pedidos que estão em uma etap…" at bounding box center [503, 142] width 134 height 22
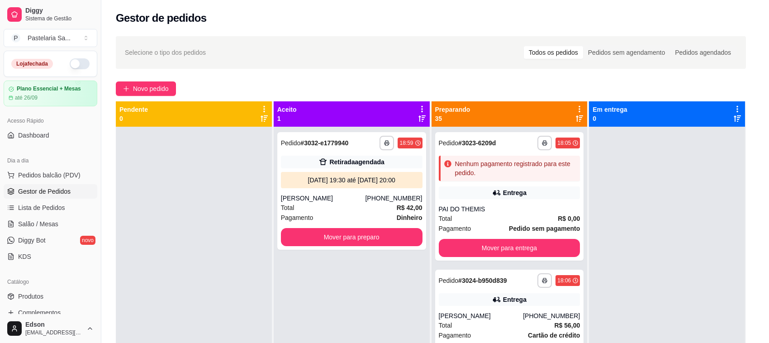
click at [392, 195] on span "Estou ciente de que esta ação será irreverssível e quero mover os pedidos." at bounding box center [390, 196] width 197 height 22
click at [285, 198] on input "Estou ciente de que esta ação será irreverssível e quero mover os pedidos." at bounding box center [282, 201] width 6 height 6
checkbox input "true"
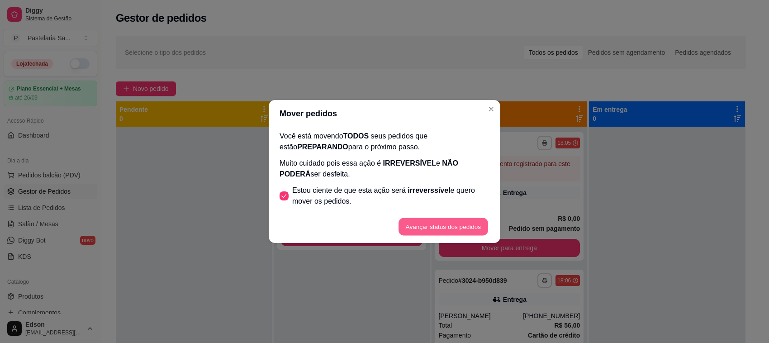
click at [432, 221] on button "Avançar status dos pedidos" at bounding box center [443, 227] width 90 height 18
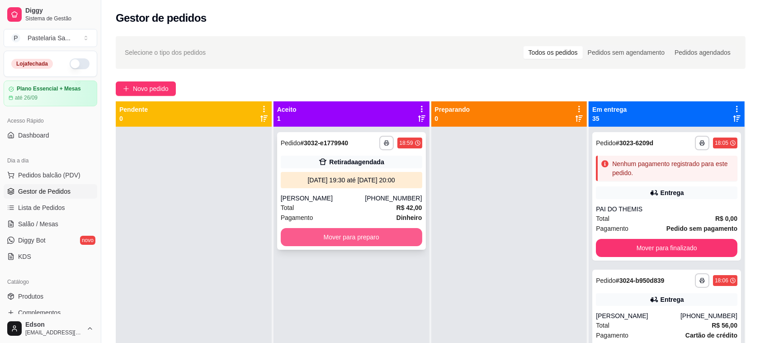
click at [374, 237] on button "Mover para preparo" at bounding box center [352, 237] width 142 height 18
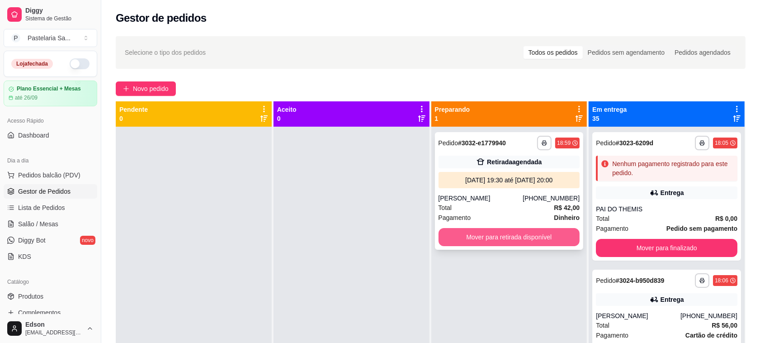
click at [500, 234] on button "Mover para retirada disponível" at bounding box center [510, 237] width 142 height 18
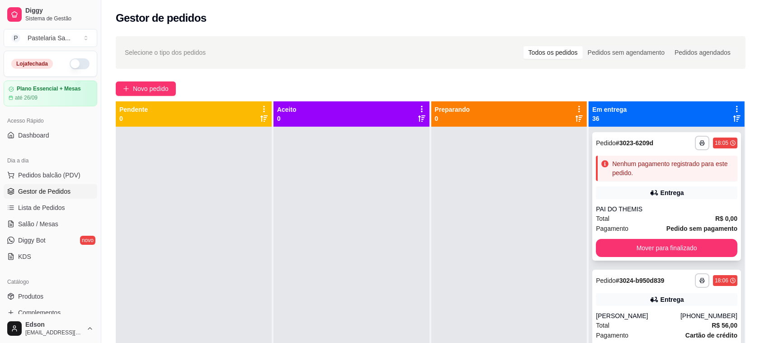
click at [693, 190] on div "Entrega" at bounding box center [667, 192] width 142 height 13
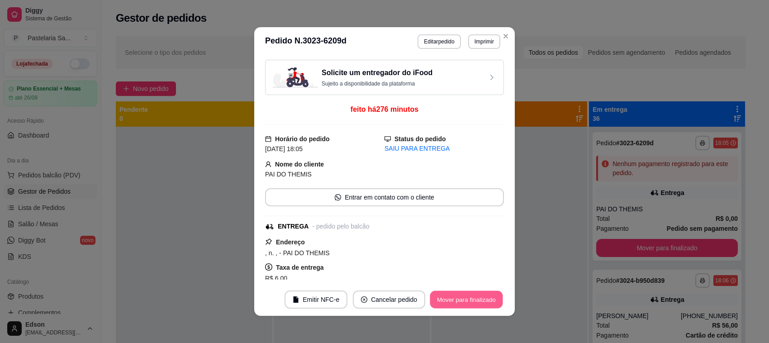
click at [484, 302] on button "Mover para finalizado" at bounding box center [466, 300] width 73 height 18
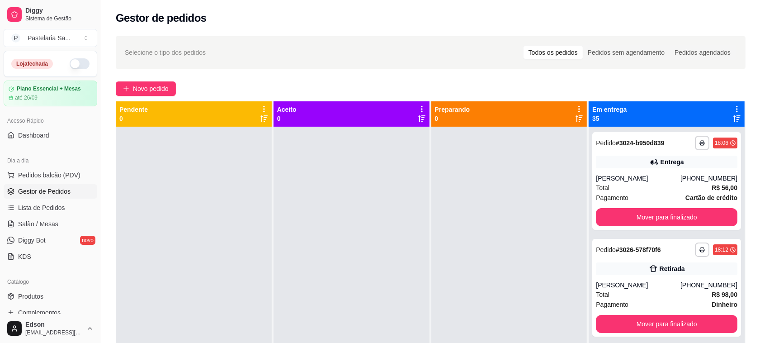
click at [733, 108] on icon at bounding box center [737, 109] width 8 height 8
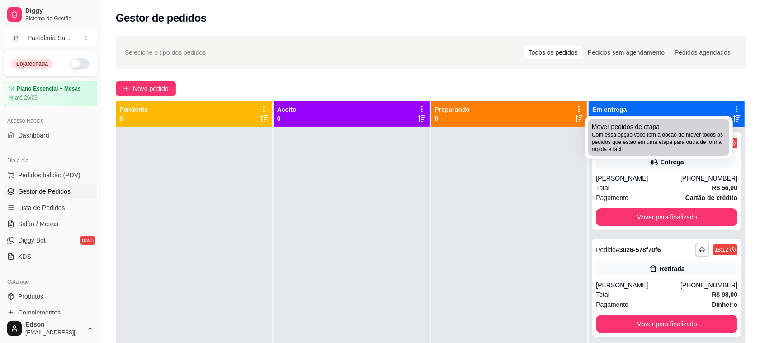
click at [634, 143] on span "Com essa opção você tem a opção de mover todos os pedidos que estão em uma etap…" at bounding box center [659, 142] width 134 height 22
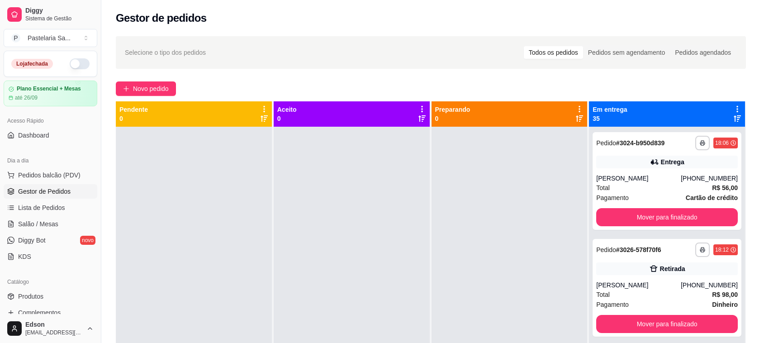
click at [463, 189] on span "Estou ciente de que esta ação será irreverssível e quero mover os pedidos." at bounding box center [390, 196] width 197 height 22
click at [285, 198] on input "Estou ciente de que esta ação será irreverssível e quero mover os pedidos." at bounding box center [282, 201] width 6 height 6
checkbox input "true"
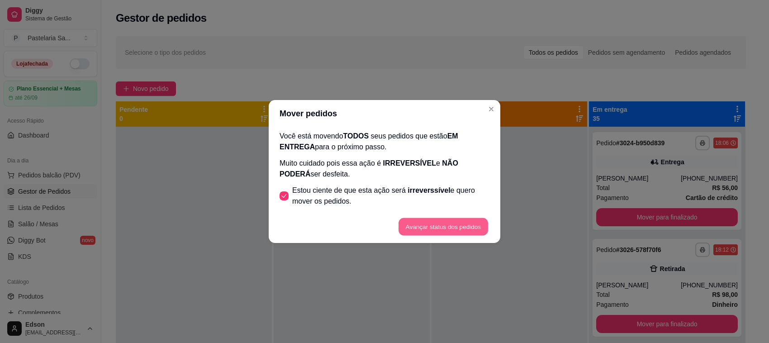
click at [463, 224] on button "Avançar status dos pedidos" at bounding box center [443, 227] width 90 height 18
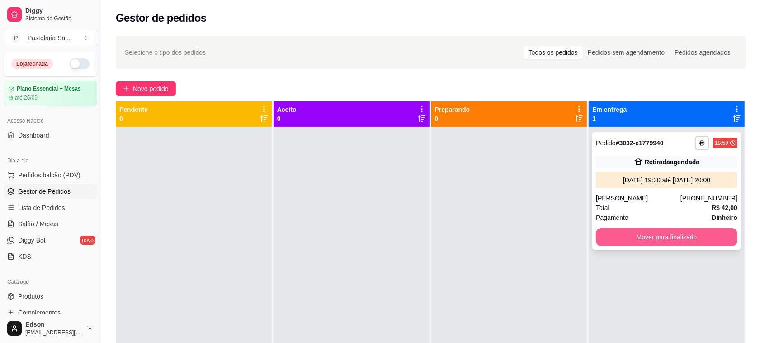
click at [663, 245] on button "Mover para finalizado" at bounding box center [667, 237] width 142 height 18
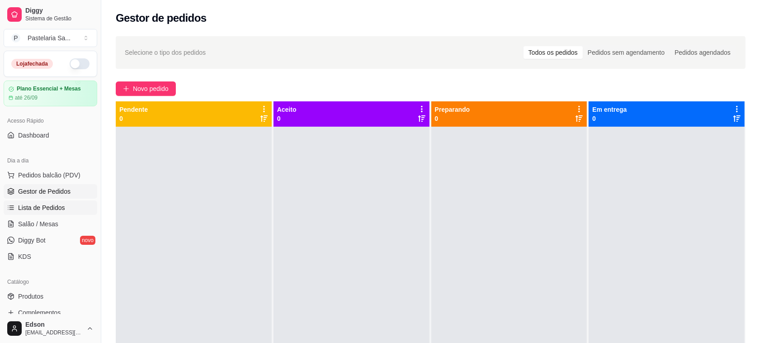
click at [41, 208] on span "Lista de Pedidos" at bounding box center [41, 207] width 47 height 9
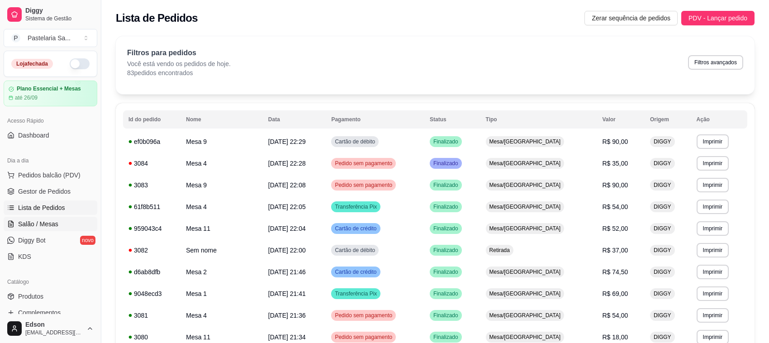
click at [46, 222] on span "Salão / Mesas" at bounding box center [38, 223] width 40 height 9
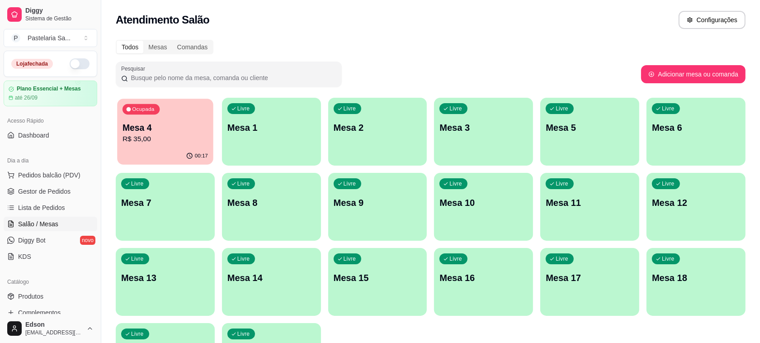
click at [181, 129] on p "Mesa 4" at bounding box center [165, 128] width 85 height 12
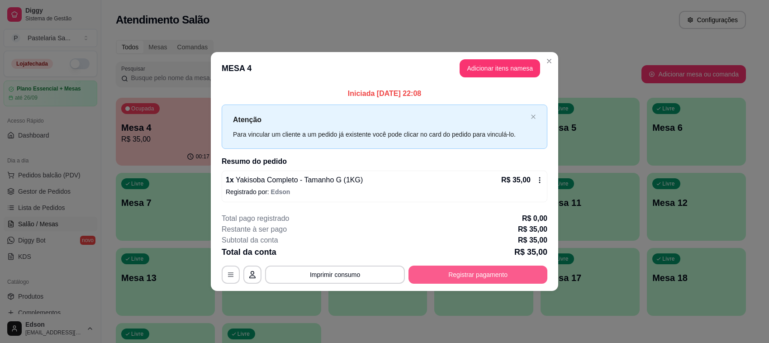
click at [451, 275] on button "Registrar pagamento" at bounding box center [477, 275] width 139 height 18
click at [506, 58] on header "MESA 4 Adicionar itens na mesa" at bounding box center [384, 68] width 347 height 33
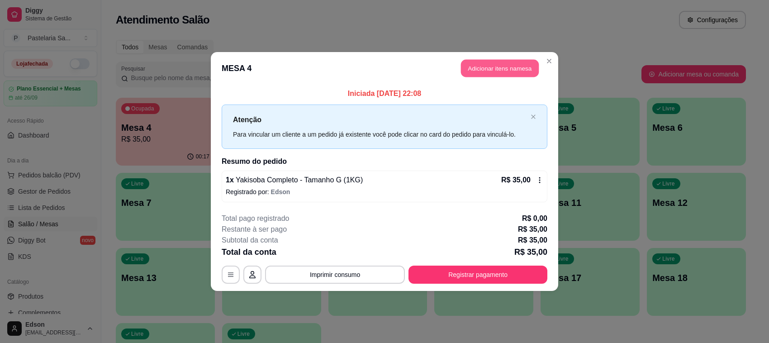
click at [505, 64] on button "Adicionar itens na mesa" at bounding box center [500, 69] width 78 height 18
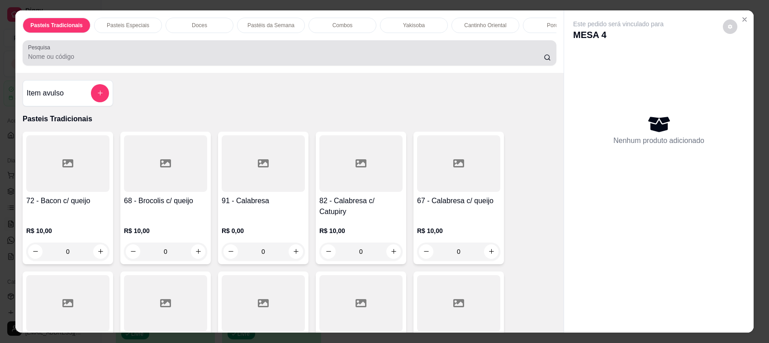
click at [140, 61] on input "Pesquisa" at bounding box center [286, 56] width 516 height 9
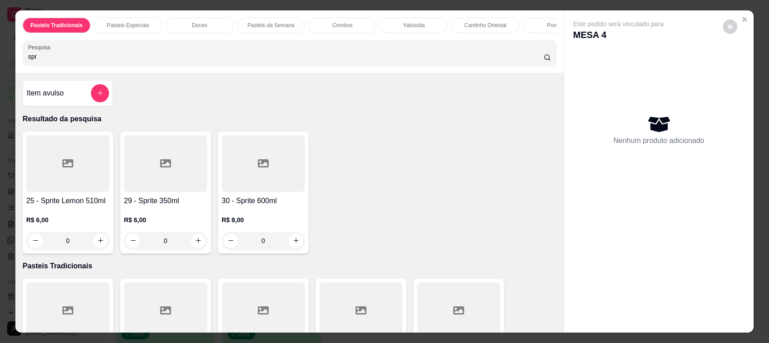
type input "spr"
click at [278, 182] on div at bounding box center [263, 163] width 83 height 57
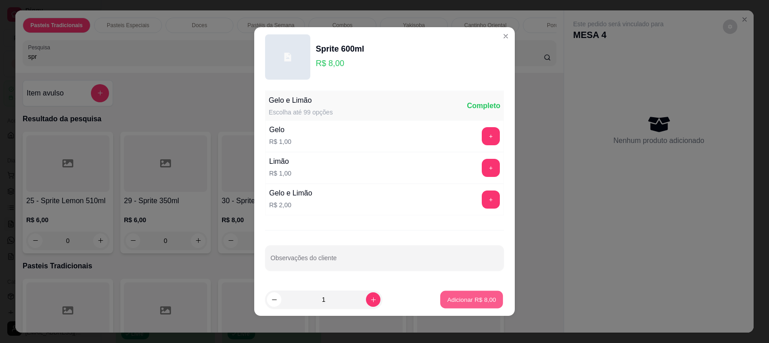
click at [476, 306] on button "Adicionar R$ 8,00" at bounding box center [471, 300] width 63 height 18
type input "1"
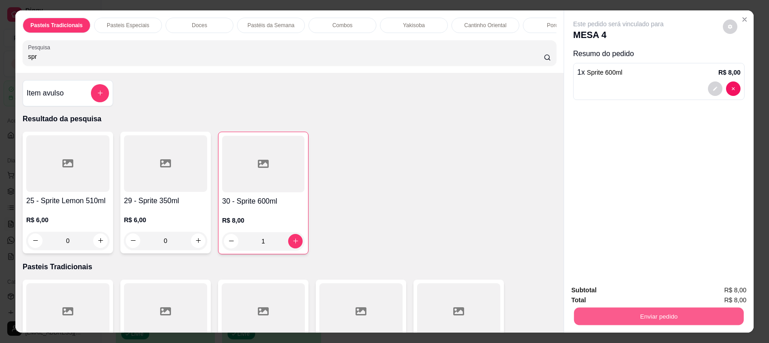
click at [607, 318] on button "Enviar pedido" at bounding box center [659, 317] width 170 height 18
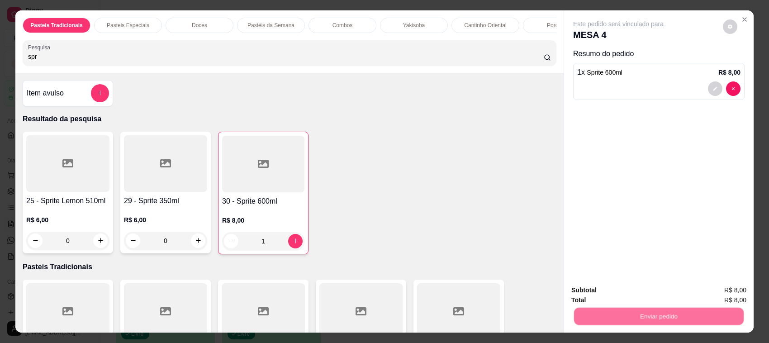
click at [605, 299] on button "Não registrar e enviar pedido" at bounding box center [628, 294] width 94 height 17
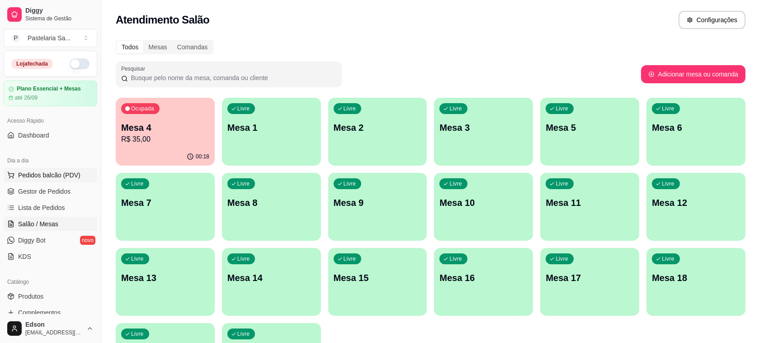
drag, startPoint x: 49, startPoint y: 181, endPoint x: 44, endPoint y: 177, distance: 6.4
click at [47, 180] on button "Pedidos balcão (PDV)" at bounding box center [51, 175] width 94 height 14
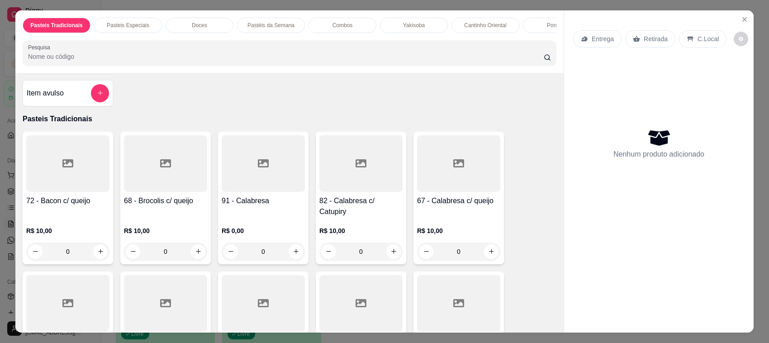
click at [105, 73] on div "Pasteis Tradicionais Pasteis Especiais Doces Pastéis da Semana Combos Yakisoba …" at bounding box center [289, 41] width 548 height 62
click at [102, 61] on input "Pesquisa" at bounding box center [286, 56] width 516 height 9
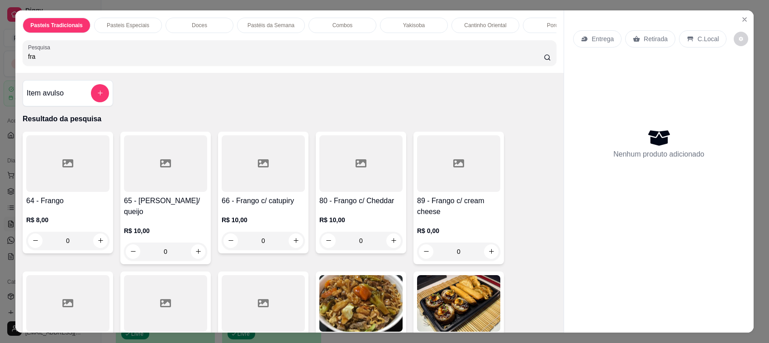
type input "fra"
click at [247, 178] on div at bounding box center [263, 163] width 83 height 57
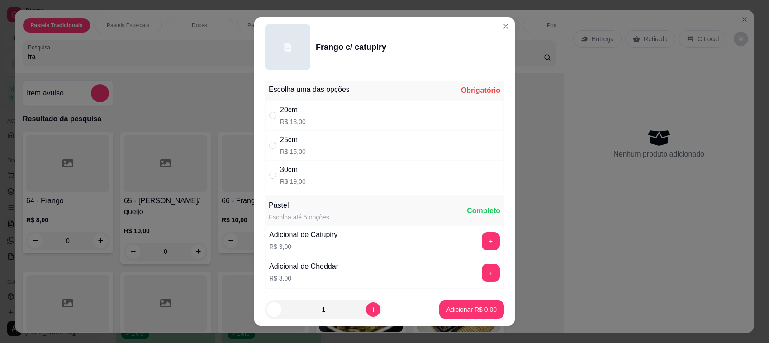
click at [368, 146] on div "25cm R$ 15,00" at bounding box center [384, 145] width 239 height 30
radio input "true"
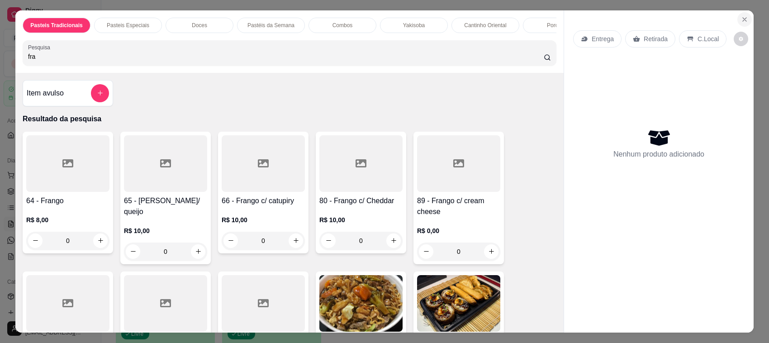
click at [743, 17] on icon "Close" at bounding box center [744, 19] width 7 height 7
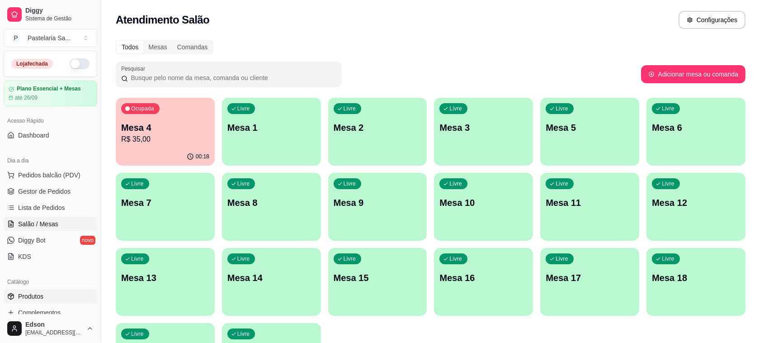
scroll to position [231, 0]
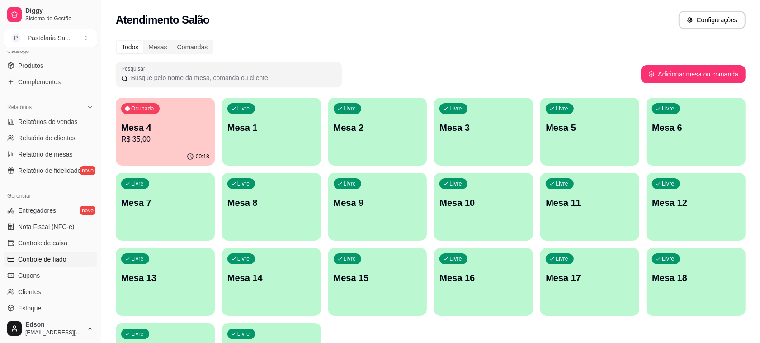
click at [68, 258] on link "Controle de fiado" at bounding box center [51, 259] width 94 height 14
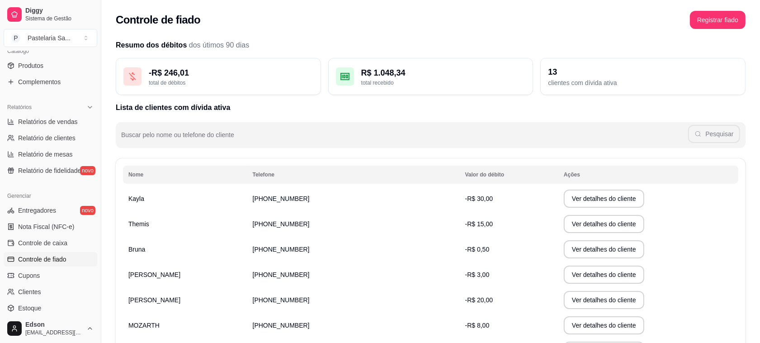
scroll to position [158, 0]
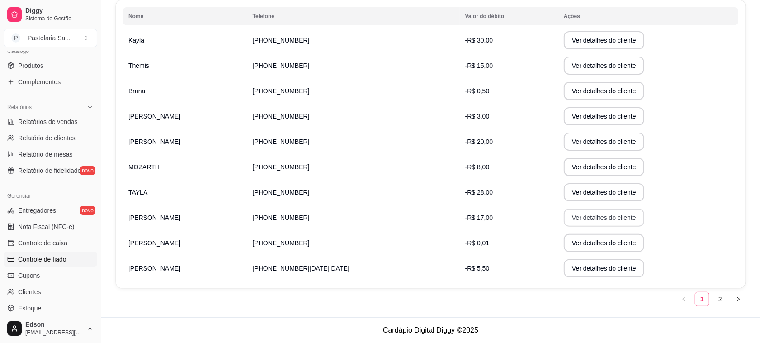
click at [564, 225] on button "Ver detalhes do cliente" at bounding box center [604, 218] width 81 height 18
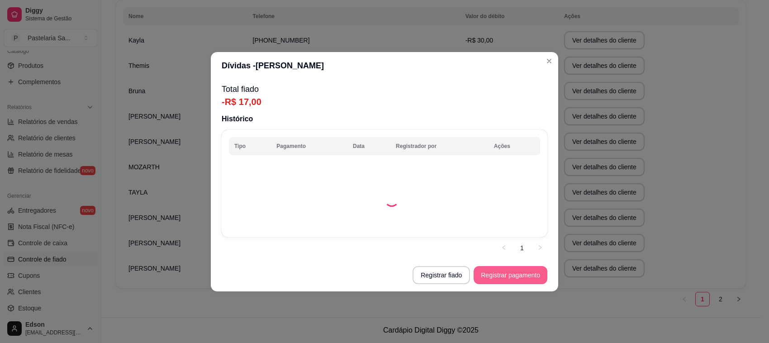
click at [517, 276] on button "Registrar pagamento" at bounding box center [511, 275] width 74 height 18
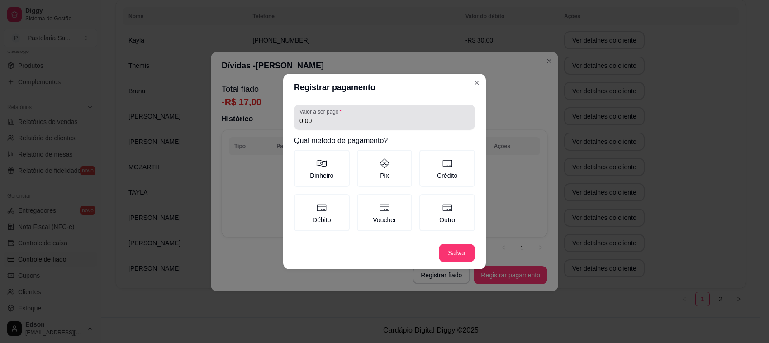
click at [388, 116] on div "0,00" at bounding box center [384, 117] width 170 height 18
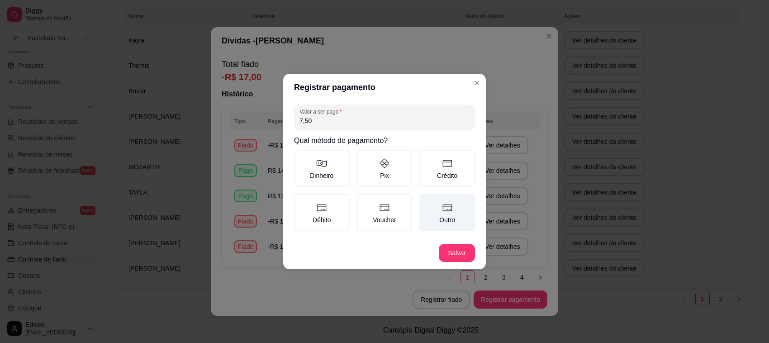
type input "7,50"
click at [434, 215] on label "Outro" at bounding box center [447, 212] width 56 height 37
click at [426, 201] on button "Outro" at bounding box center [422, 197] width 7 height 7
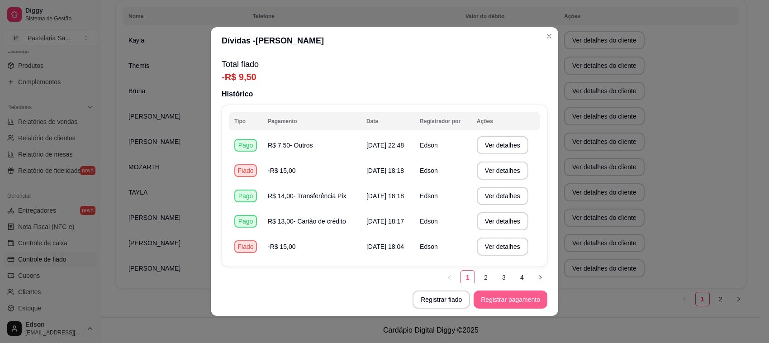
click at [532, 299] on button "Registrar pagamento" at bounding box center [511, 299] width 74 height 18
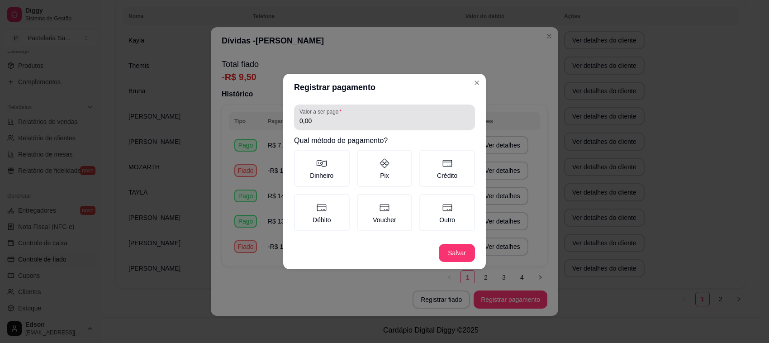
click at [379, 116] on div "0,00" at bounding box center [384, 117] width 170 height 18
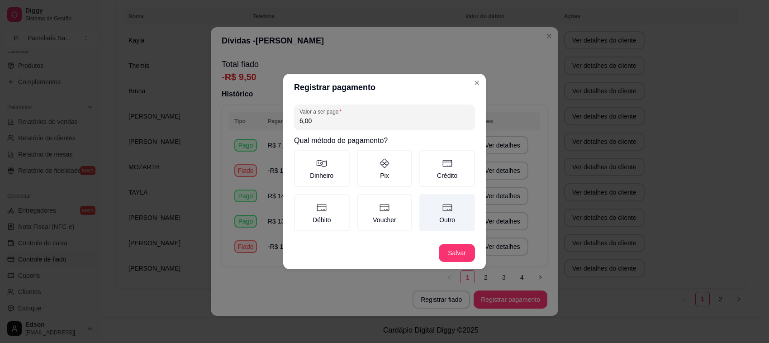
type input "6,00"
click at [426, 207] on label "Outro" at bounding box center [447, 212] width 56 height 37
click at [426, 201] on button "Outro" at bounding box center [422, 197] width 7 height 7
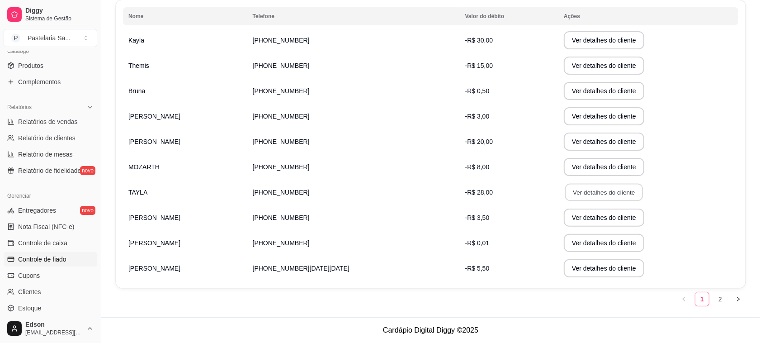
click at [570, 191] on button "Ver detalhes do cliente" at bounding box center [604, 193] width 78 height 18
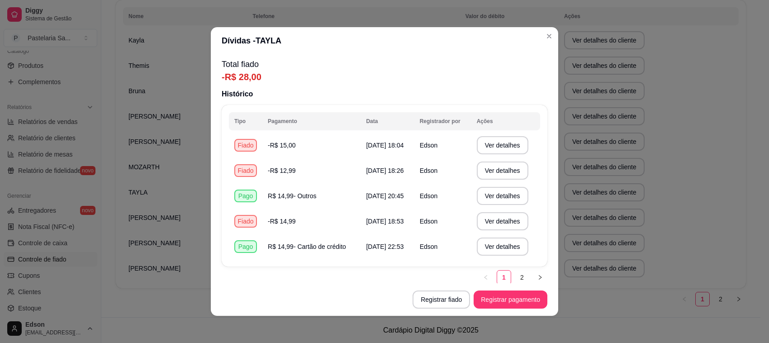
click at [503, 289] on footer "Registrar fiado Registrar pagamento" at bounding box center [384, 299] width 347 height 33
click at [503, 300] on button "Registrar pagamento" at bounding box center [510, 300] width 71 height 18
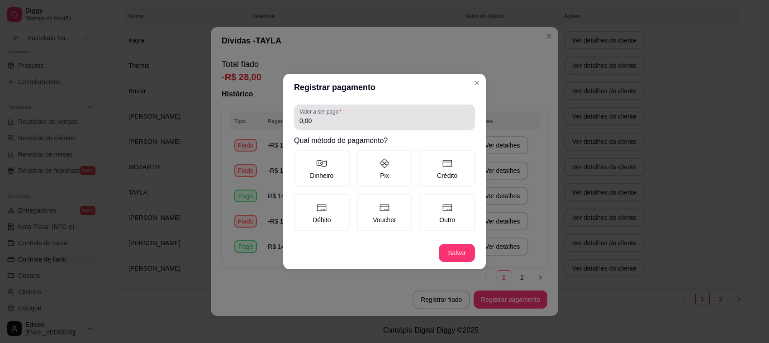
click at [327, 107] on div "Valor a ser pago 0,00" at bounding box center [384, 116] width 181 height 25
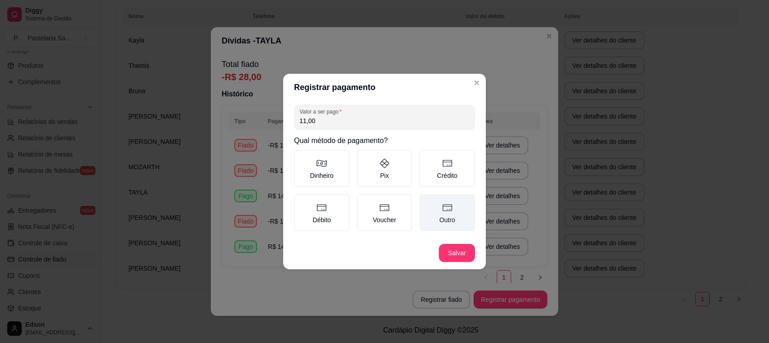
type input "11,00"
click at [446, 208] on icon at bounding box center [447, 207] width 11 height 11
click at [426, 201] on button "Outro" at bounding box center [422, 197] width 7 height 7
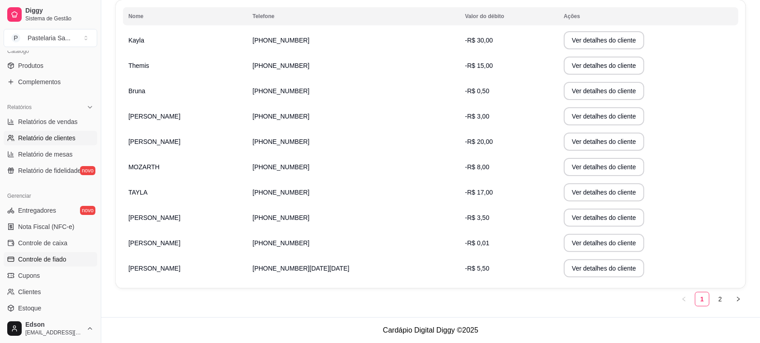
scroll to position [0, 0]
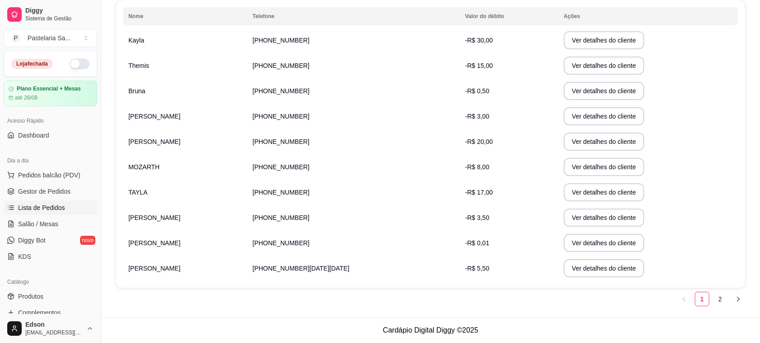
click at [43, 204] on span "Lista de Pedidos" at bounding box center [41, 207] width 47 height 9
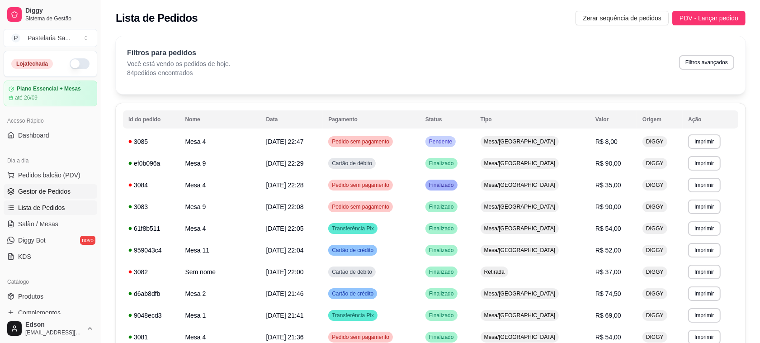
click at [44, 191] on span "Gestor de Pedidos" at bounding box center [44, 191] width 52 height 9
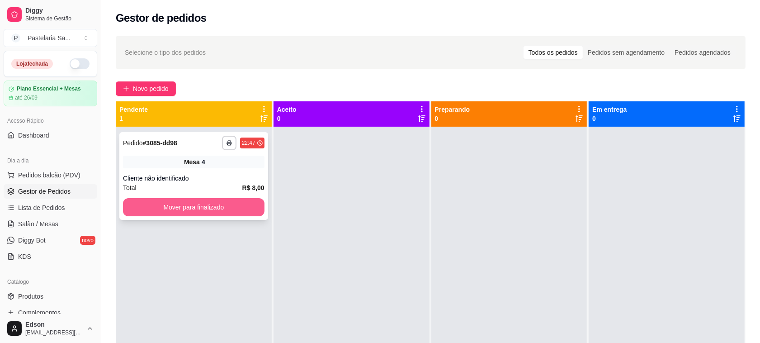
click at [176, 213] on button "Mover para finalizado" at bounding box center [194, 207] width 142 height 18
click at [166, 201] on button "Mover para finalizado" at bounding box center [194, 207] width 142 height 18
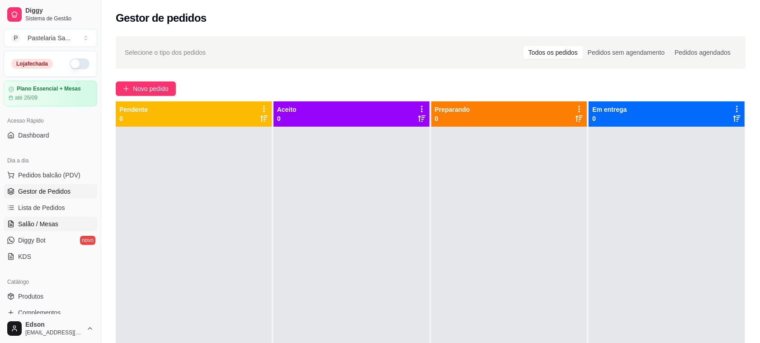
click at [27, 227] on span "Salão / Mesas" at bounding box center [38, 223] width 40 height 9
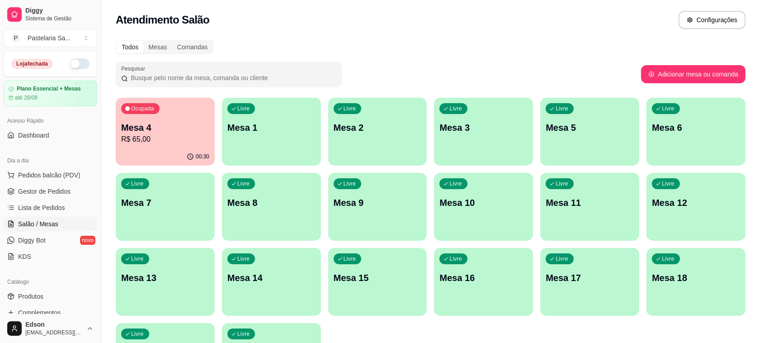
click at [182, 140] on p "R$ 65,00" at bounding box center [165, 139] width 88 height 11
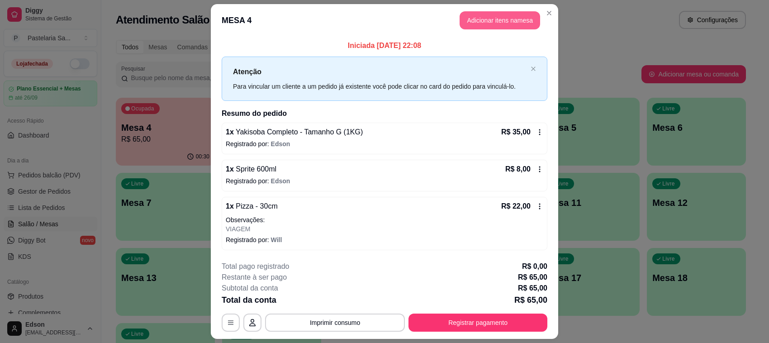
click at [510, 16] on button "Adicionar itens na mesa" at bounding box center [500, 20] width 81 height 18
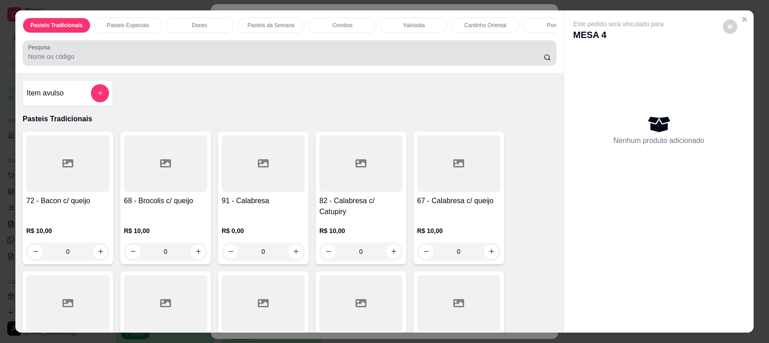
click at [261, 61] on input "Pesquisa" at bounding box center [286, 56] width 516 height 9
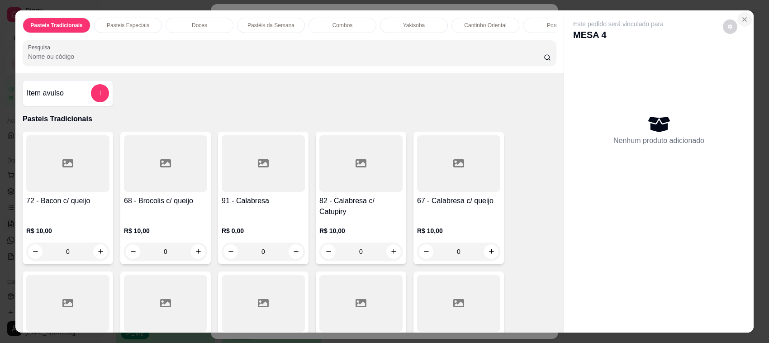
click at [741, 16] on icon "Close" at bounding box center [744, 19] width 7 height 7
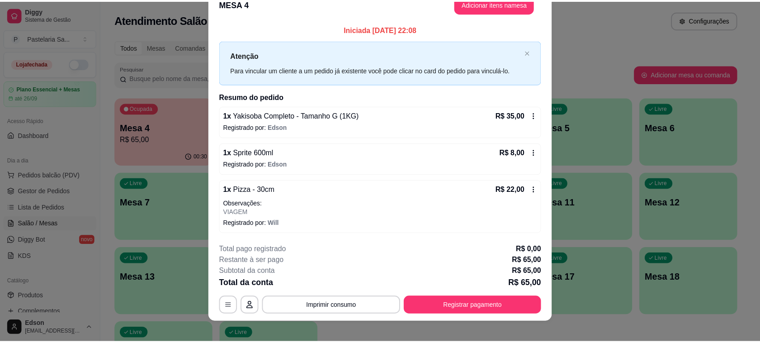
scroll to position [25, 0]
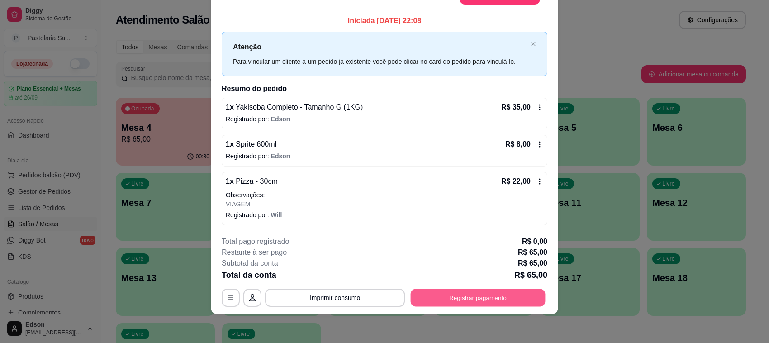
click at [455, 295] on button "Registrar pagamento" at bounding box center [478, 298] width 135 height 18
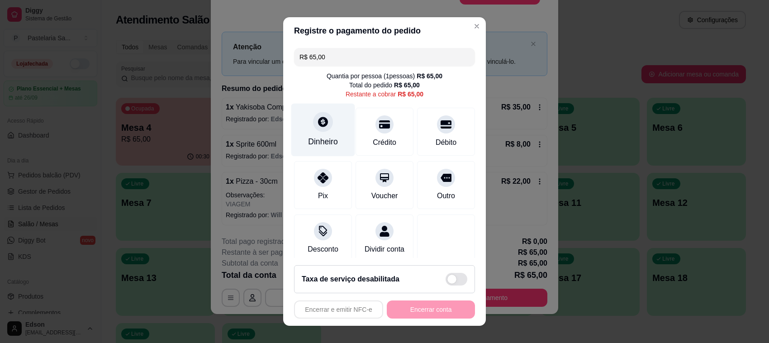
click at [331, 142] on div "Dinheiro" at bounding box center [323, 130] width 64 height 53
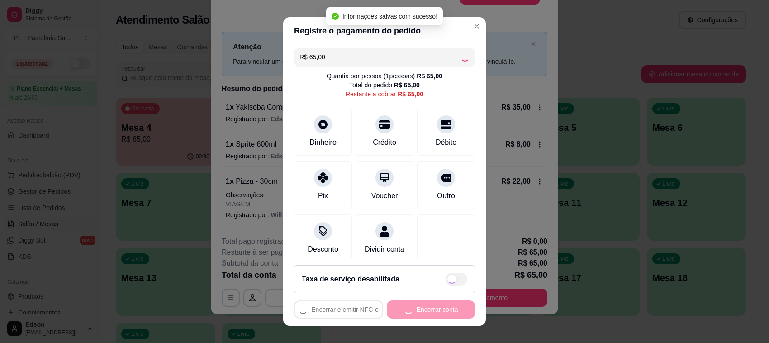
type input "R$ 0,00"
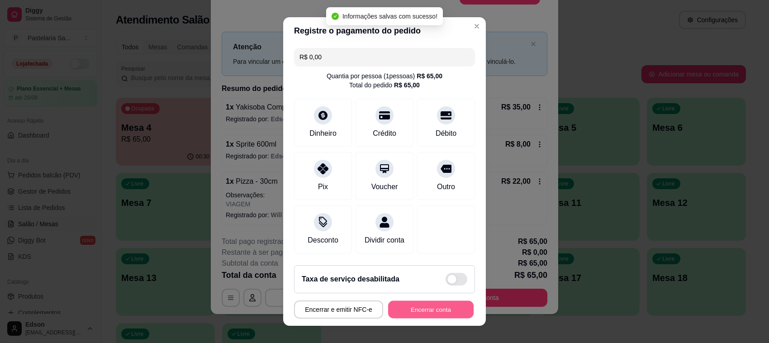
click at [423, 303] on button "Encerrar conta" at bounding box center [430, 310] width 85 height 18
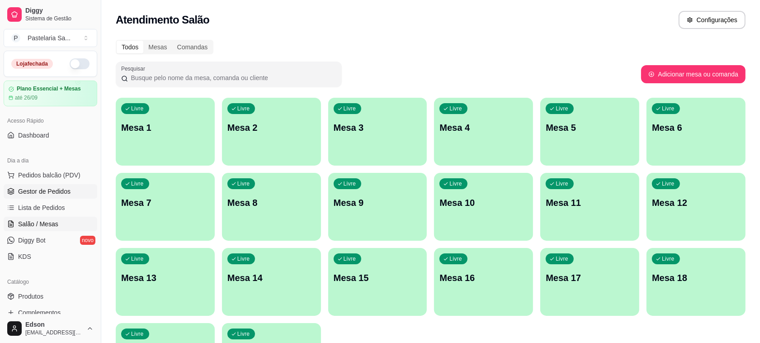
click at [71, 189] on link "Gestor de Pedidos" at bounding box center [51, 191] width 94 height 14
